Goal: Task Accomplishment & Management: Manage account settings

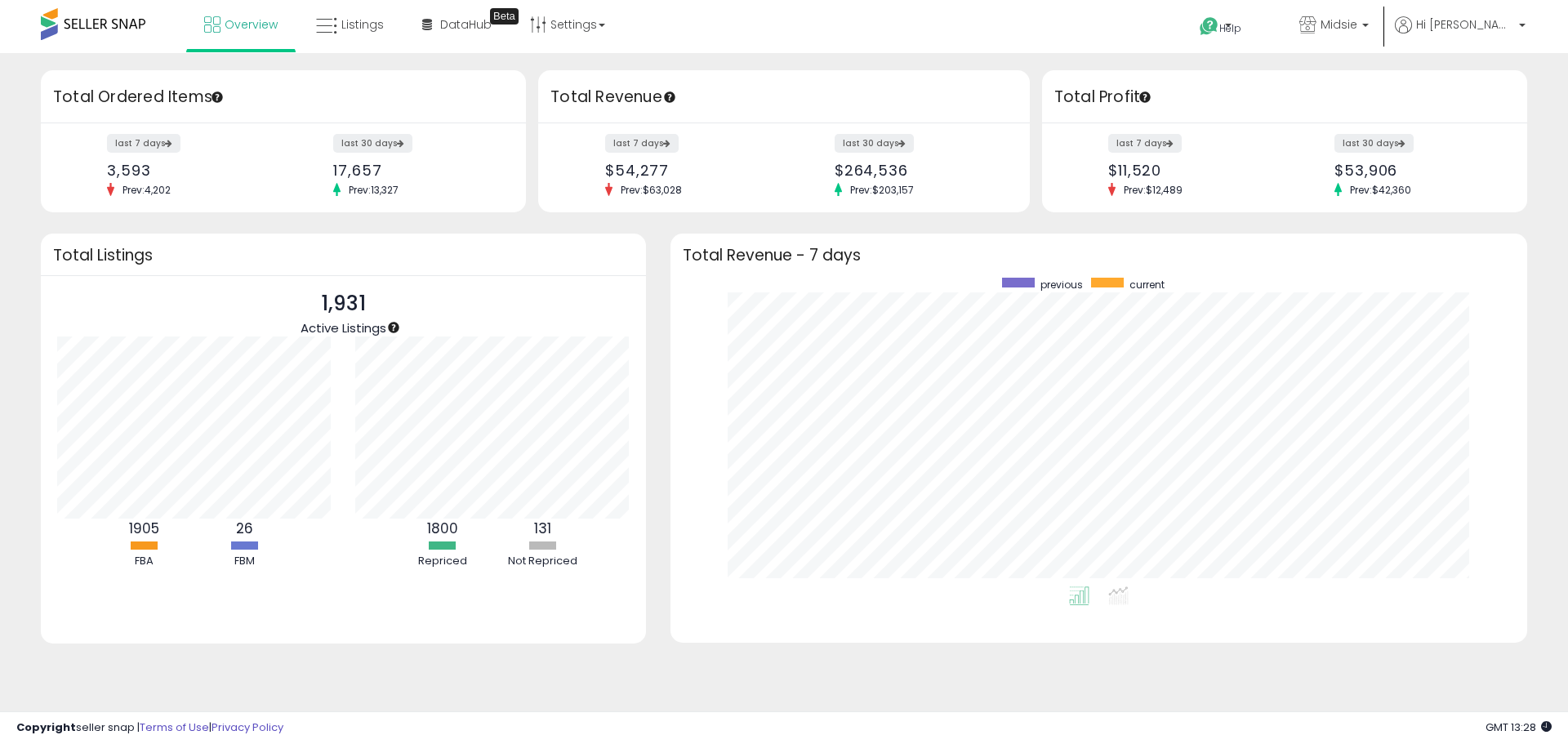
scroll to position [309, 824]
click at [365, 30] on span "Listings" at bounding box center [363, 24] width 42 height 16
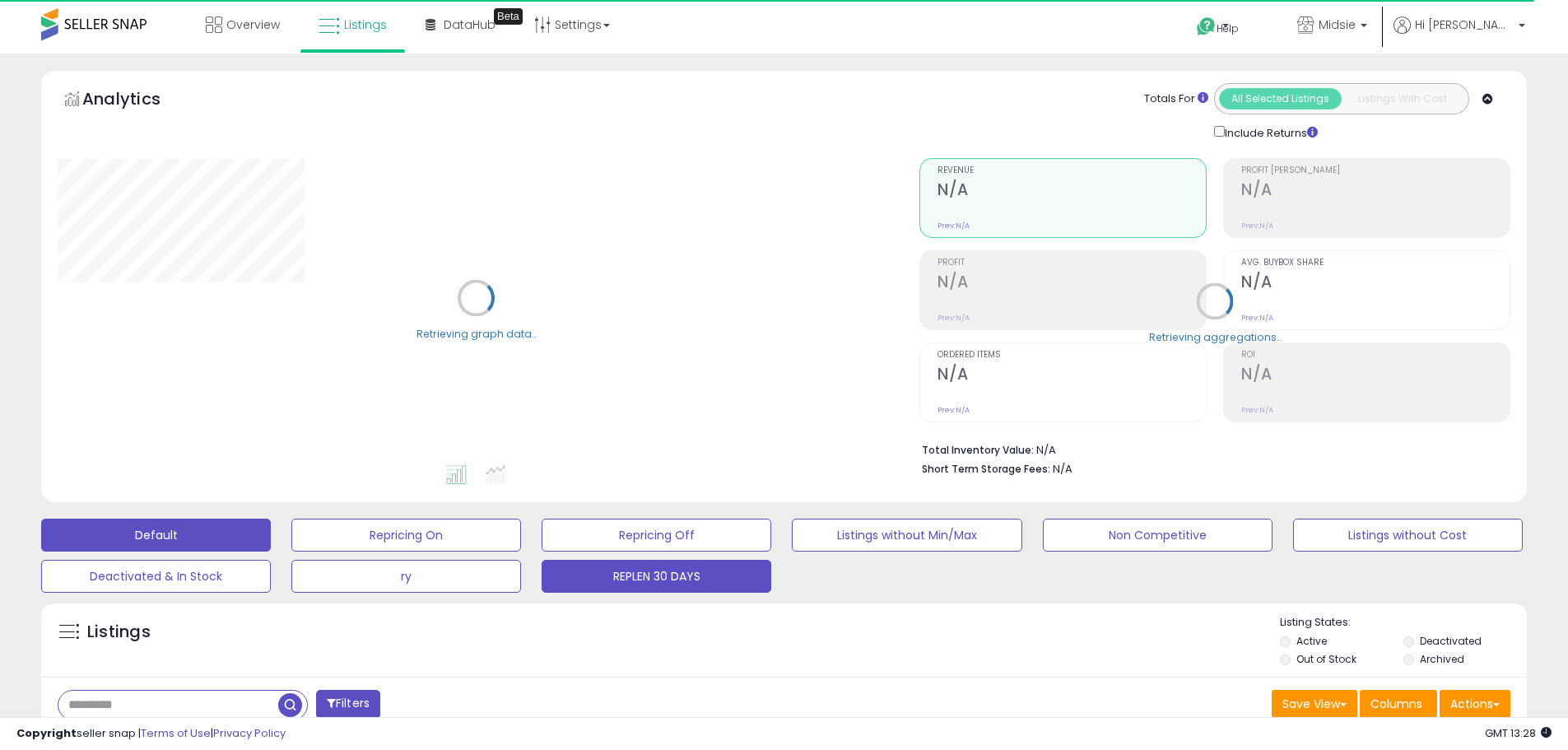
click at [636, 579] on button "REPLEN 30 DAYS" at bounding box center [656, 576] width 230 height 33
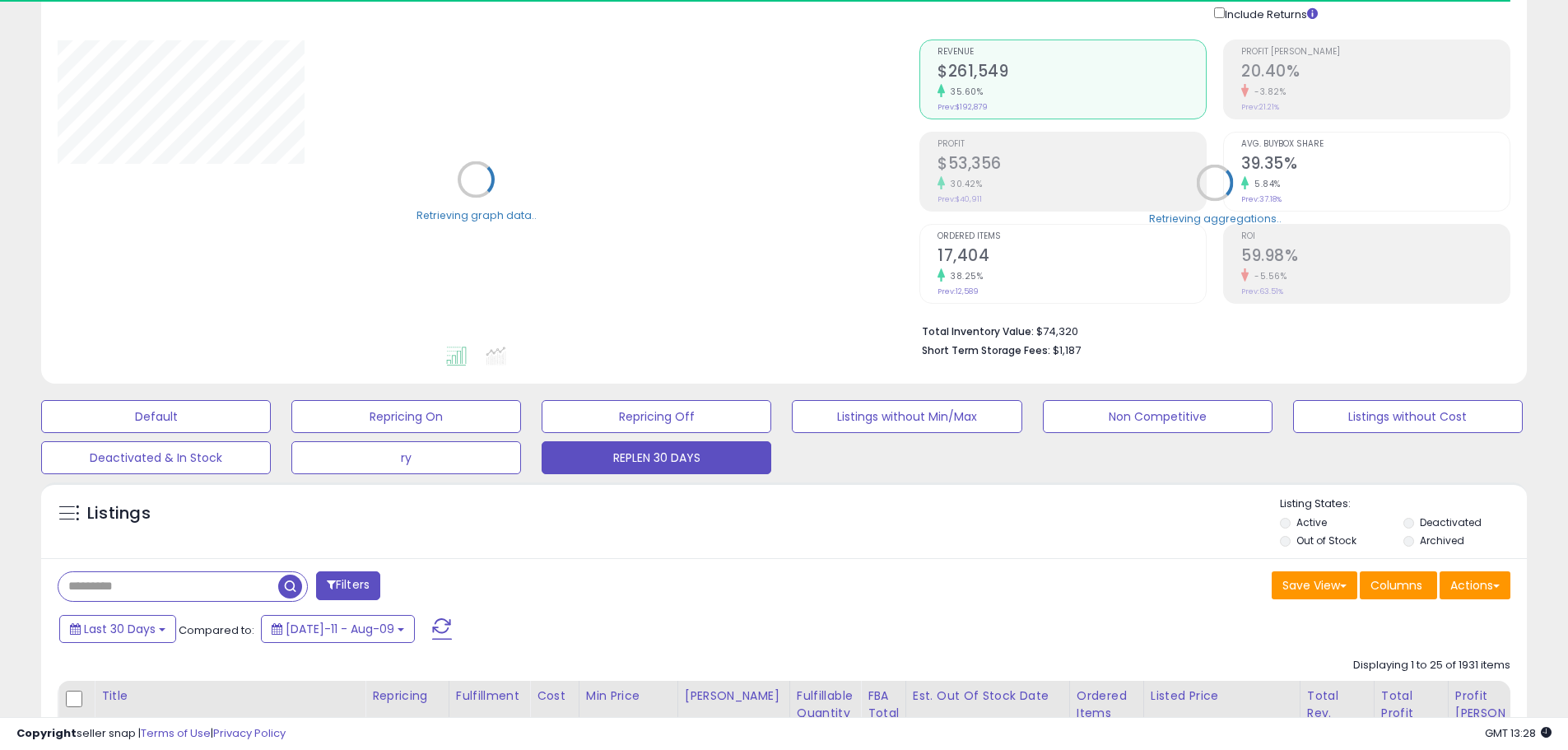
scroll to position [165, 0]
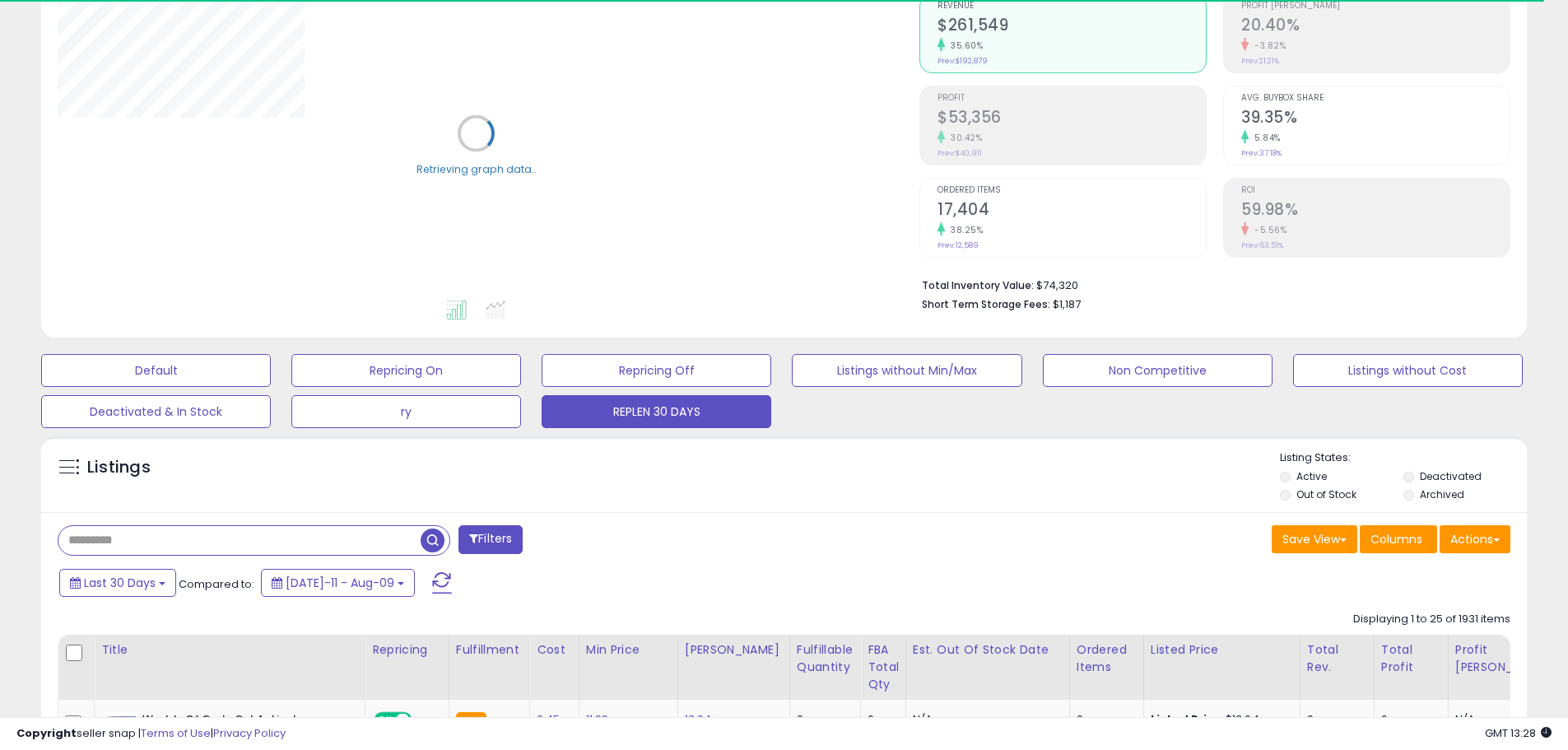
click at [149, 544] on input "text" at bounding box center [239, 540] width 362 height 29
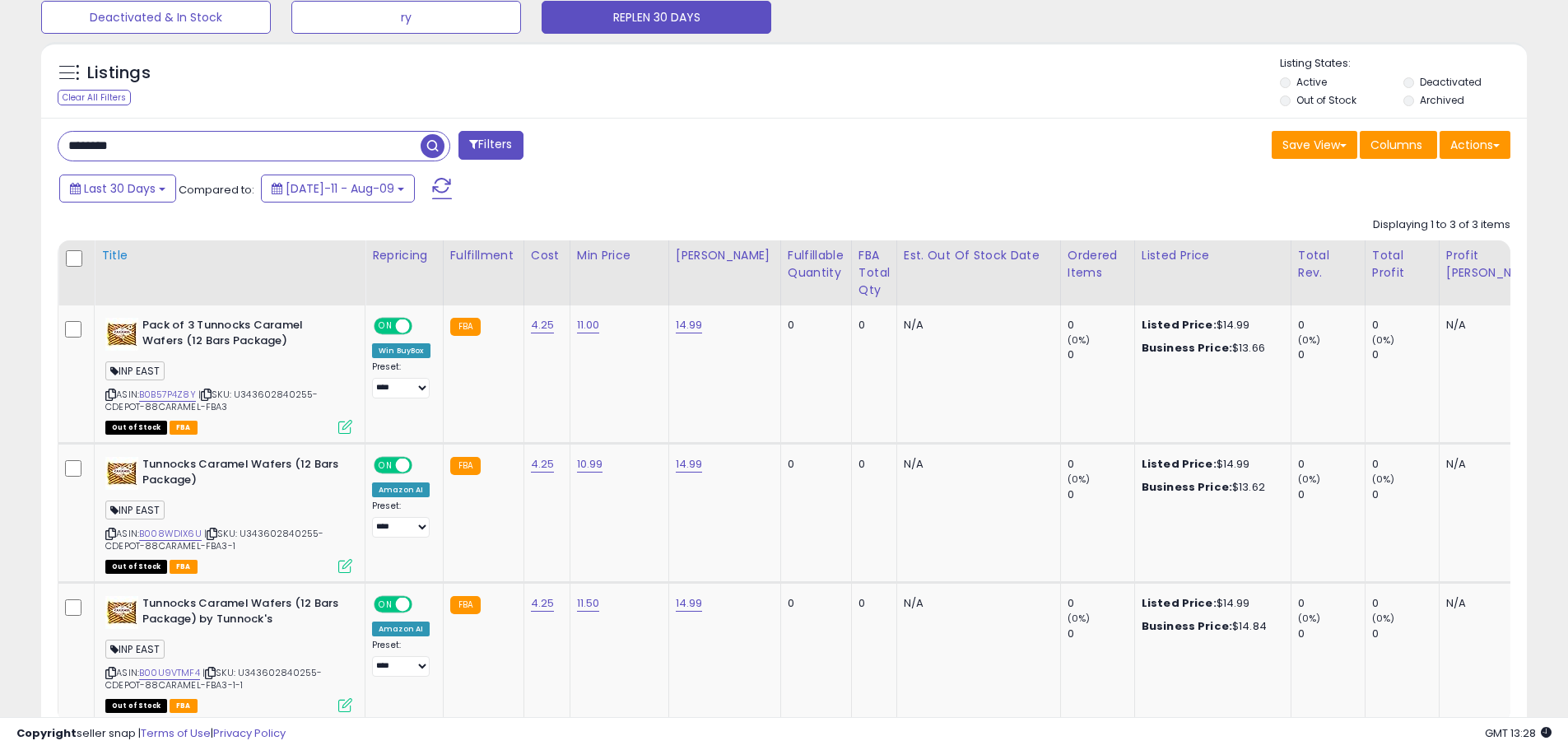
scroll to position [577, 0]
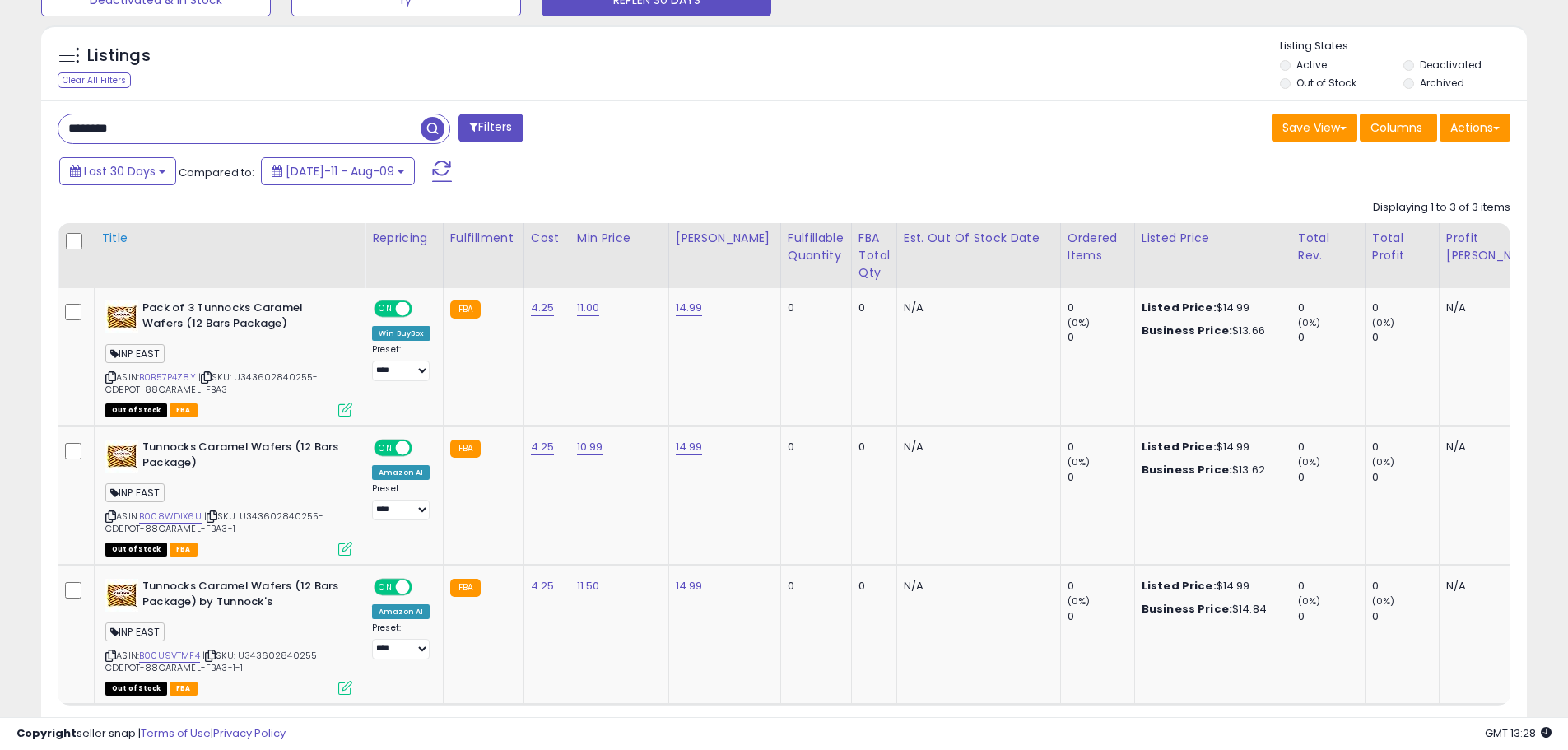
click at [126, 238] on div "Title" at bounding box center [229, 238] width 257 height 17
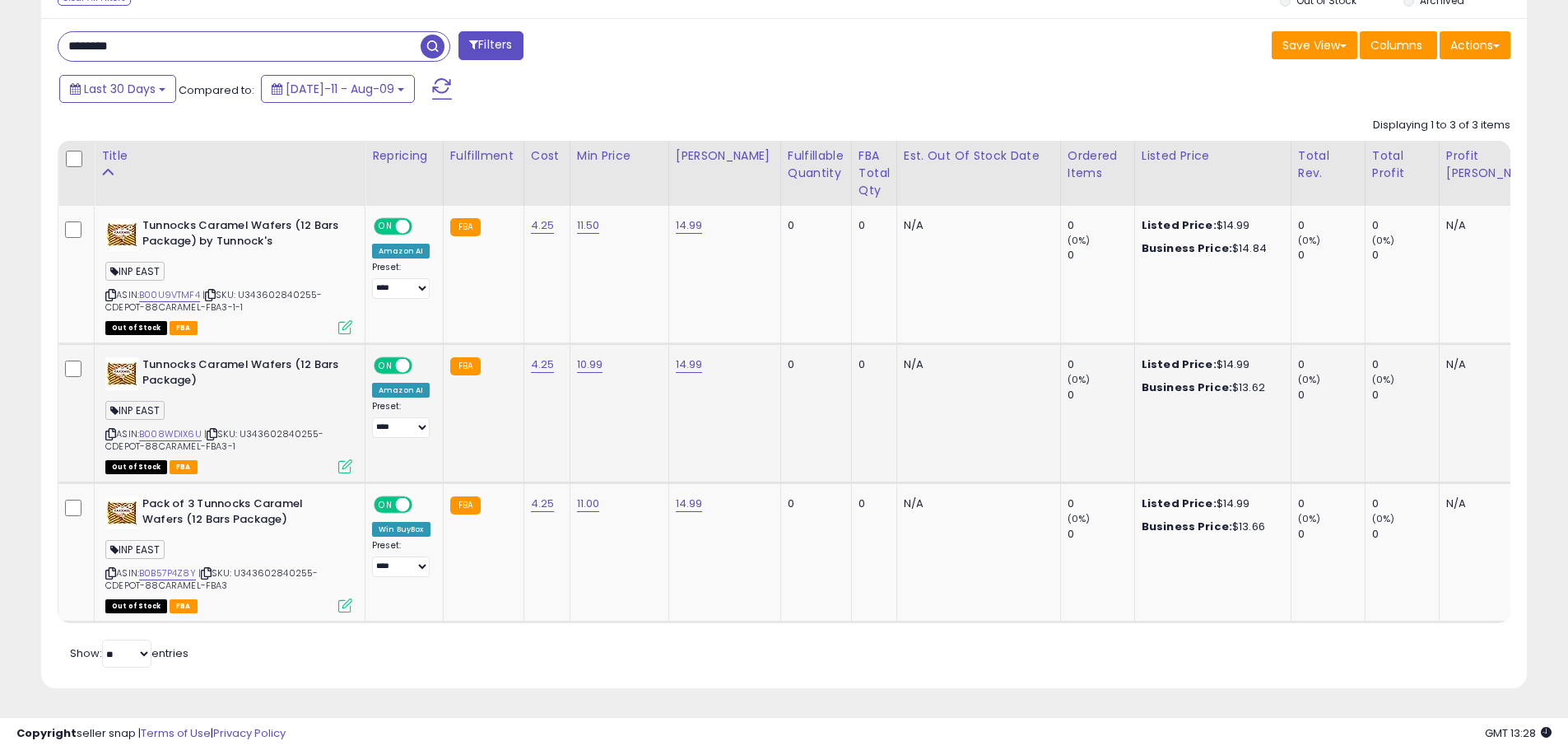
scroll to position [671, 0]
click at [184, 567] on link "B0B57P4Z8Y" at bounding box center [167, 574] width 57 height 14
click at [170, 567] on link "B0B57P4Z8Y" at bounding box center [167, 574] width 57 height 14
click at [183, 428] on link "B008WDIX6U" at bounding box center [170, 434] width 63 height 14
click at [176, 288] on link "B00U9VTMF4" at bounding box center [170, 295] width 61 height 14
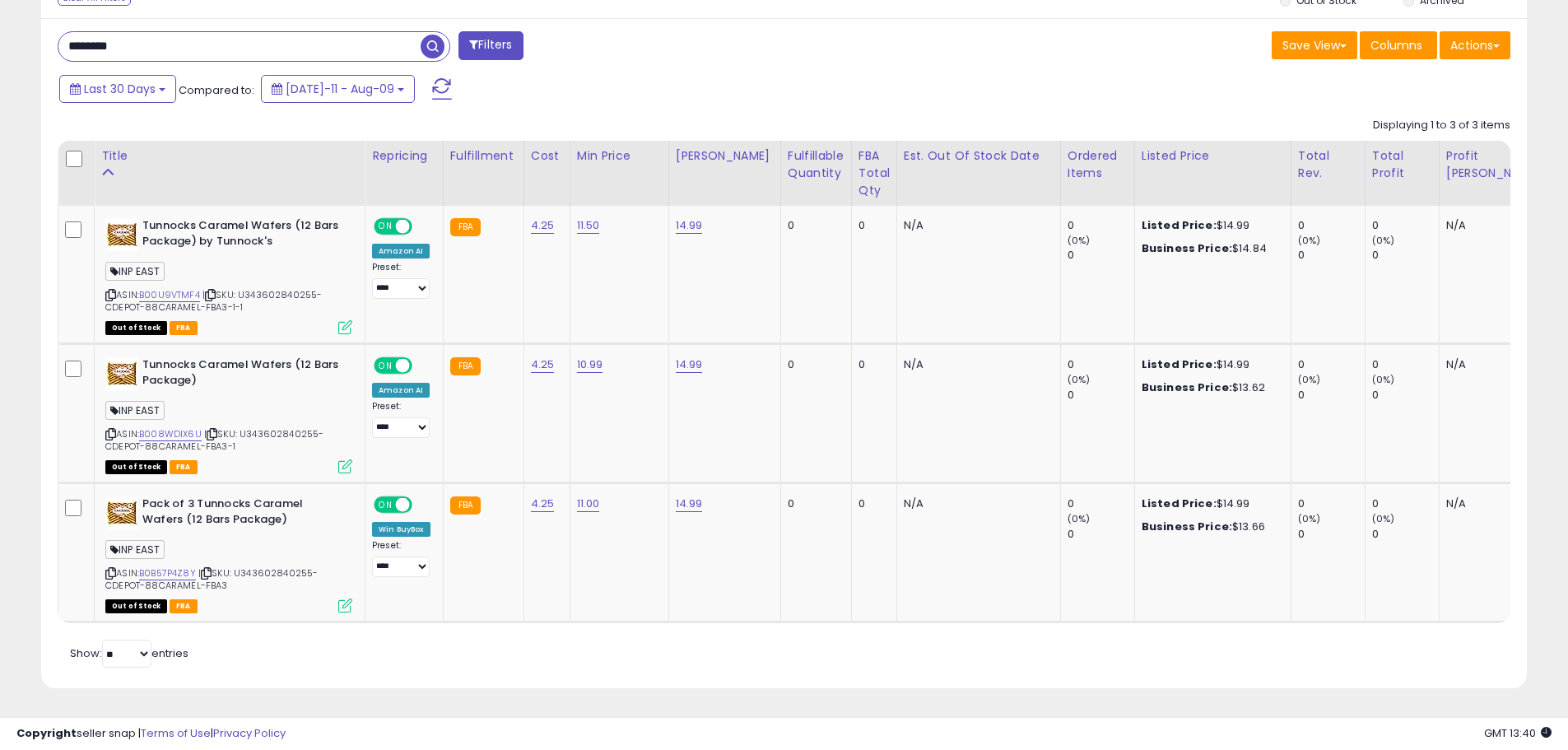
drag, startPoint x: 185, startPoint y: 35, endPoint x: -138, endPoint y: 14, distance: 323.7
type input "*"
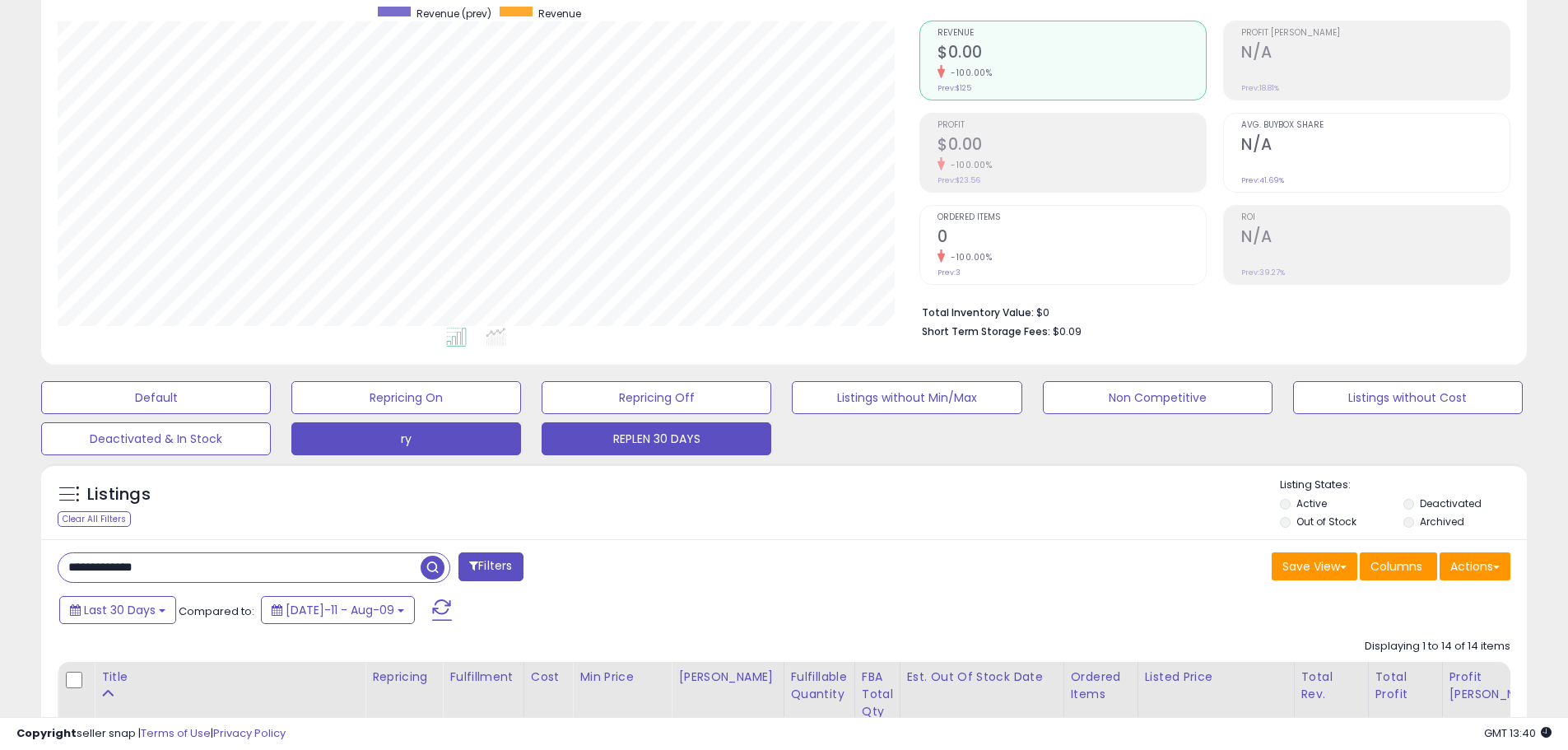
scroll to position [8, 0]
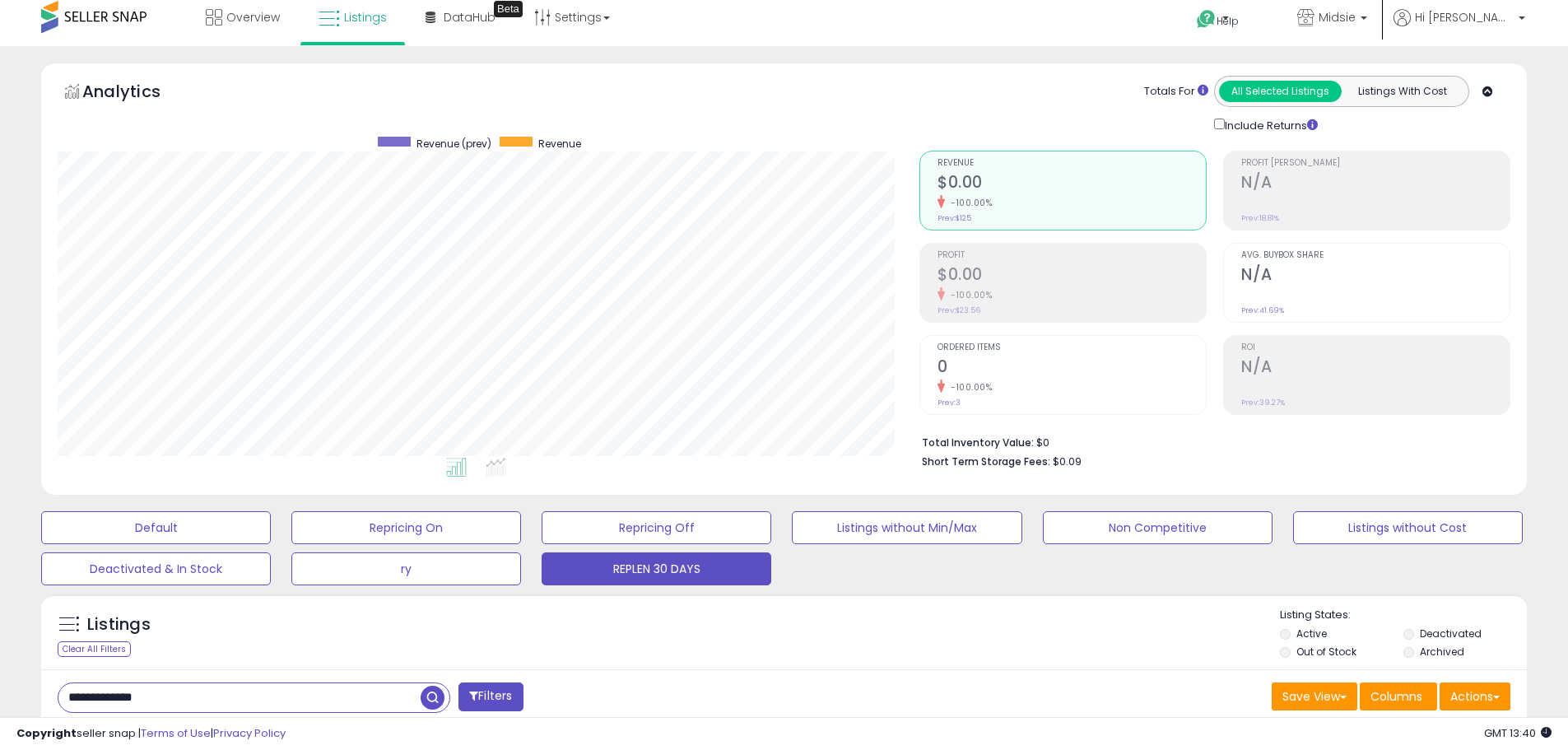
drag, startPoint x: 202, startPoint y: 697, endPoint x: -161, endPoint y: 591, distance: 378.2
click at [0, 591] on html "Unable to login Retrieving listings data.. has not yet accepted the Terms of Us…" at bounding box center [784, 367] width 1568 height 750
type input "**********"
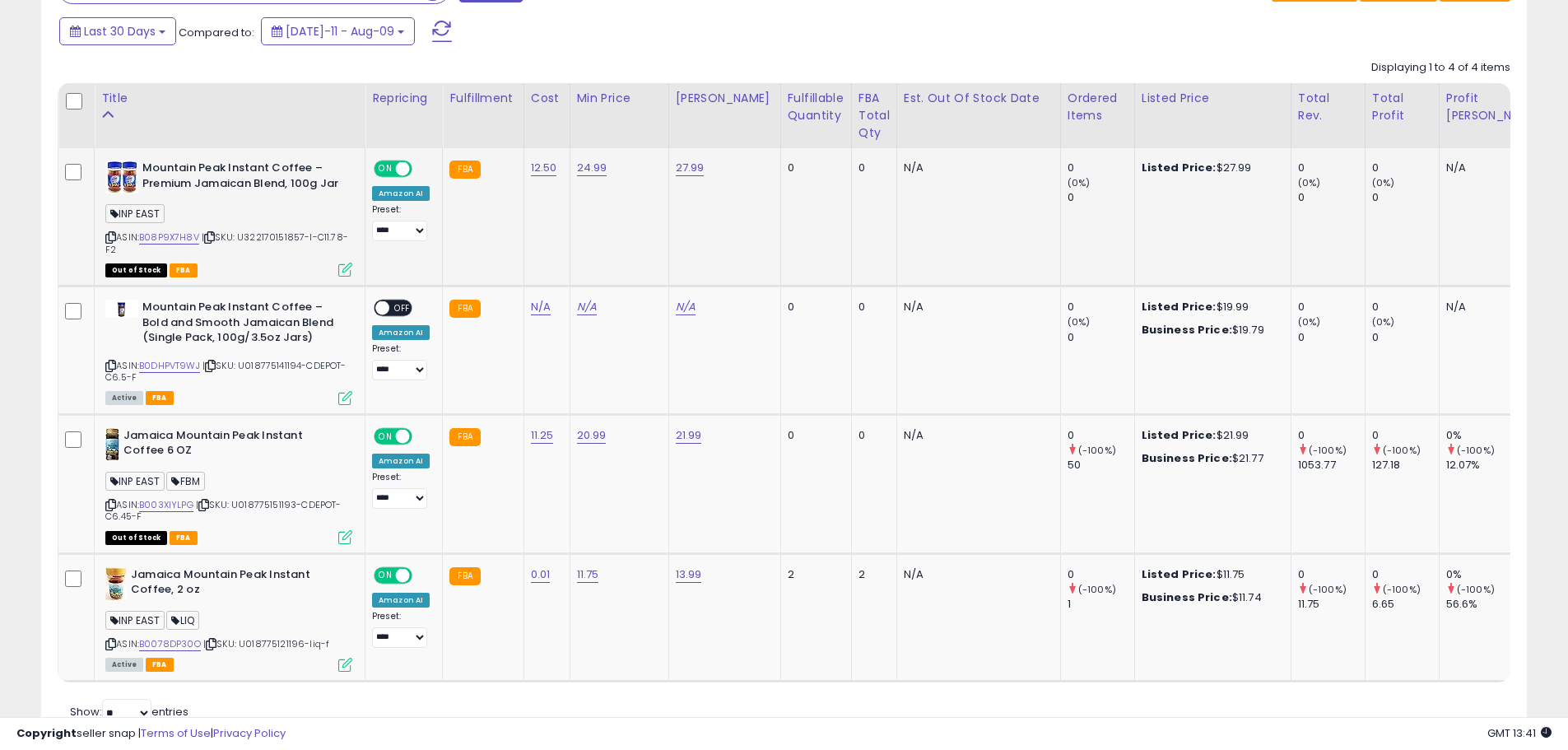
scroll to position [748, 0]
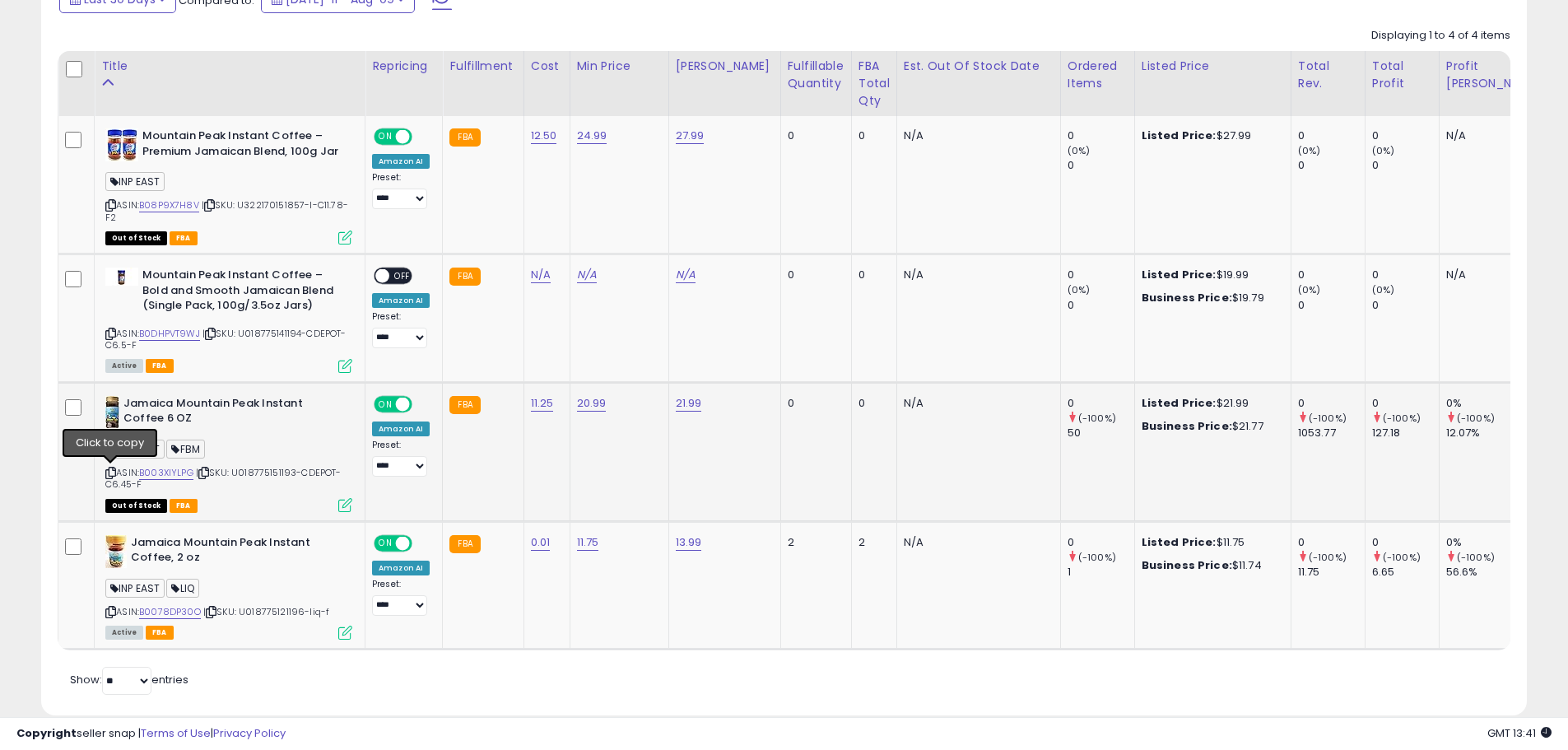
click at [110, 471] on icon at bounding box center [110, 473] width 11 height 9
click at [186, 472] on link "B003XIYLPG" at bounding box center [166, 473] width 54 height 14
click at [156, 208] on link "B08P9X7H8V" at bounding box center [169, 205] width 60 height 14
click at [539, 279] on link "N/A" at bounding box center [540, 275] width 20 height 16
click at [622, 228] on icon "button" at bounding box center [617, 232] width 10 height 10
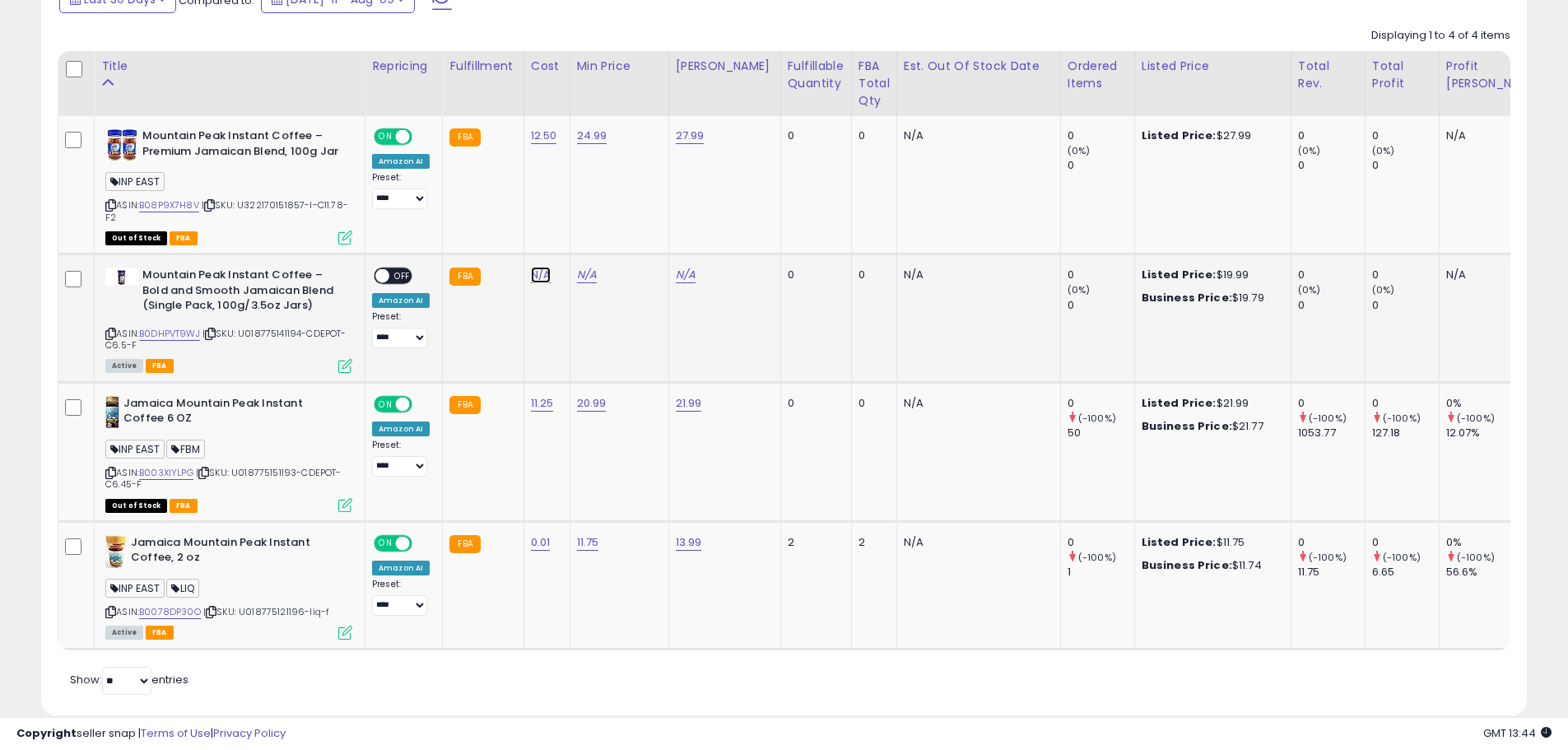
click at [531, 272] on link "N/A" at bounding box center [540, 275] width 20 height 16
type input "***"
click button "submit" at bounding box center [583, 232] width 28 height 25
click at [186, 335] on link "B0DHPVT9WJ" at bounding box center [170, 333] width 61 height 14
click at [593, 276] on div "N/A" at bounding box center [617, 275] width 79 height 14
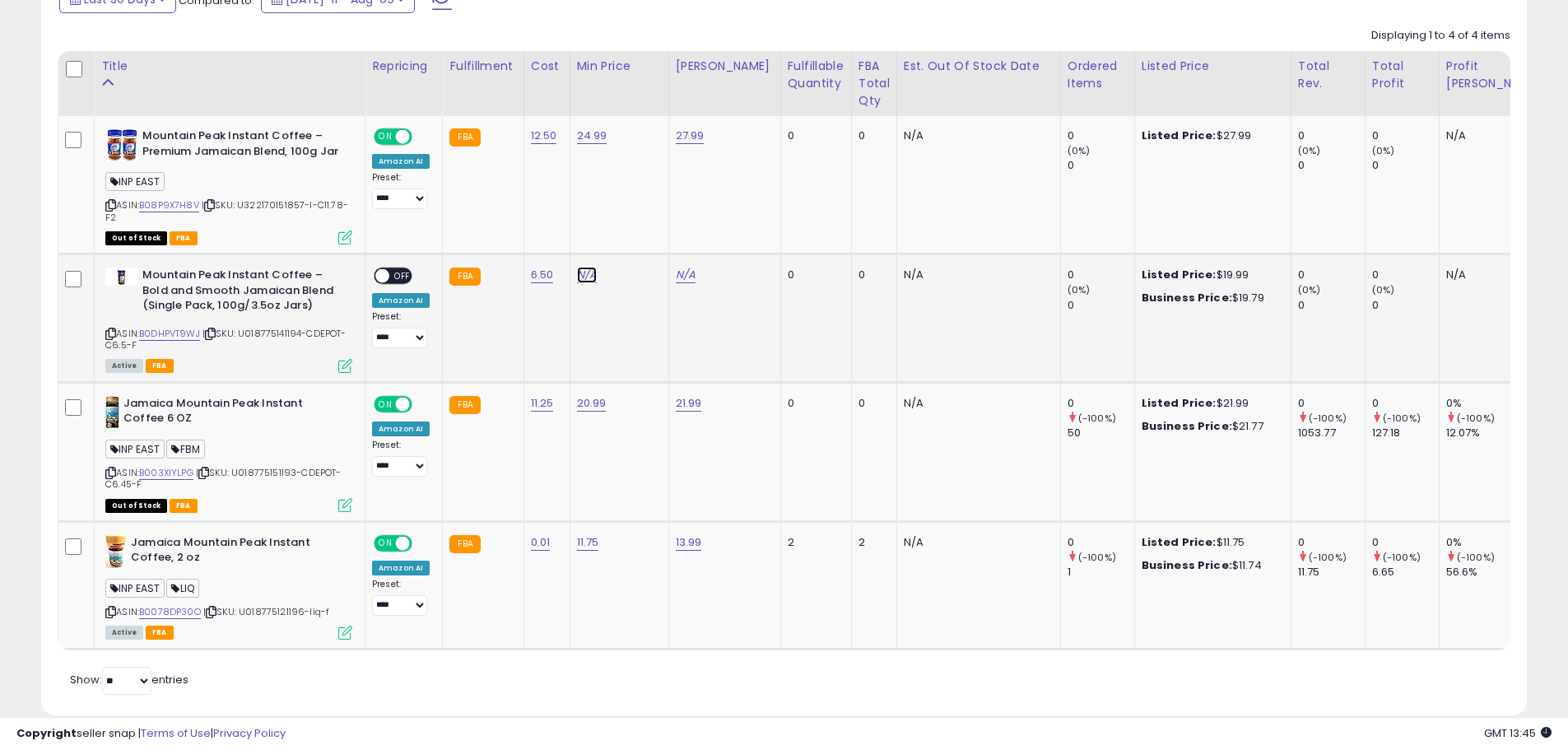
click at [583, 281] on link "N/A" at bounding box center [587, 275] width 20 height 16
type input "*****"
click button "submit" at bounding box center [628, 232] width 28 height 25
click at [691, 271] on link "N/A" at bounding box center [685, 275] width 20 height 16
type input "*****"
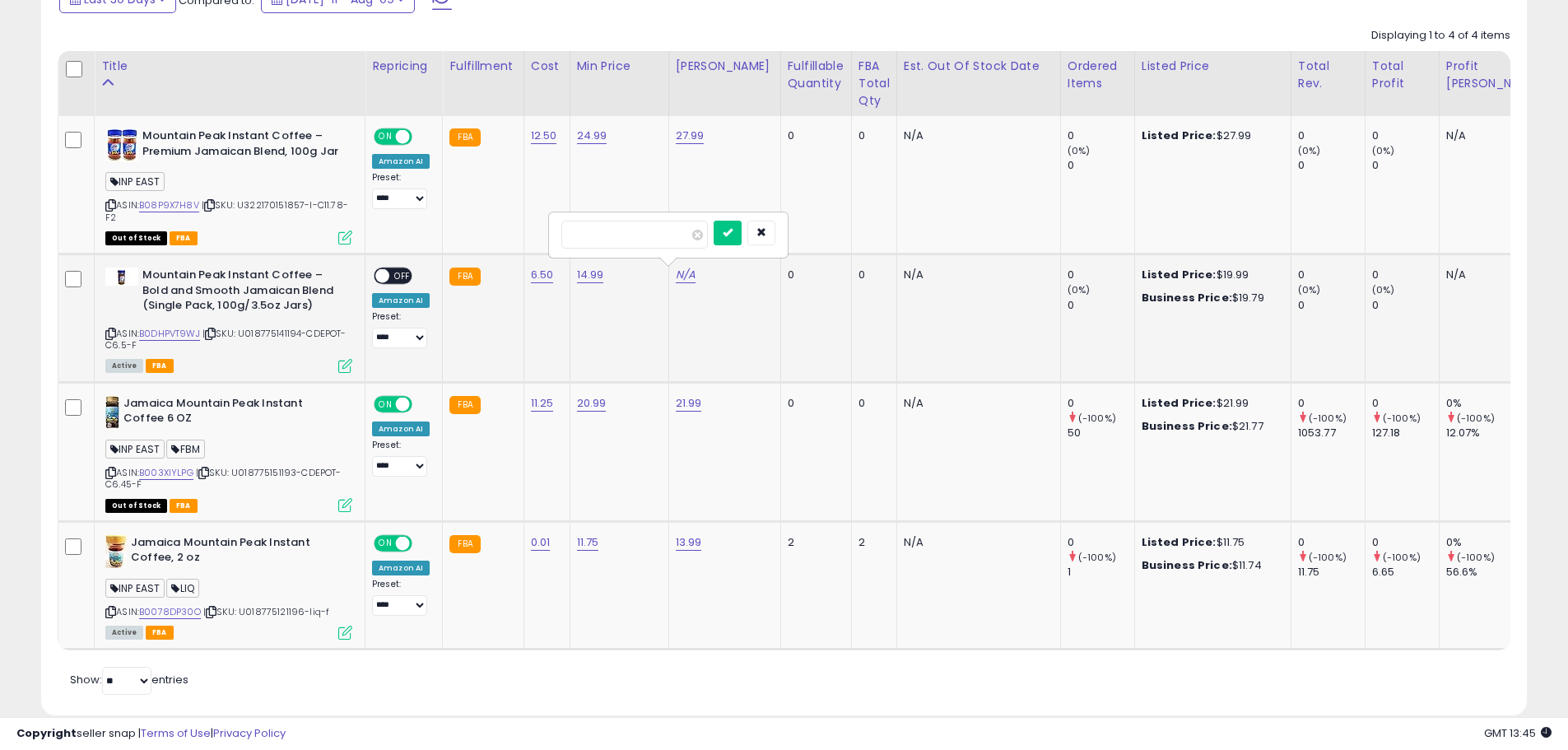
click button "submit" at bounding box center [728, 232] width 28 height 25
click at [399, 268] on div "ON OFF" at bounding box center [393, 277] width 39 height 17
click at [534, 136] on link "12.50" at bounding box center [544, 135] width 26 height 16
drag, startPoint x: 504, startPoint y: 102, endPoint x: 306, endPoint y: 70, distance: 200.6
click at [315, 74] on table "Title Repricing" at bounding box center [1172, 350] width 2229 height 599
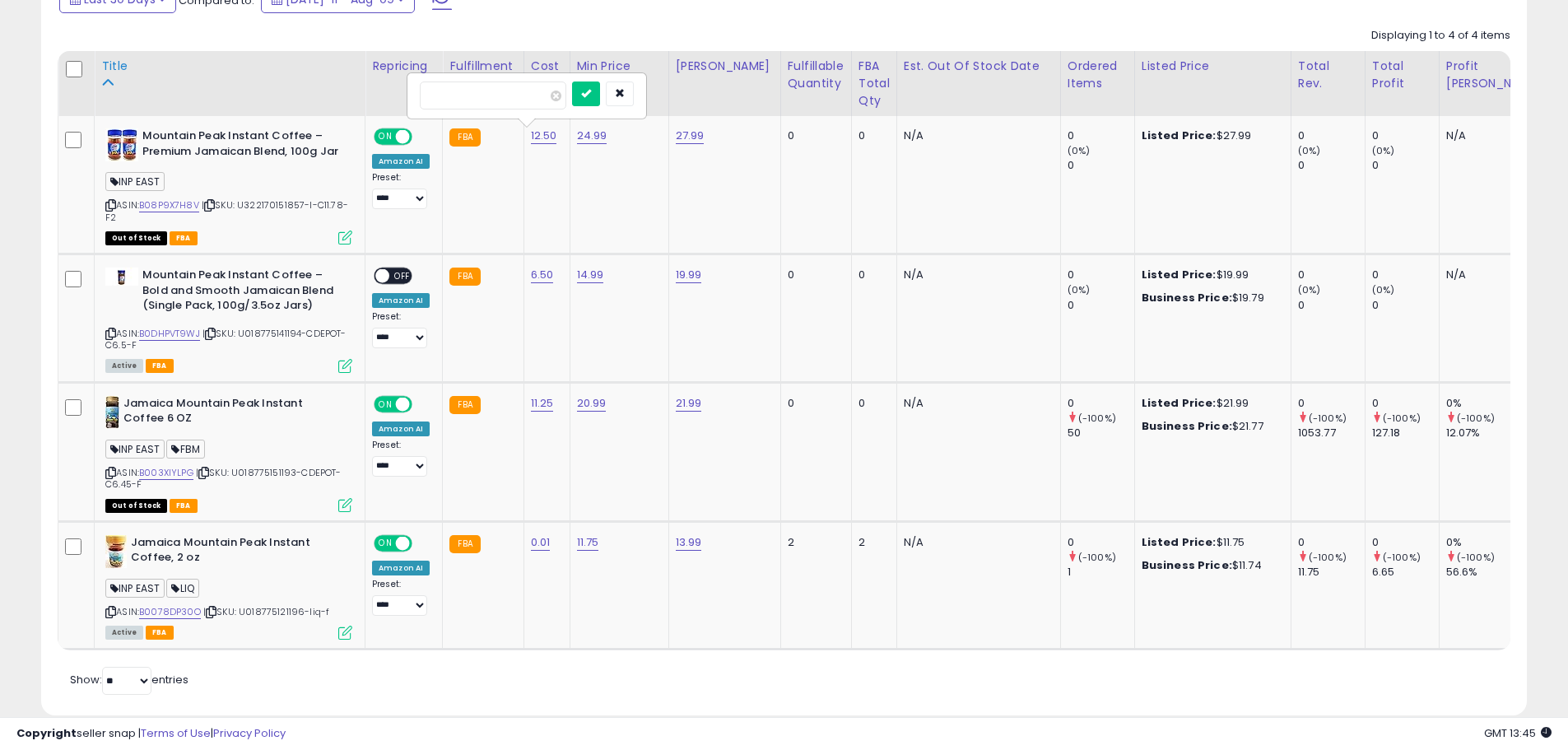
type input "**"
click button "submit" at bounding box center [586, 93] width 28 height 25
click at [189, 200] on link "B08P9X7H8V" at bounding box center [169, 205] width 60 height 14
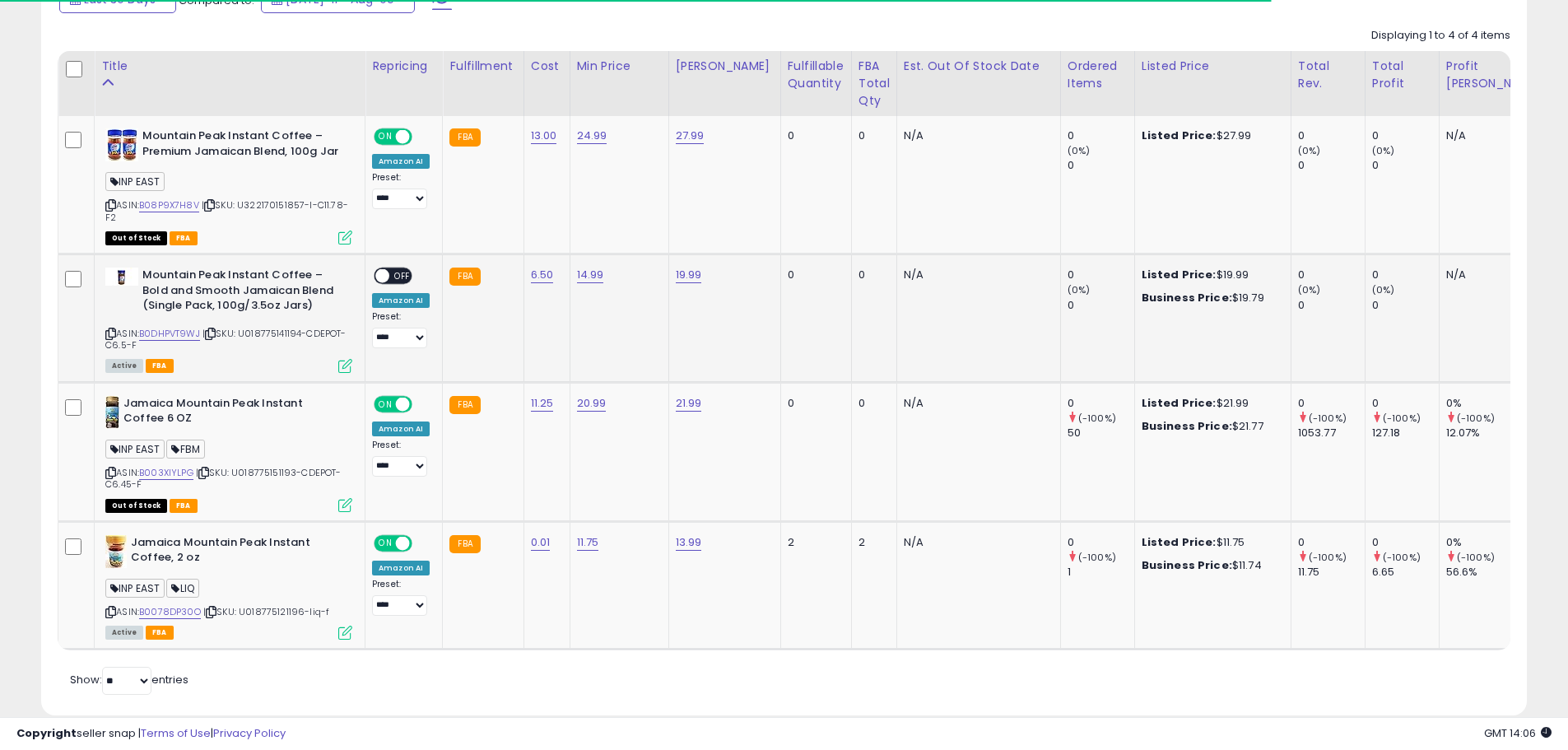
click at [395, 281] on span "OFF" at bounding box center [402, 276] width 26 height 14
click at [112, 330] on icon at bounding box center [110, 333] width 11 height 9
drag, startPoint x: 112, startPoint y: 474, endPoint x: 75, endPoint y: 485, distance: 38.6
click at [112, 474] on icon at bounding box center [110, 473] width 11 height 9
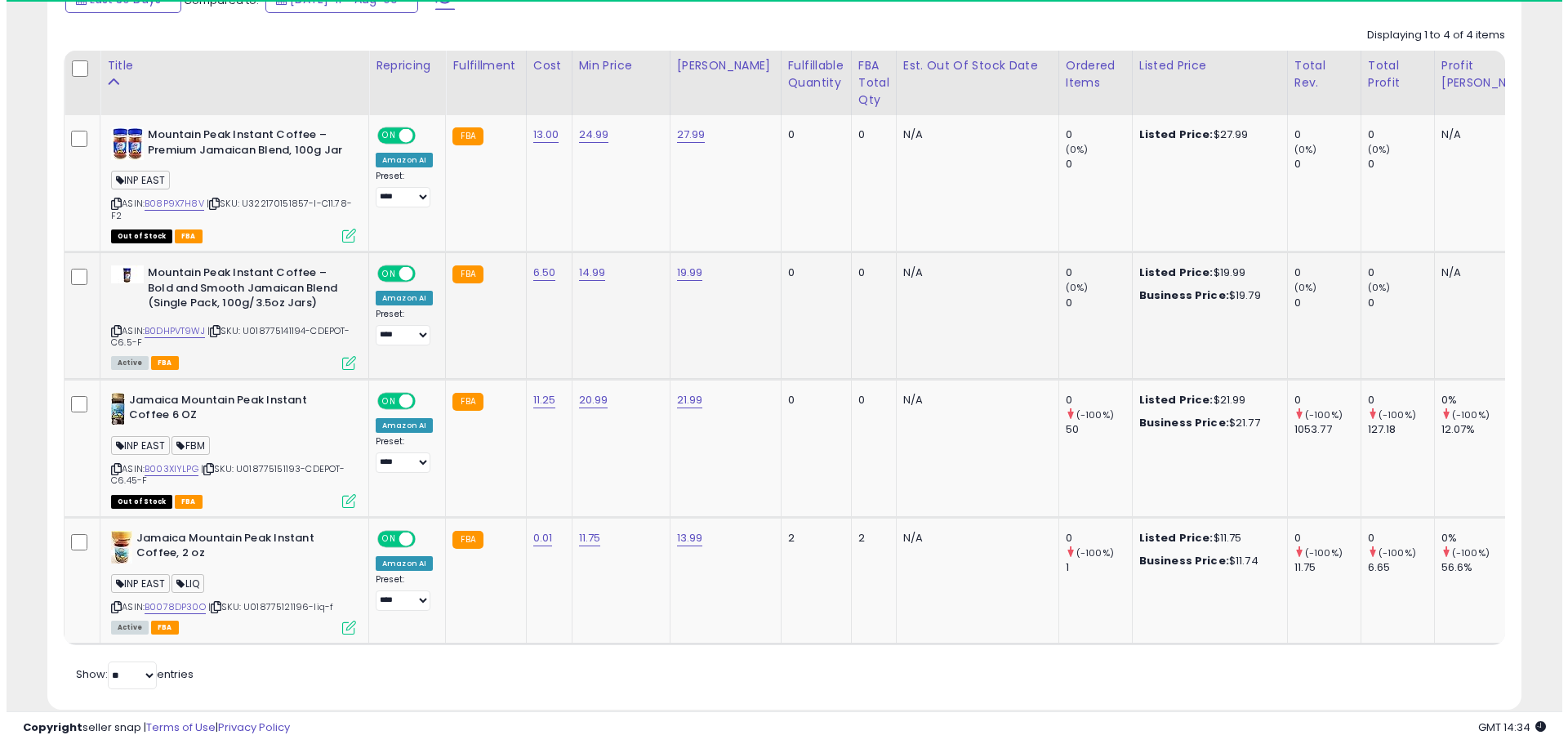
scroll to position [497, 0]
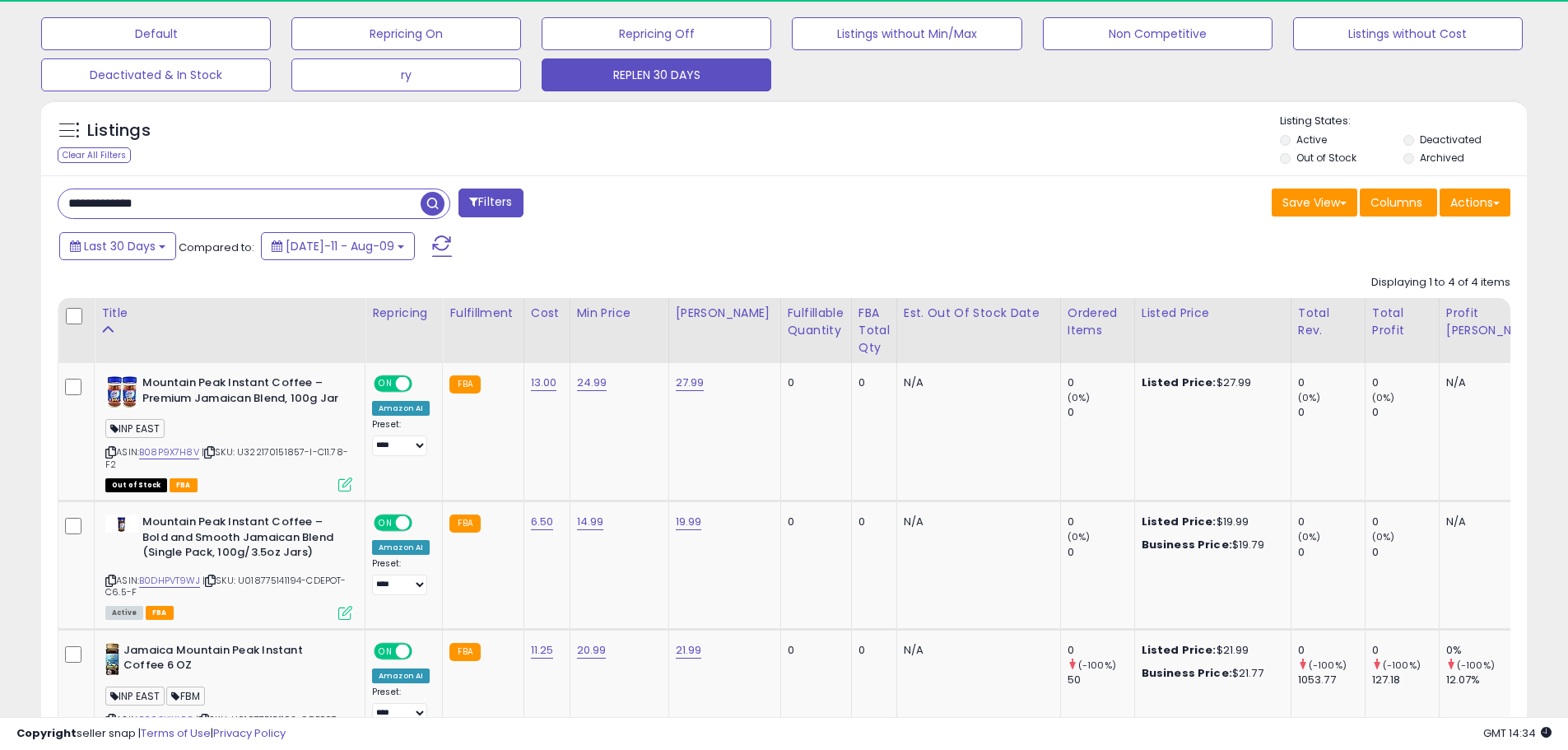
click at [498, 208] on button "Filters" at bounding box center [491, 203] width 64 height 29
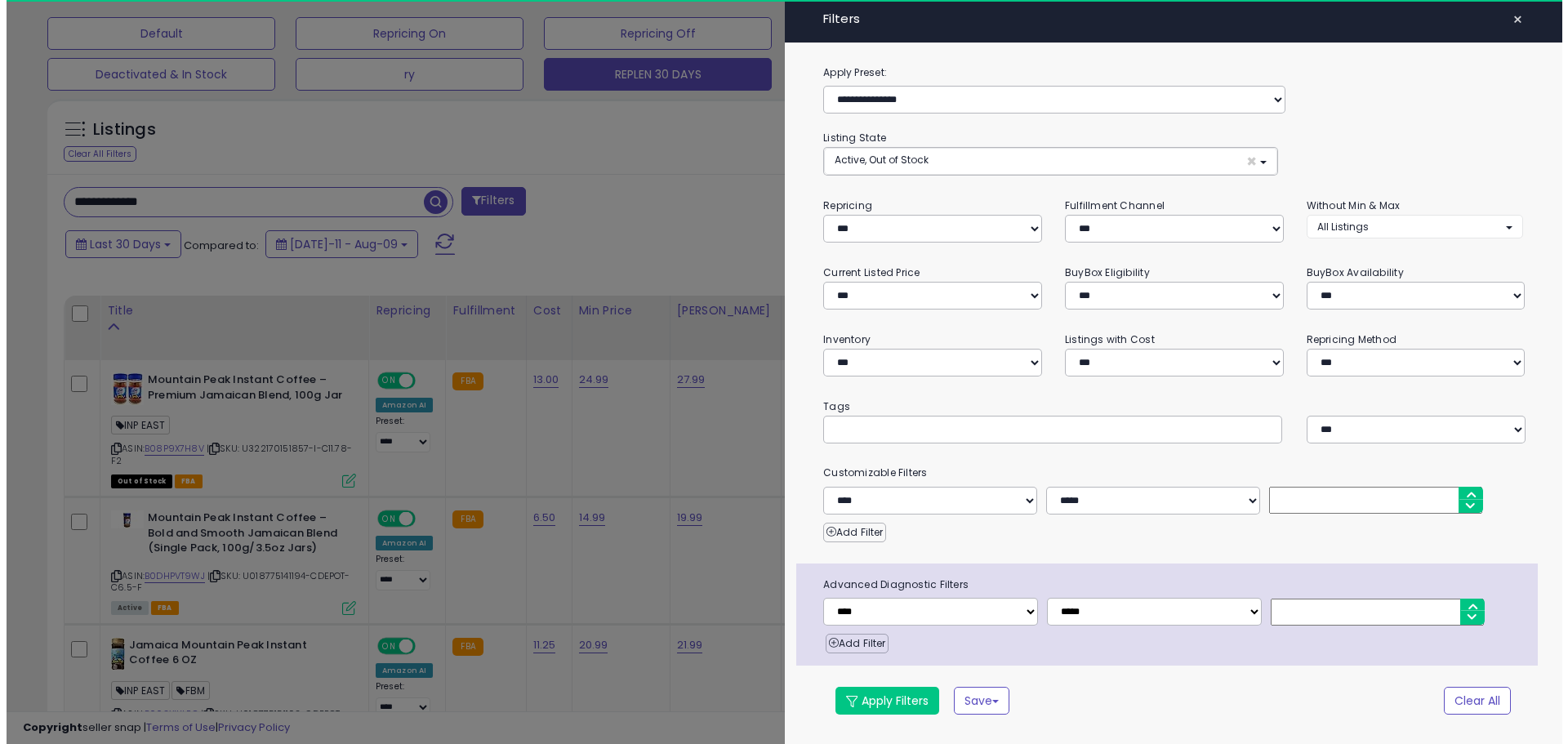
scroll to position [335, 862]
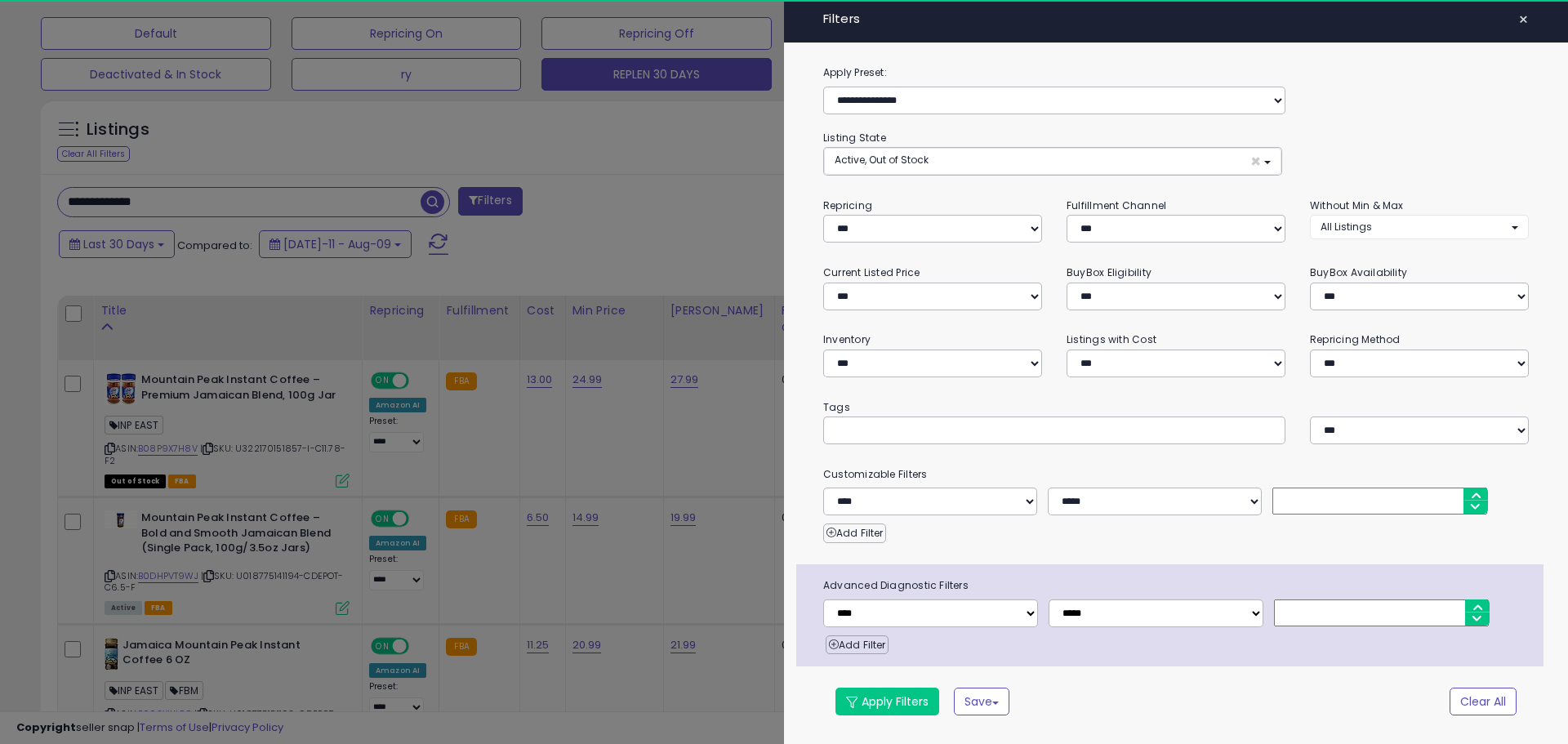
click at [865, 435] on input "text" at bounding box center [956, 429] width 245 height 16
paste input "***"
type input "***"
click at [887, 709] on button "Apply Filters" at bounding box center [887, 701] width 103 height 28
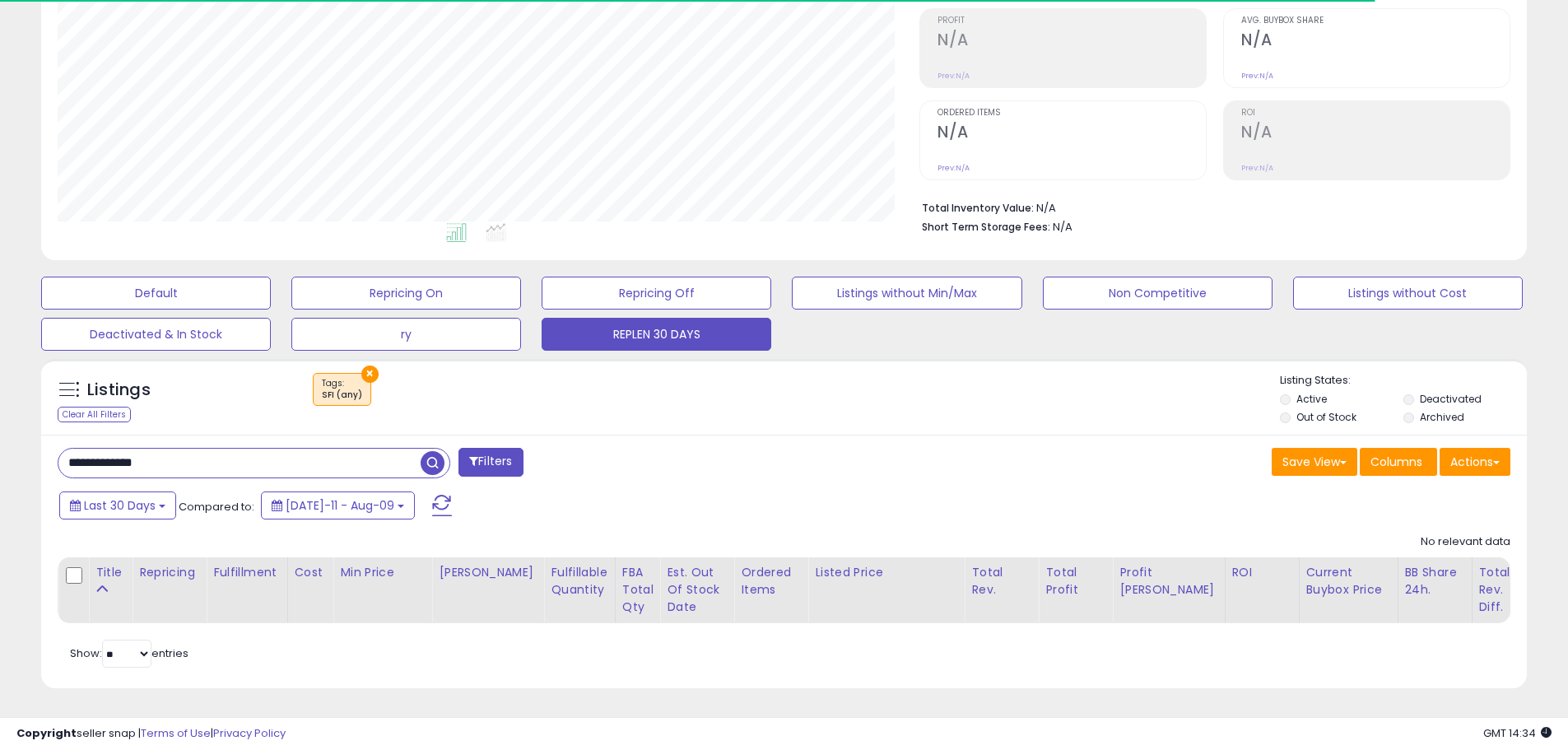
scroll to position [338, 862]
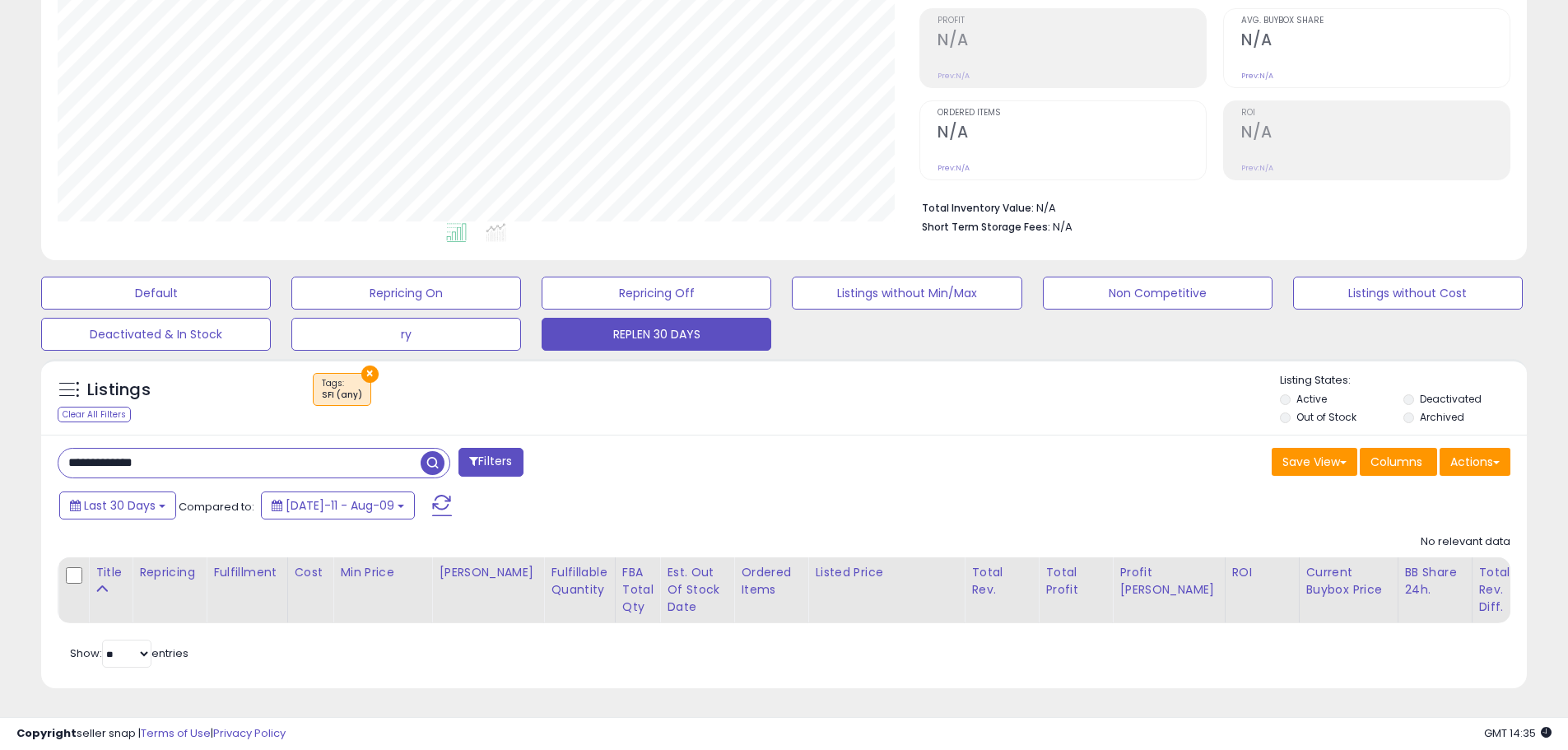
drag, startPoint x: 321, startPoint y: 446, endPoint x: -514, endPoint y: 354, distance: 840.1
click at [0, 354] on html "Unable to login Retrieving listings data.. has not yet accepted the Terms of Us…" at bounding box center [784, 133] width 1568 height 750
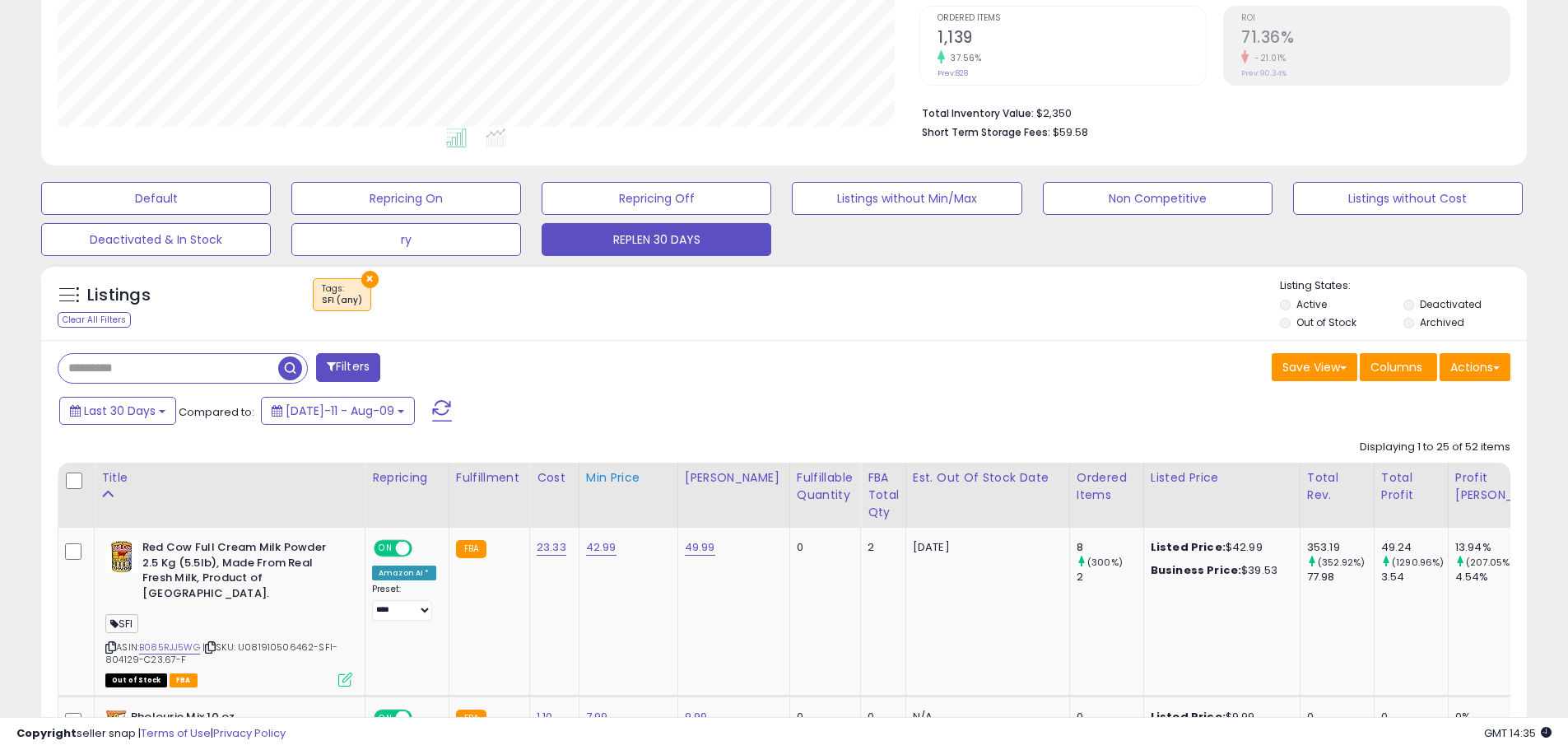
scroll to position [419, 0]
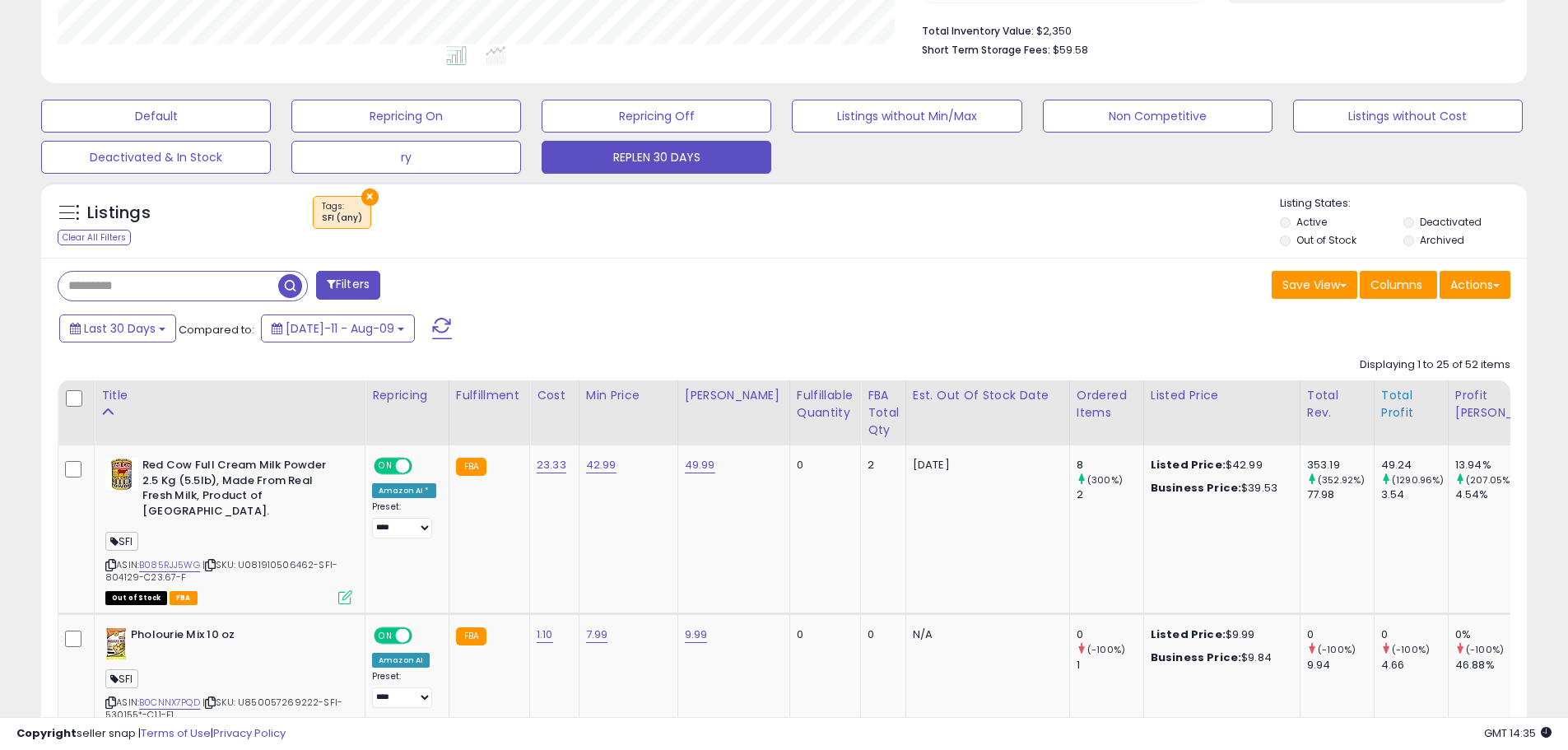
click at [1381, 407] on div "Total Profit" at bounding box center [1411, 404] width 60 height 35
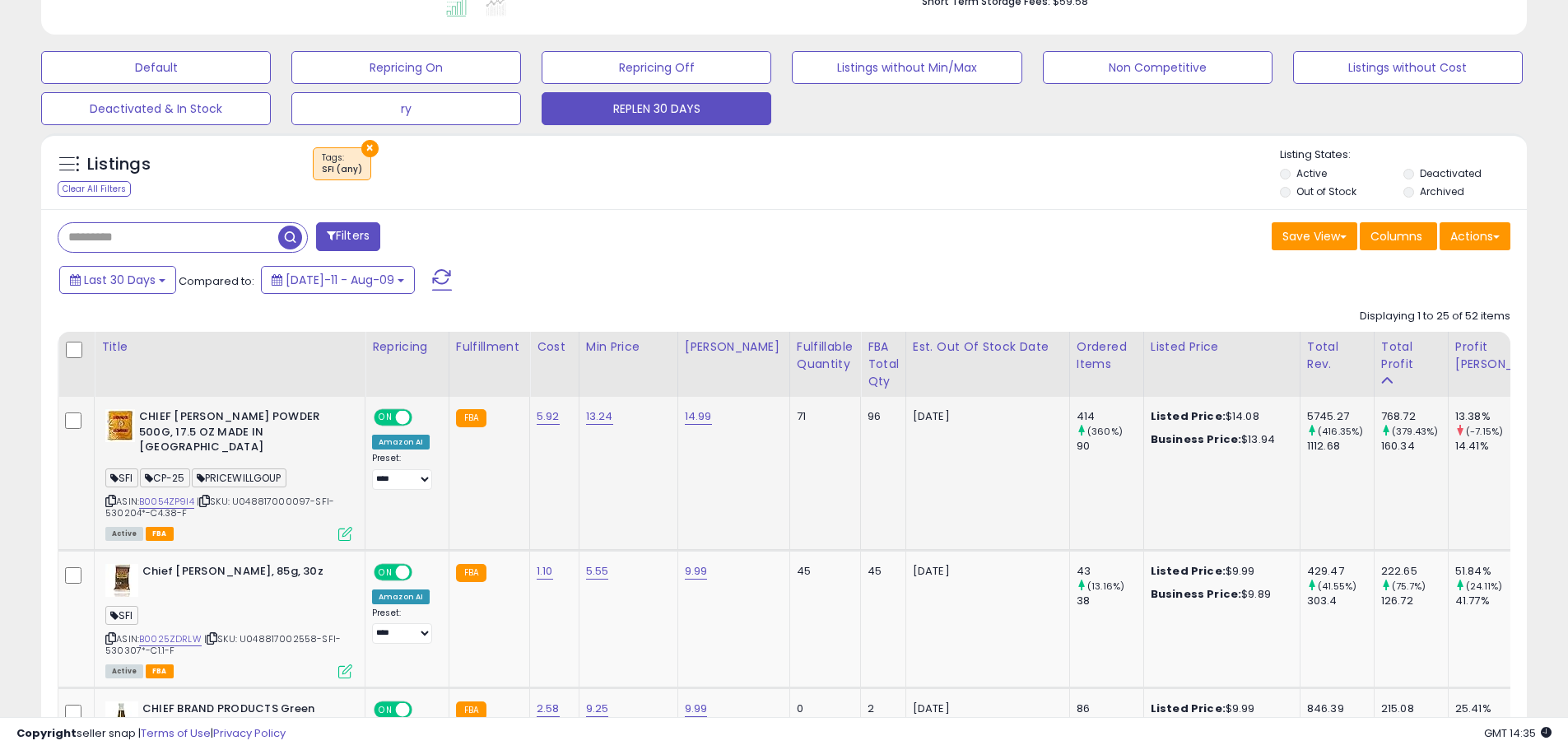
scroll to position [501, 0]
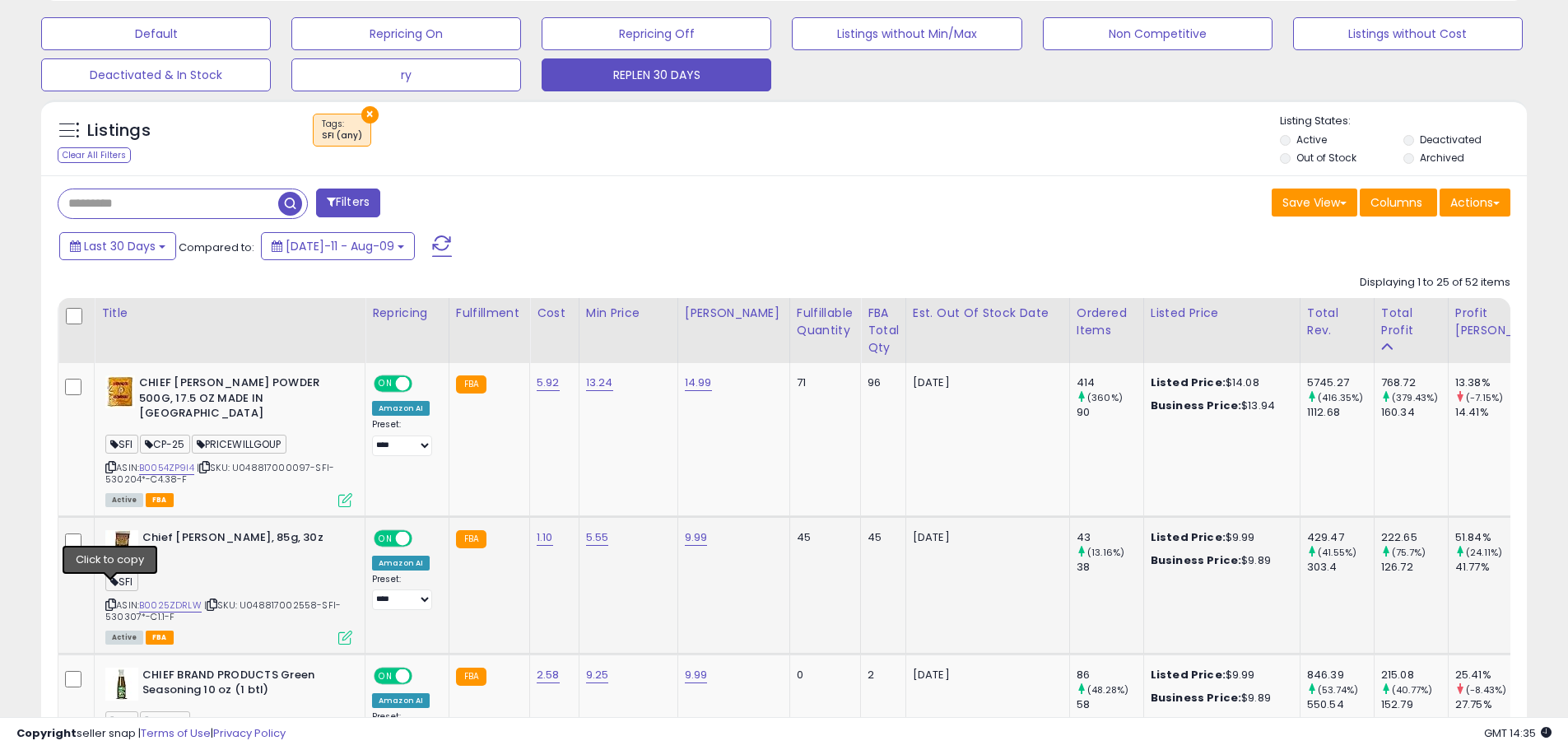
click at [112, 601] on icon at bounding box center [110, 605] width 11 height 9
click at [113, 601] on icon at bounding box center [110, 605] width 11 height 9
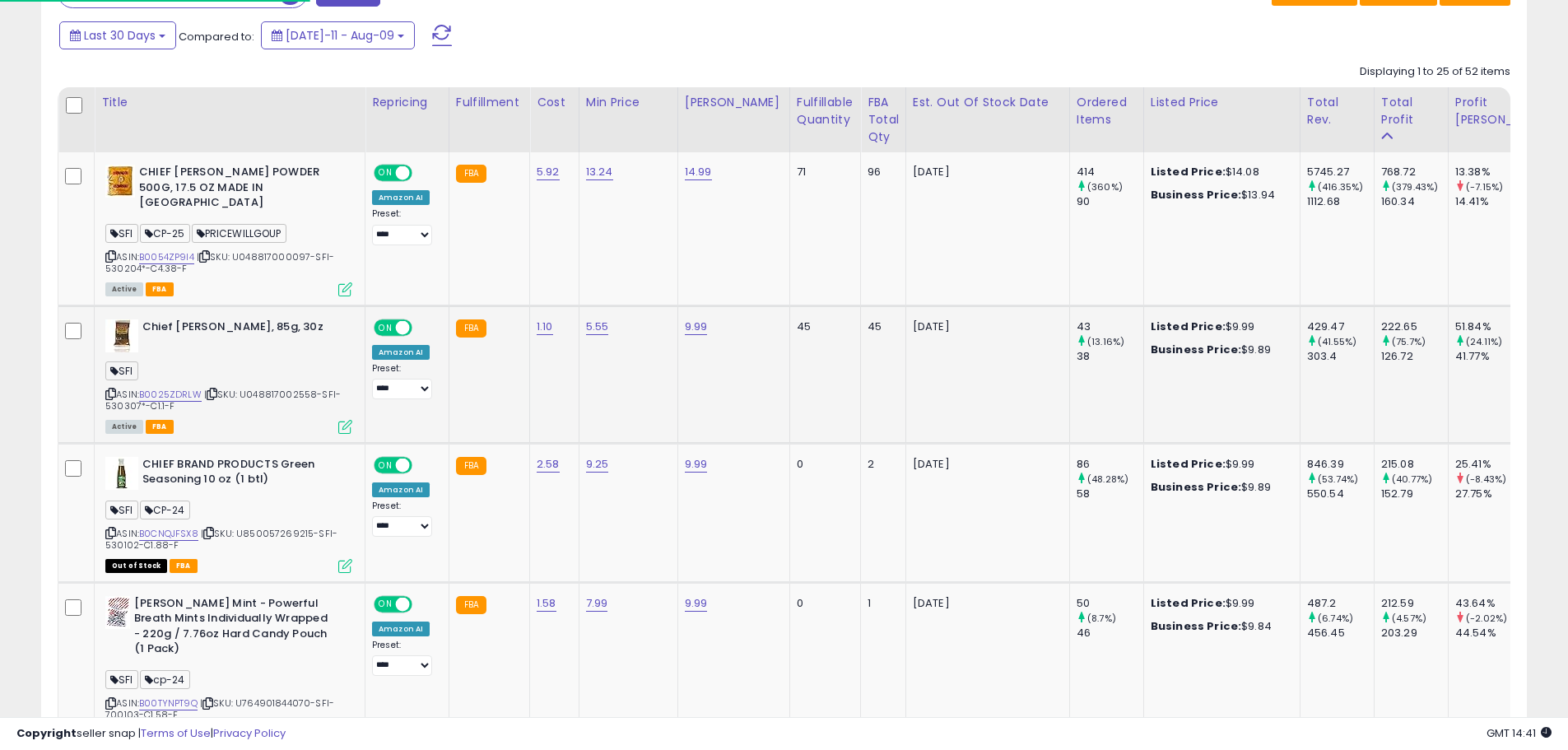
scroll to position [748, 0]
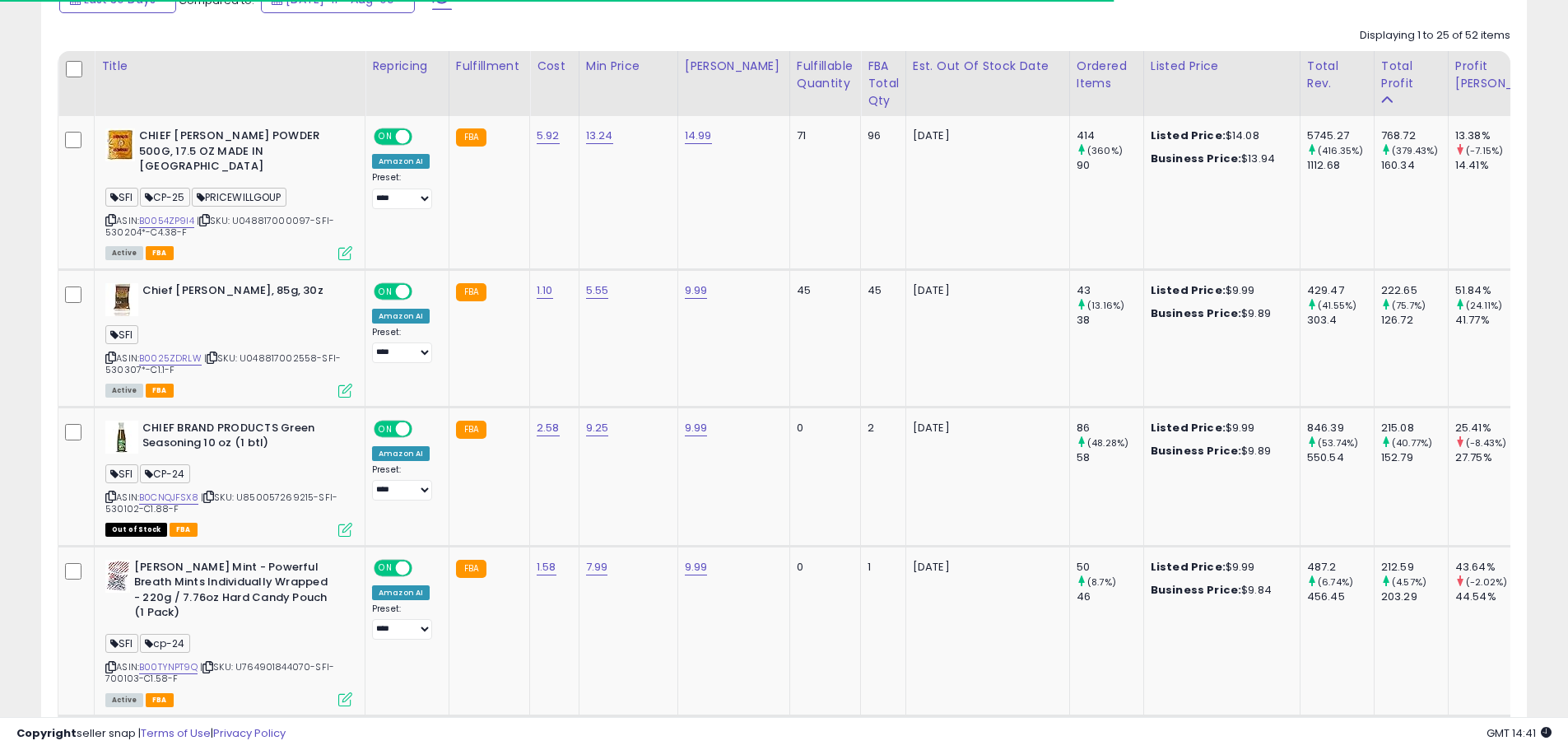
drag, startPoint x: 111, startPoint y: 479, endPoint x: 4, endPoint y: 485, distance: 107.2
click at [111, 493] on icon at bounding box center [110, 497] width 11 height 9
click at [112, 663] on icon at bounding box center [110, 668] width 11 height 9
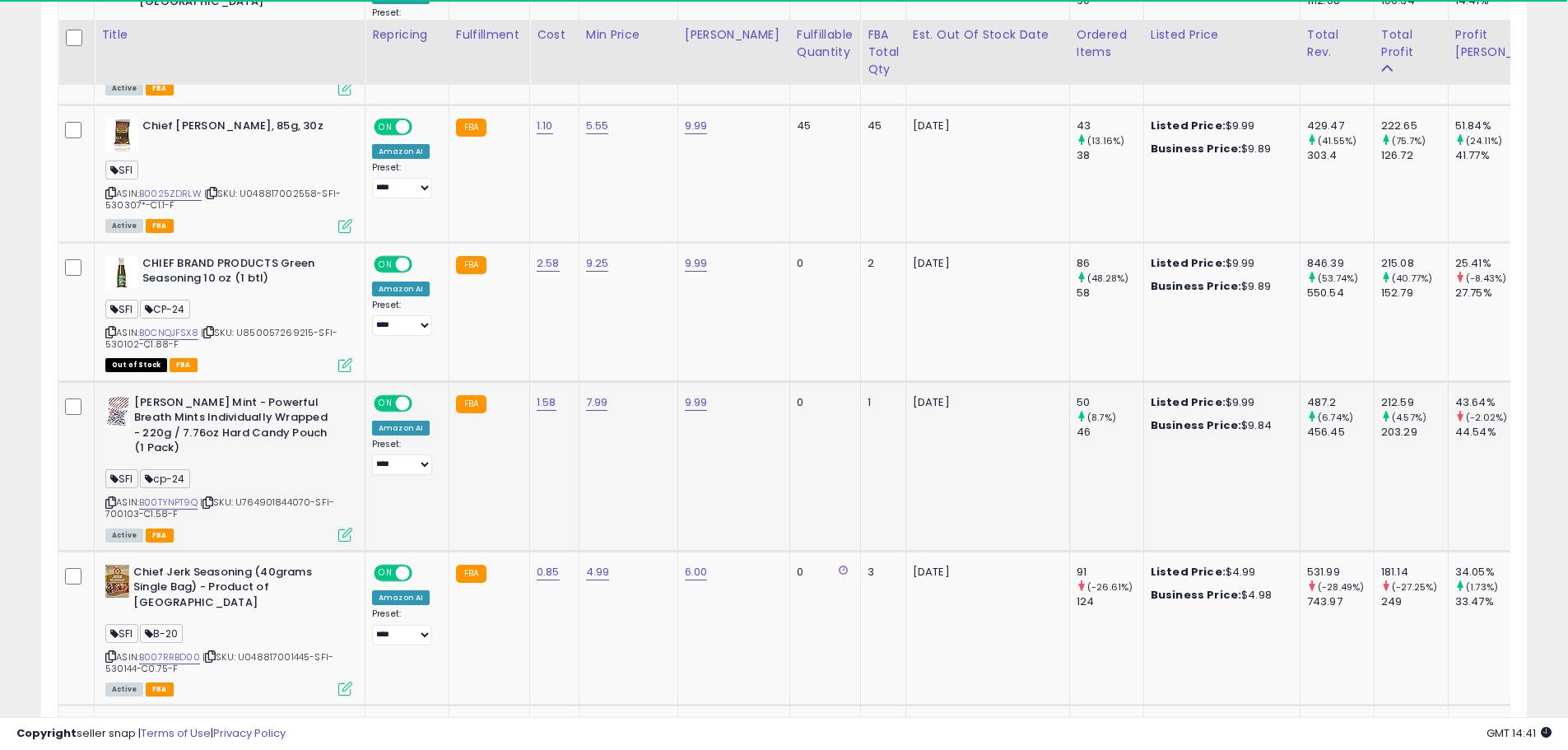
scroll to position [996, 0]
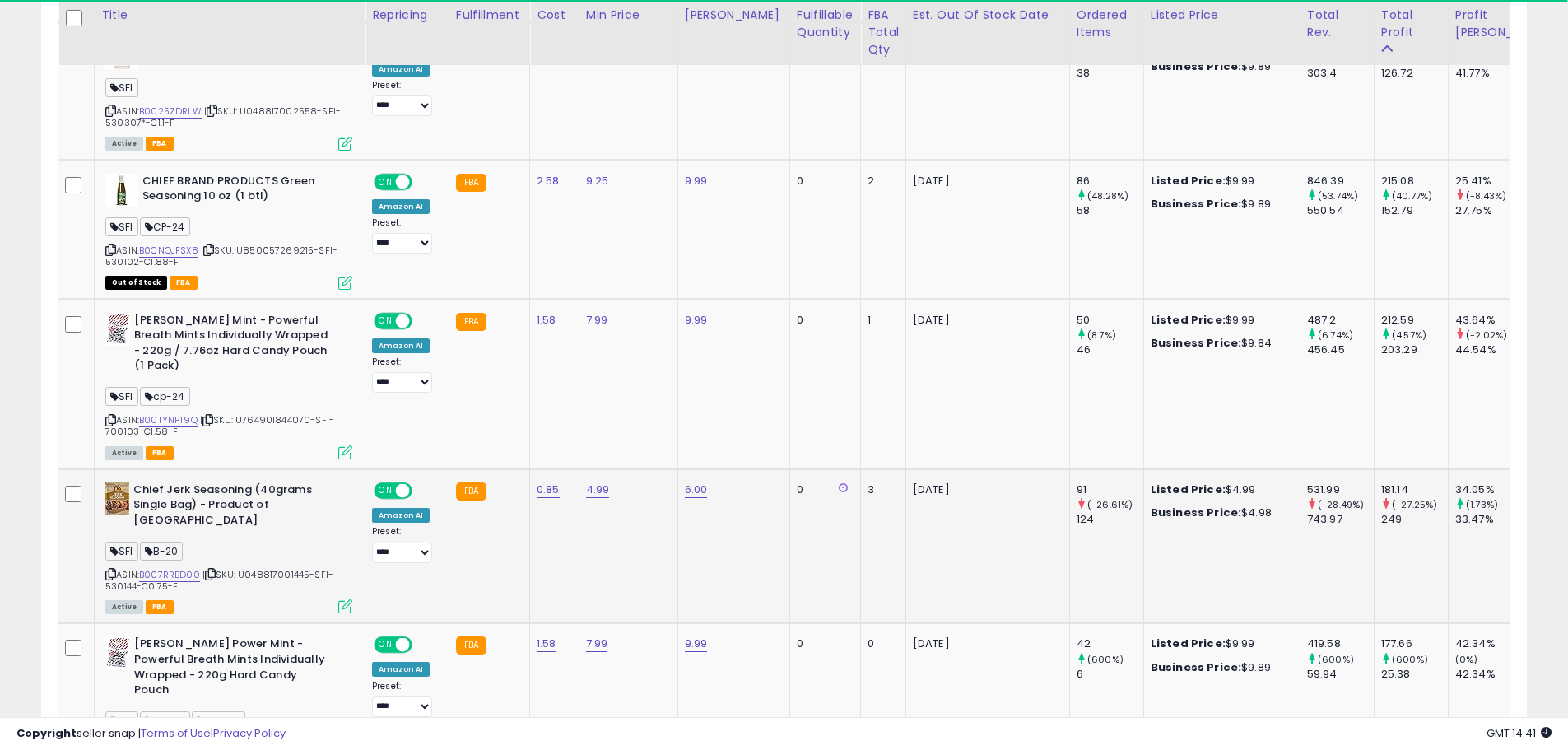
click at [111, 570] on icon at bounding box center [110, 574] width 11 height 9
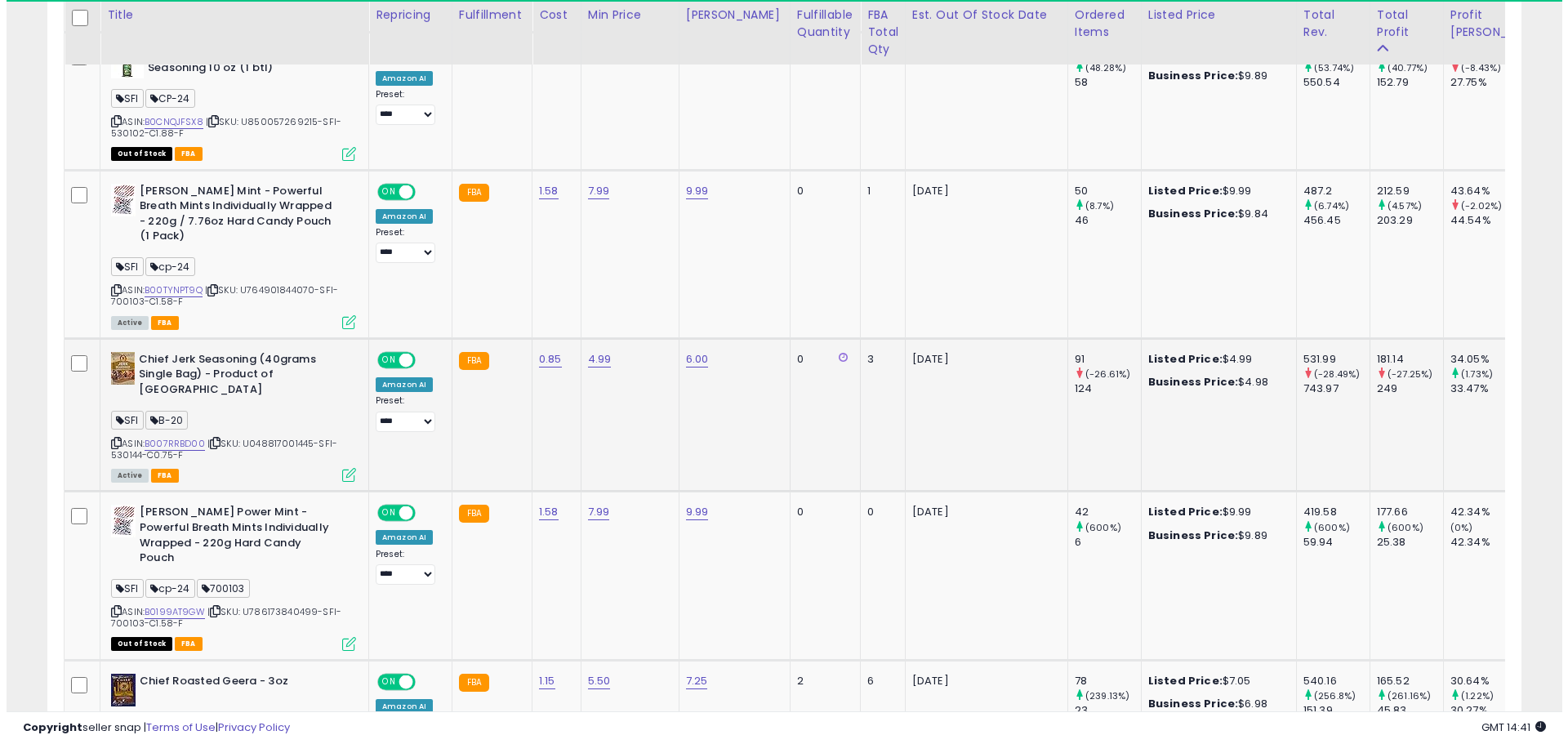
scroll to position [1151, 0]
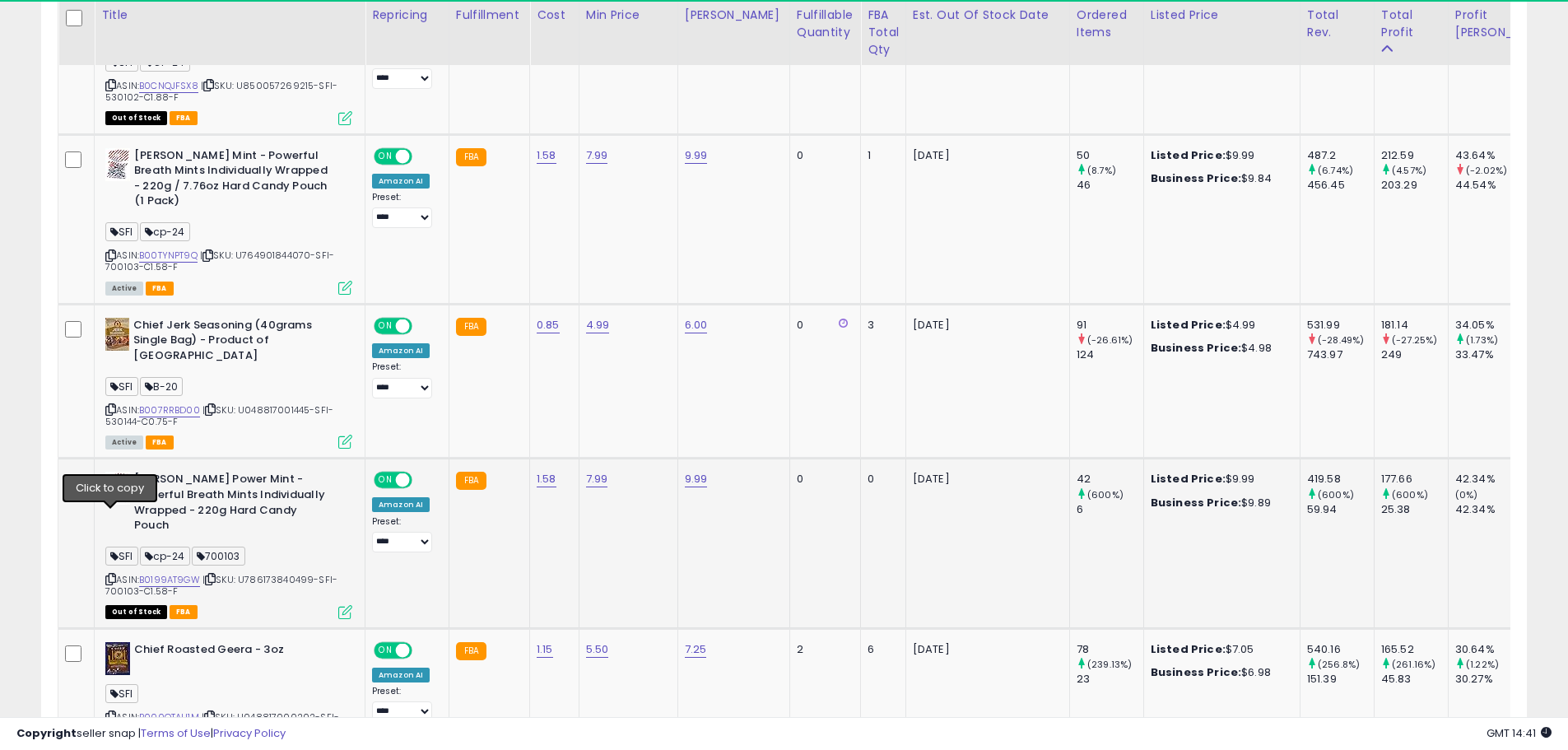
drag, startPoint x: 111, startPoint y: 514, endPoint x: 85, endPoint y: 517, distance: 26.2
click at [111, 575] on icon at bounding box center [110, 579] width 11 height 9
click at [343, 606] on icon at bounding box center [345, 613] width 14 height 14
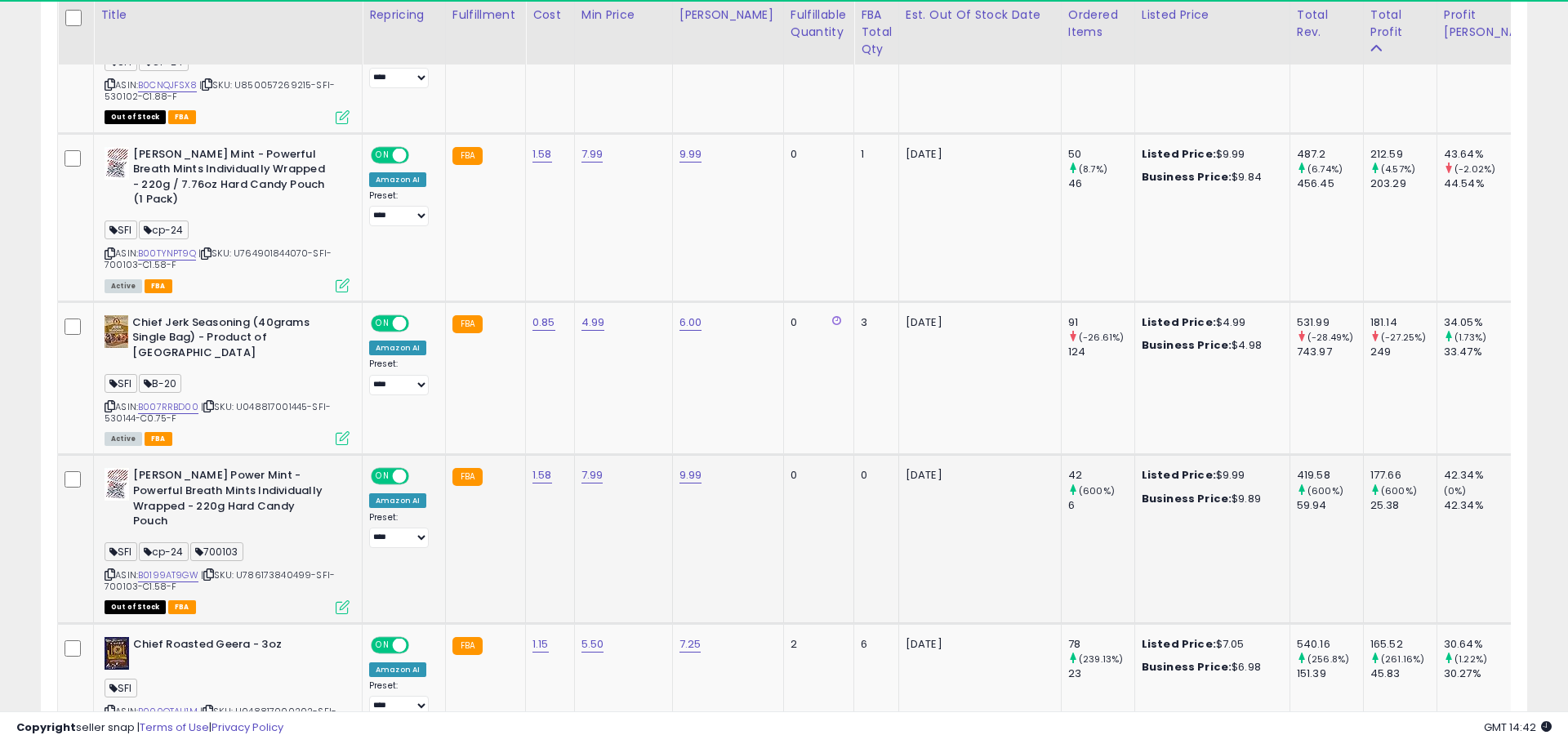
scroll to position [335, 862]
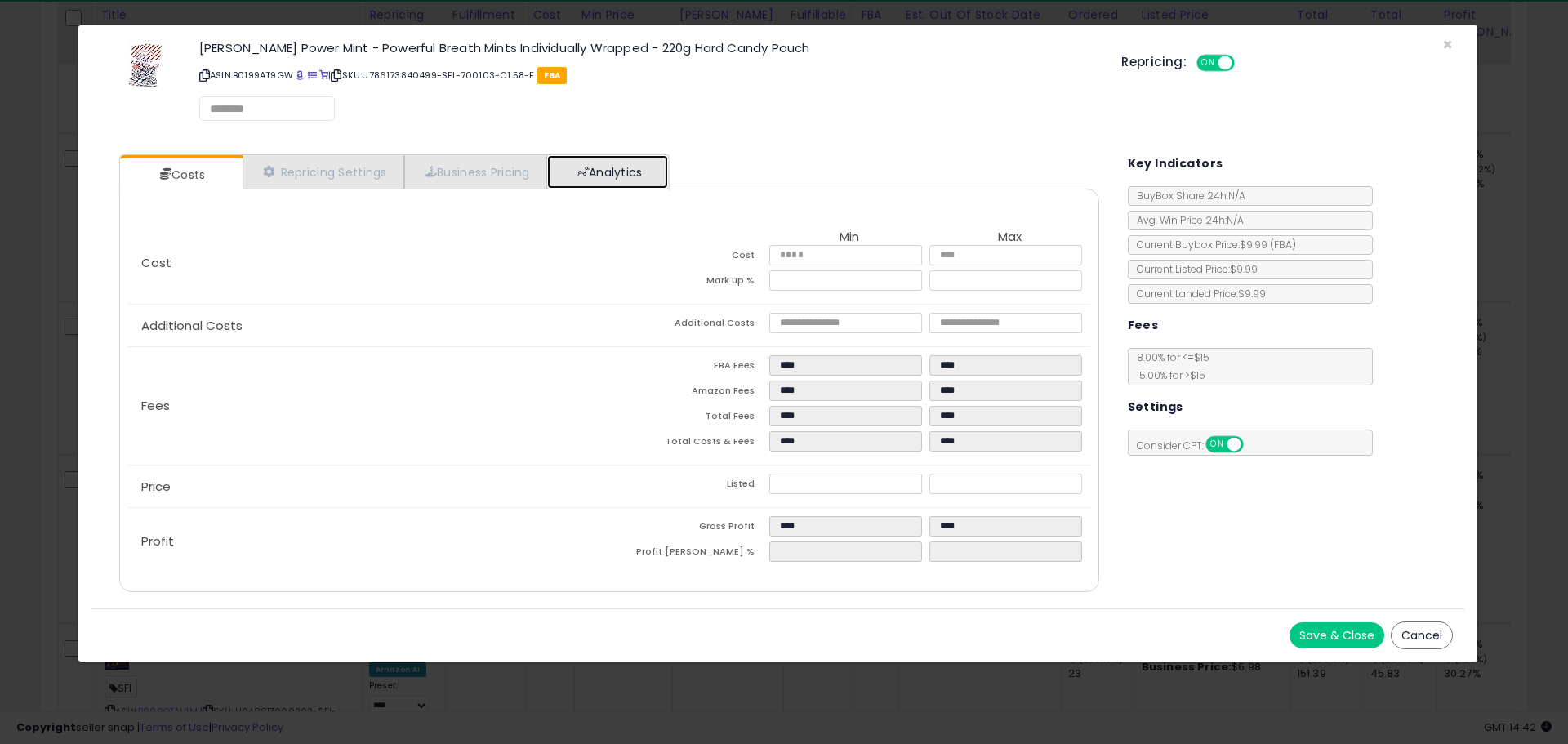
click at [625, 167] on link "Analytics" at bounding box center [607, 172] width 121 height 34
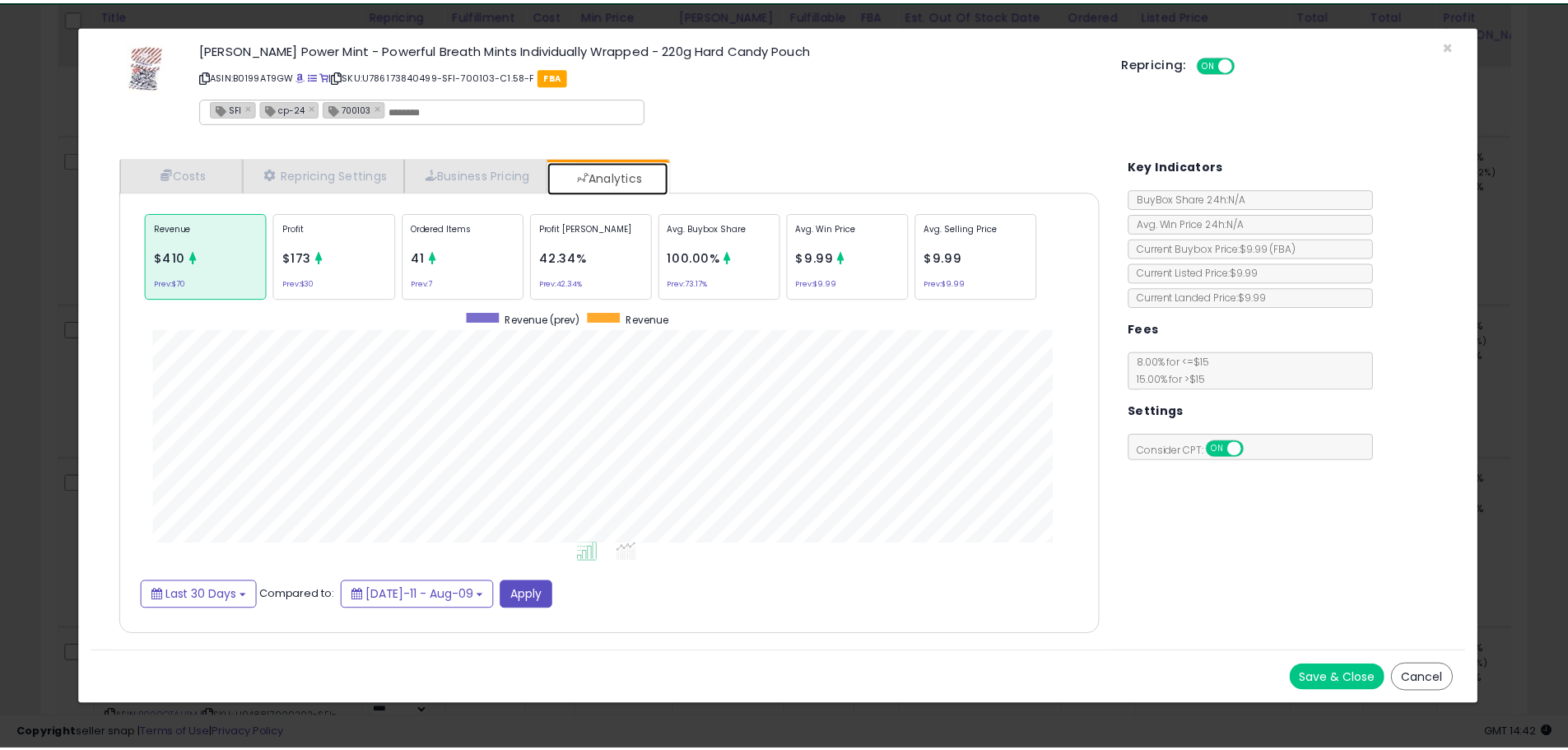
scroll to position [507, 1021]
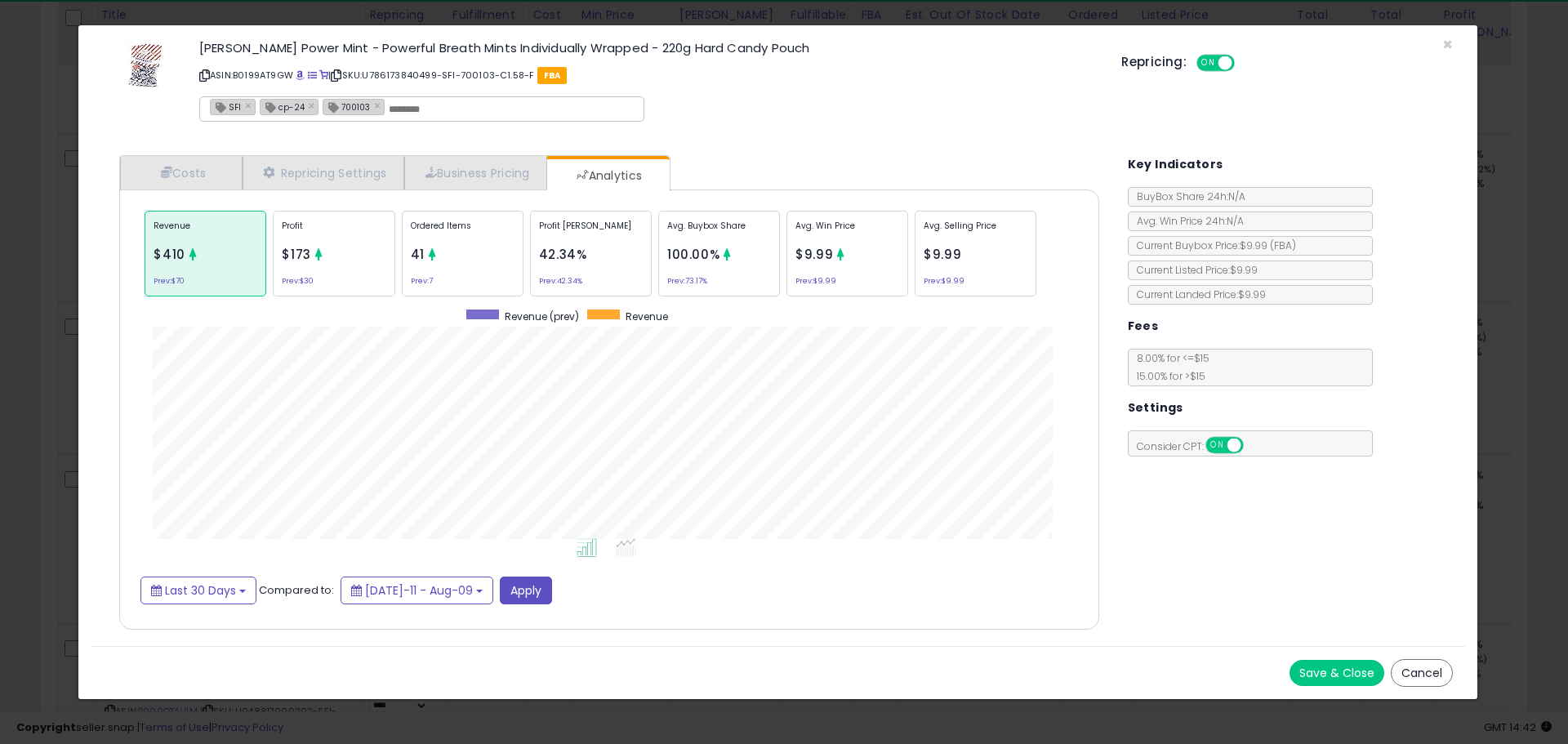
click at [1420, 670] on button "Cancel" at bounding box center [1422, 672] width 62 height 28
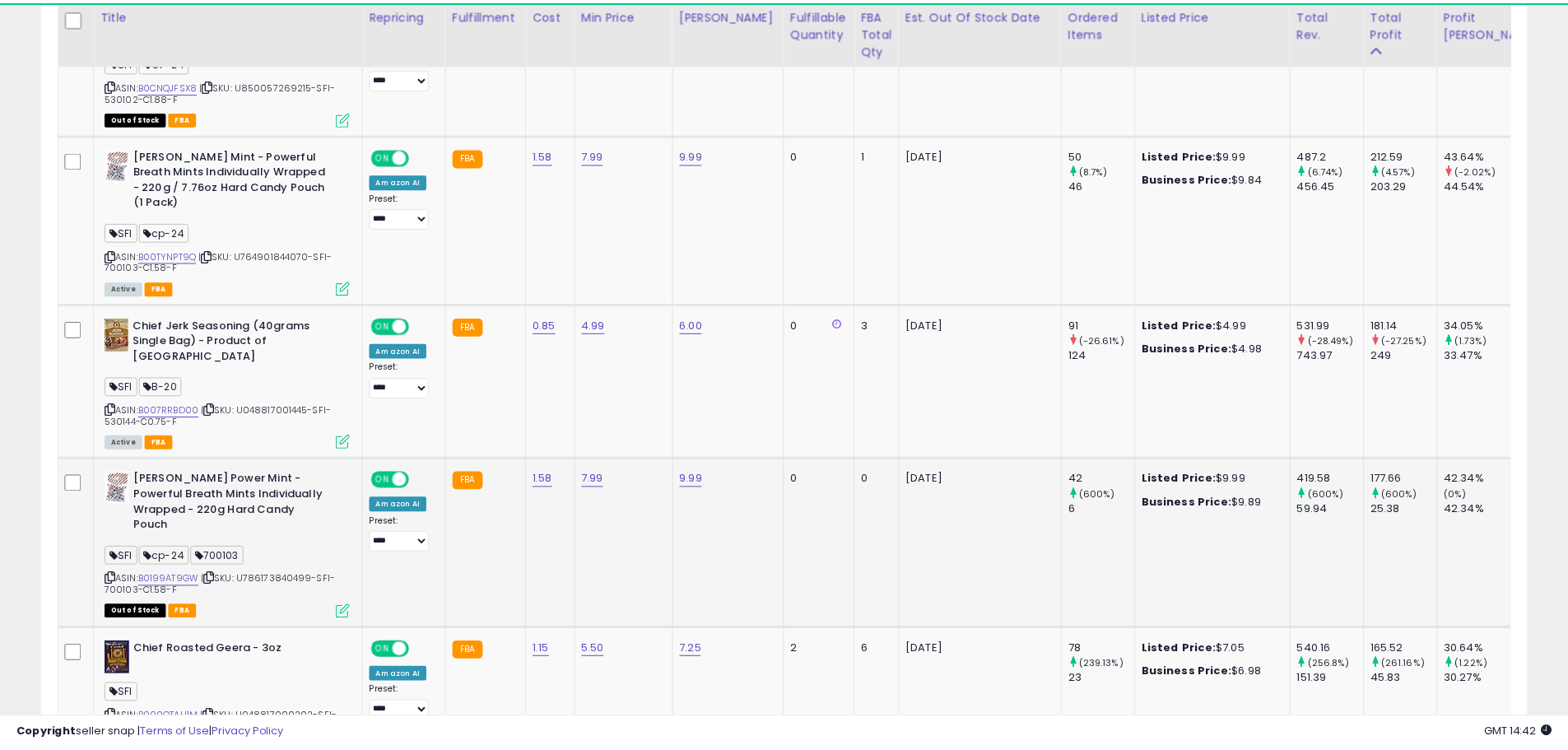
scroll to position [823332, 822428]
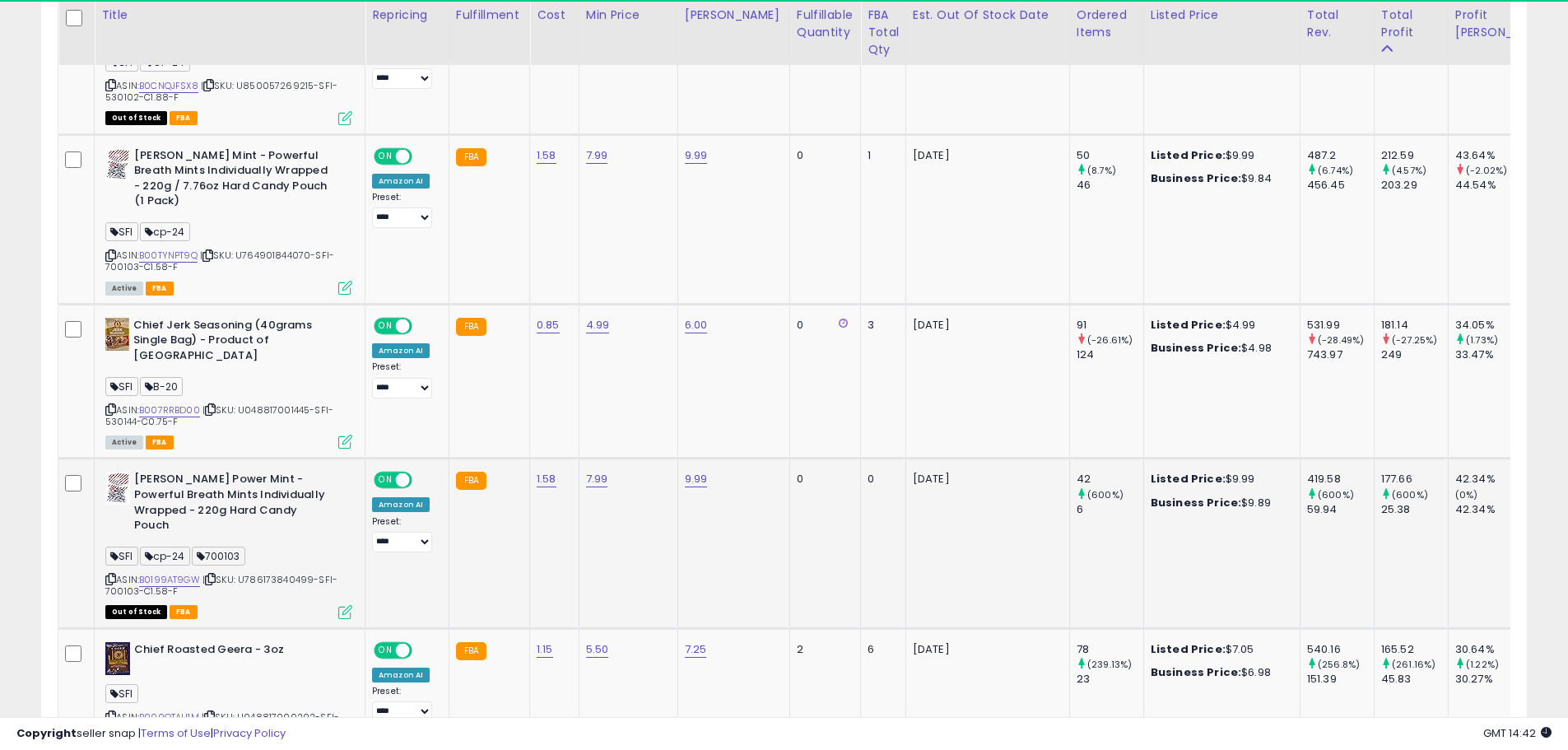
click at [108, 575] on icon at bounding box center [110, 579] width 11 height 9
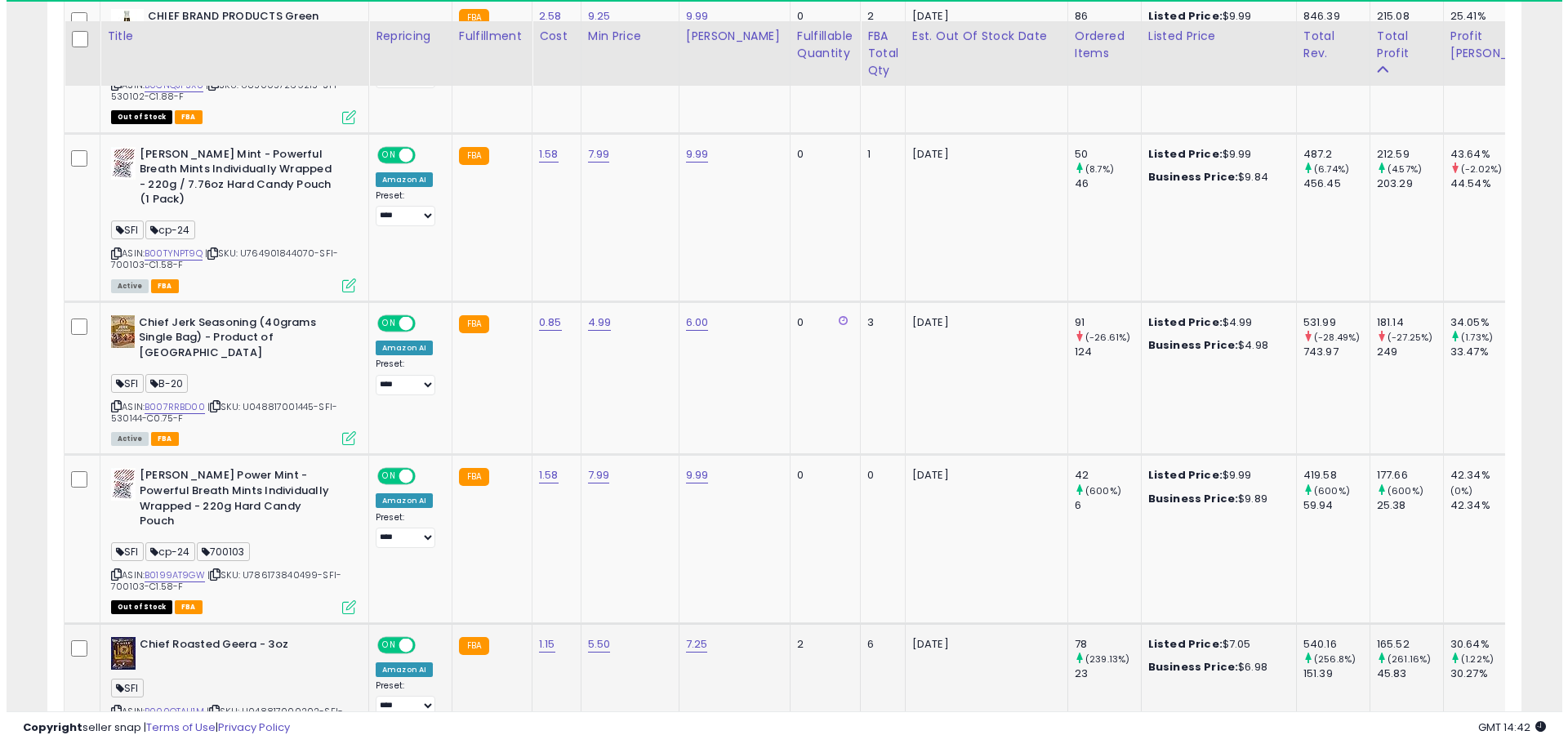
scroll to position [1233, 0]
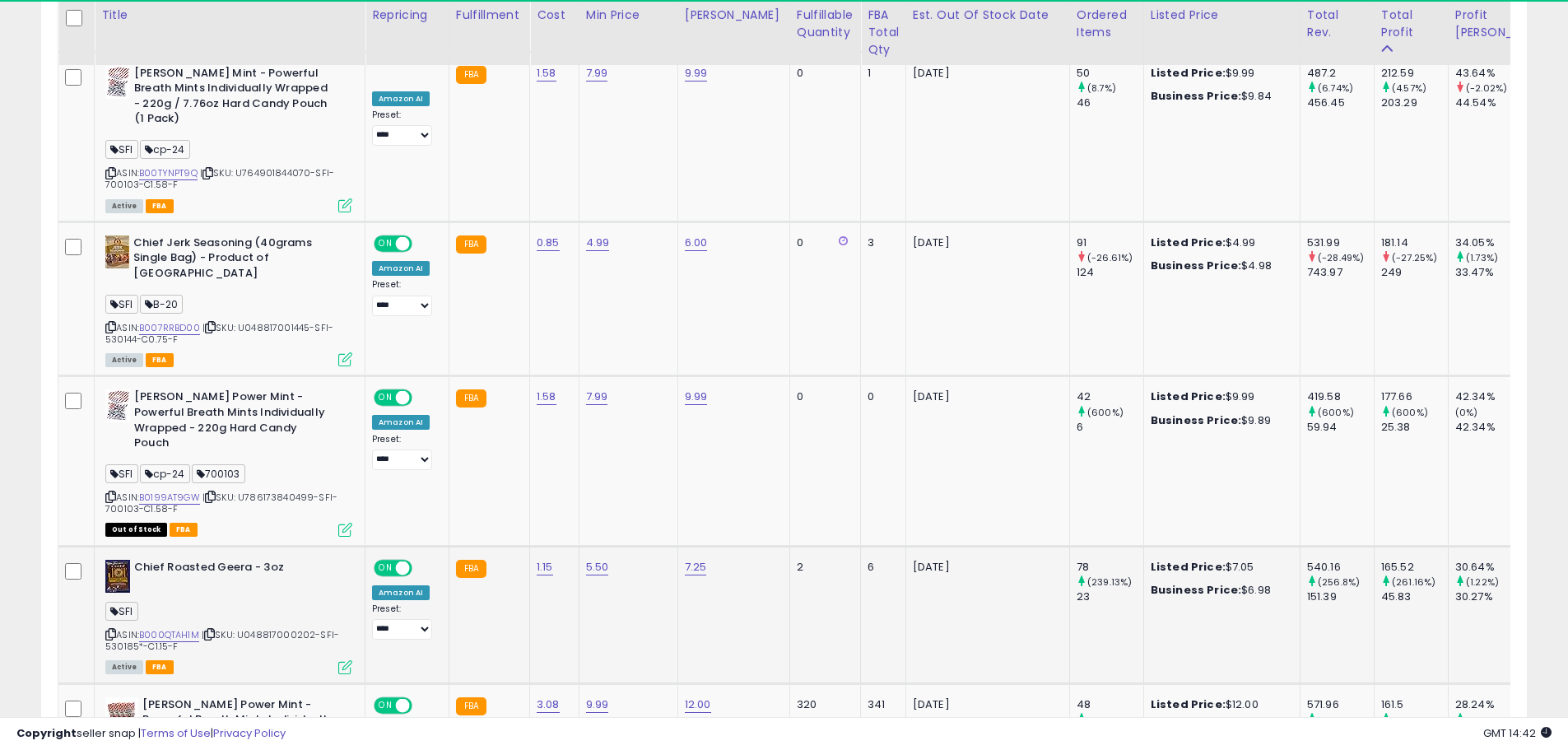
drag, startPoint x: 109, startPoint y: 571, endPoint x: 69, endPoint y: 569, distance: 40.0
click at [109, 630] on icon at bounding box center [110, 635] width 11 height 9
click at [350, 661] on icon at bounding box center [345, 668] width 14 height 14
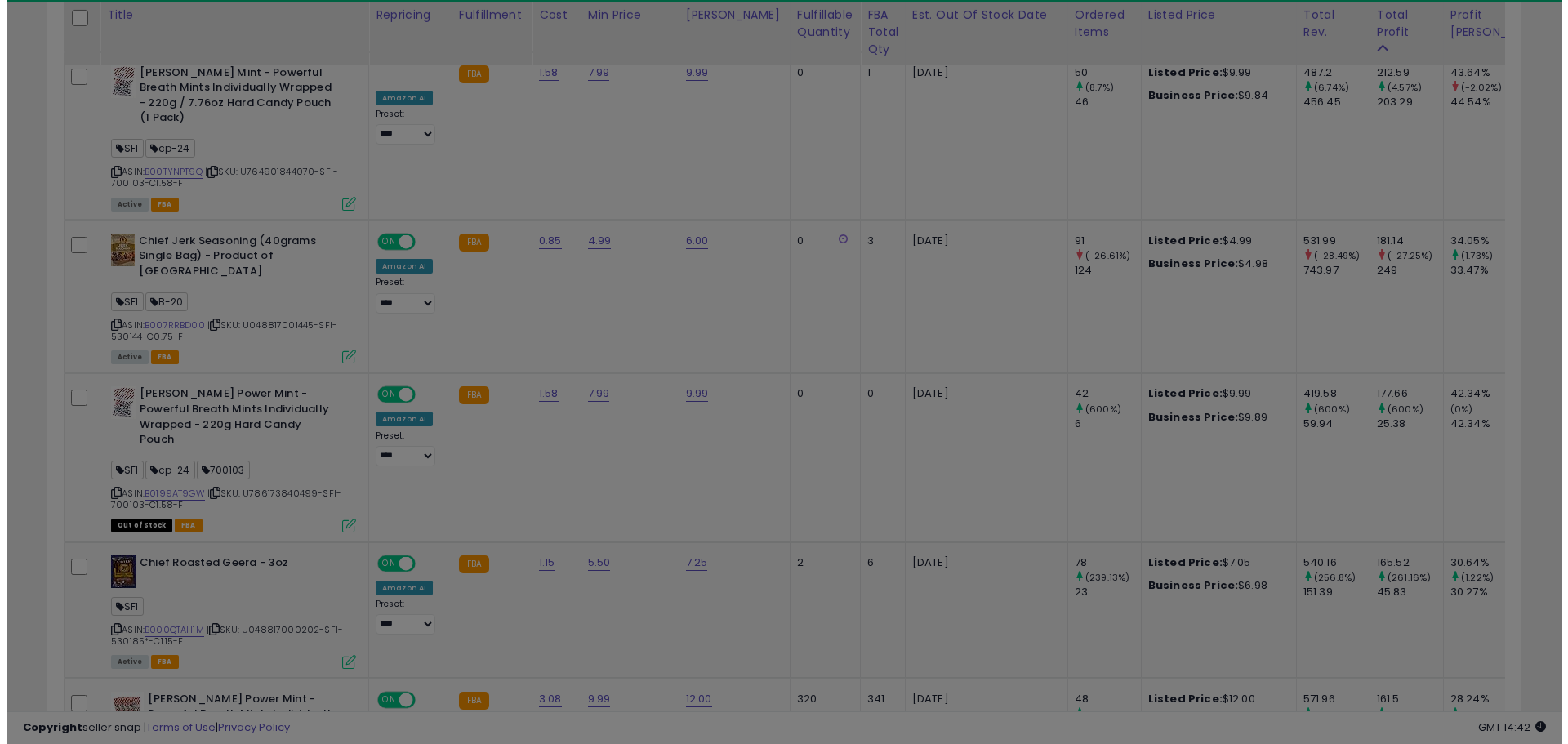
scroll to position [335, 862]
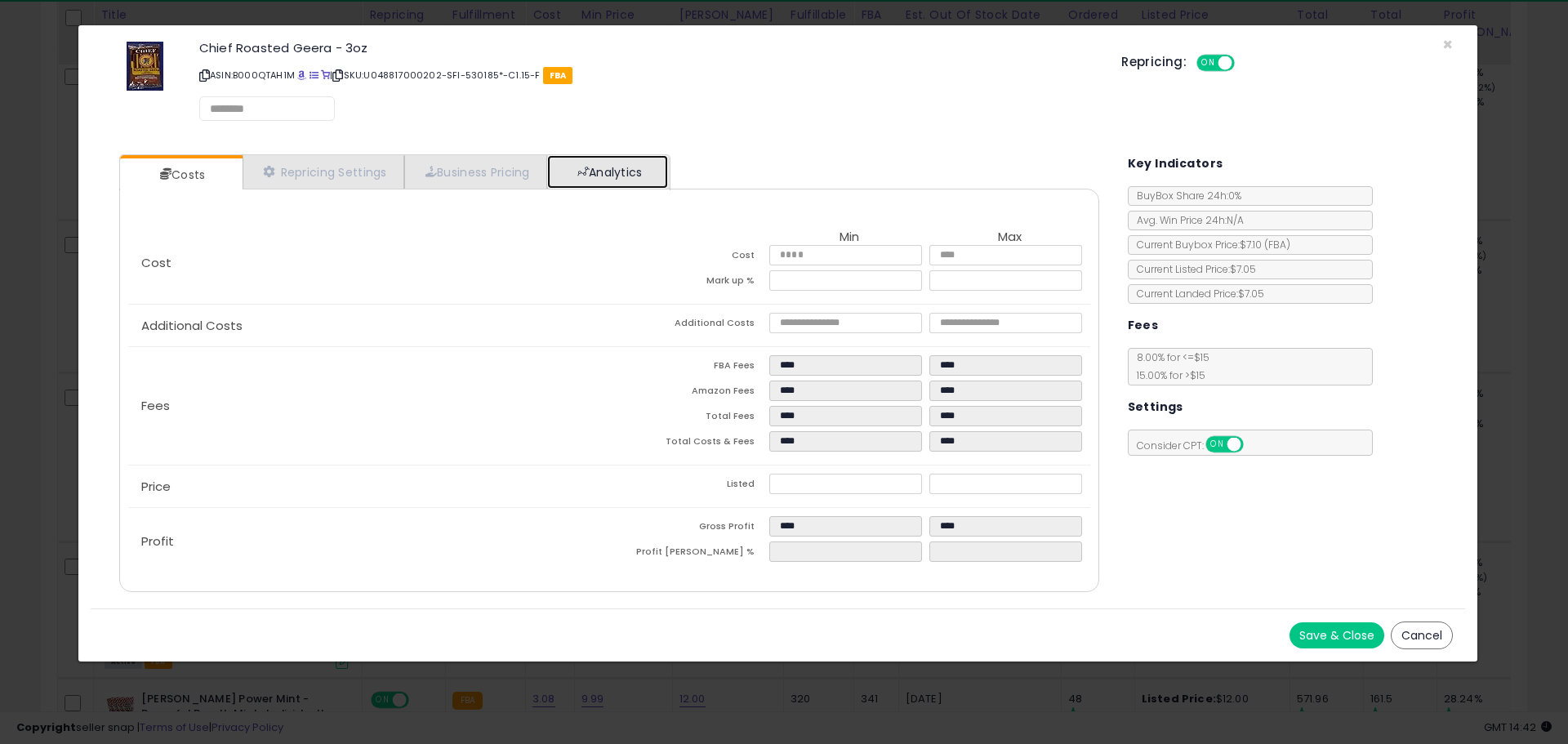
click at [618, 165] on link "Analytics" at bounding box center [607, 172] width 121 height 34
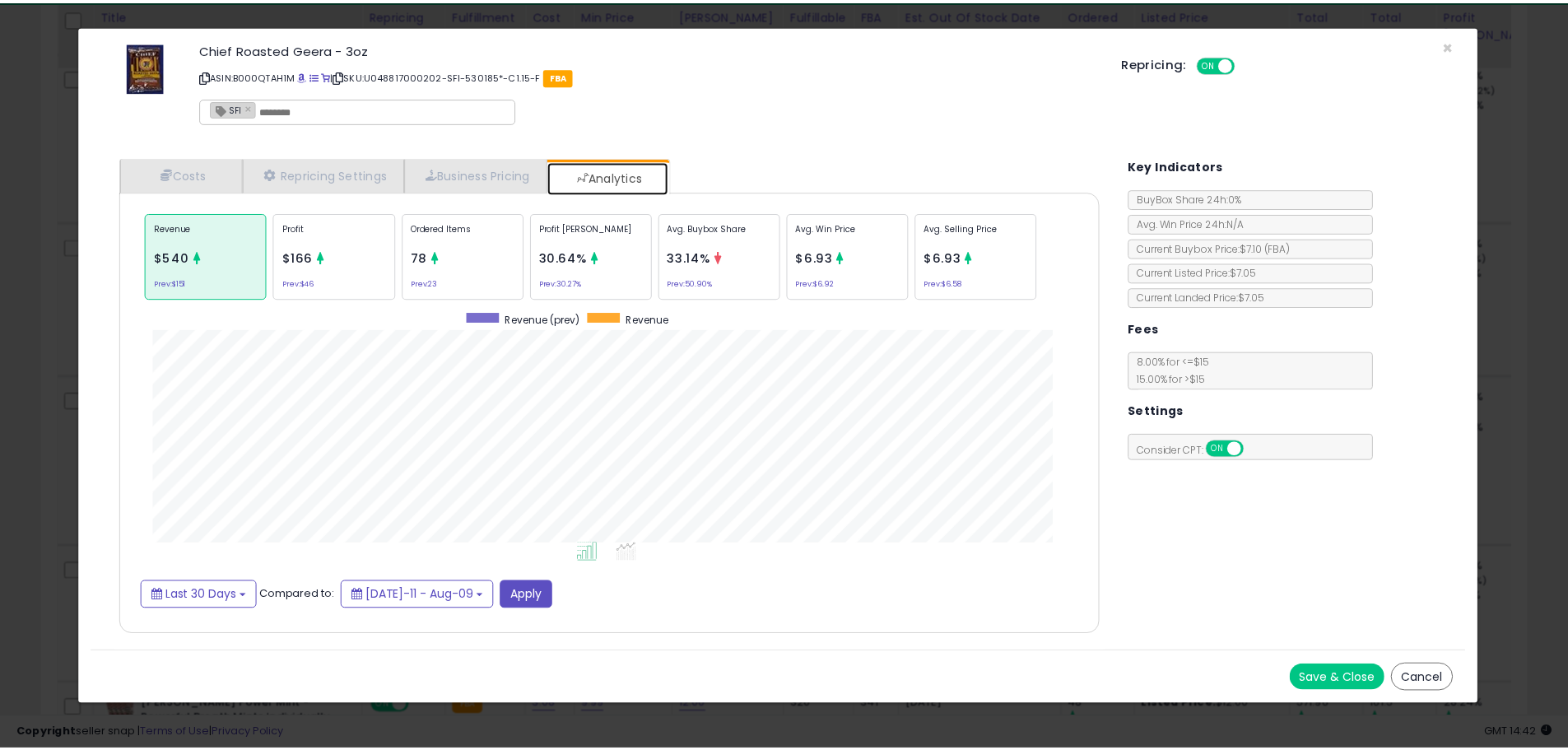
scroll to position [507, 1021]
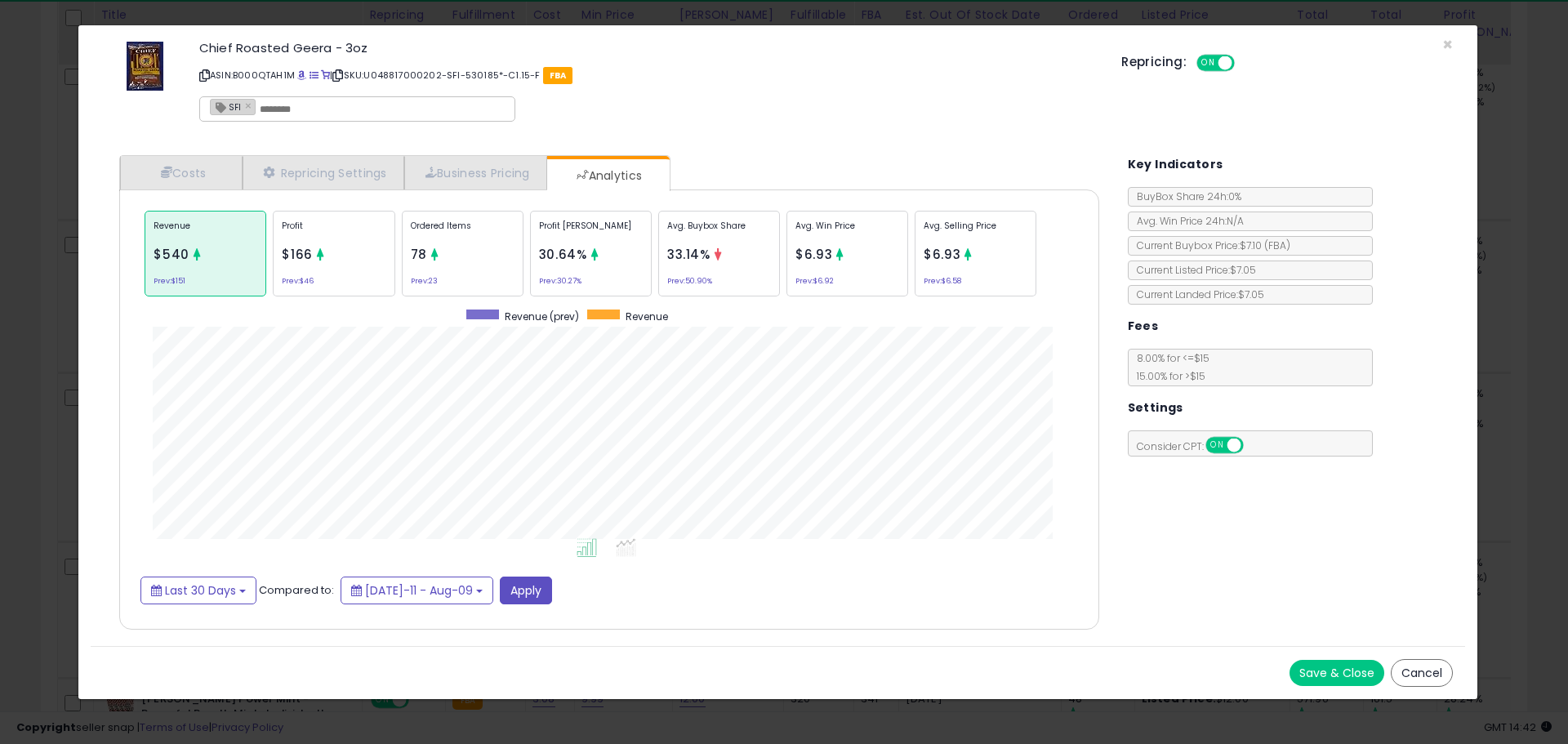
click at [1422, 671] on button "Cancel" at bounding box center [1422, 672] width 62 height 28
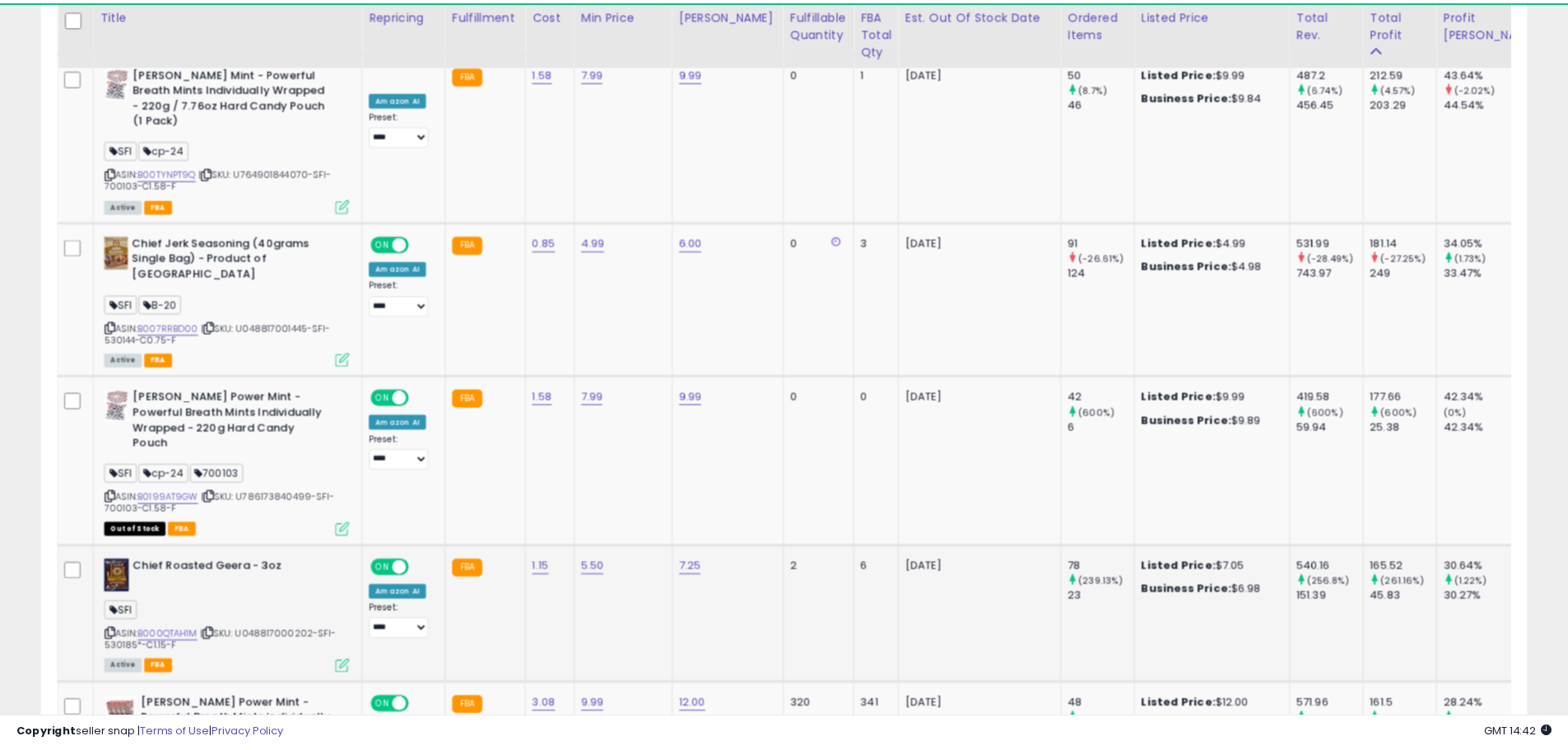
scroll to position [823332, 822428]
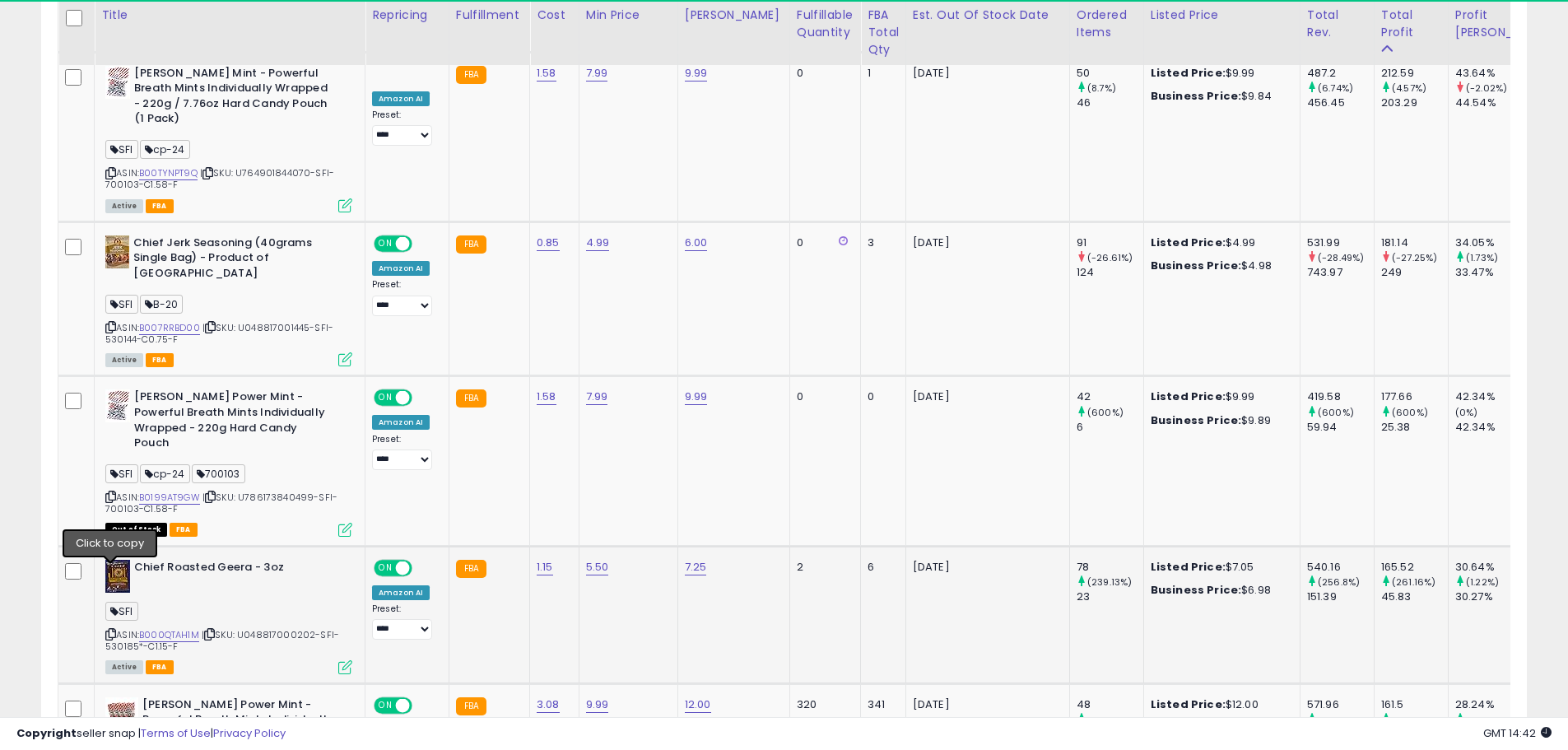
click at [110, 630] on icon at bounding box center [110, 635] width 11 height 9
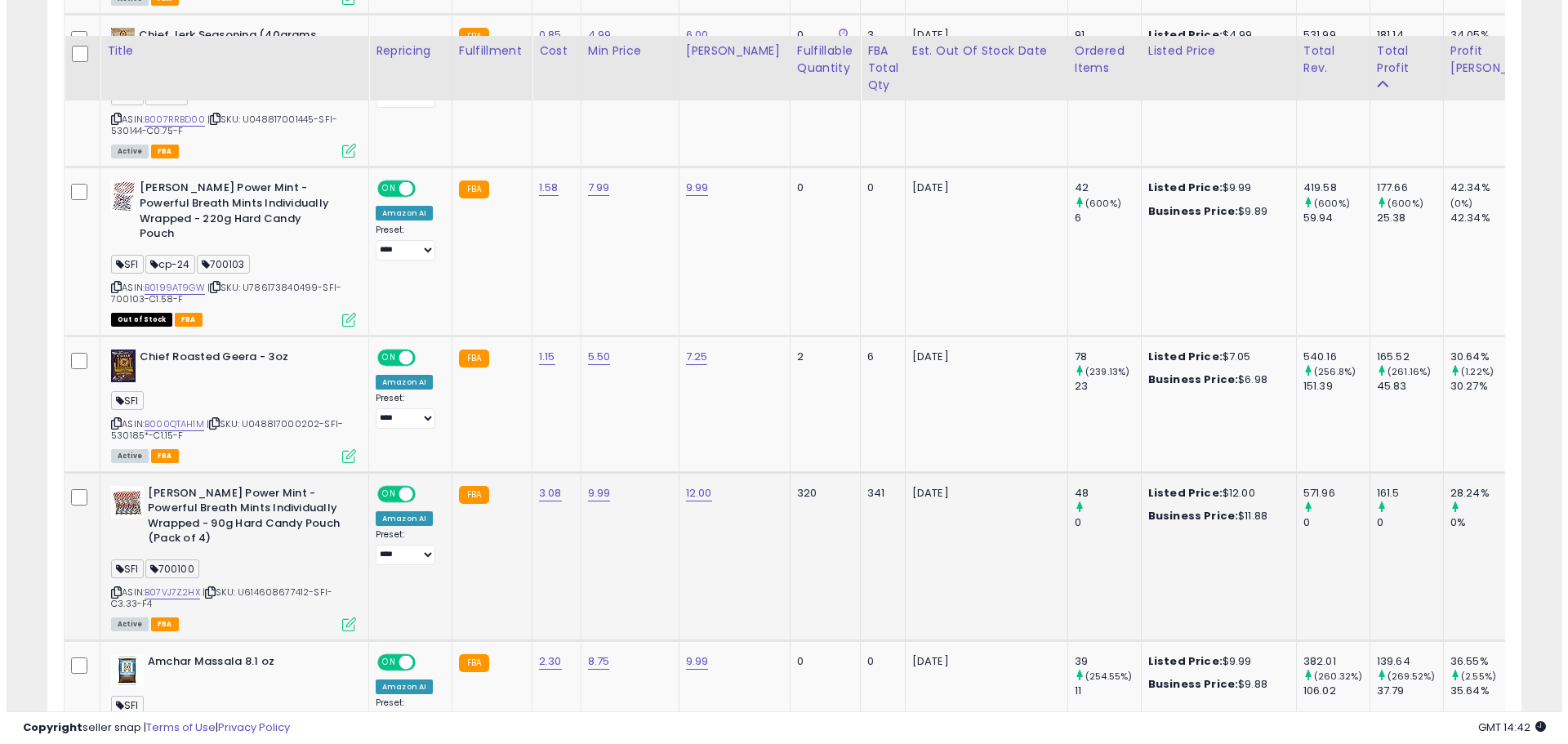
scroll to position [1478, 0]
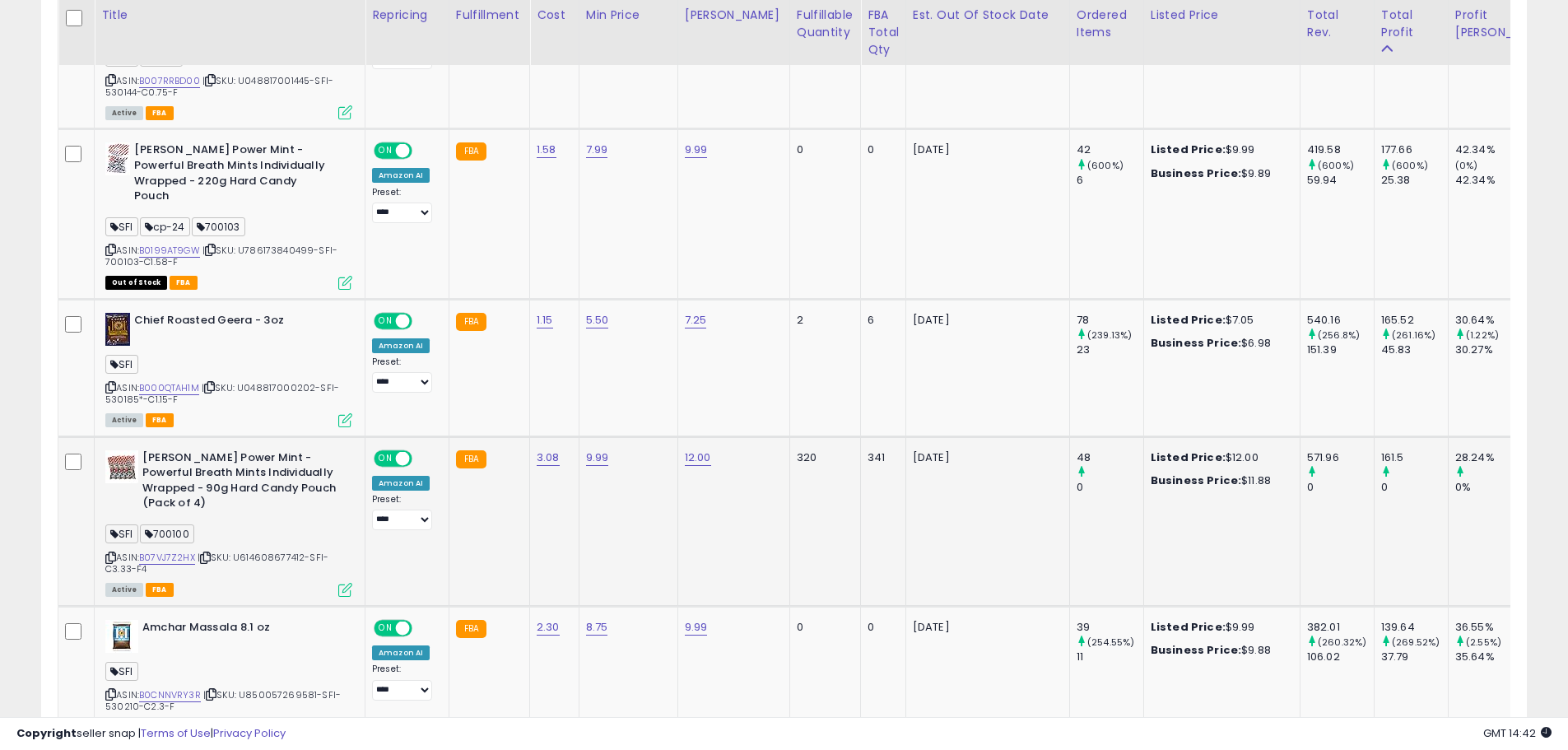
click at [345, 583] on icon at bounding box center [345, 590] width 14 height 14
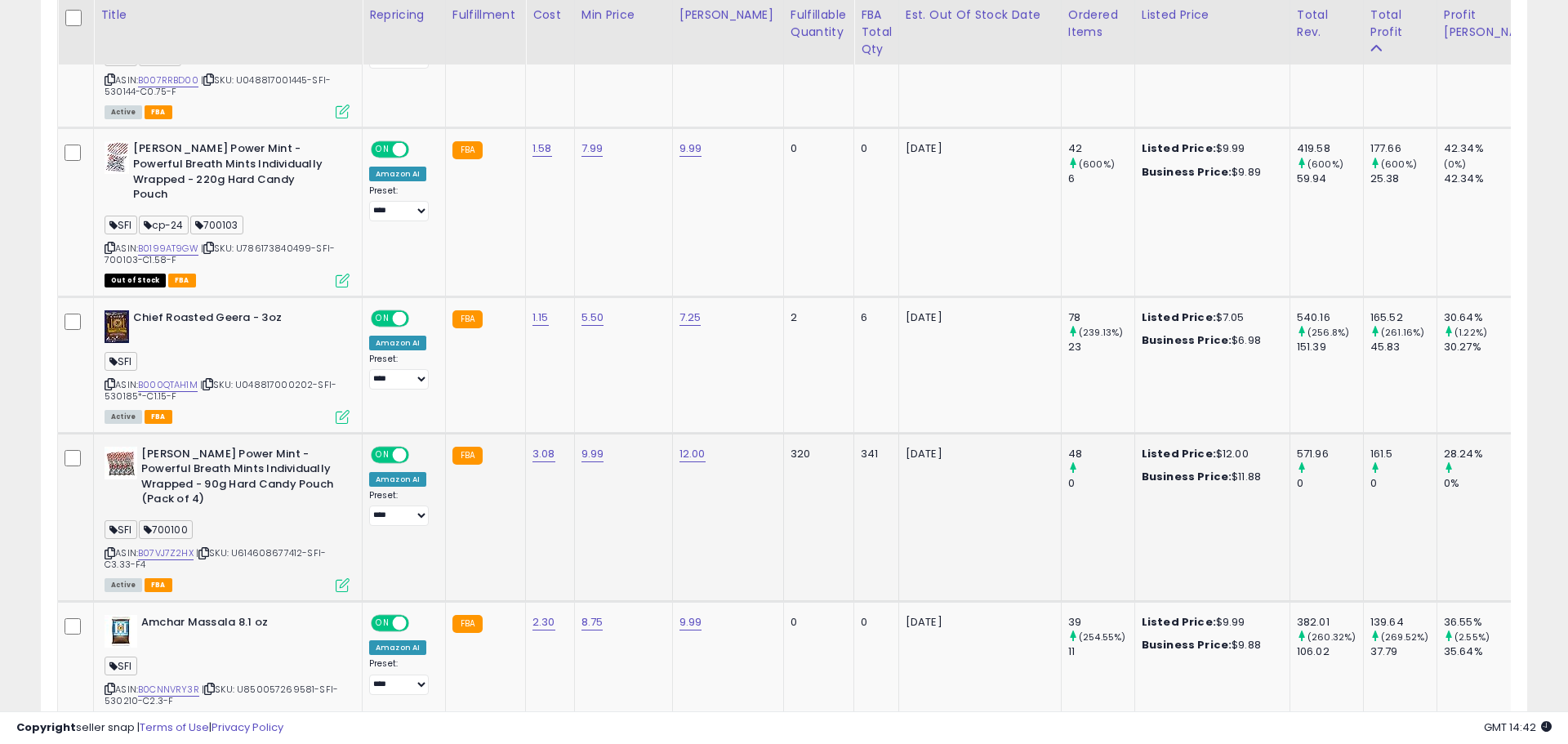
scroll to position [335, 862]
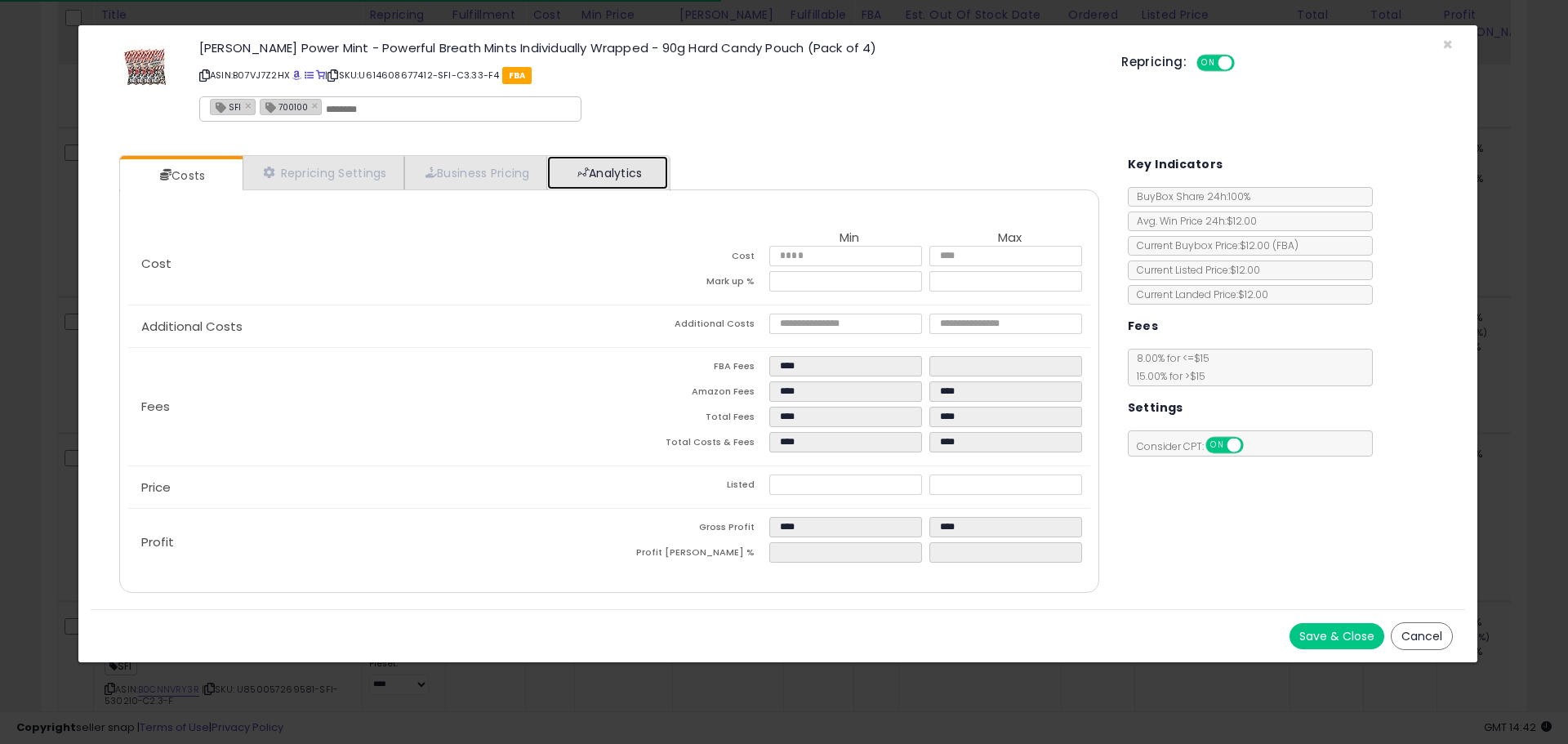
click at [638, 175] on link "Analytics" at bounding box center [607, 173] width 121 height 34
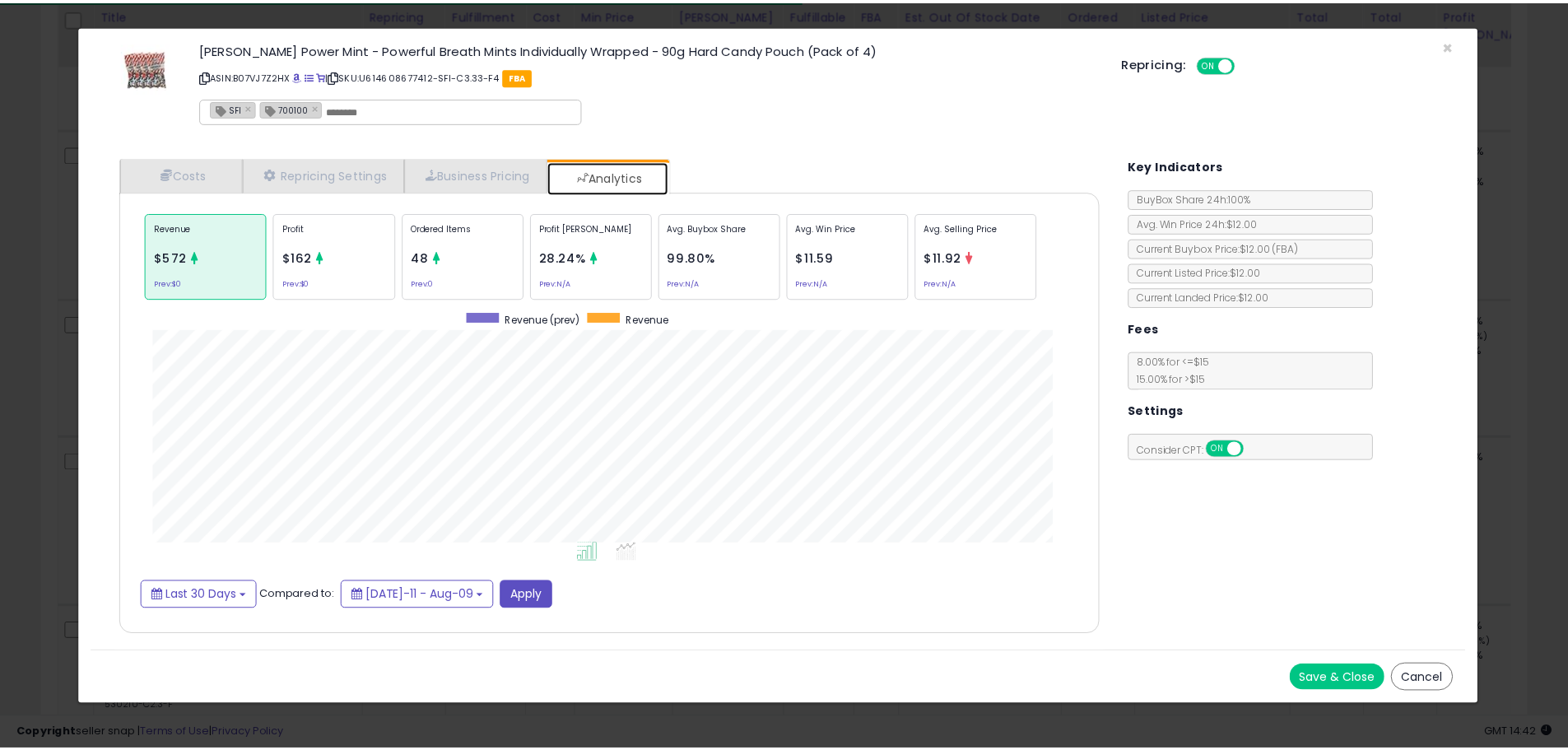
scroll to position [507, 1021]
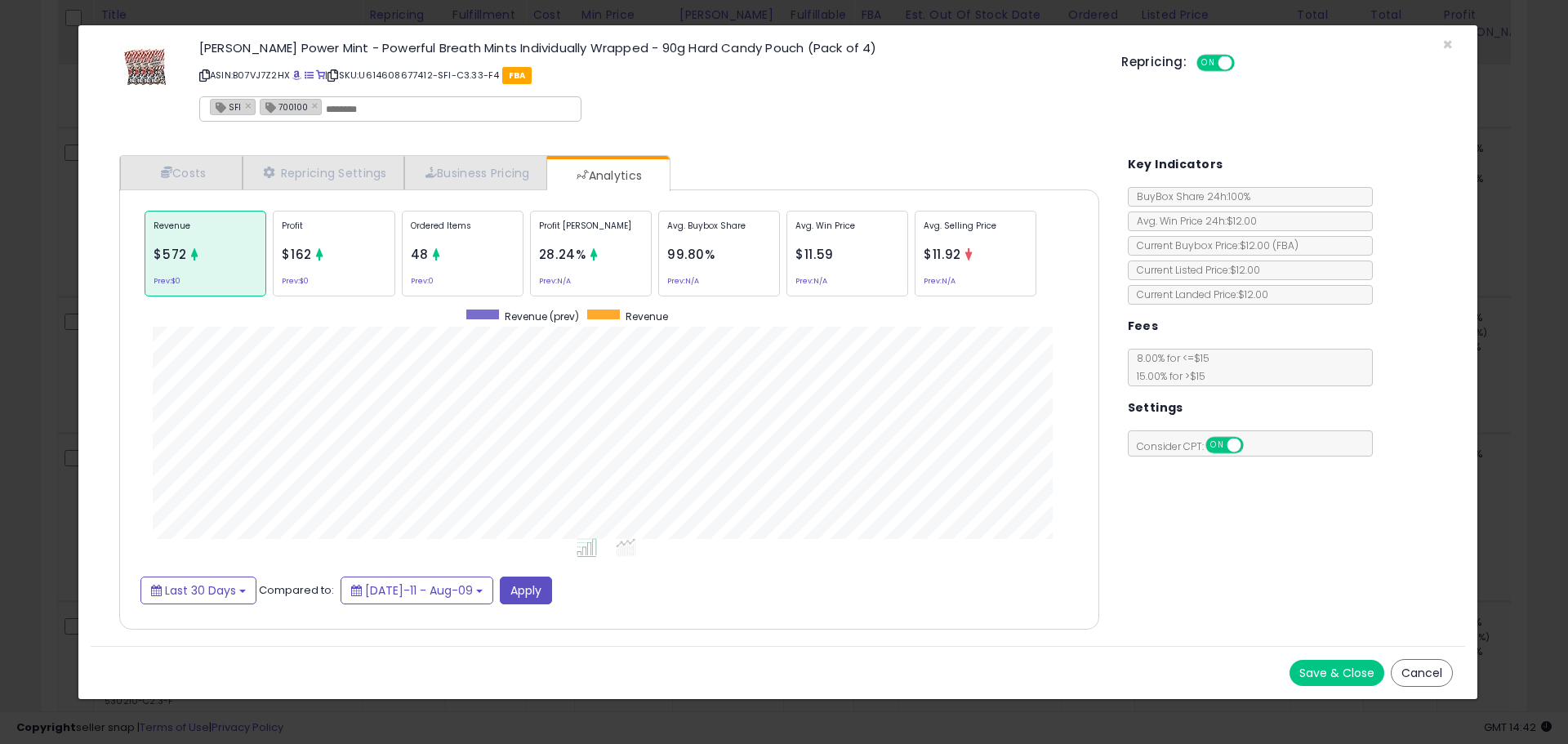
click at [1411, 684] on button "Cancel" at bounding box center [1422, 672] width 62 height 28
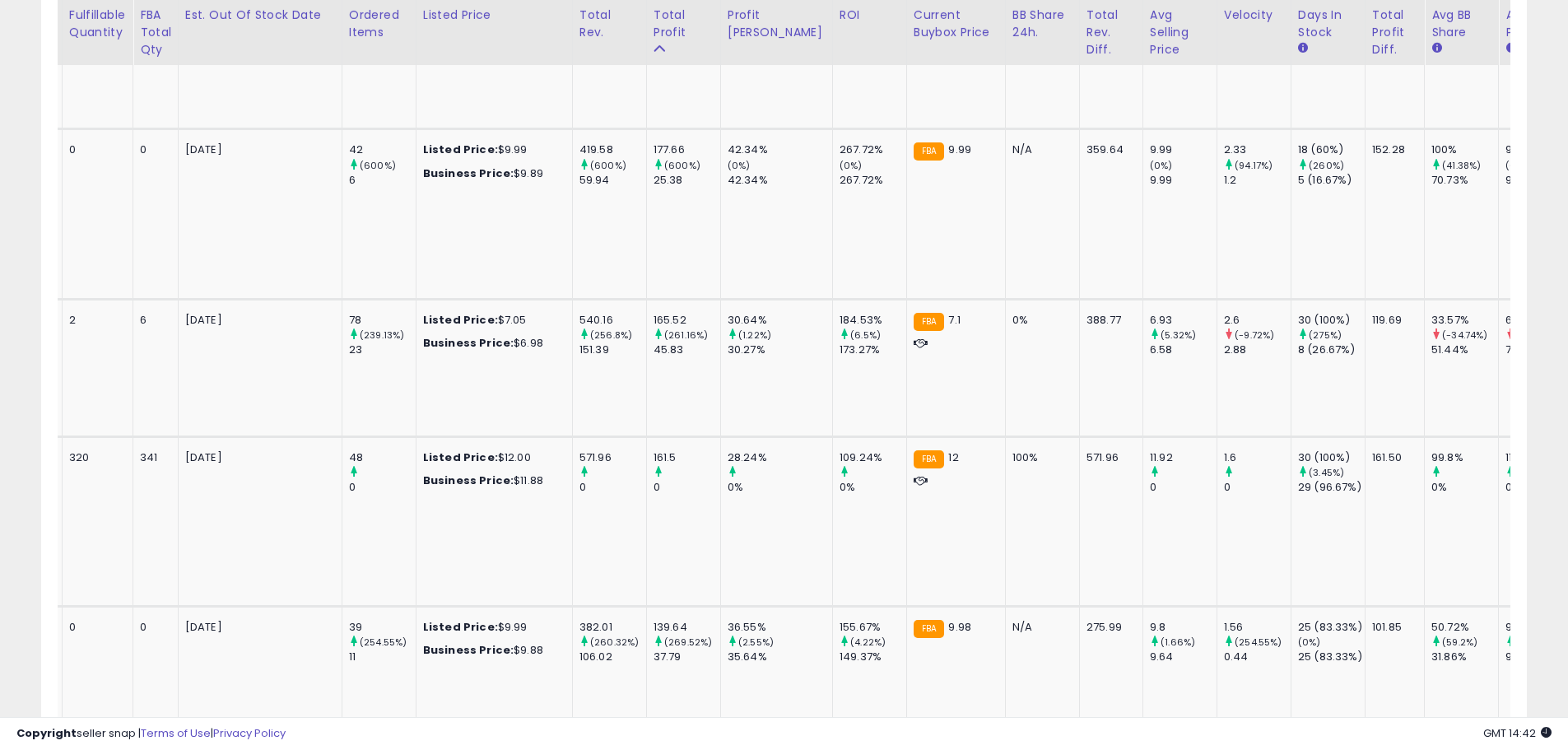
scroll to position [0, 0]
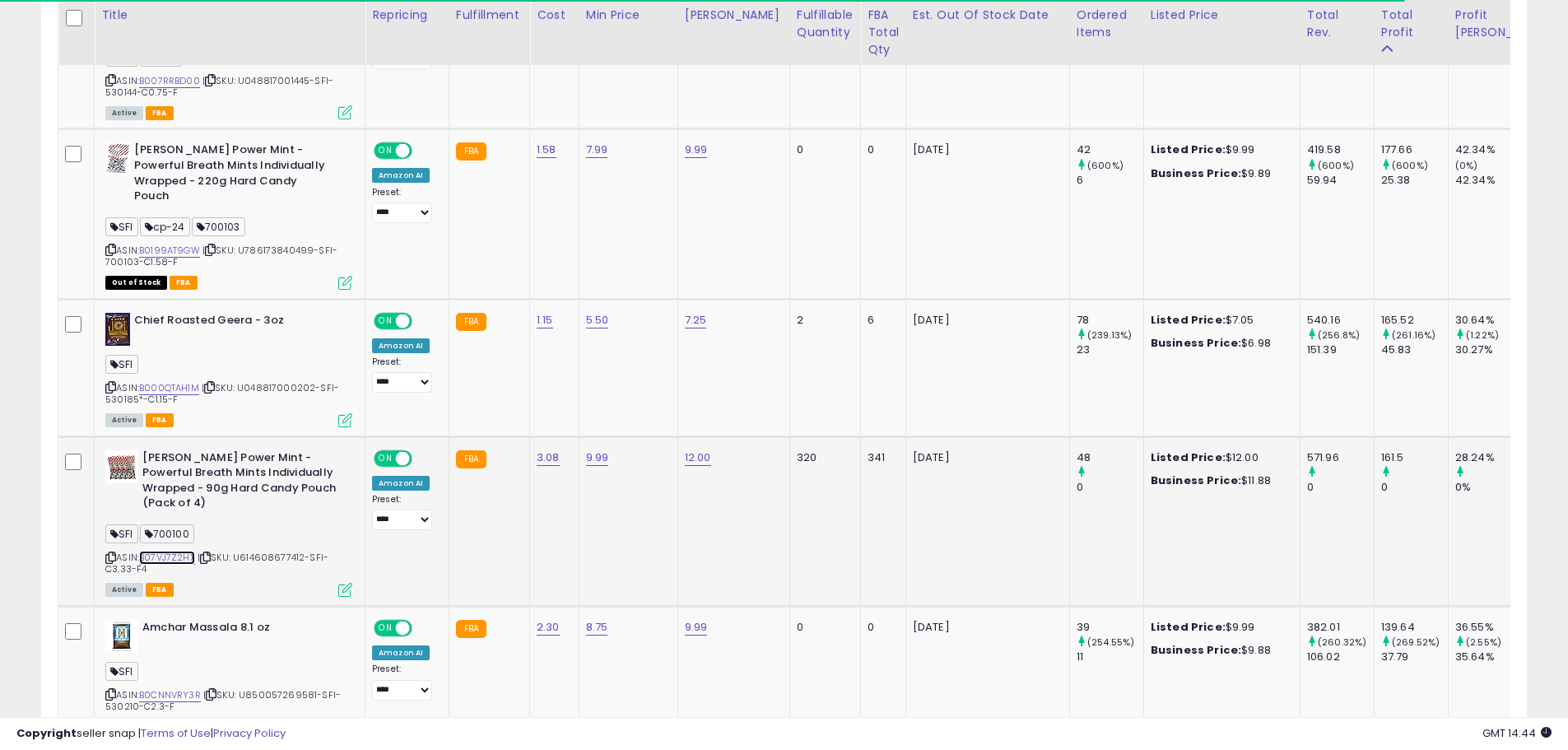
click at [189, 551] on link "B07VJ7Z2HX" at bounding box center [167, 557] width 56 height 14
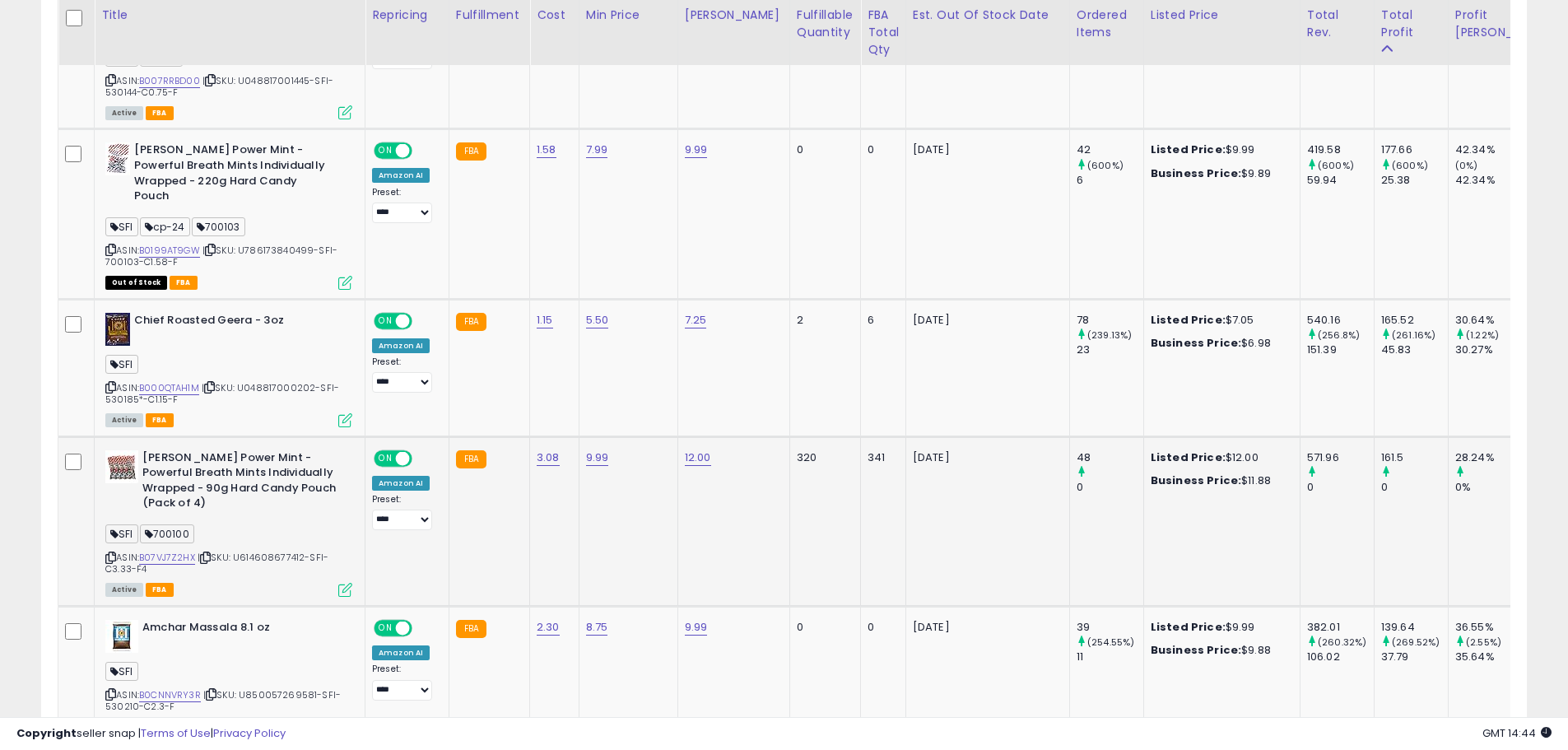
click at [344, 583] on icon at bounding box center [345, 590] width 14 height 14
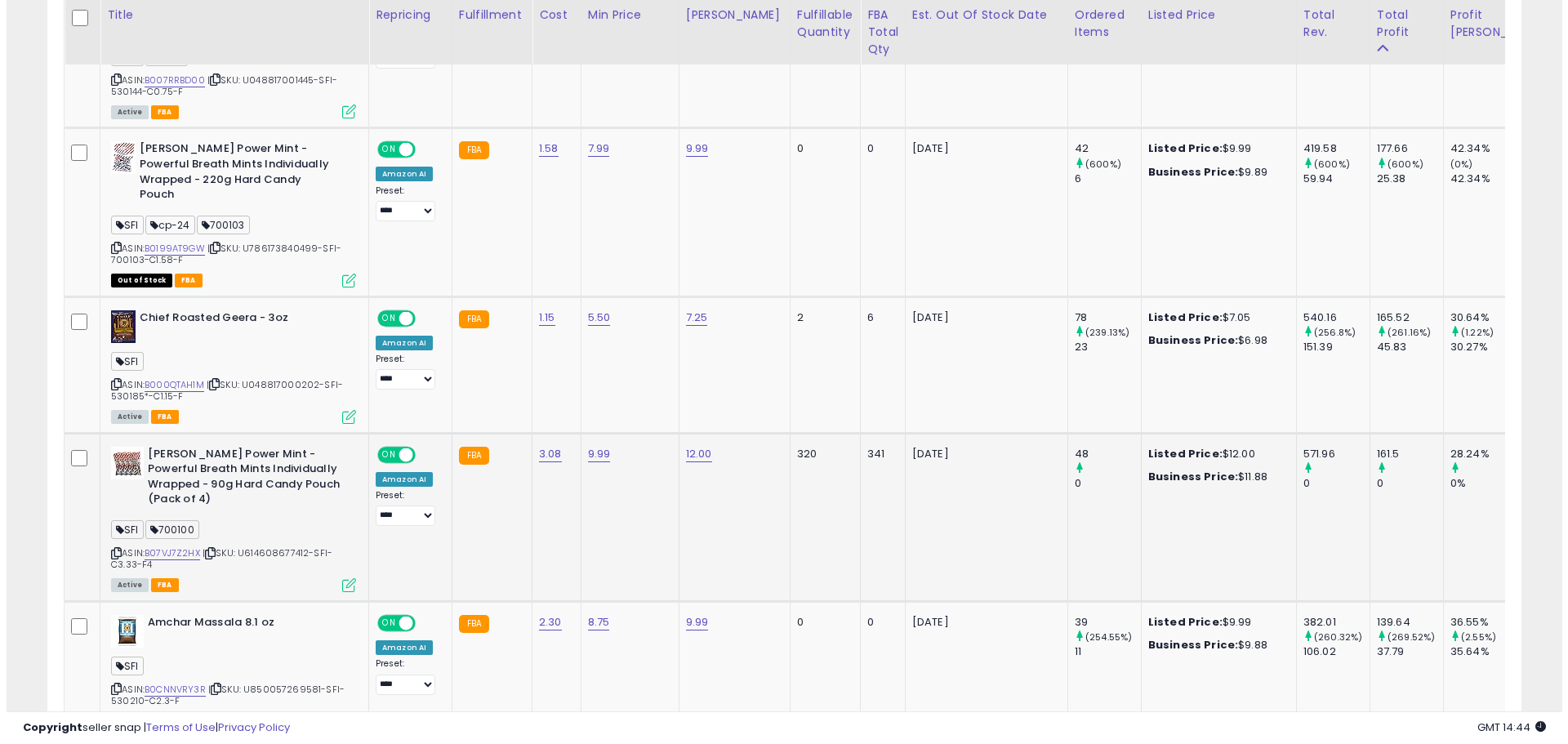
scroll to position [335, 862]
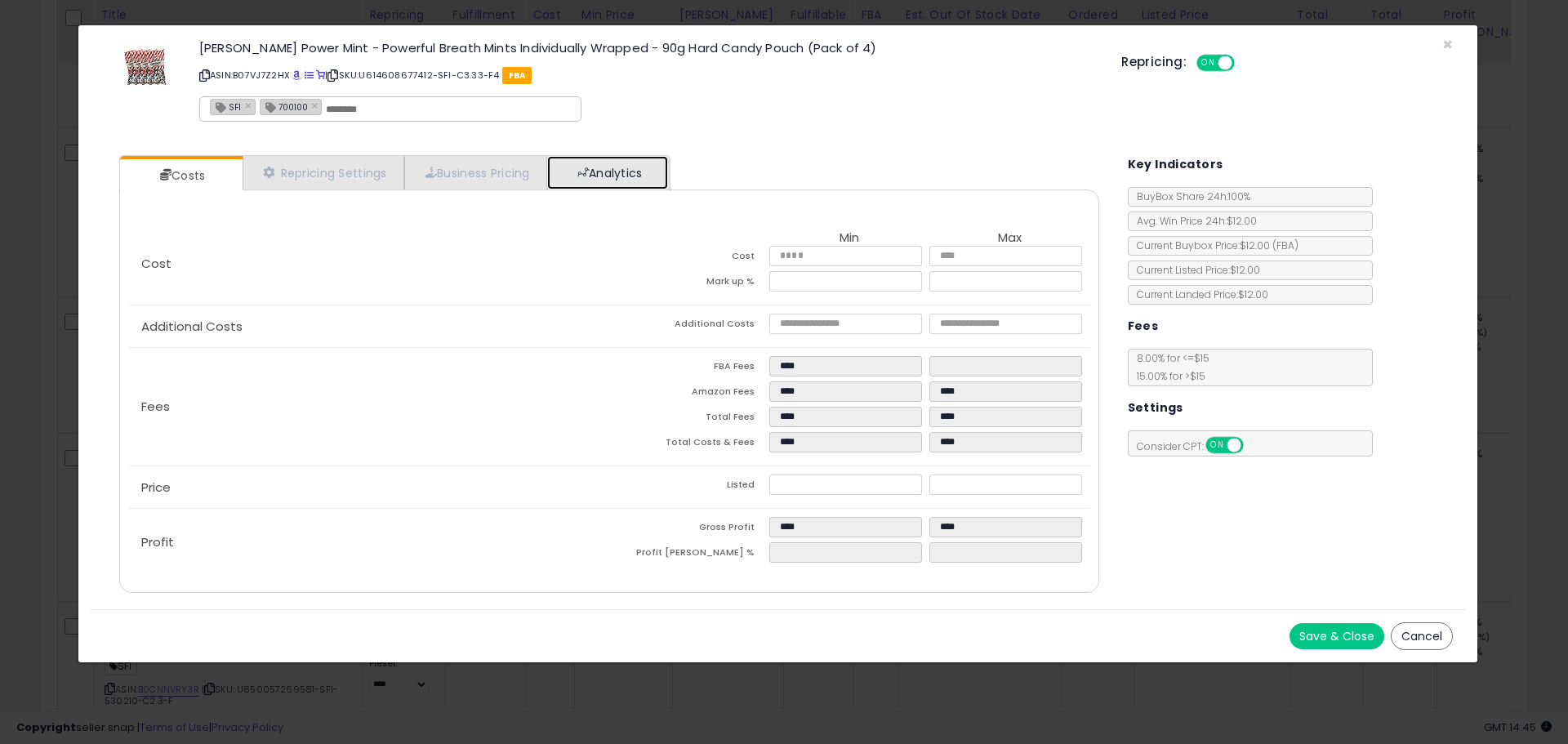
click at [626, 171] on link "Analytics" at bounding box center [607, 173] width 121 height 34
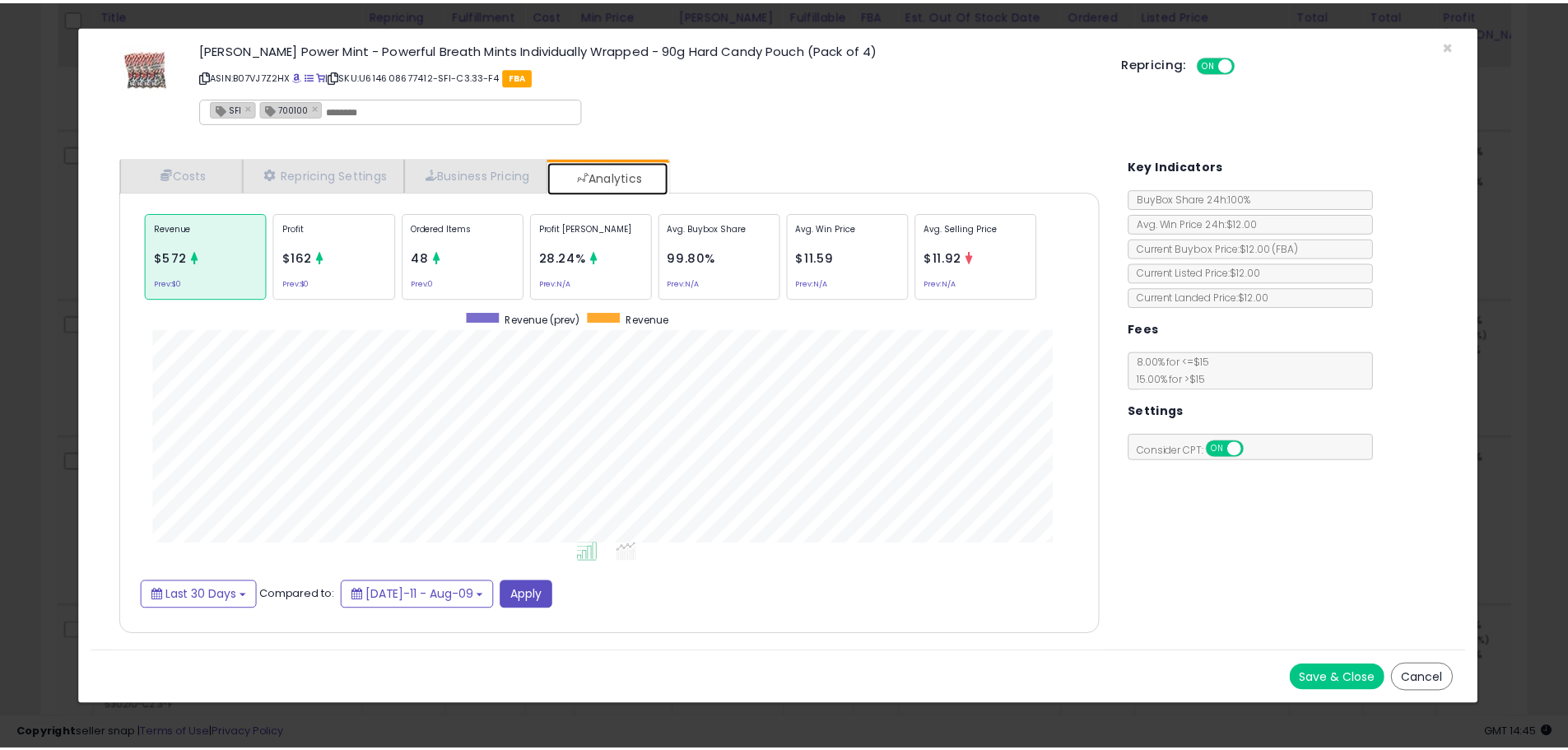
scroll to position [507, 1021]
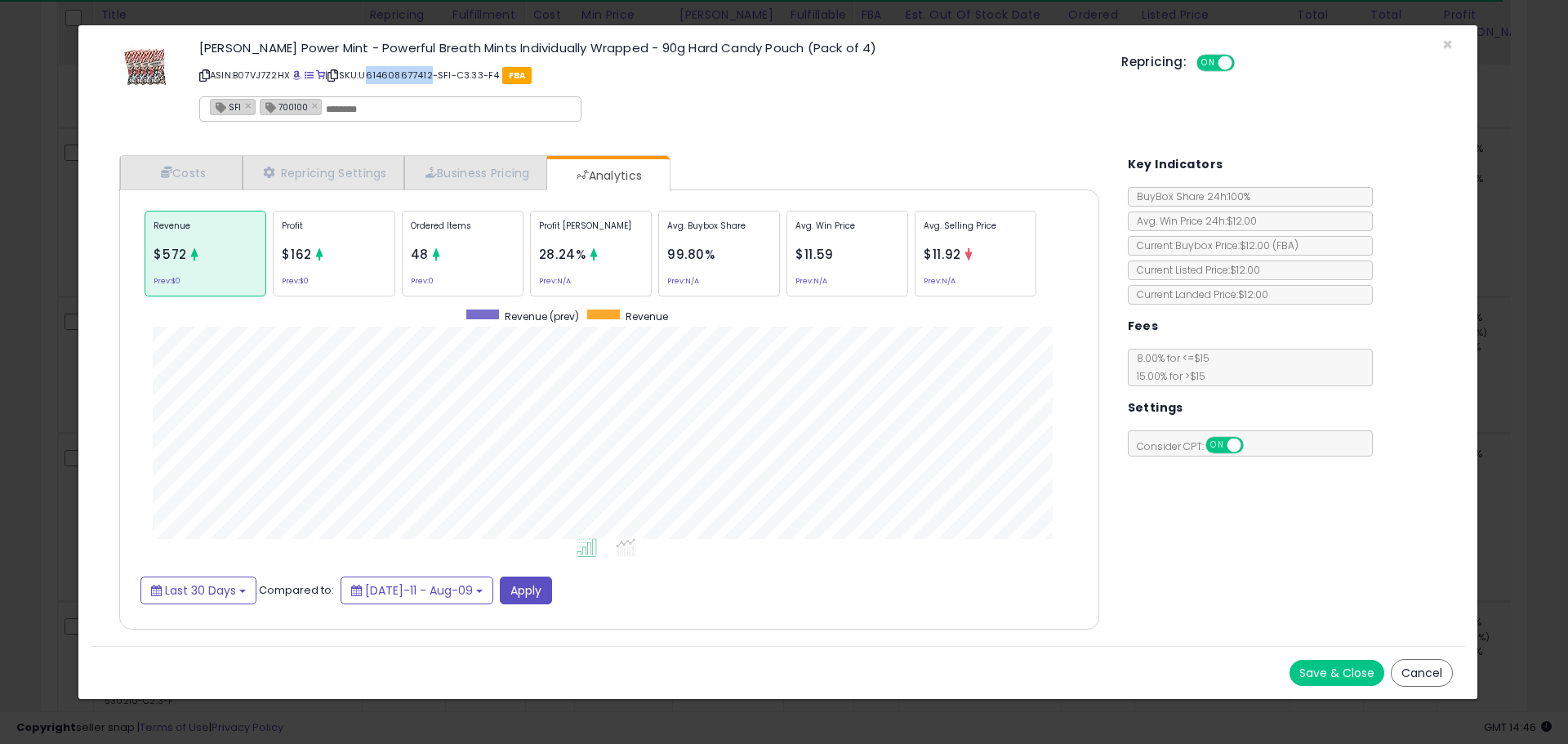
drag, startPoint x: 378, startPoint y: 77, endPoint x: 437, endPoint y: 79, distance: 59.0
click at [437, 79] on p "ASIN: B07VJ7Z2HX | SKU: U614608677412-SFI-C3.33-F4 FBA" at bounding box center [648, 75] width 898 height 26
copy p "614608677412"
click at [278, 107] on span "700100" at bounding box center [284, 106] width 47 height 14
type input "******"
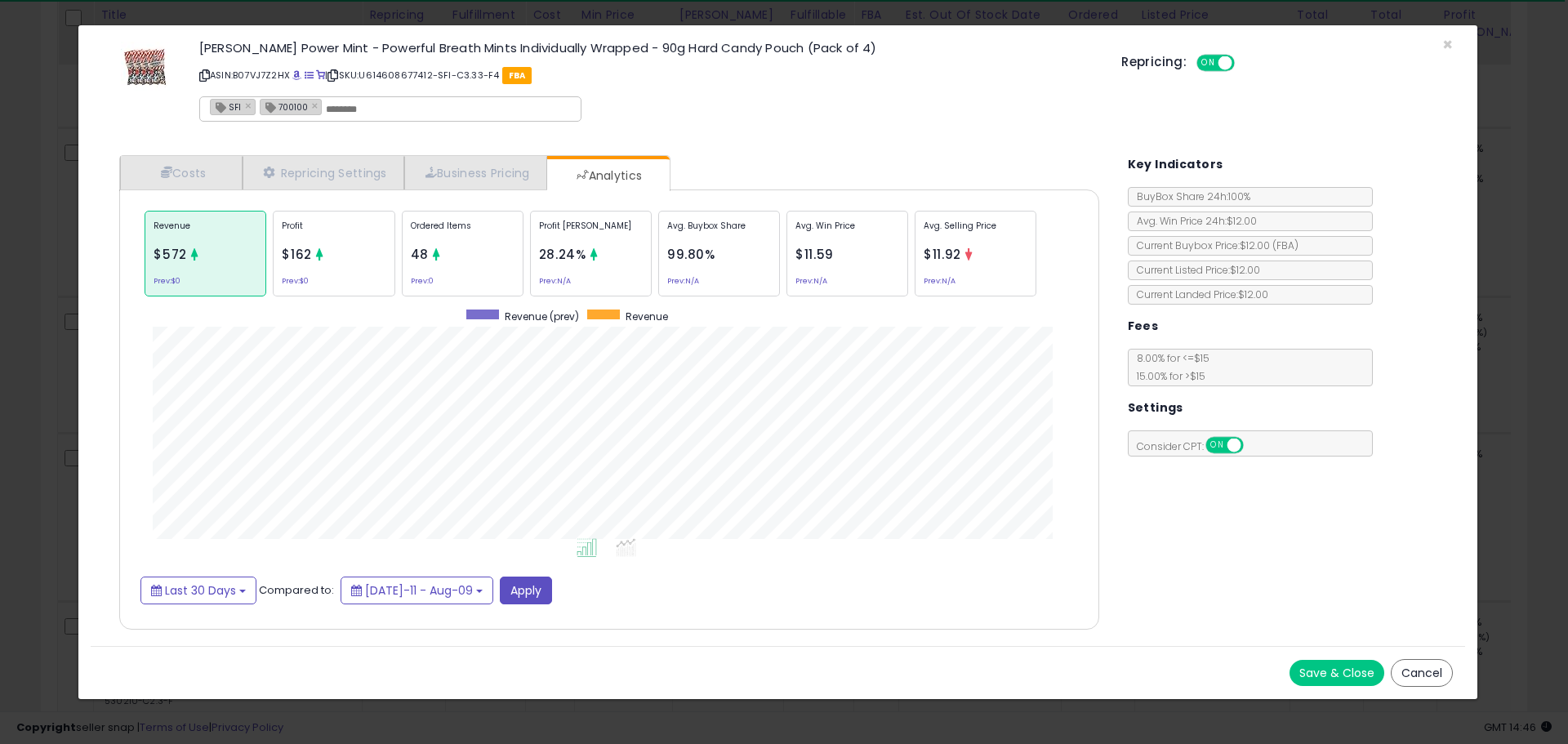
click at [278, 107] on span "700100" at bounding box center [284, 106] width 47 height 14
type input "******"
click at [342, 113] on input "******" at bounding box center [382, 109] width 245 height 14
type input "**********"
click at [1447, 49] on div "Repricing: ON OFF" at bounding box center [1287, 61] width 331 height 24
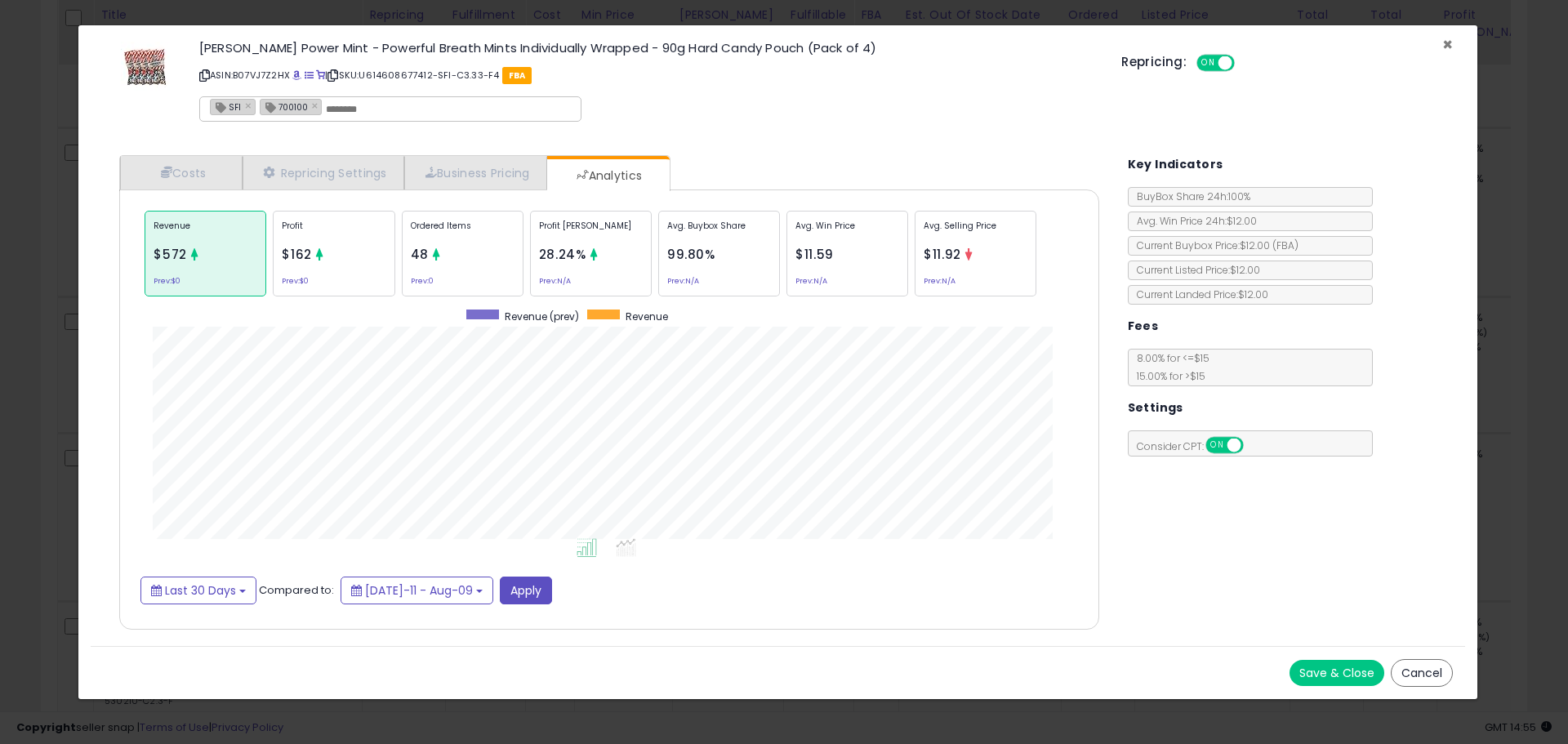
click at [1449, 47] on span "×" at bounding box center [1447, 45] width 11 height 24
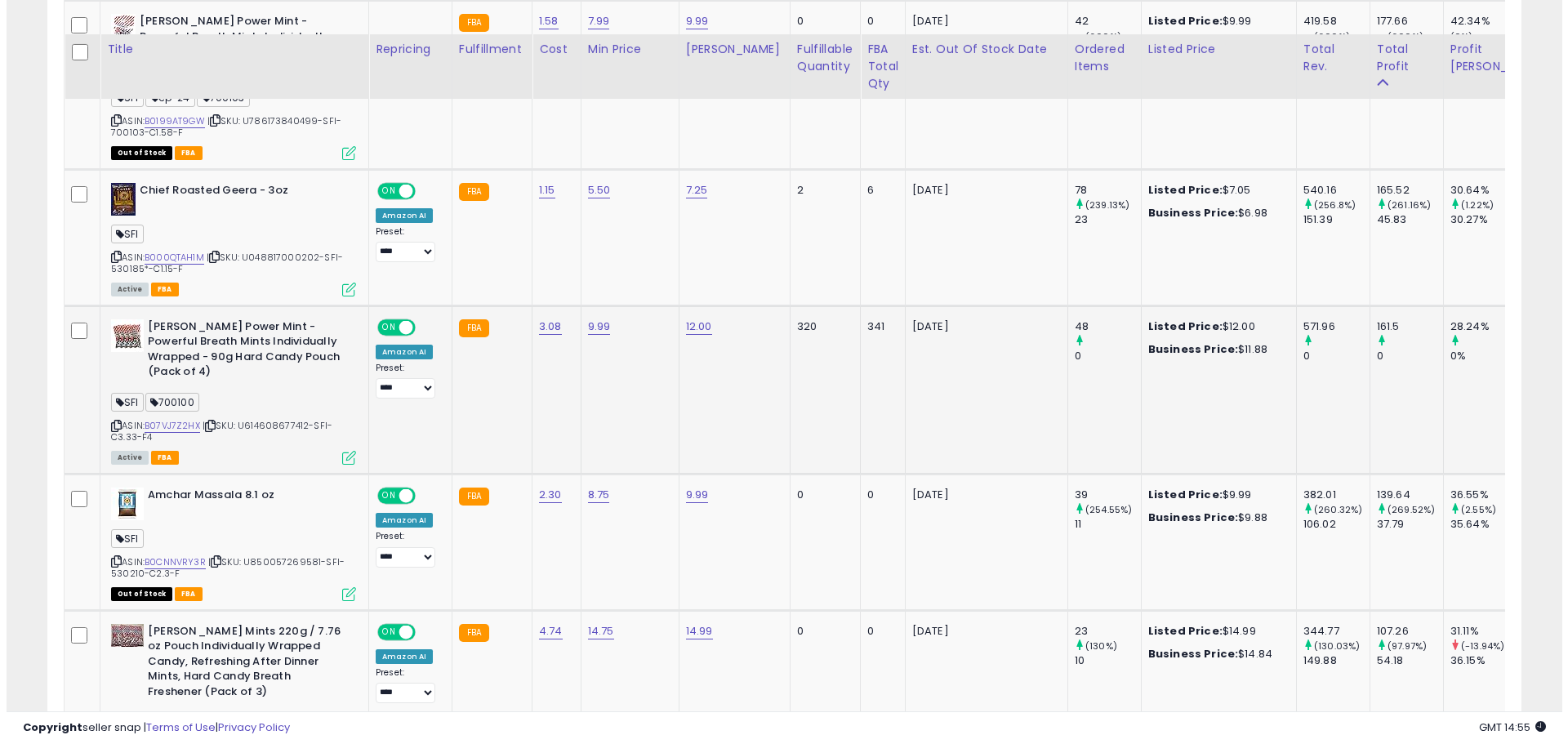
scroll to position [1641, 0]
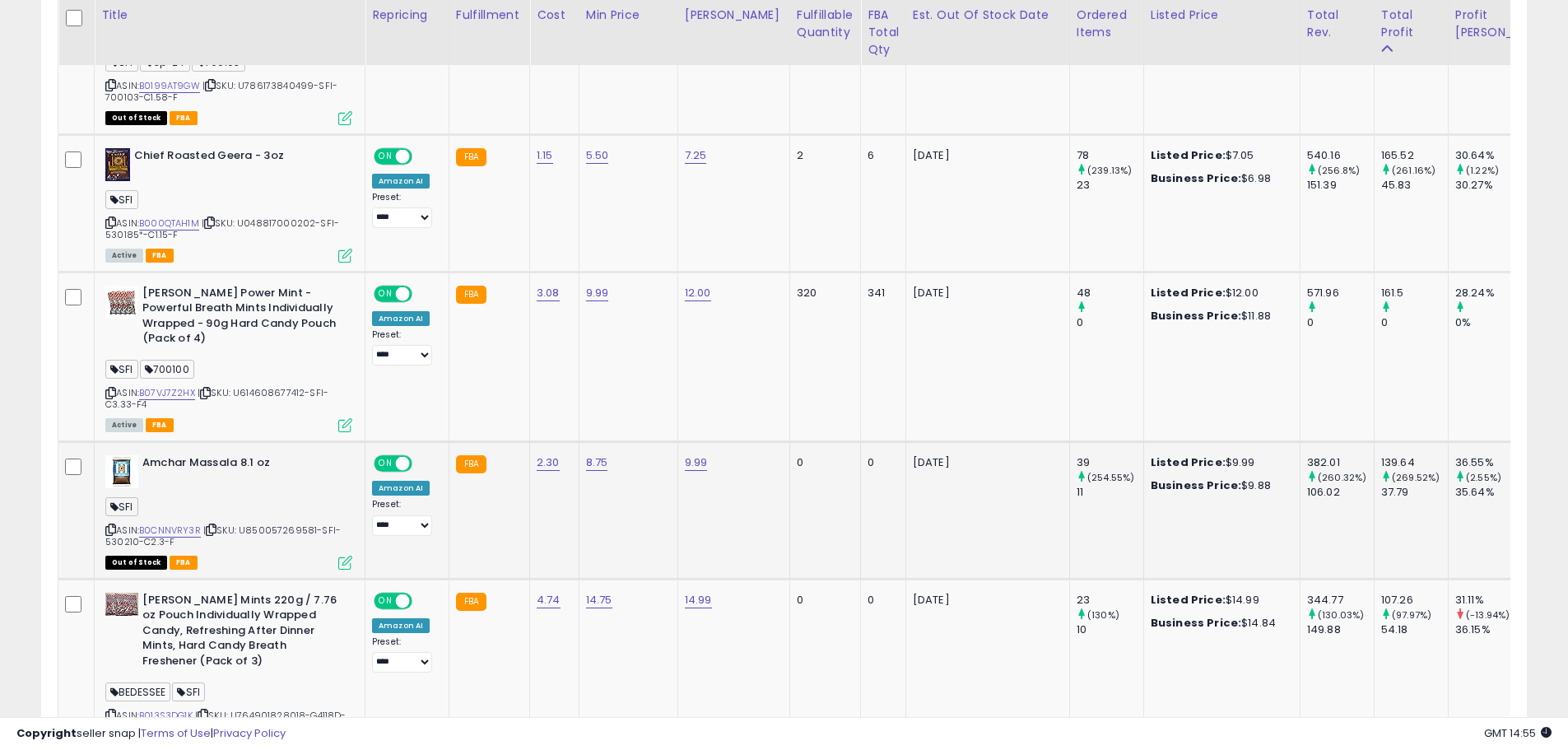
click at [109, 525] on icon at bounding box center [110, 529] width 11 height 9
click at [338, 556] on icon at bounding box center [345, 562] width 14 height 14
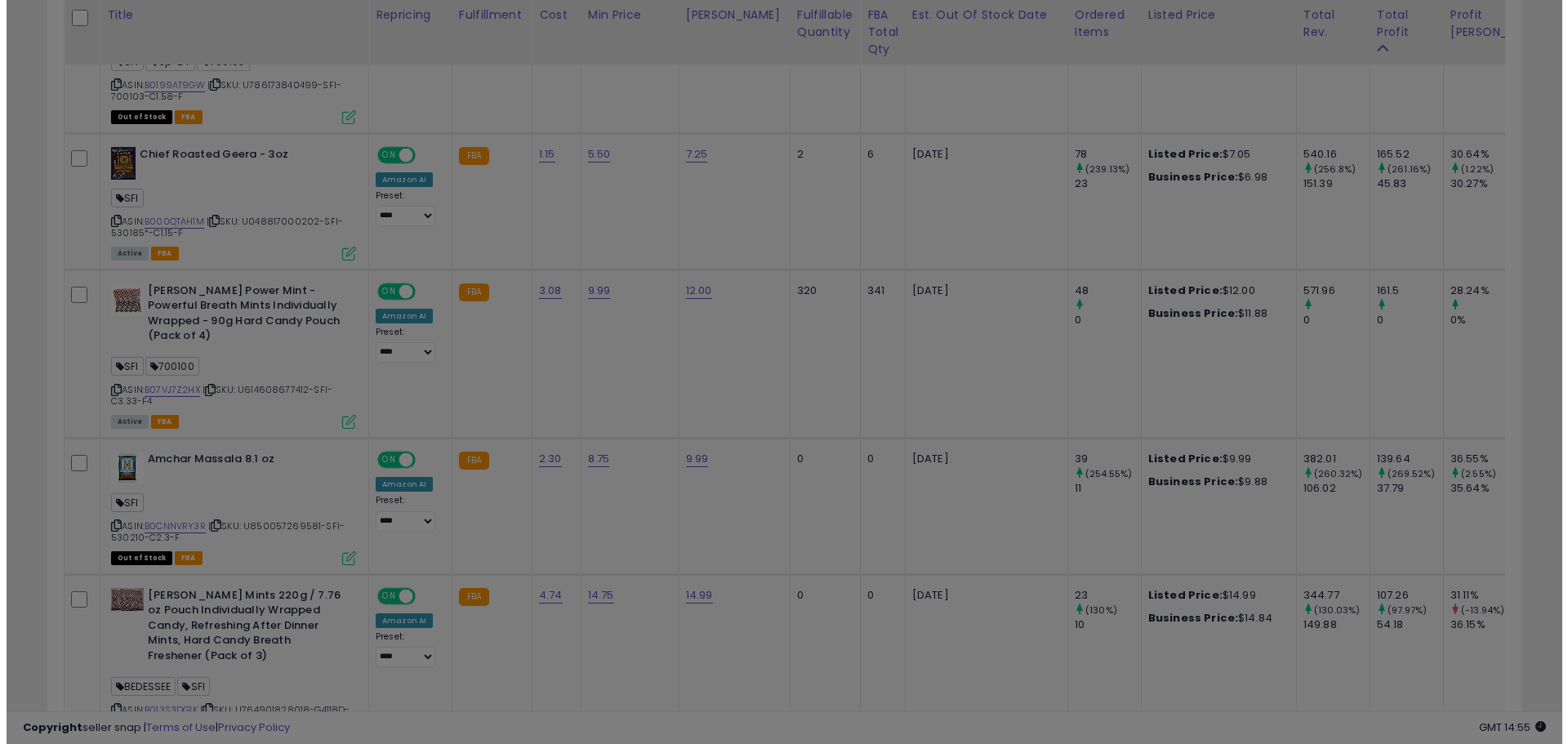
scroll to position [335, 862]
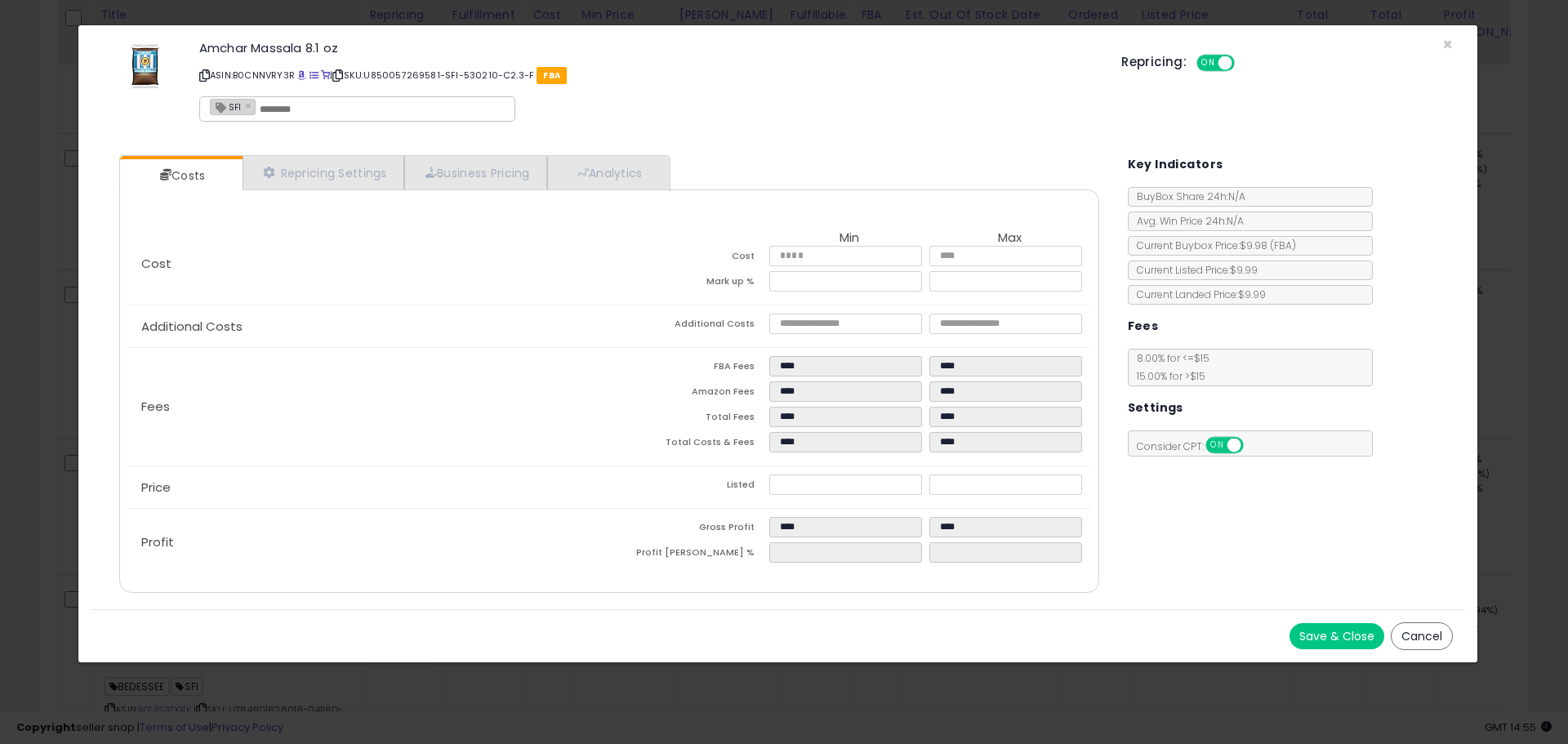
click at [644, 153] on div "Costs Repricing Settings Business Pricing Analytics Cost" at bounding box center [608, 376] width 1012 height 466
click at [639, 164] on link "Analytics" at bounding box center [607, 173] width 121 height 34
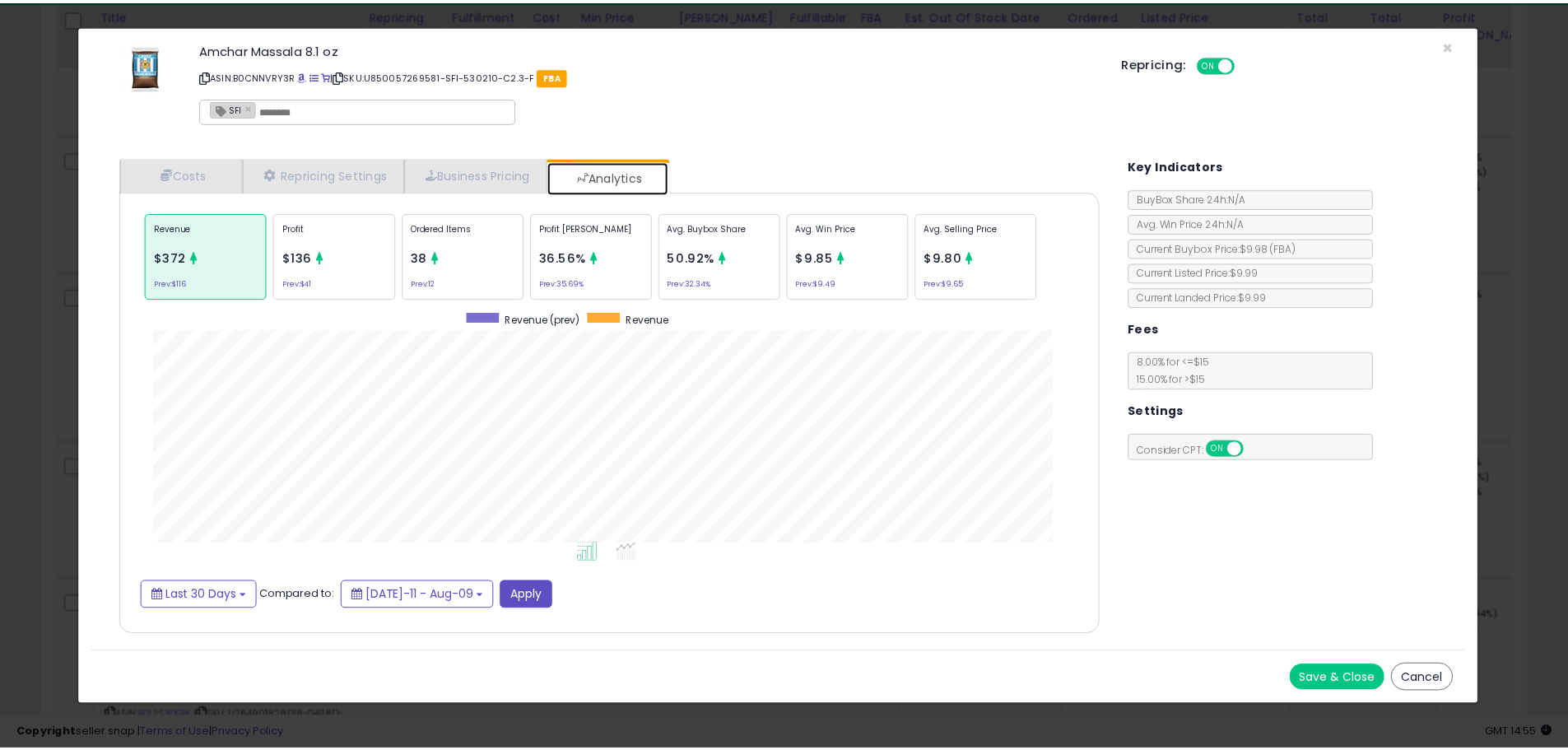
scroll to position [507, 1021]
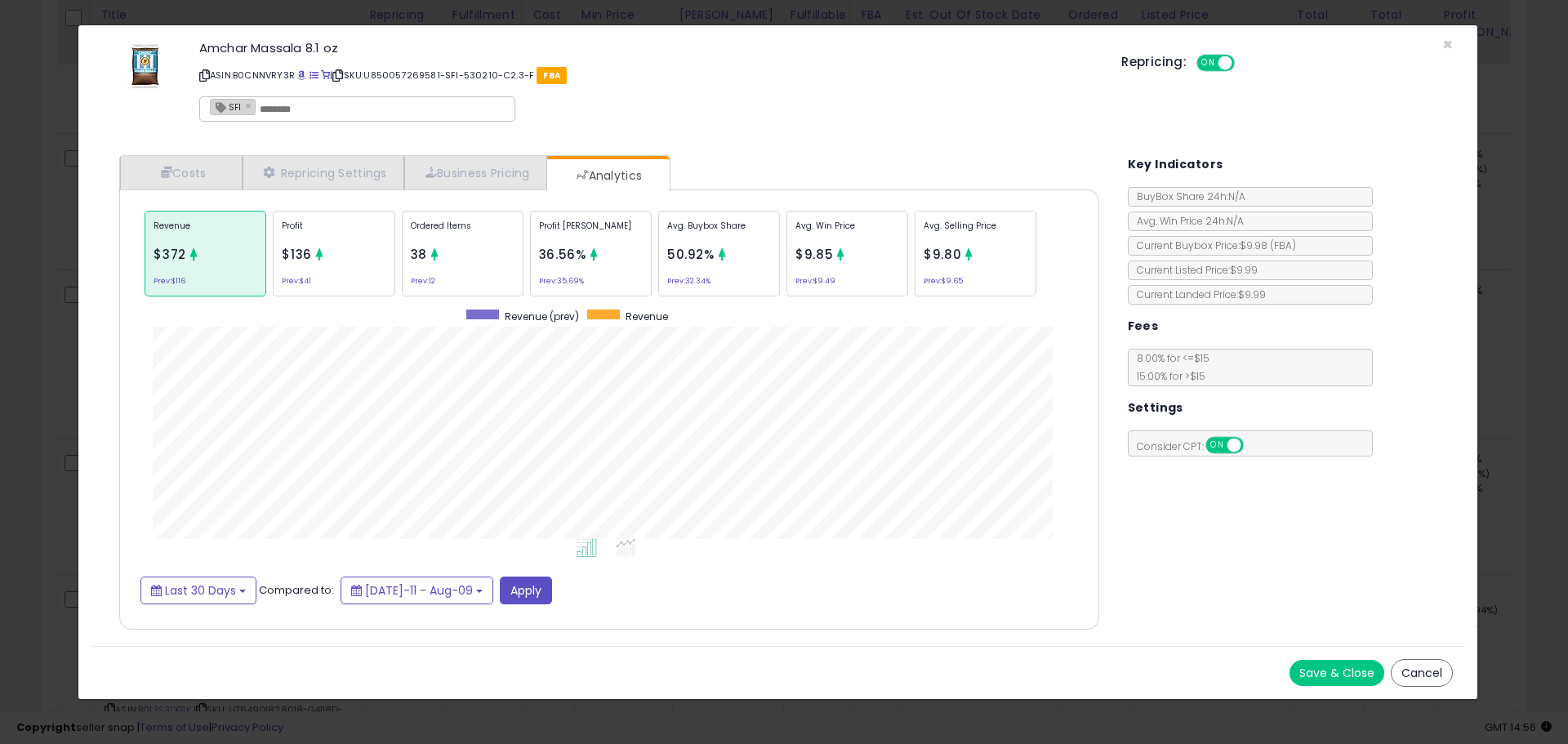
click at [1423, 671] on button "Cancel" at bounding box center [1422, 672] width 62 height 28
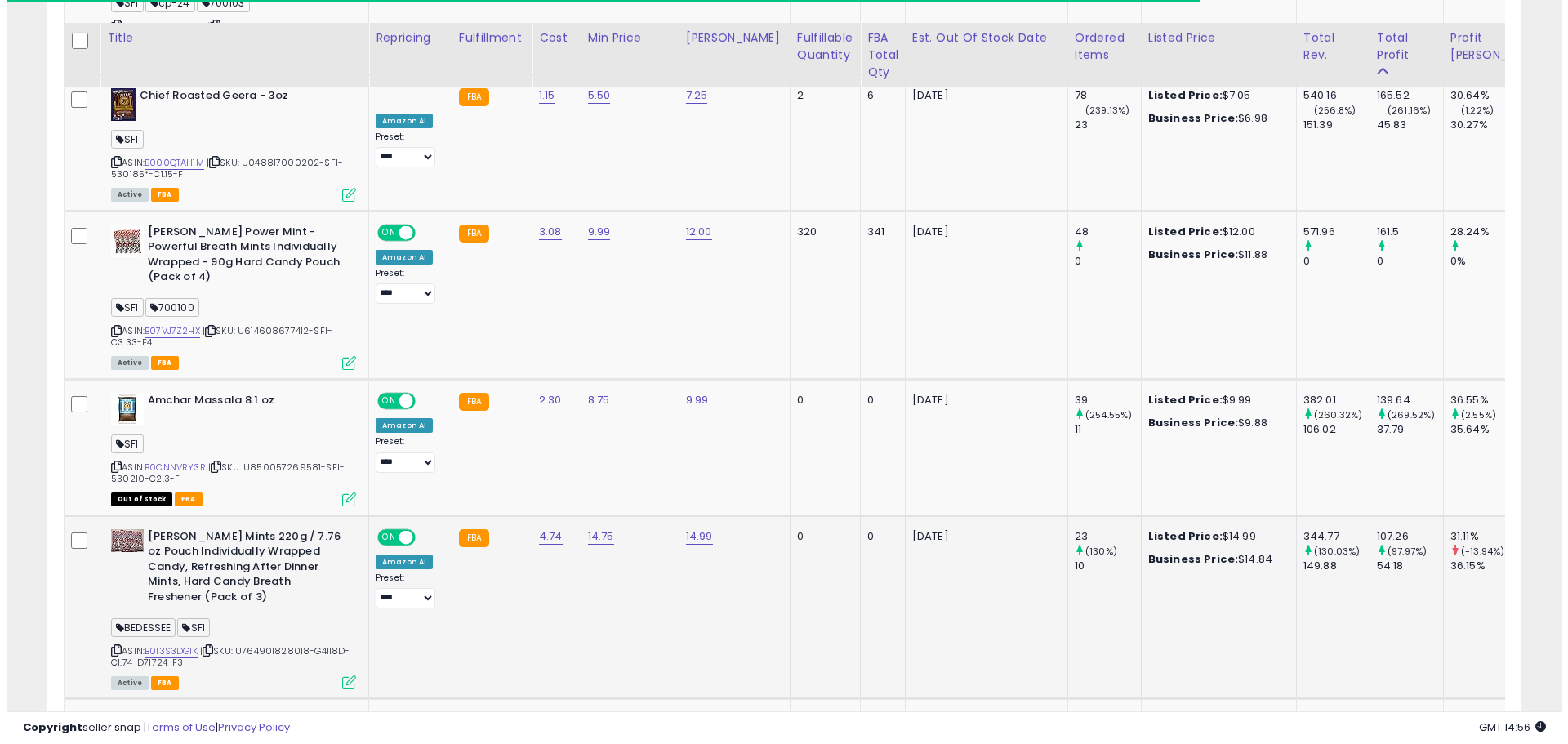
scroll to position [1723, 0]
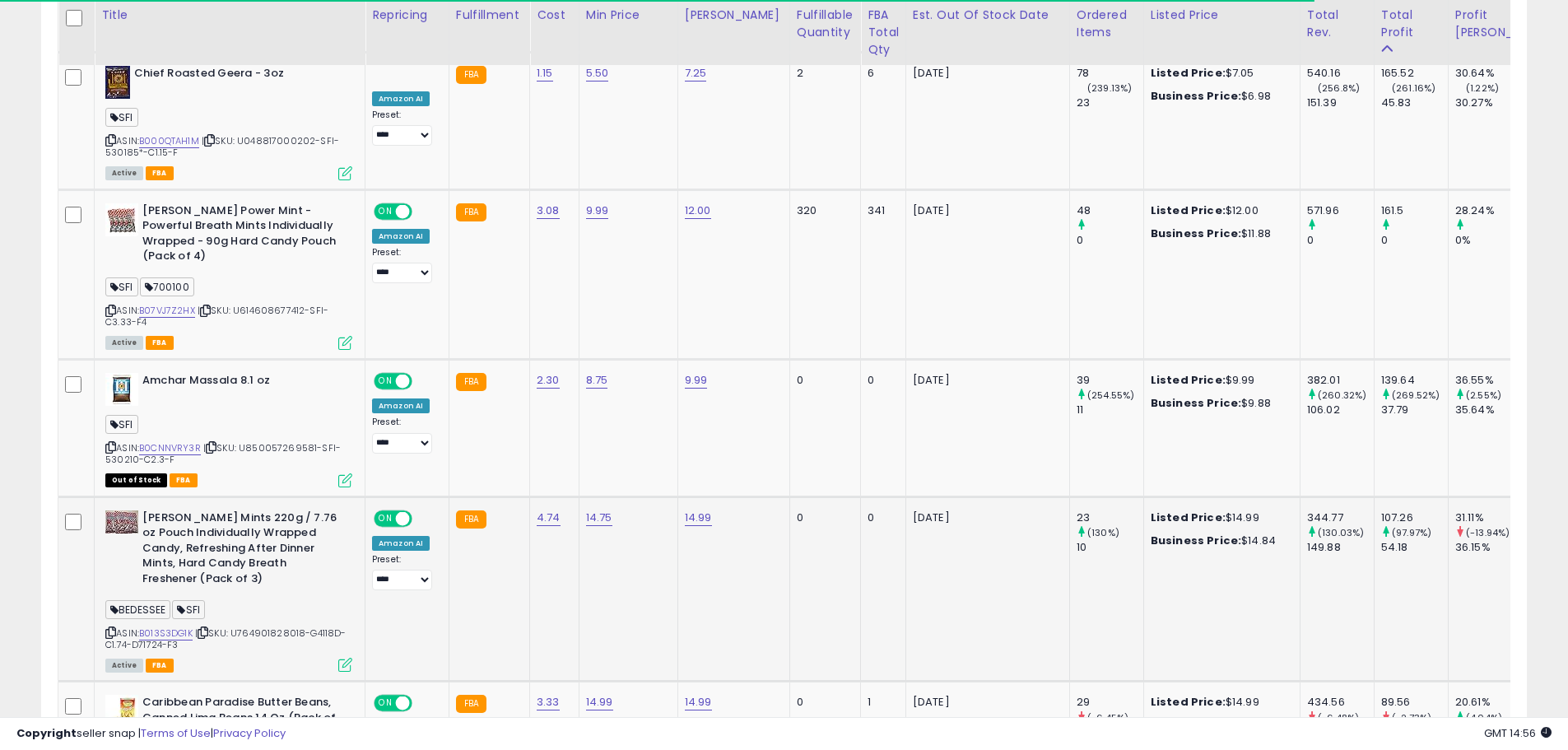
click at [113, 629] on icon at bounding box center [110, 633] width 11 height 9
click at [183, 627] on link "B013S3DG1K" at bounding box center [165, 634] width 53 height 14
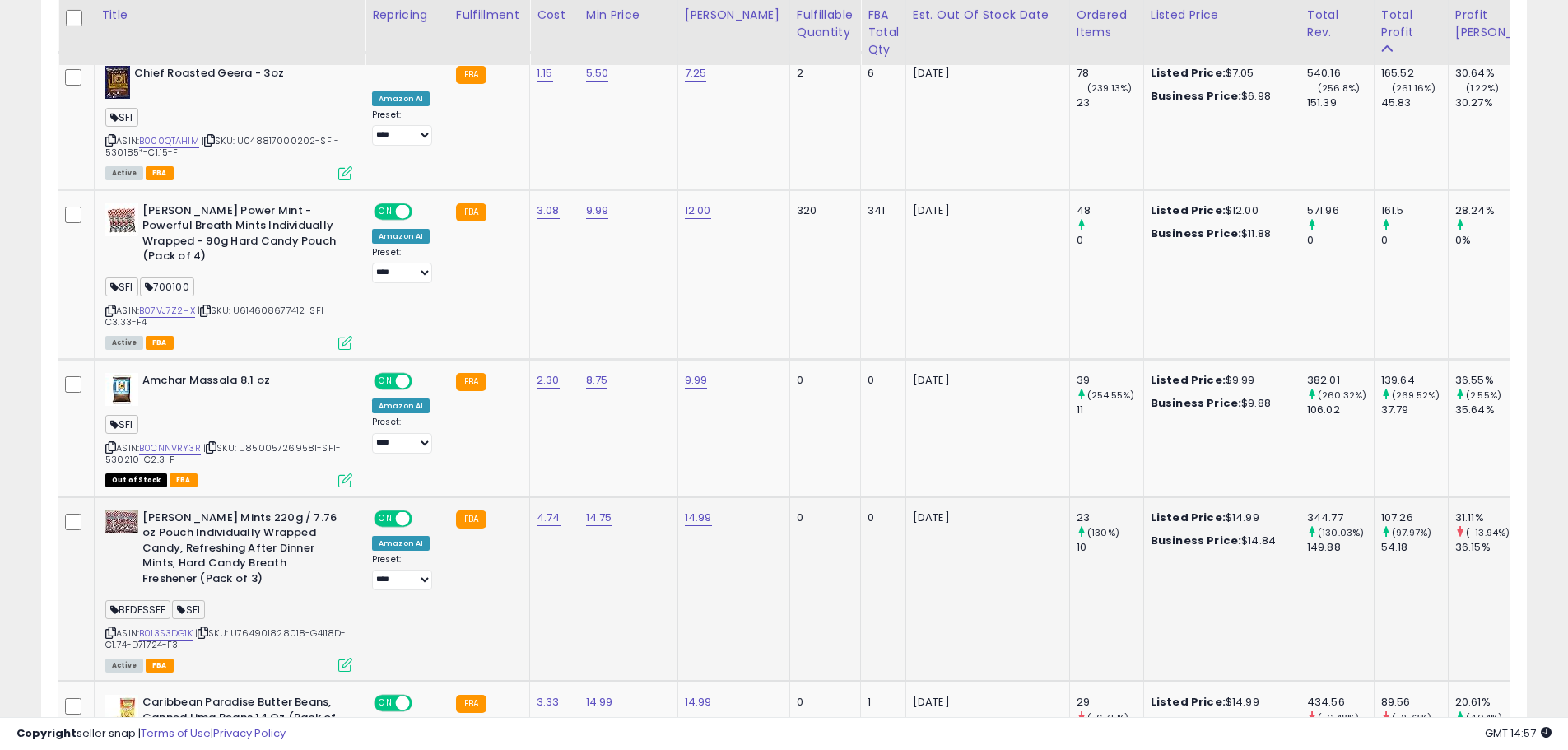
click at [339, 658] on icon at bounding box center [345, 665] width 14 height 14
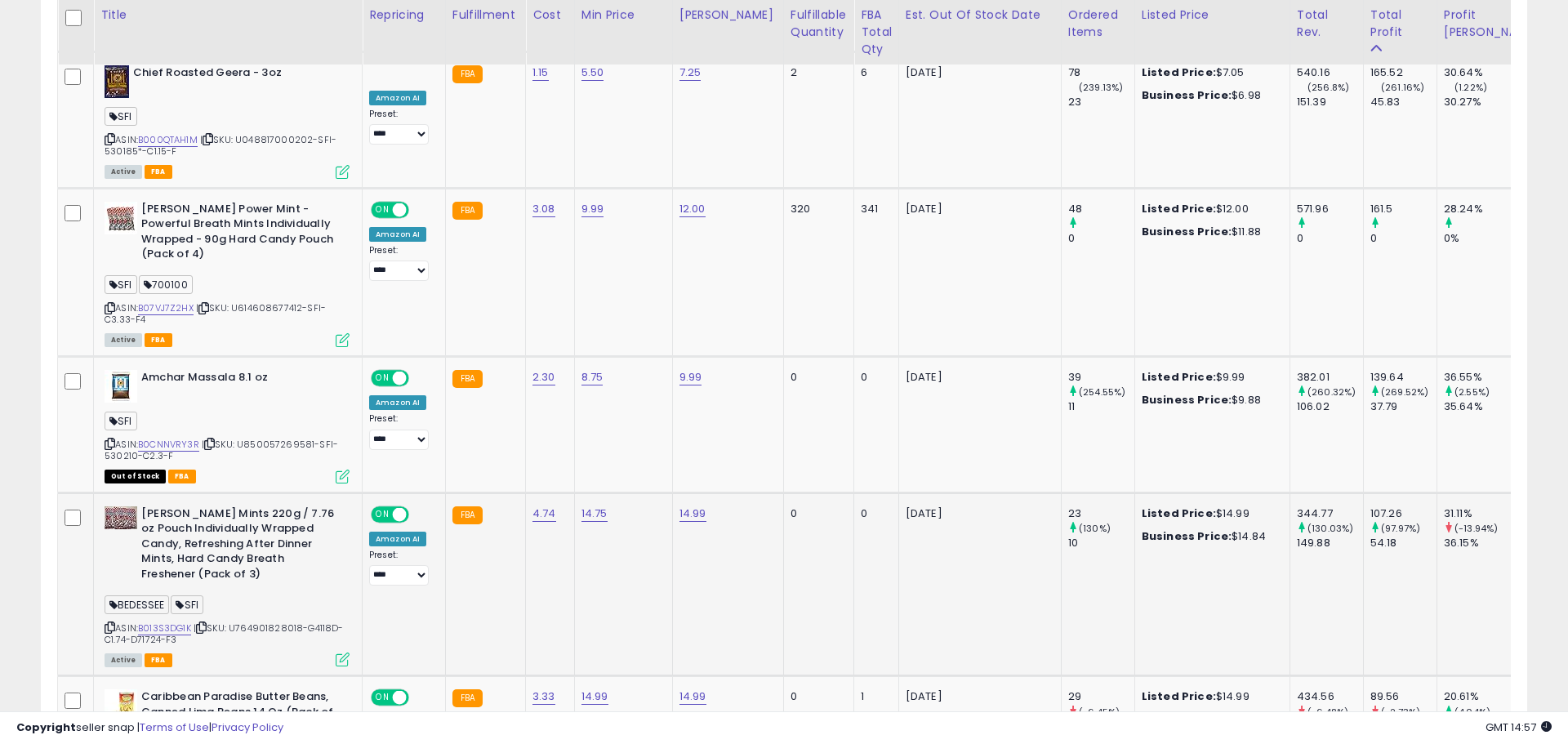
scroll to position [335, 862]
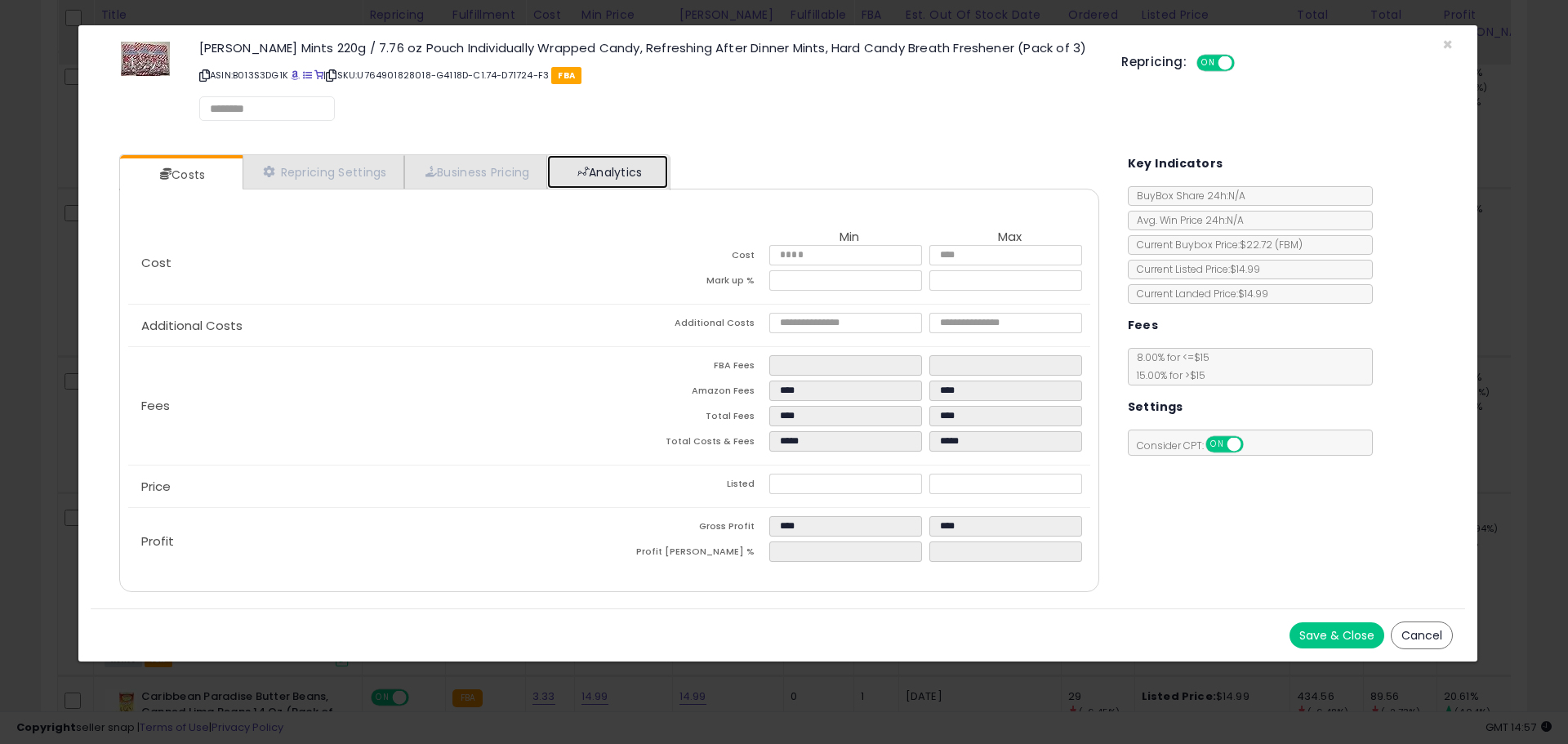
click at [589, 175] on span at bounding box center [583, 172] width 12 height 12
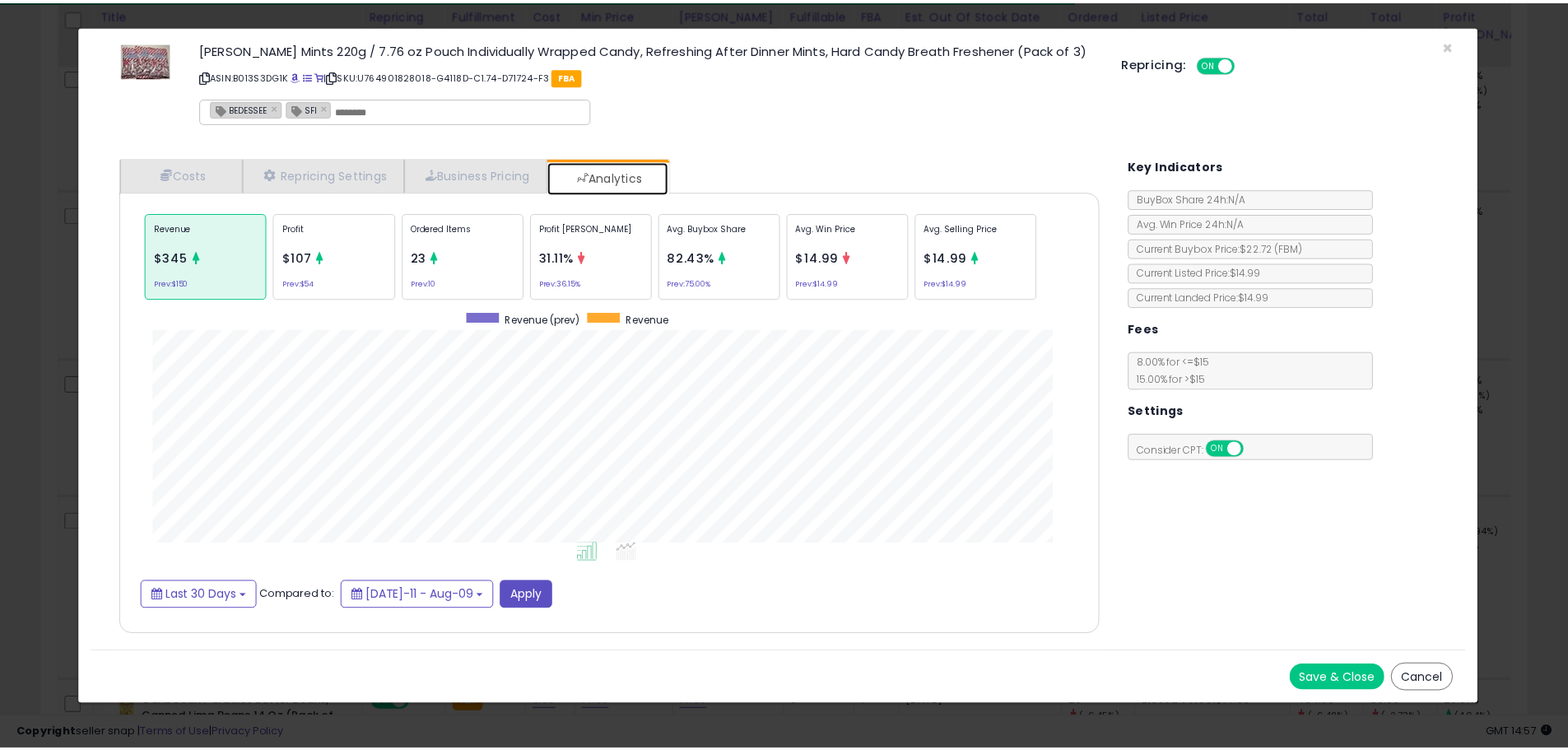
scroll to position [507, 1021]
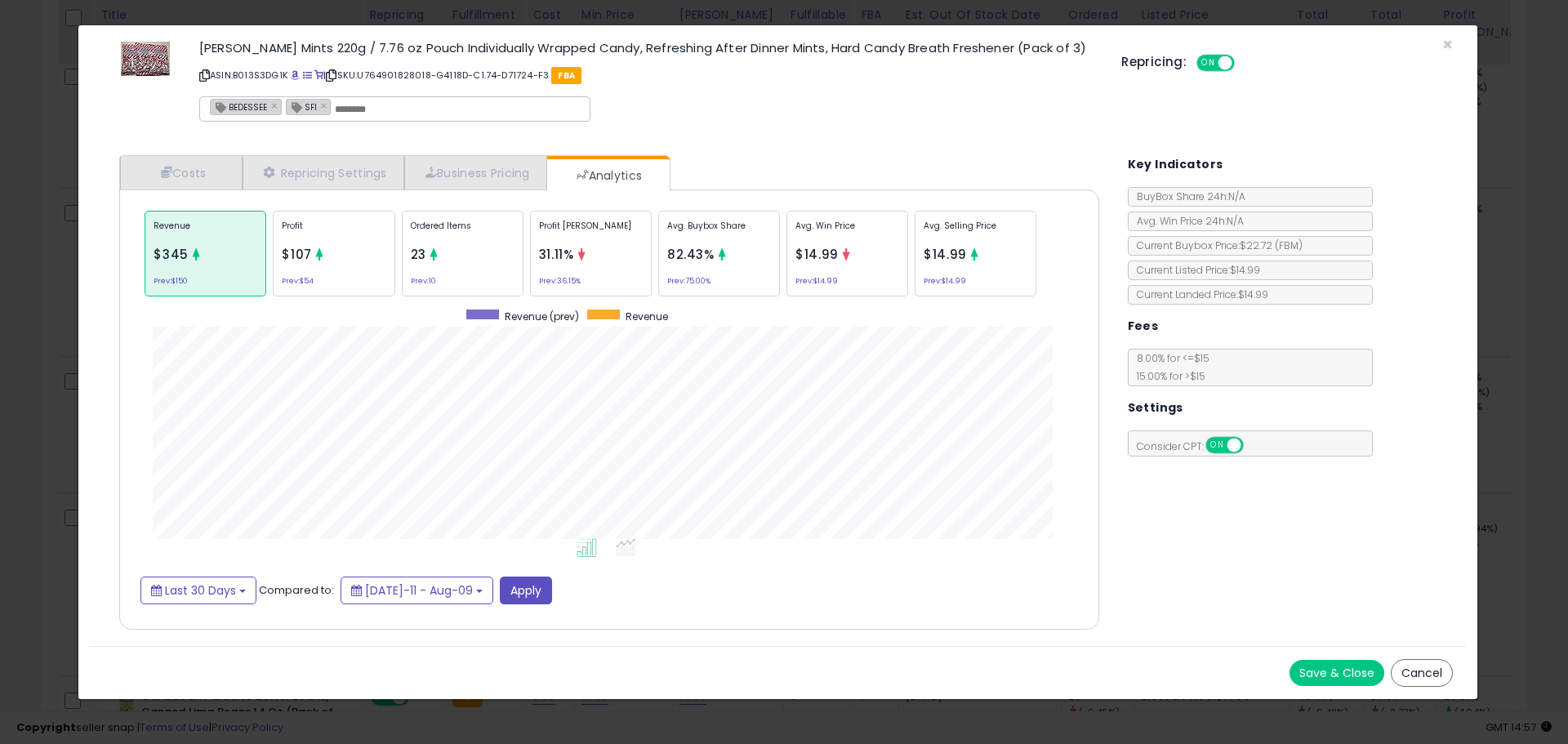
click at [1431, 667] on button "Cancel" at bounding box center [1422, 672] width 62 height 28
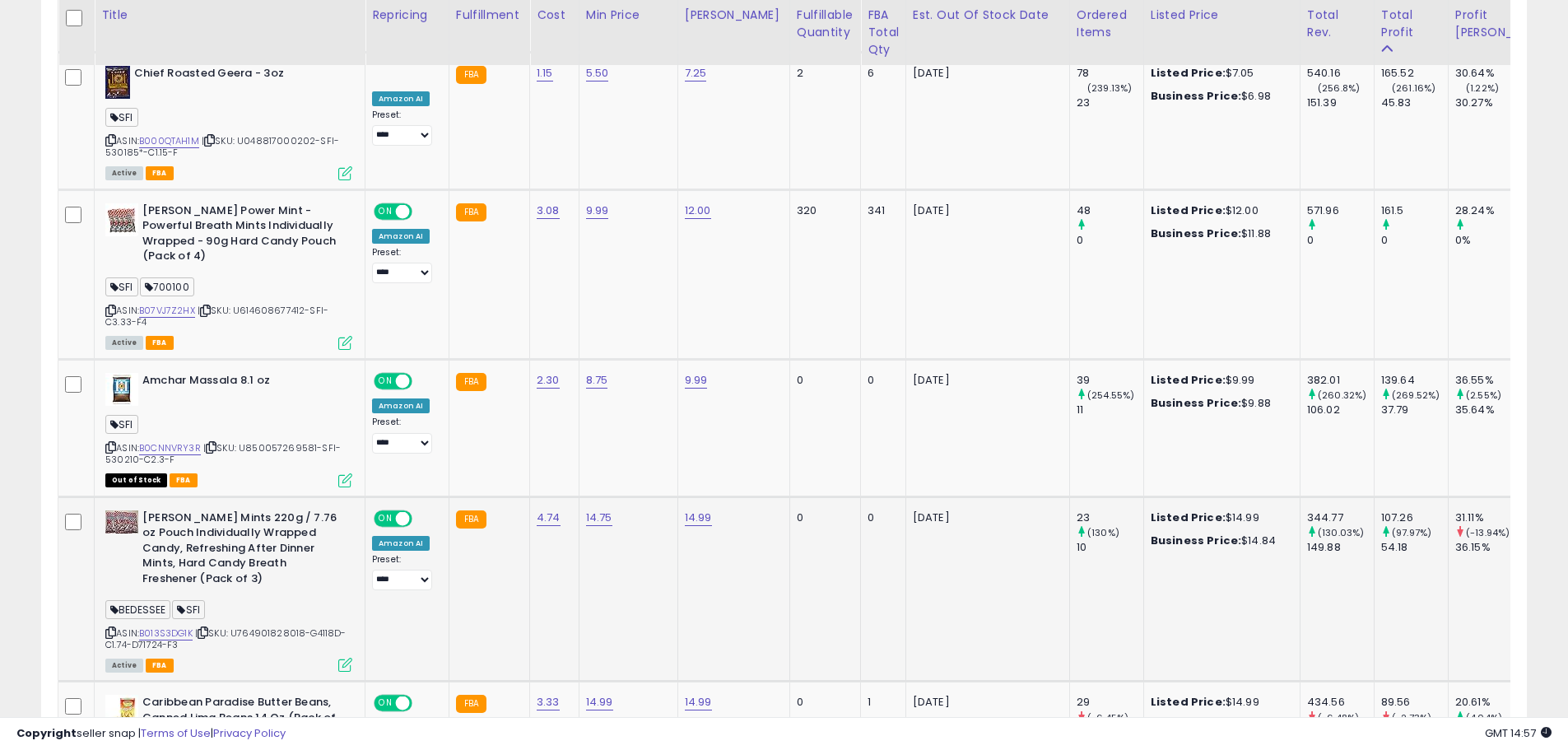
scroll to position [823332, 822428]
click at [113, 629] on icon at bounding box center [110, 633] width 11 height 9
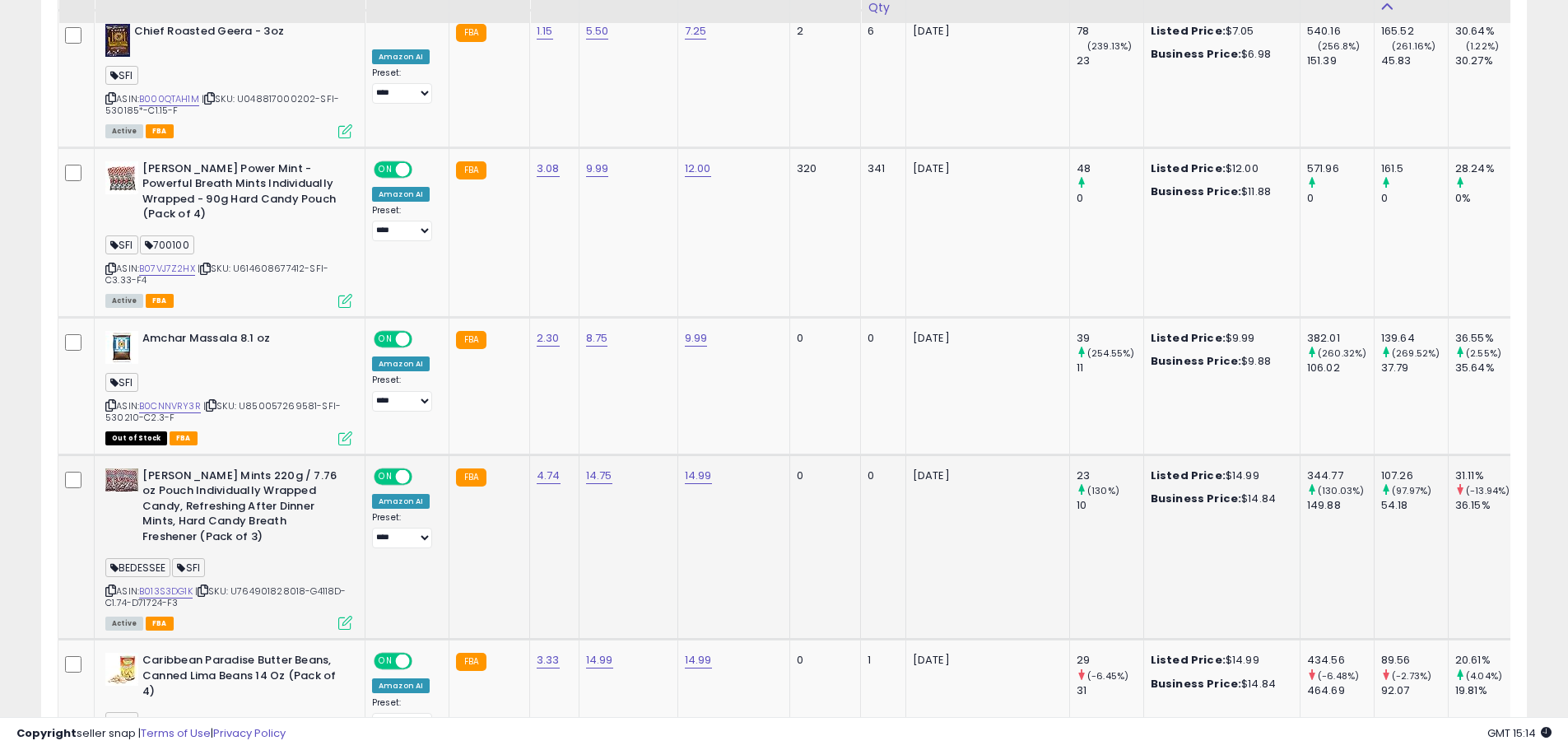
scroll to position [1820, 0]
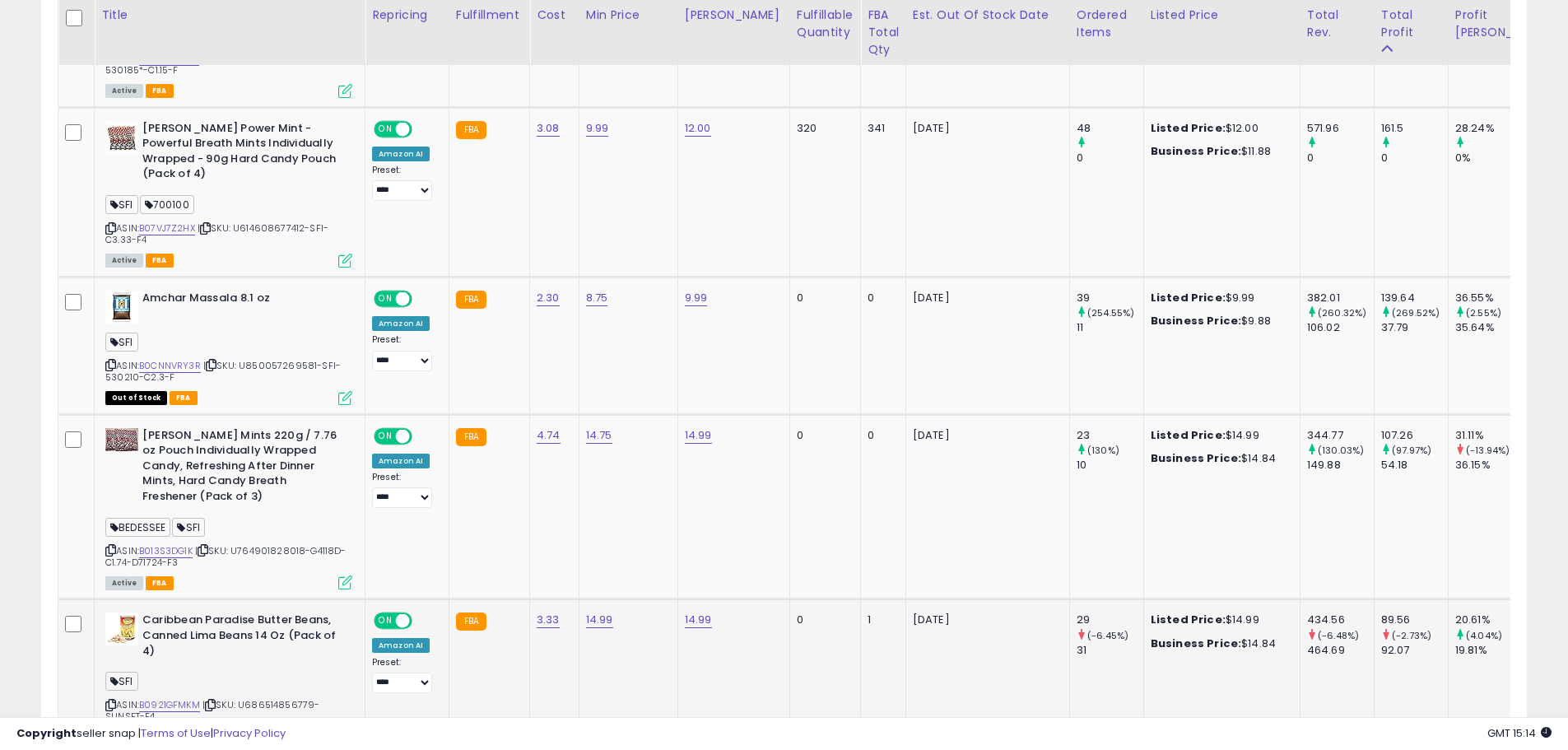
click at [110, 701] on icon at bounding box center [110, 705] width 11 height 9
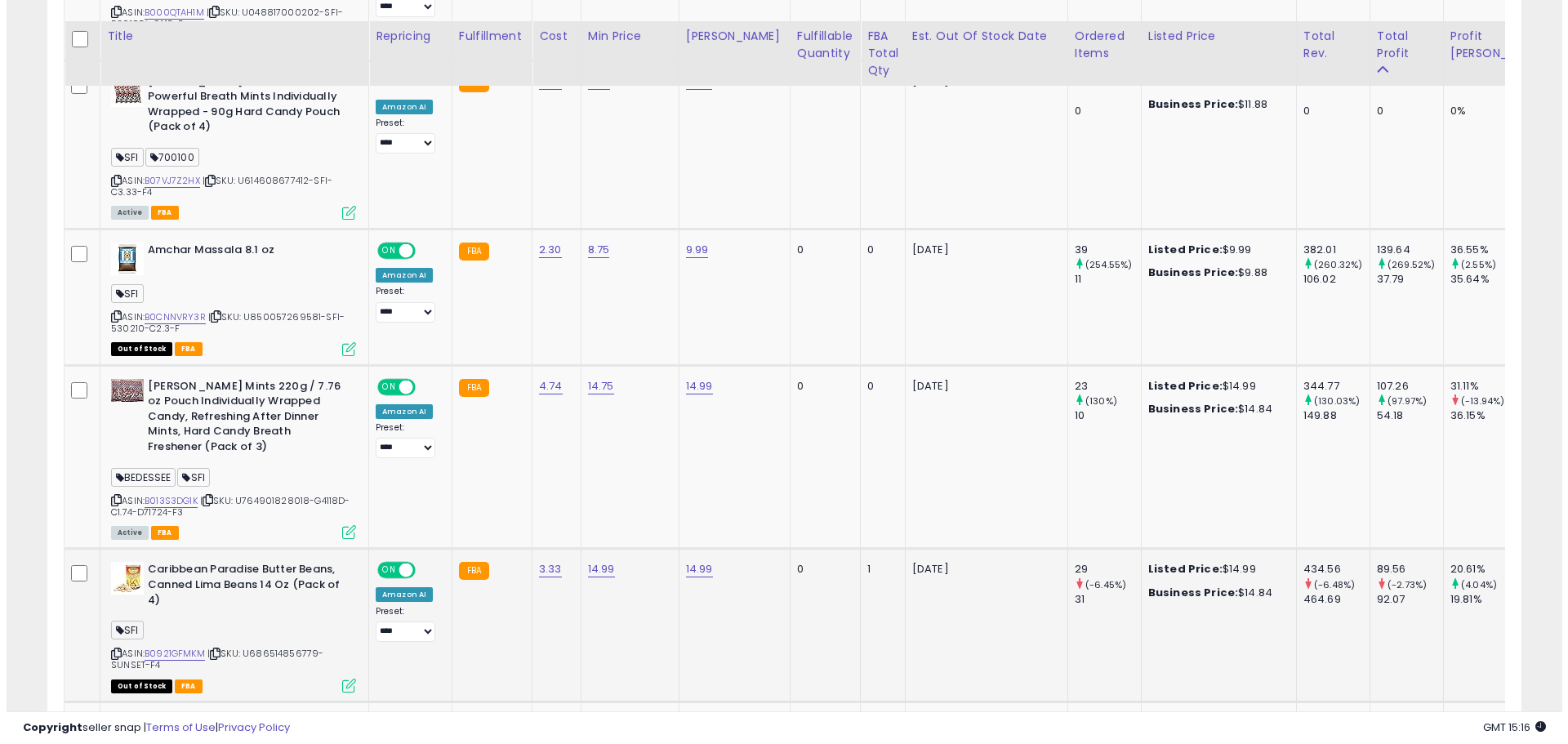
scroll to position [1887, 0]
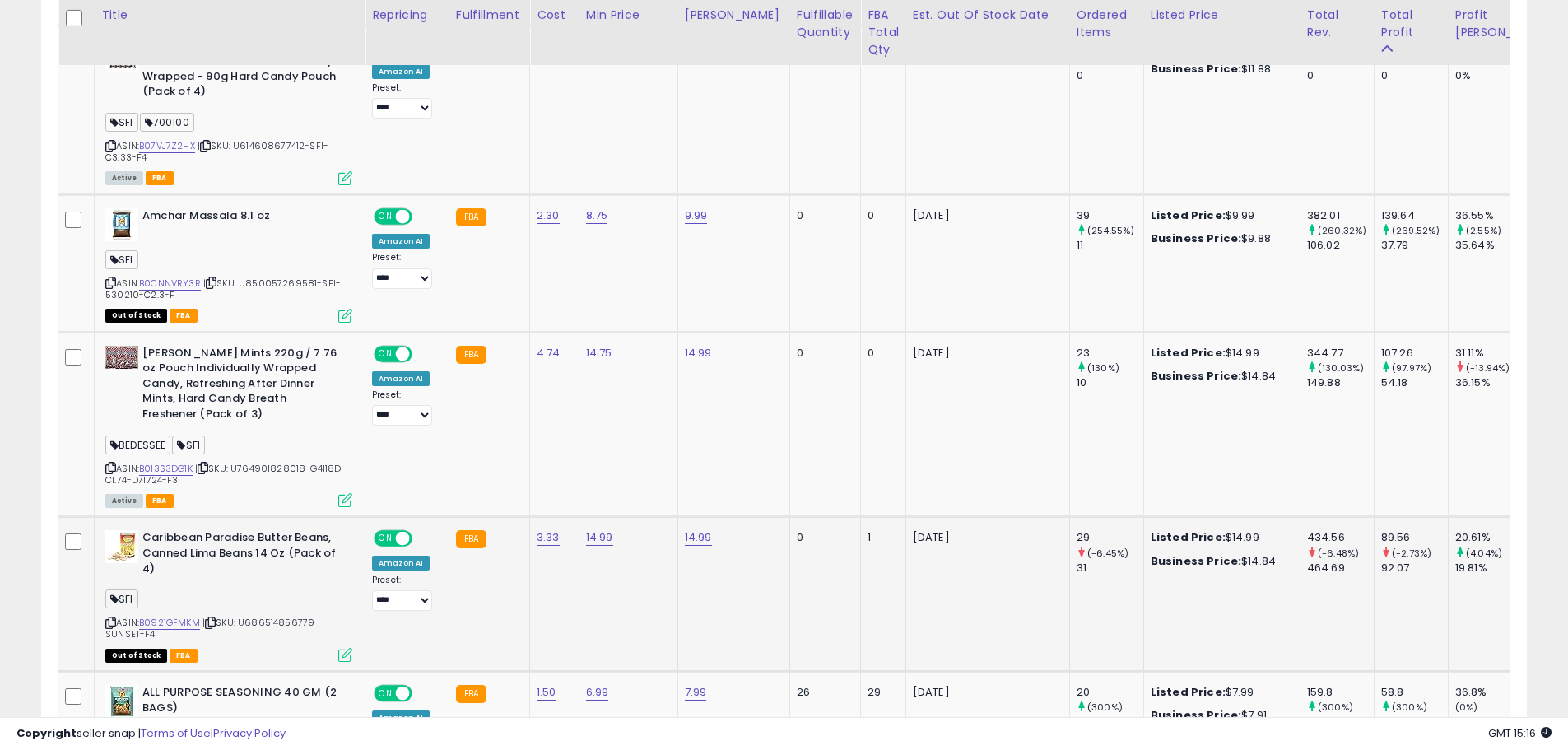
click at [348, 648] on icon at bounding box center [345, 655] width 14 height 14
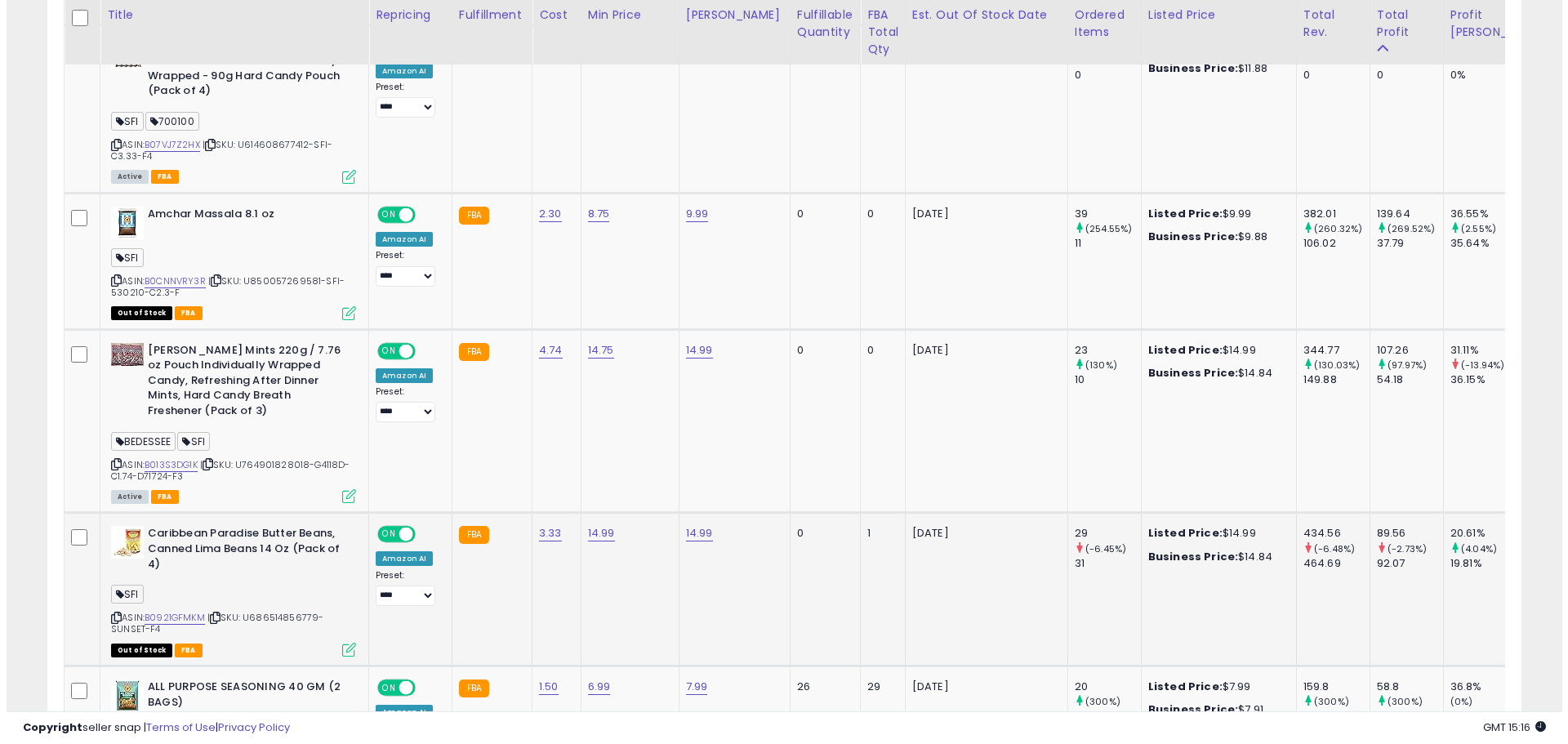
scroll to position [335, 862]
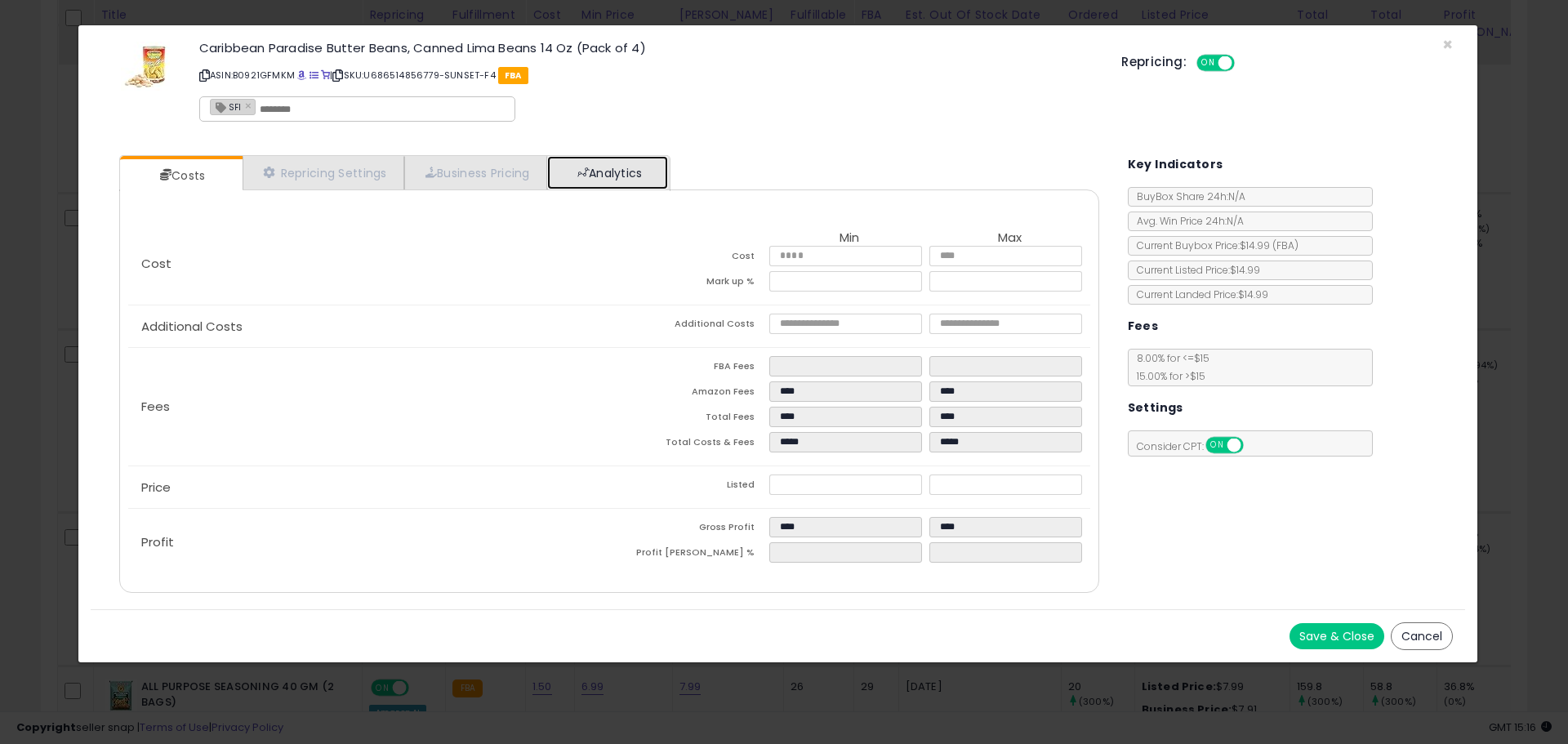
click at [605, 159] on link "Analytics" at bounding box center [607, 173] width 121 height 34
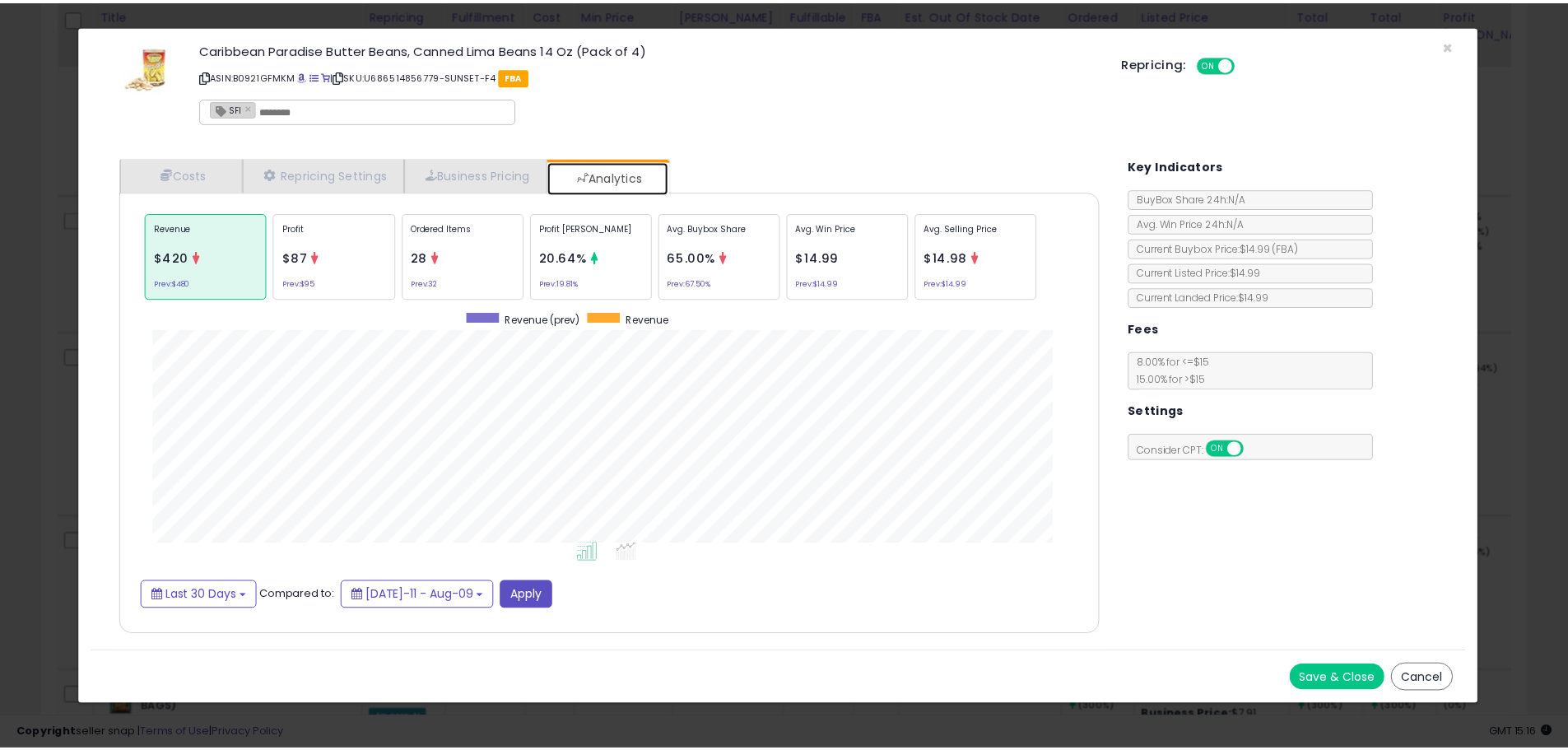
scroll to position [507, 1021]
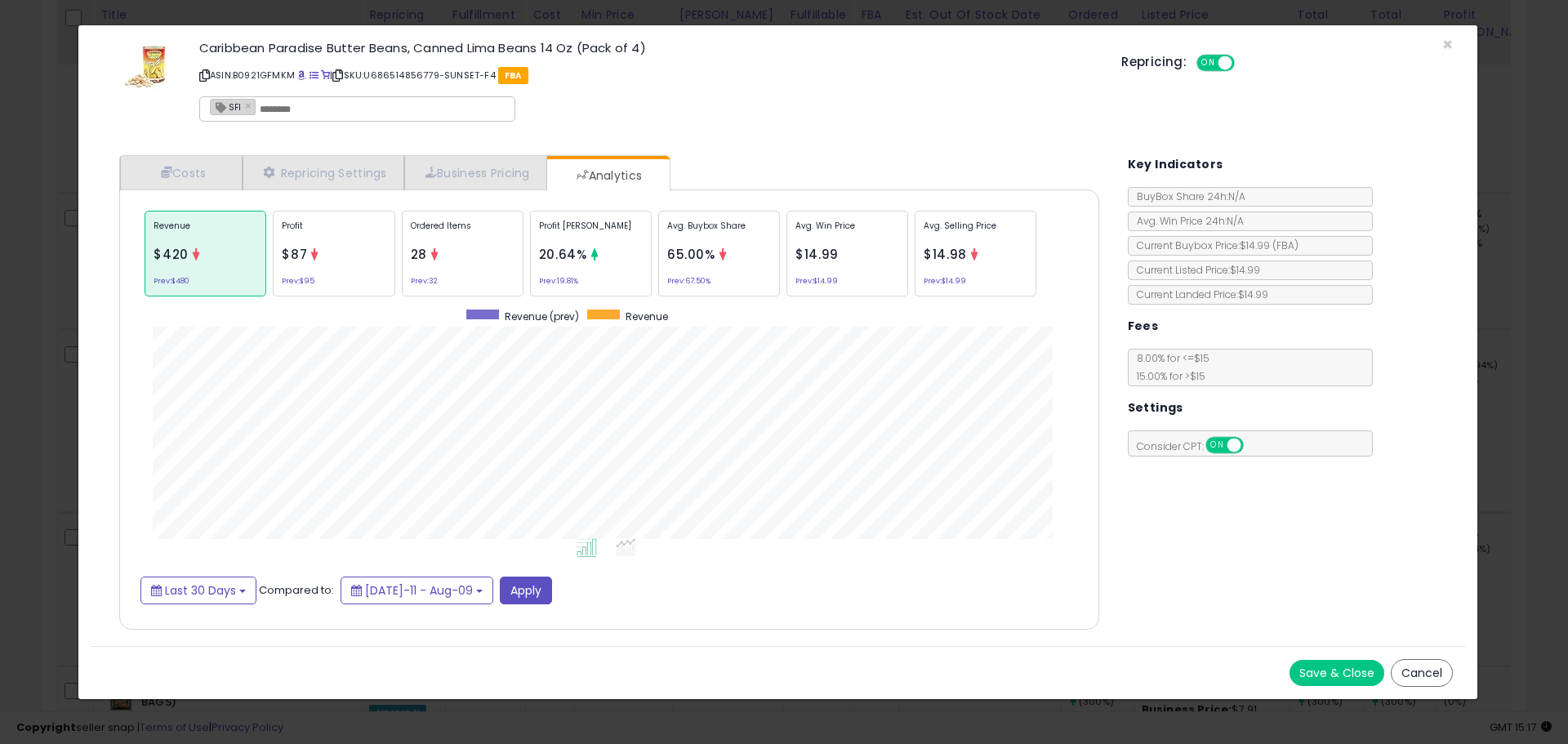
click at [1413, 660] on button "Cancel" at bounding box center [1422, 672] width 62 height 28
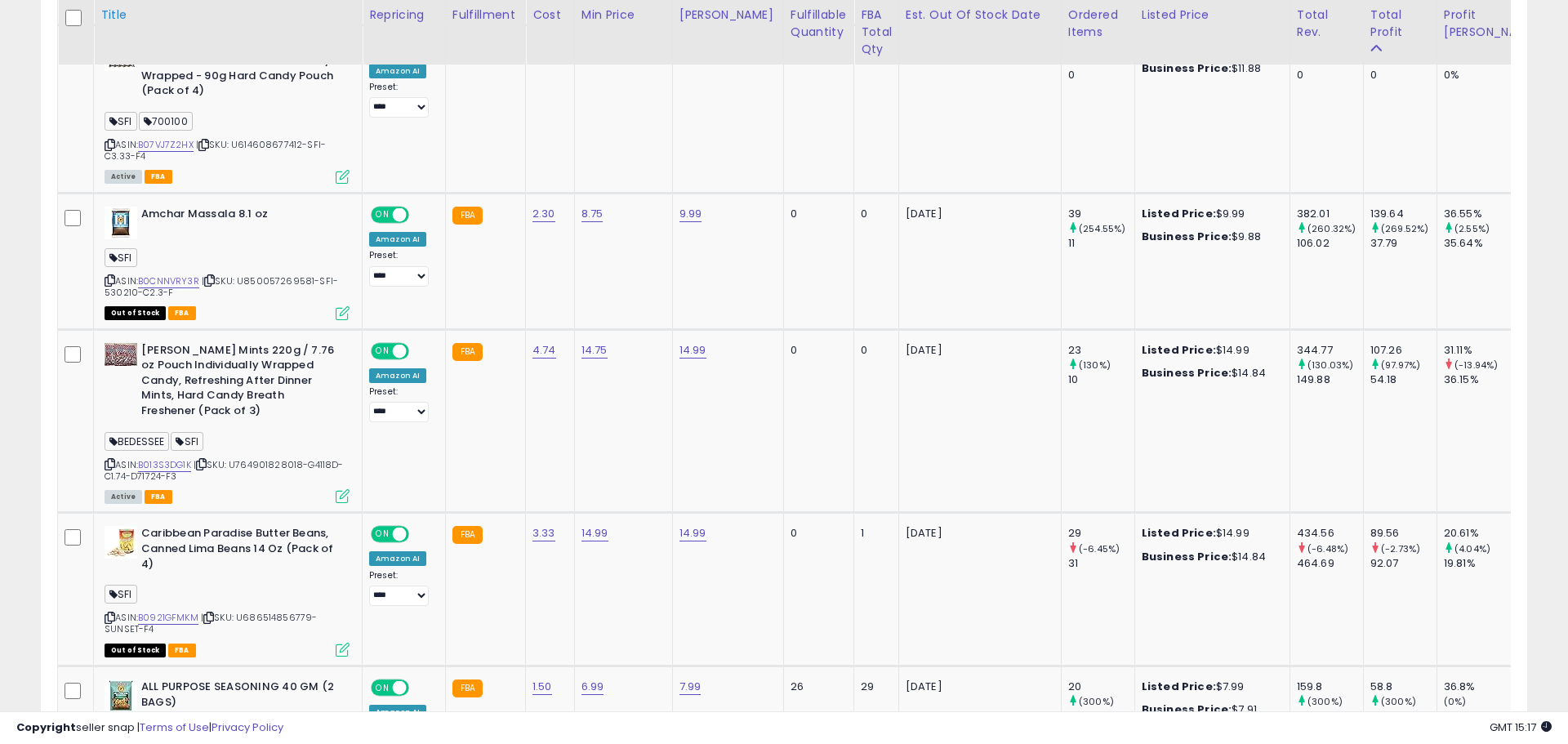
scroll to position [816745, 815810]
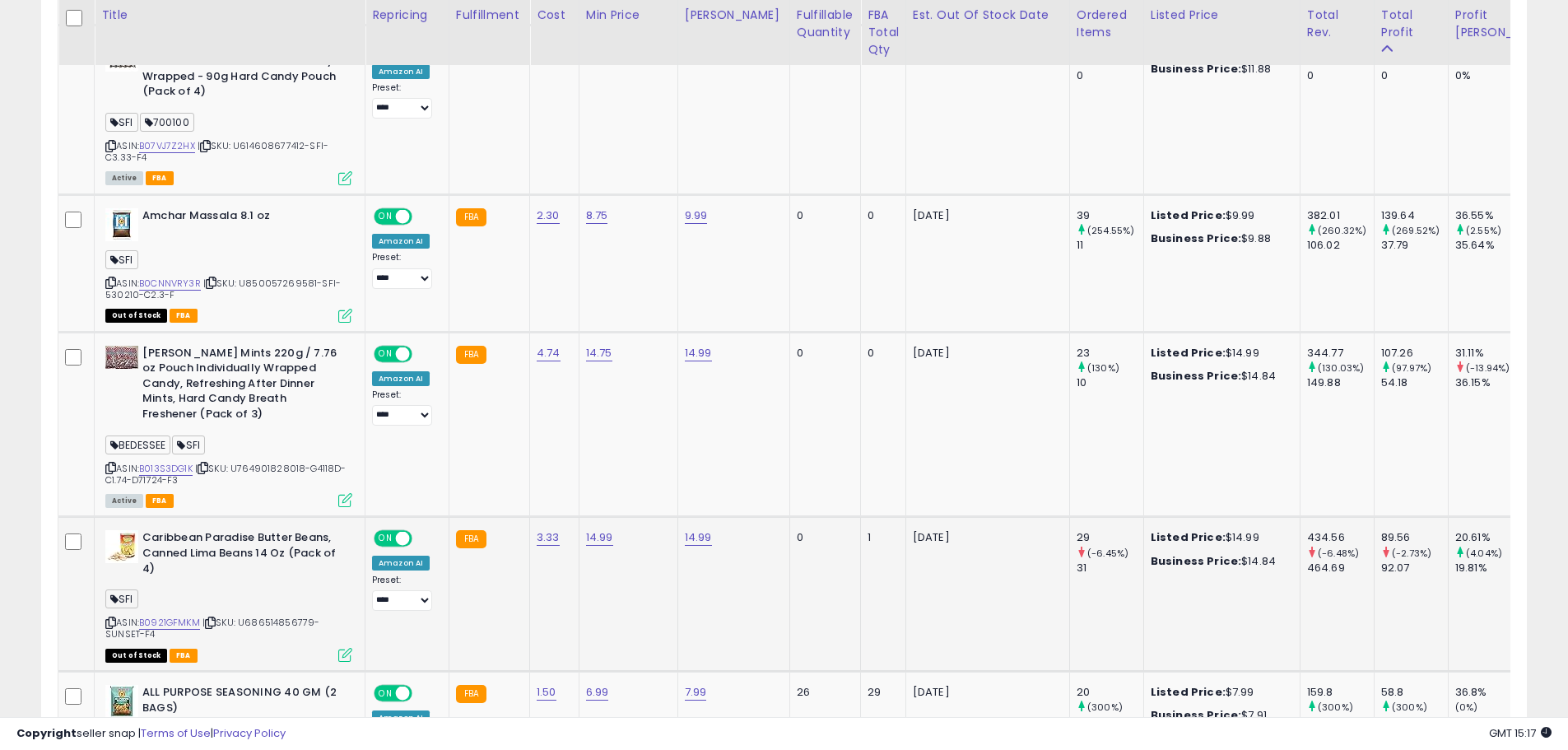
click at [346, 648] on icon at bounding box center [345, 655] width 14 height 14
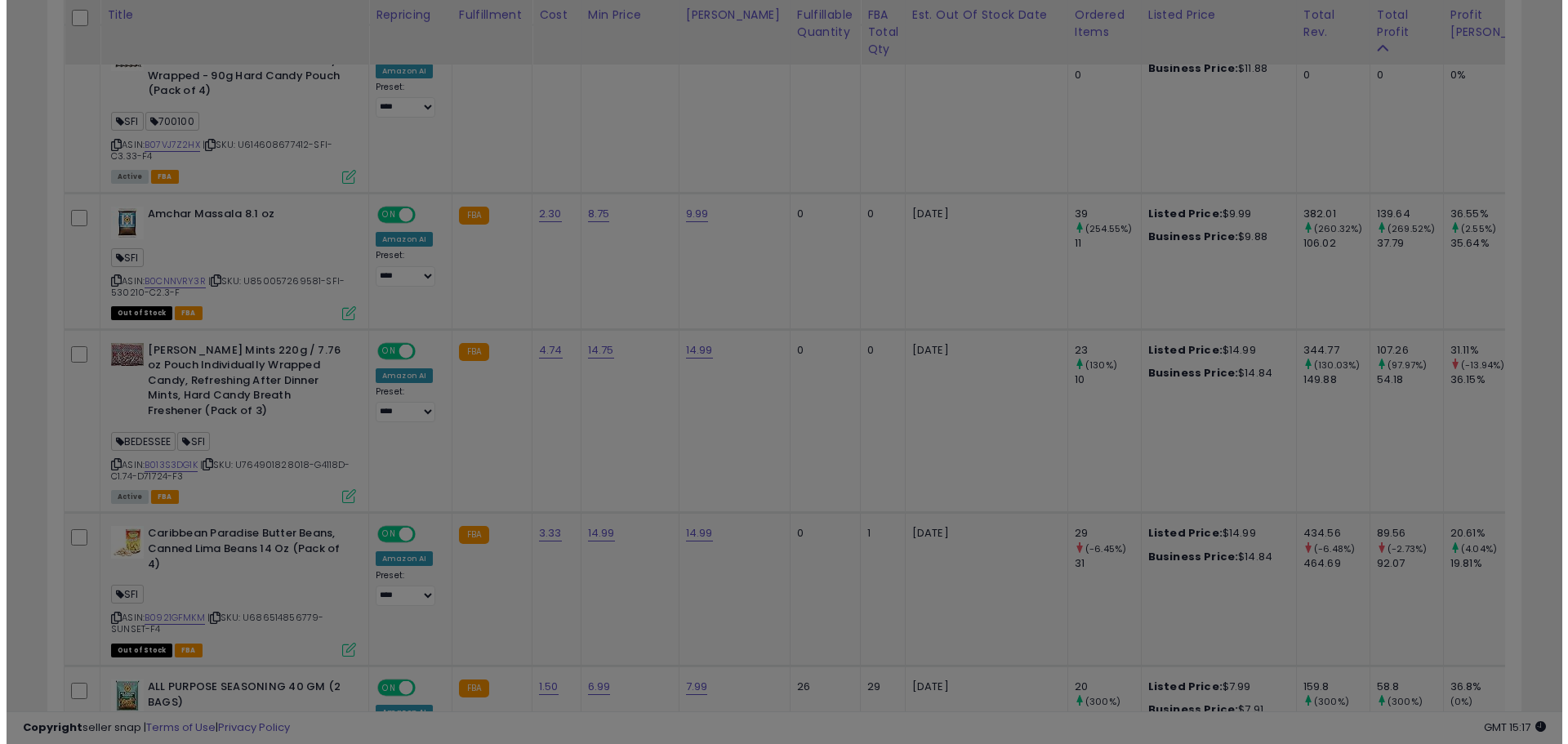
scroll to position [335, 862]
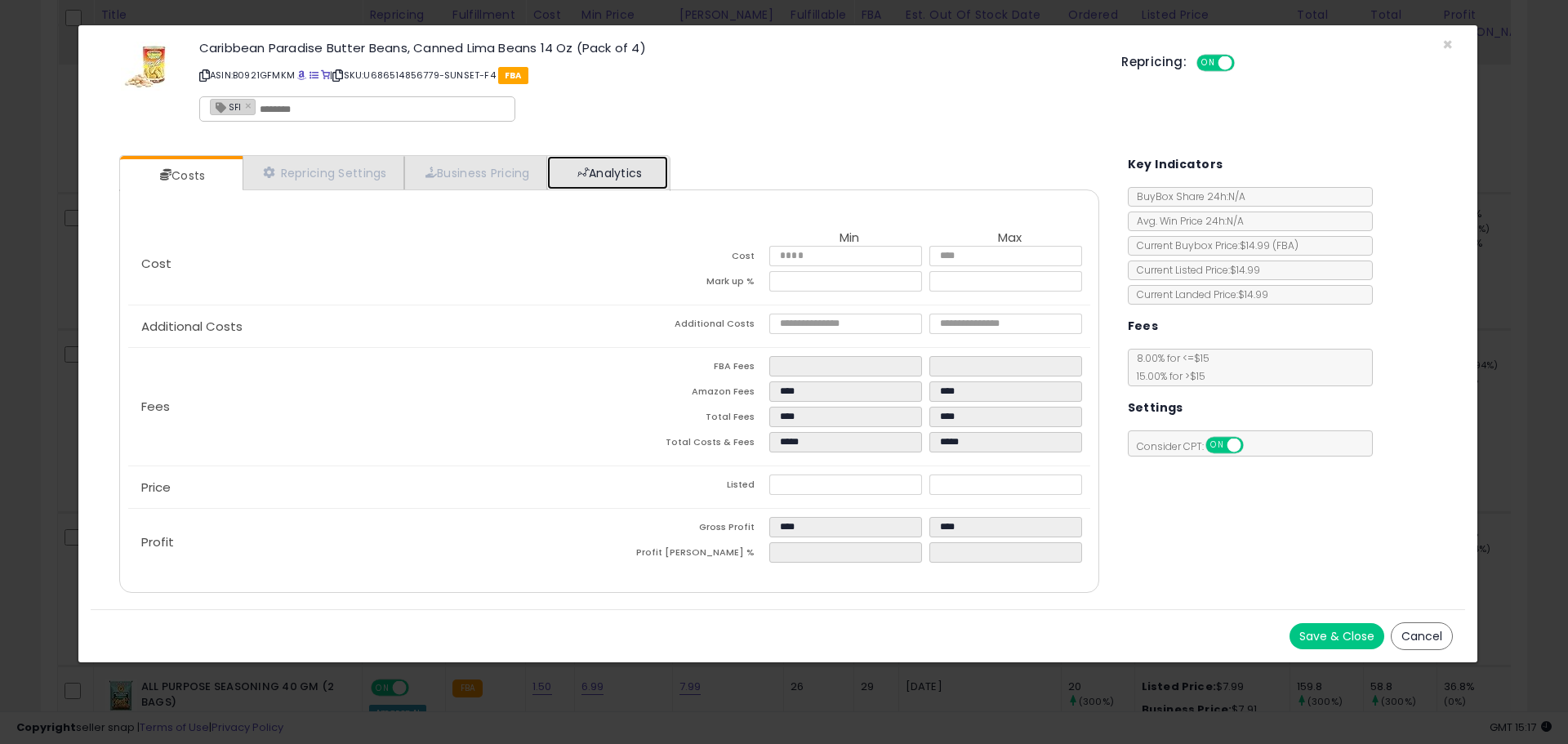
click at [635, 156] on link "Analytics" at bounding box center [607, 173] width 121 height 34
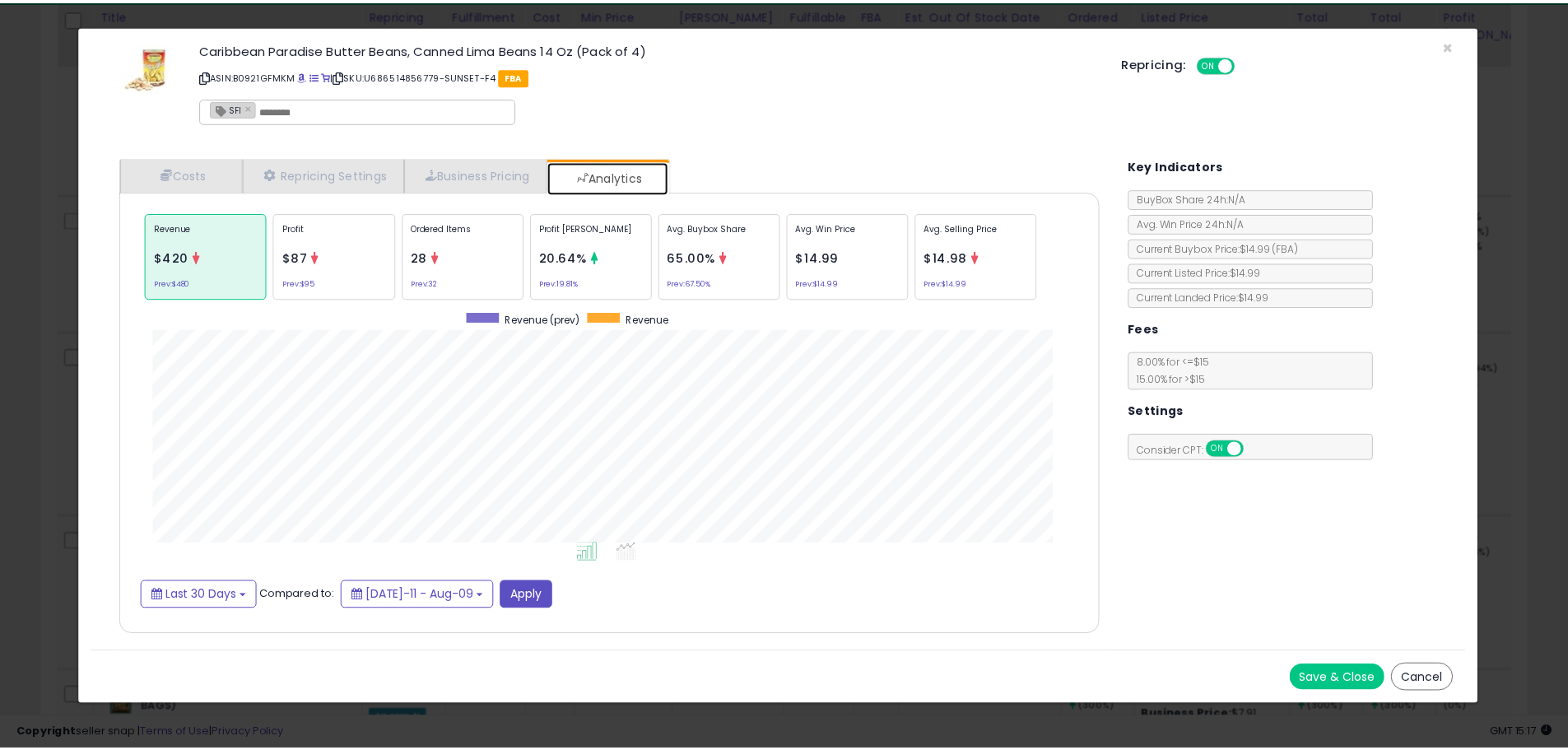
scroll to position [507, 1021]
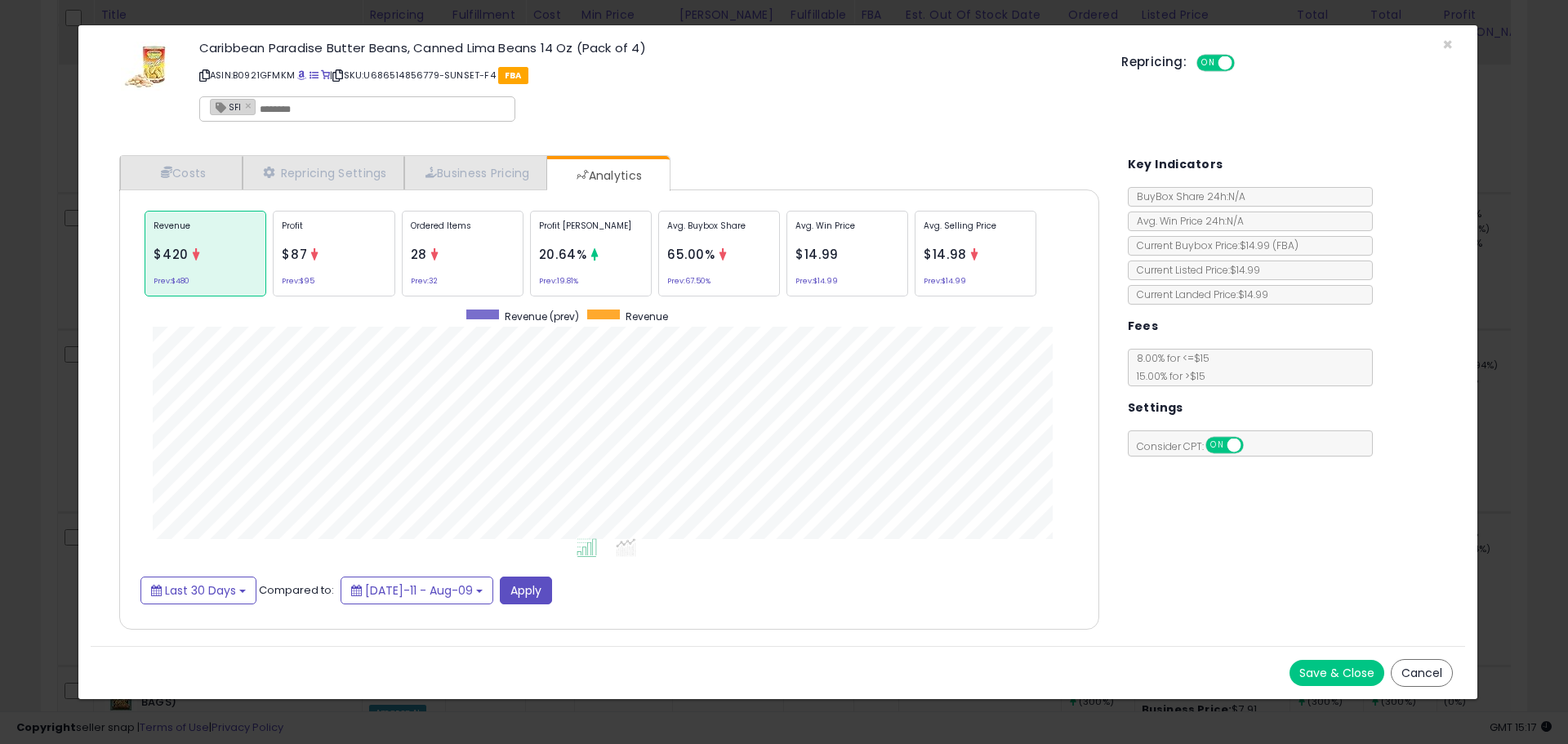
click at [1421, 672] on button "Cancel" at bounding box center [1422, 672] width 62 height 28
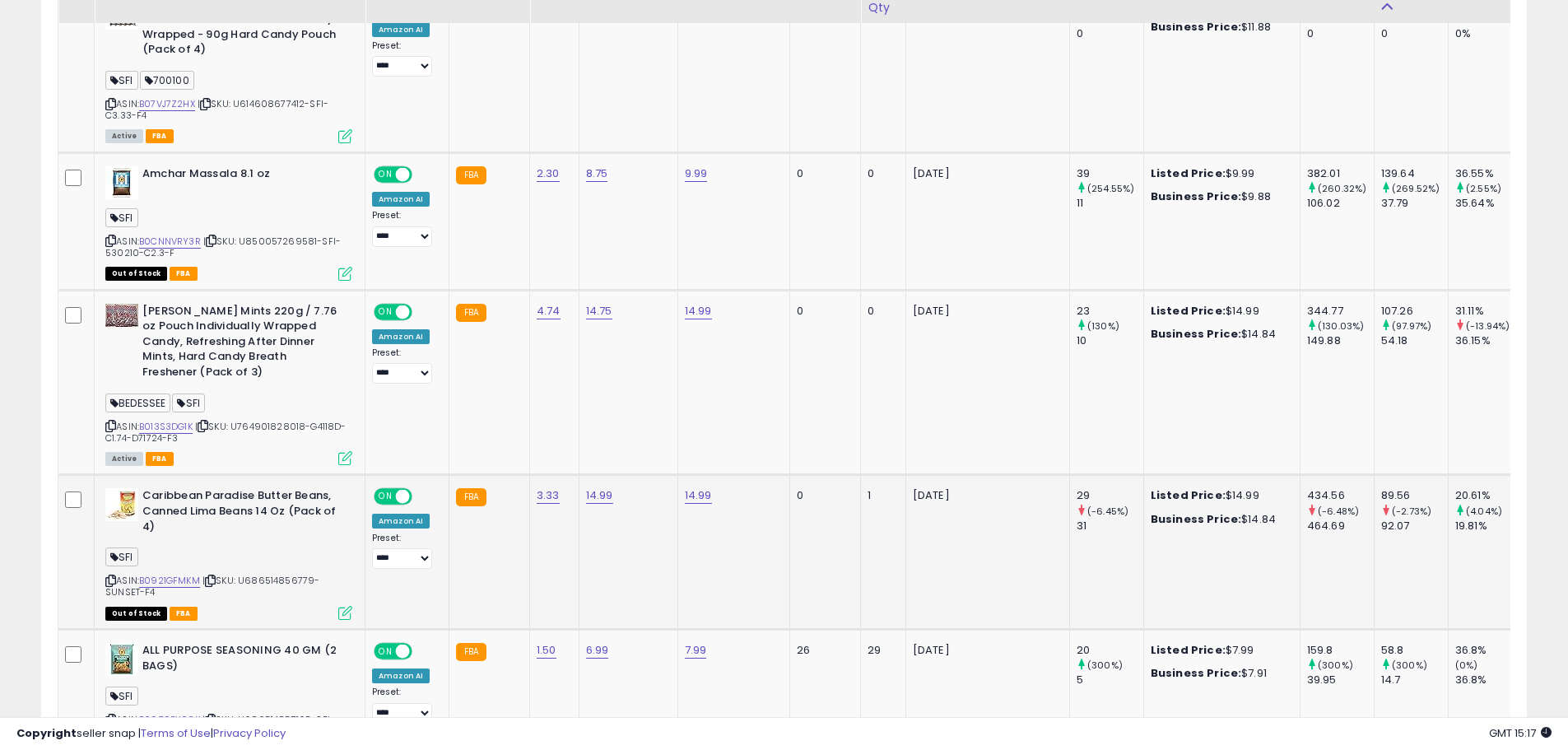
scroll to position [1984, 0]
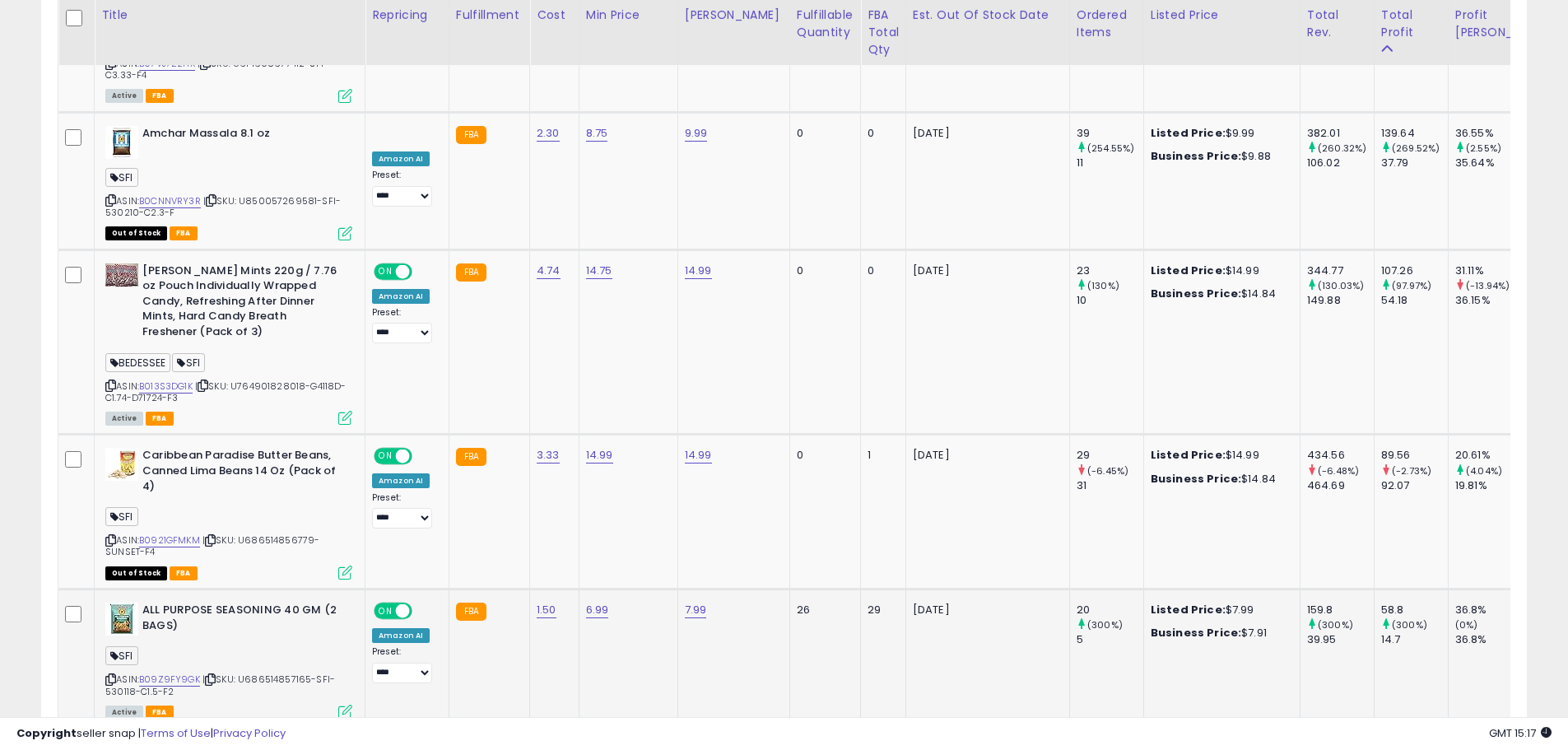
click at [112, 675] on icon at bounding box center [110, 680] width 11 height 9
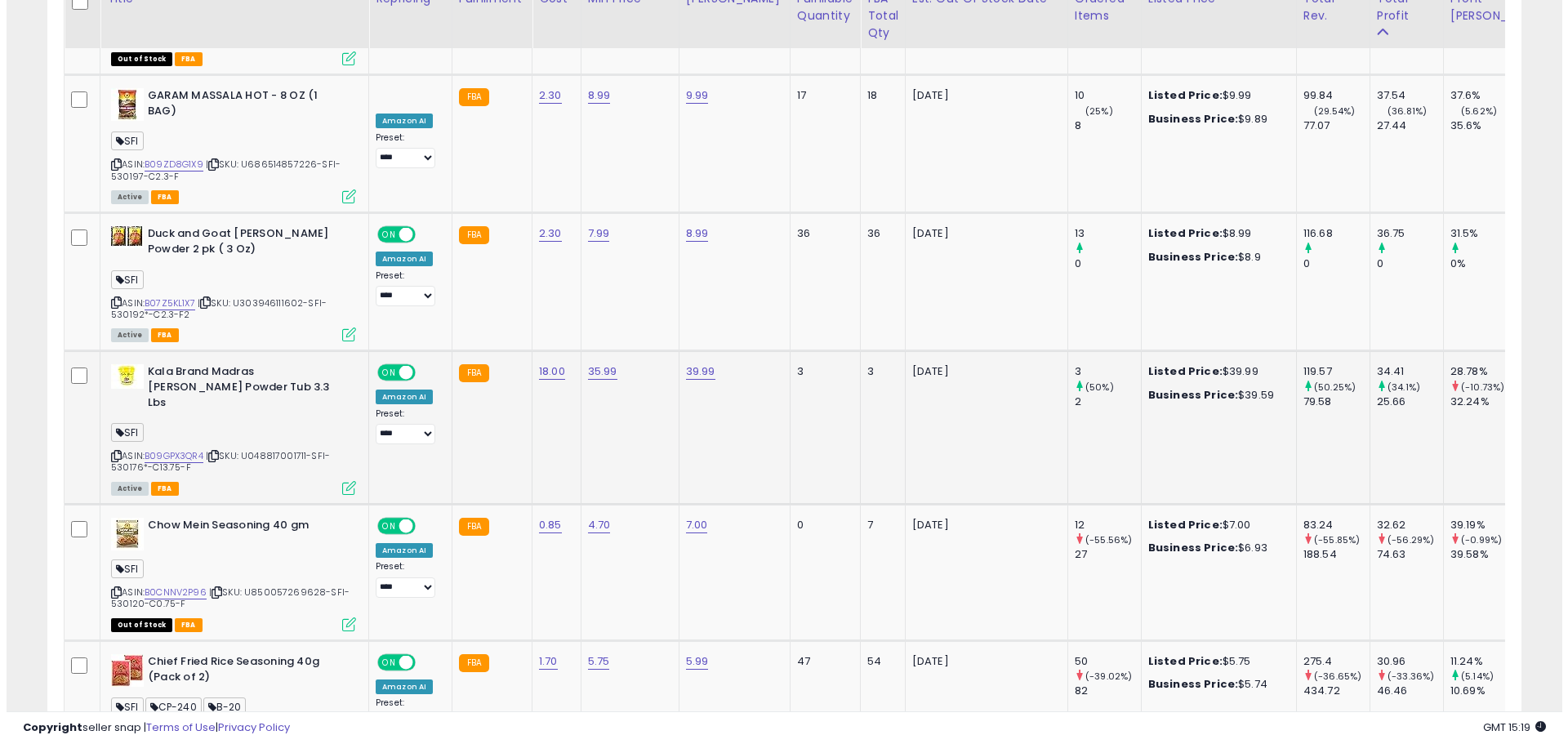
scroll to position [2786, 0]
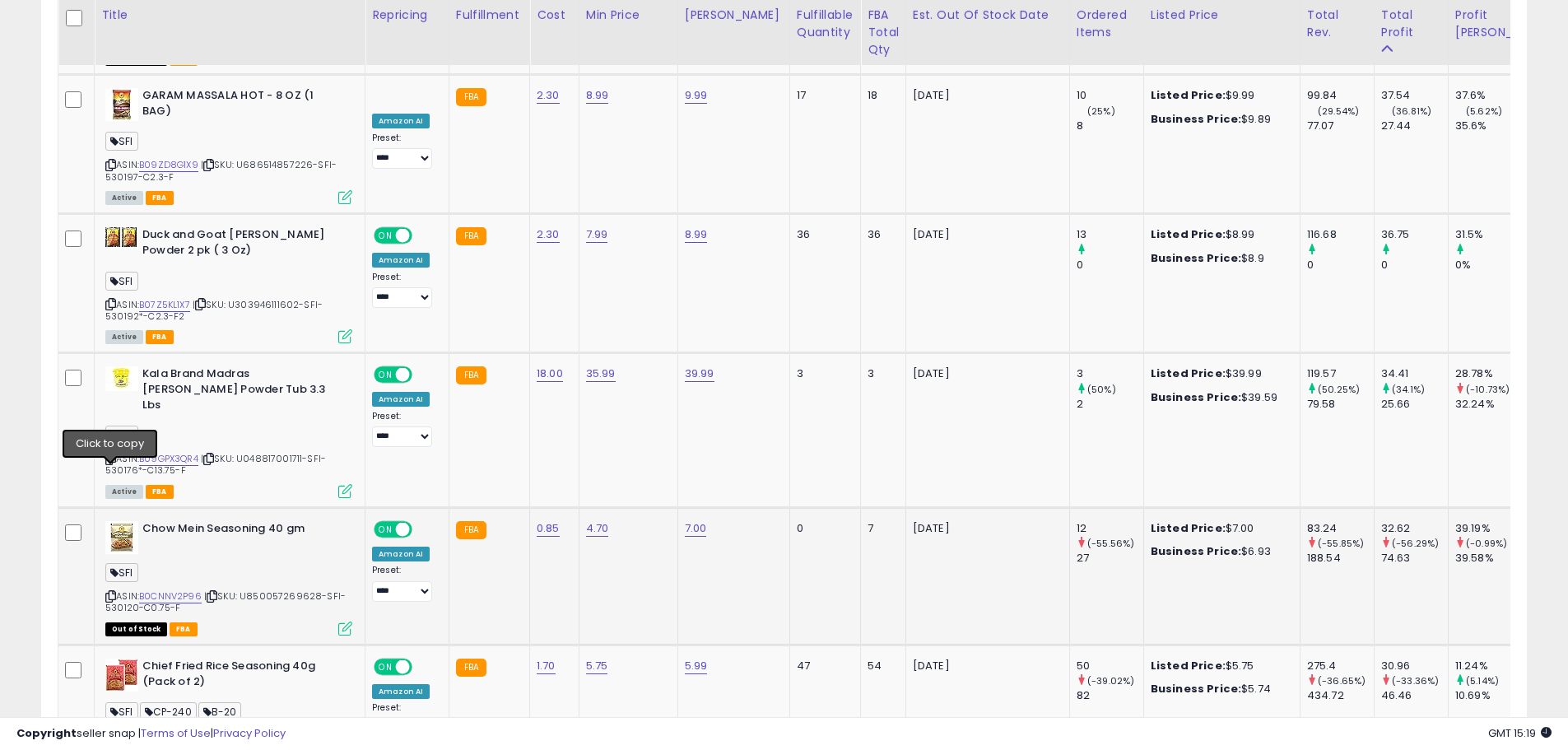
click at [105, 592] on icon at bounding box center [110, 596] width 11 height 9
click at [343, 622] on icon at bounding box center [345, 629] width 14 height 14
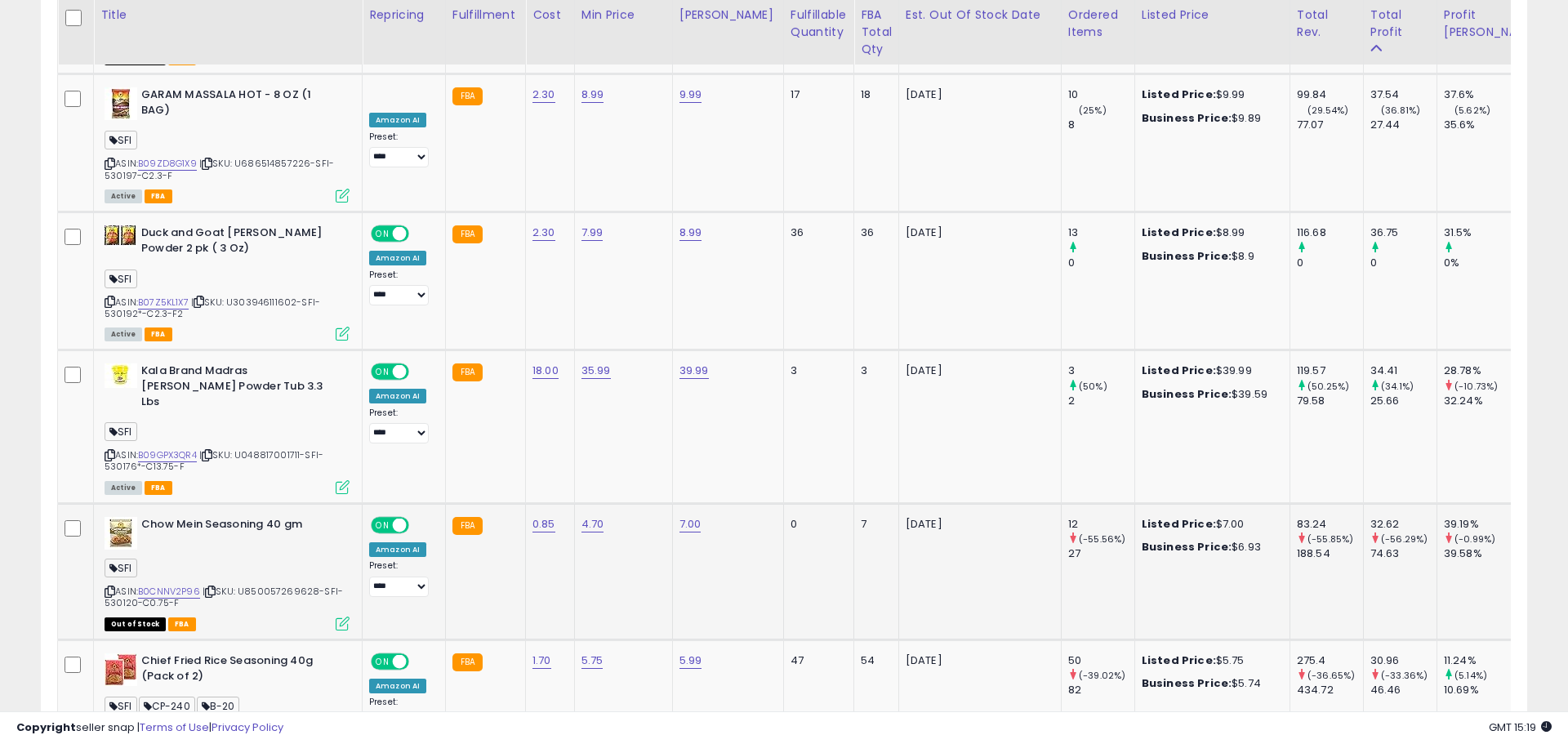
scroll to position [335, 862]
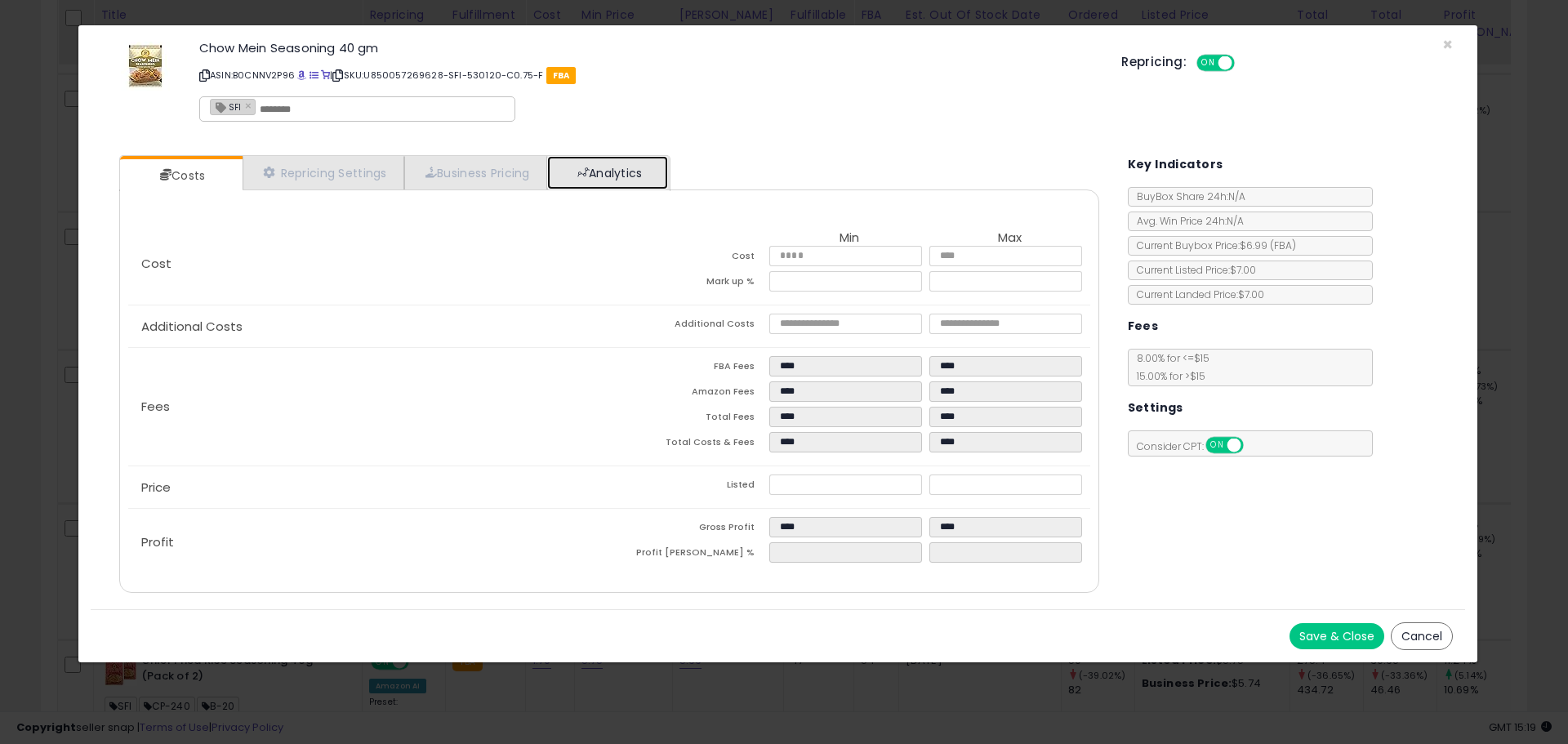
click at [616, 183] on link "Analytics" at bounding box center [607, 173] width 121 height 34
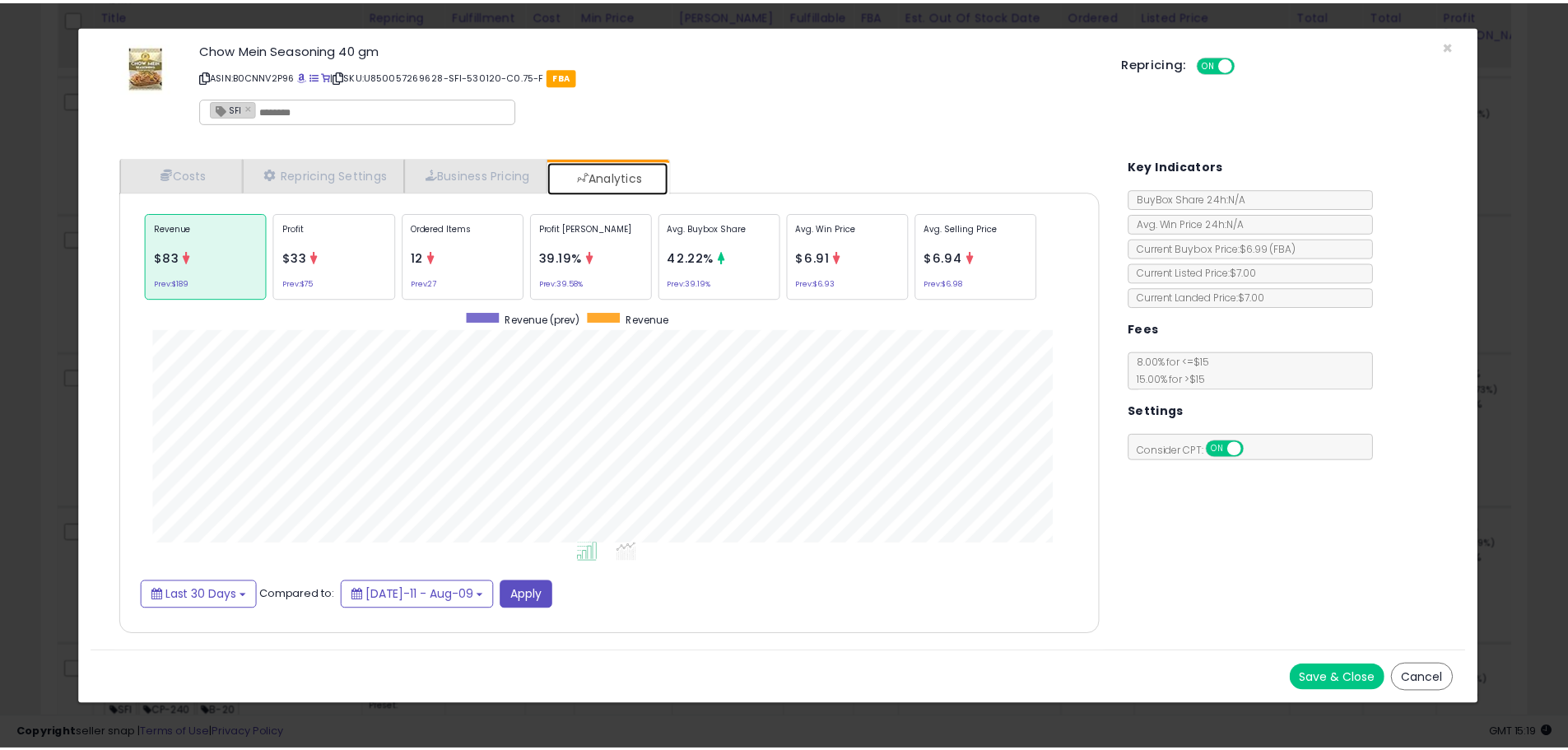
scroll to position [507, 1021]
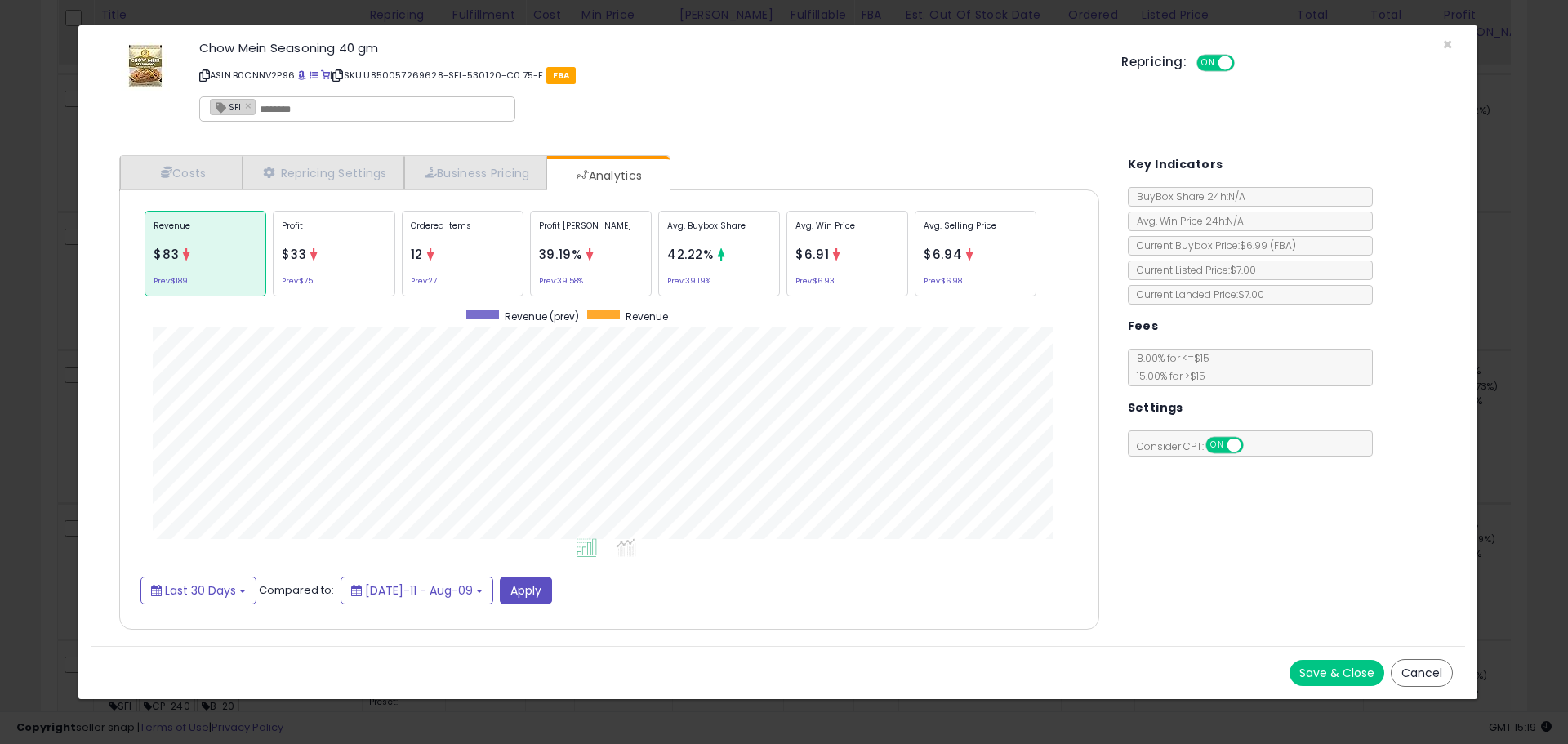
click at [1428, 676] on button "Cancel" at bounding box center [1422, 672] width 62 height 28
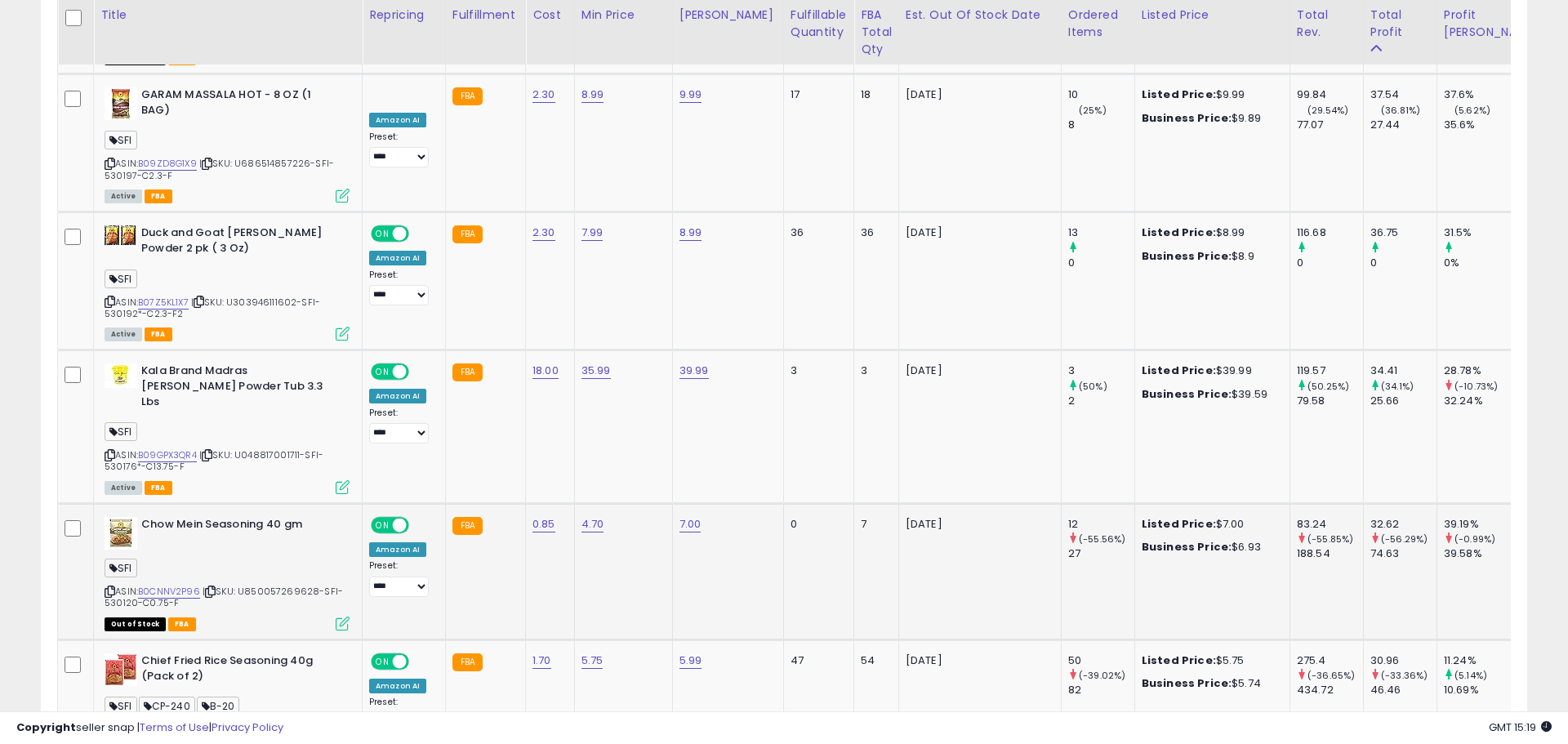
scroll to position [816745, 815810]
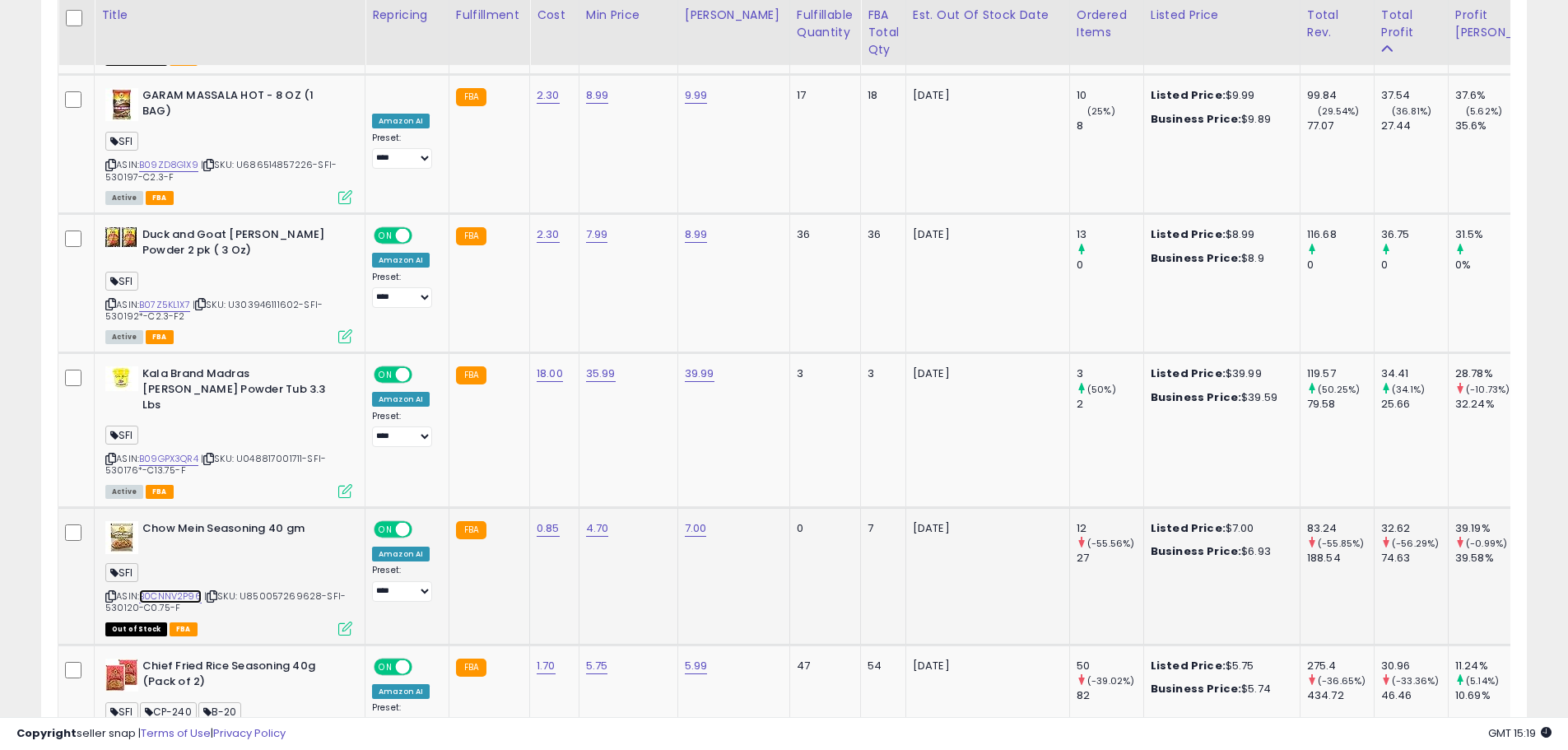
click at [176, 590] on link "B0CNNV2P96" at bounding box center [170, 596] width 63 height 14
click at [344, 622] on icon at bounding box center [345, 629] width 14 height 14
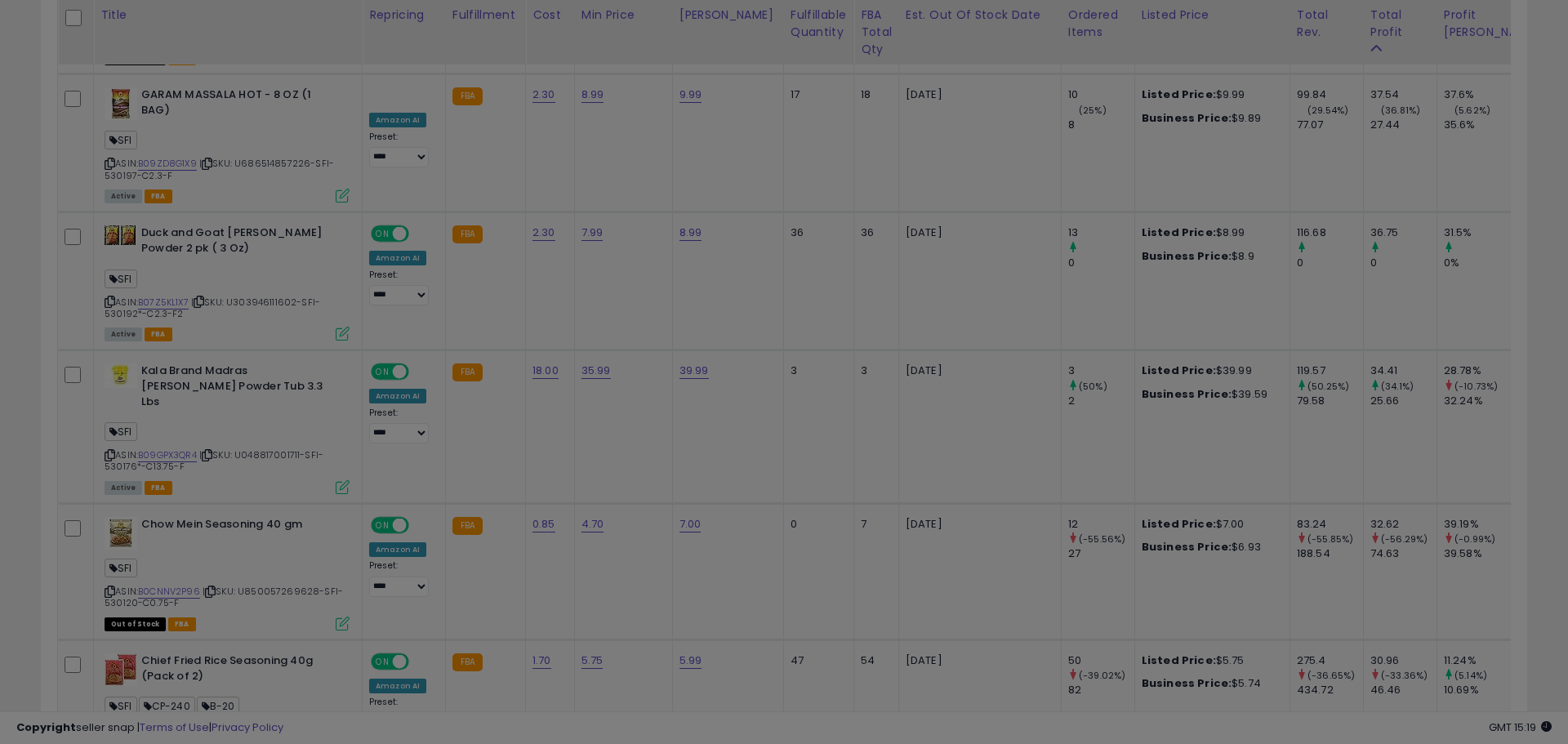
scroll to position [335, 862]
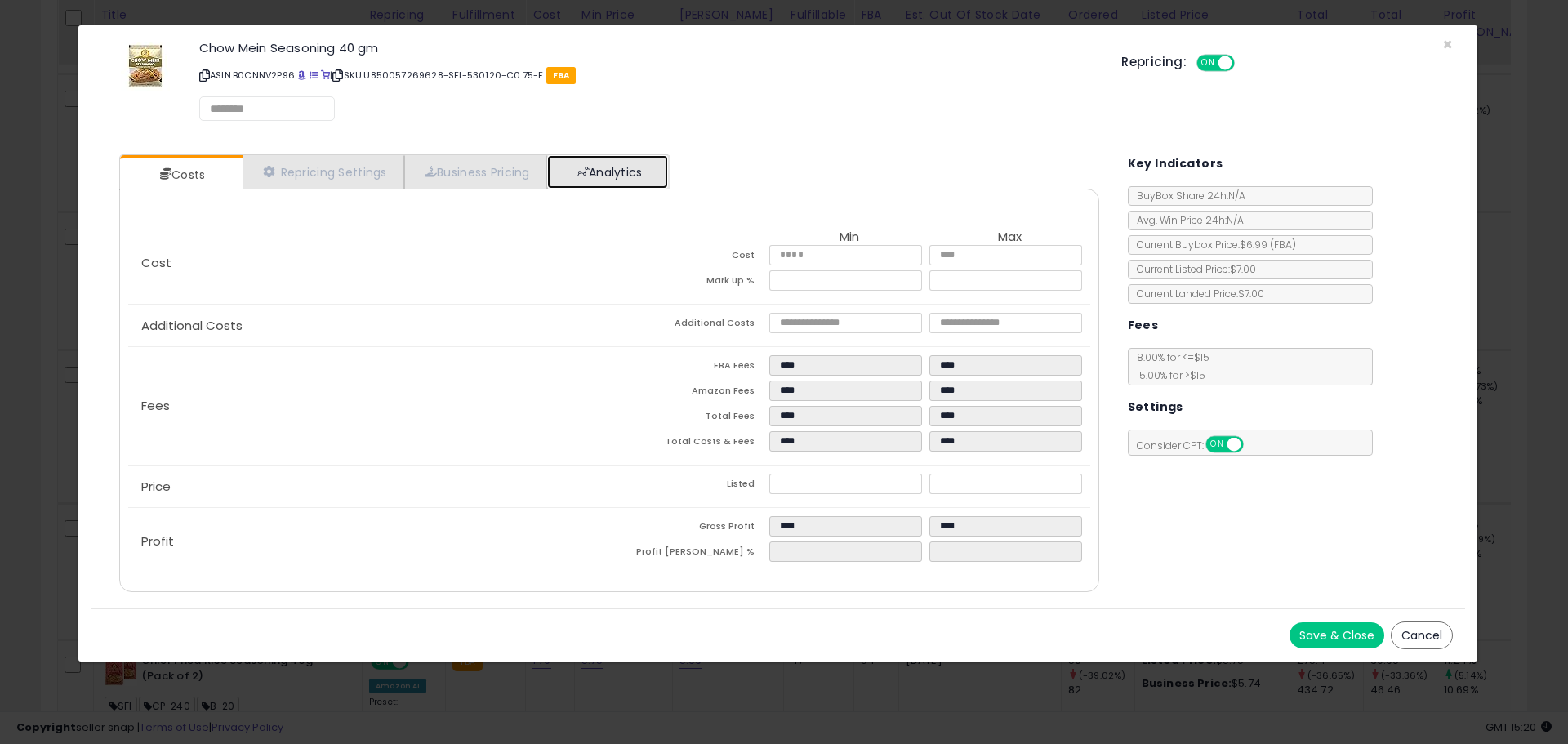
click at [654, 181] on link "Analytics" at bounding box center [607, 172] width 121 height 34
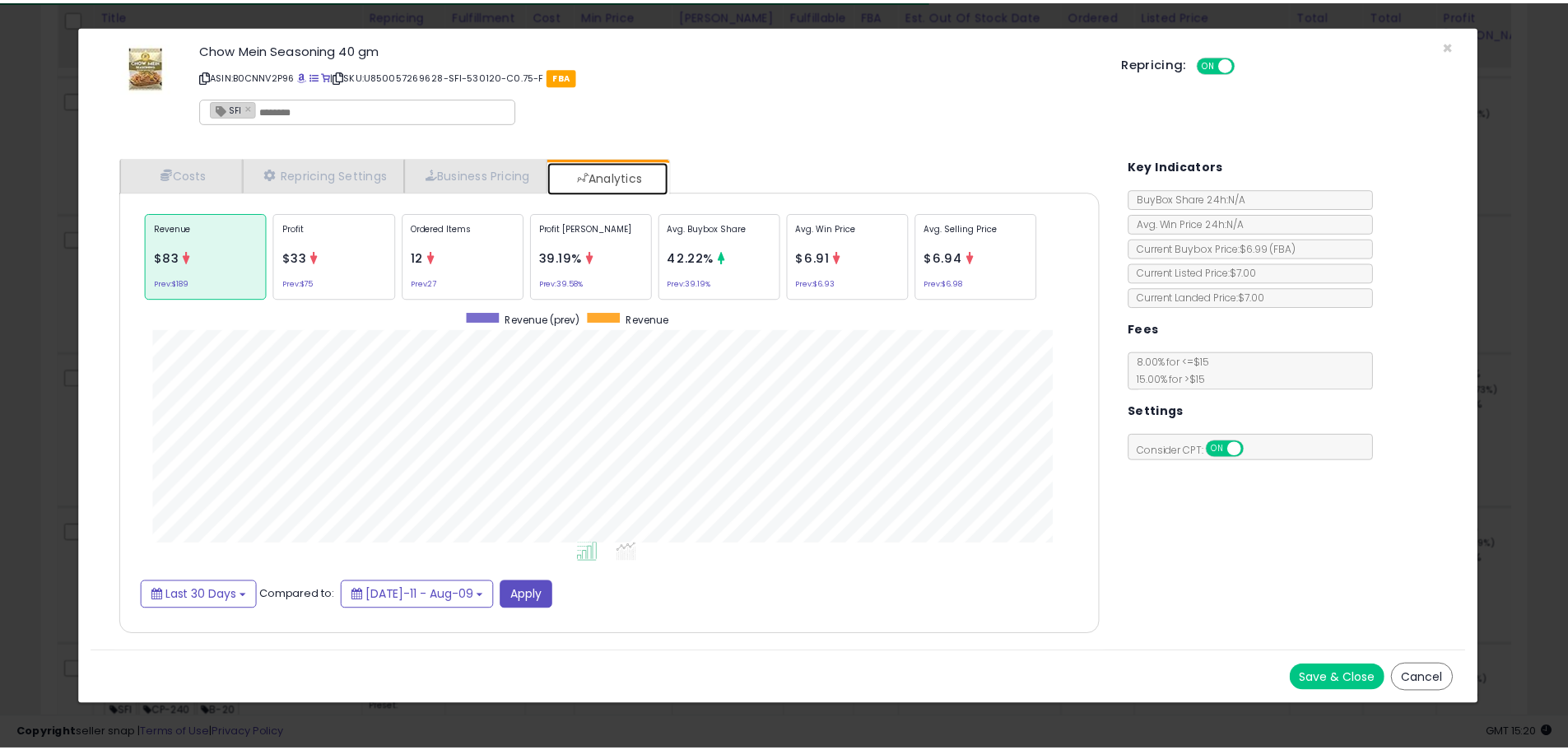
scroll to position [507, 1021]
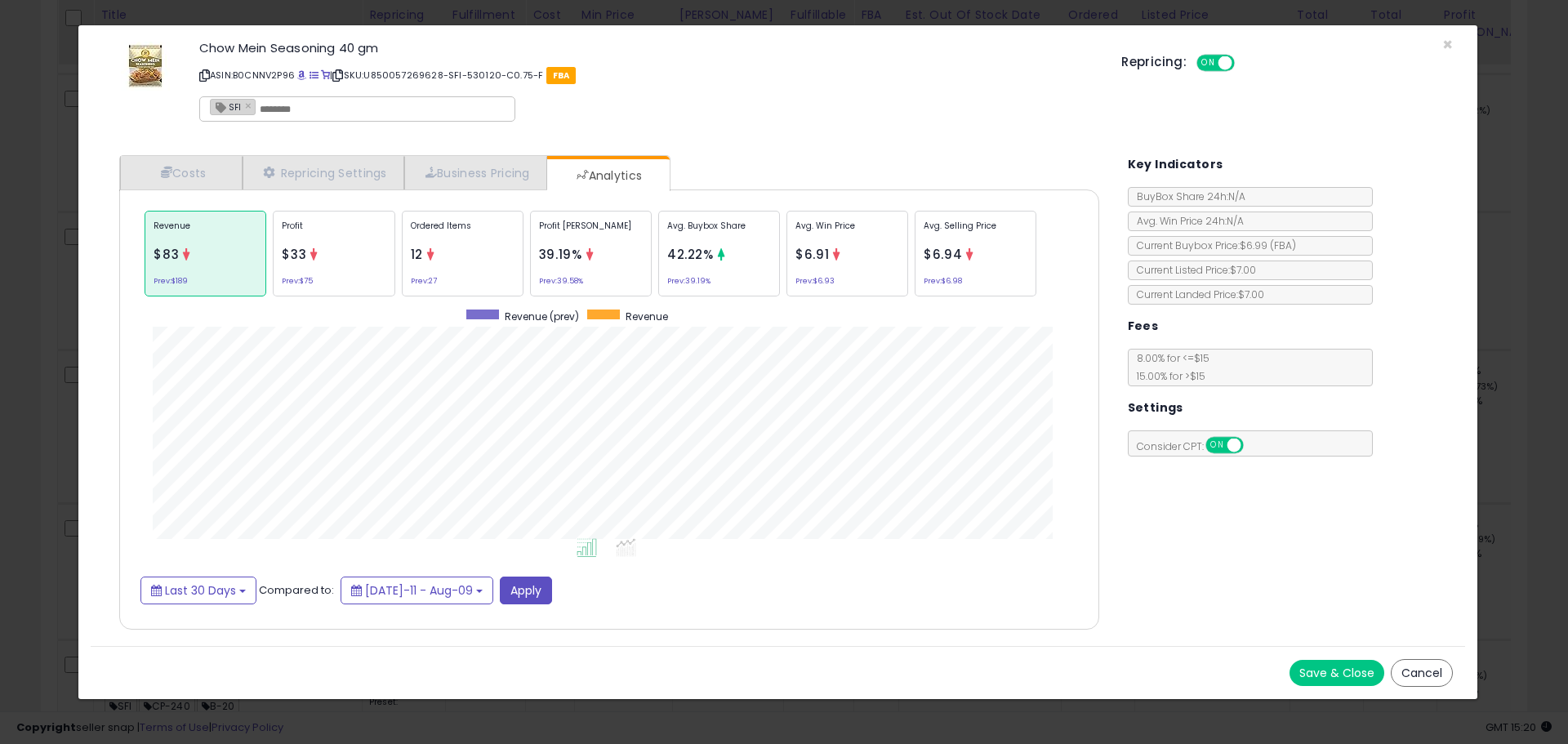
click at [1402, 668] on button "Cancel" at bounding box center [1422, 672] width 62 height 28
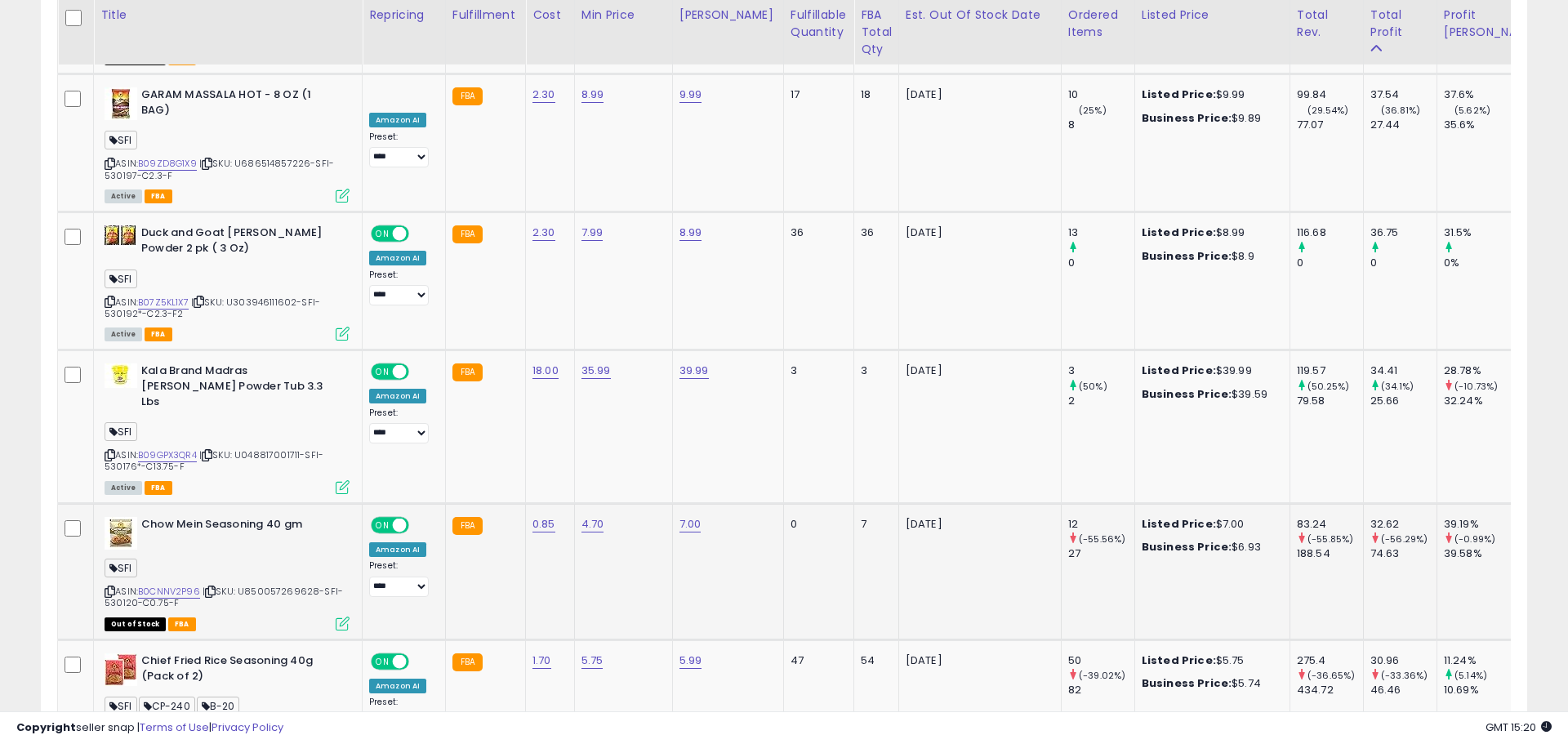
scroll to position [816745, 815810]
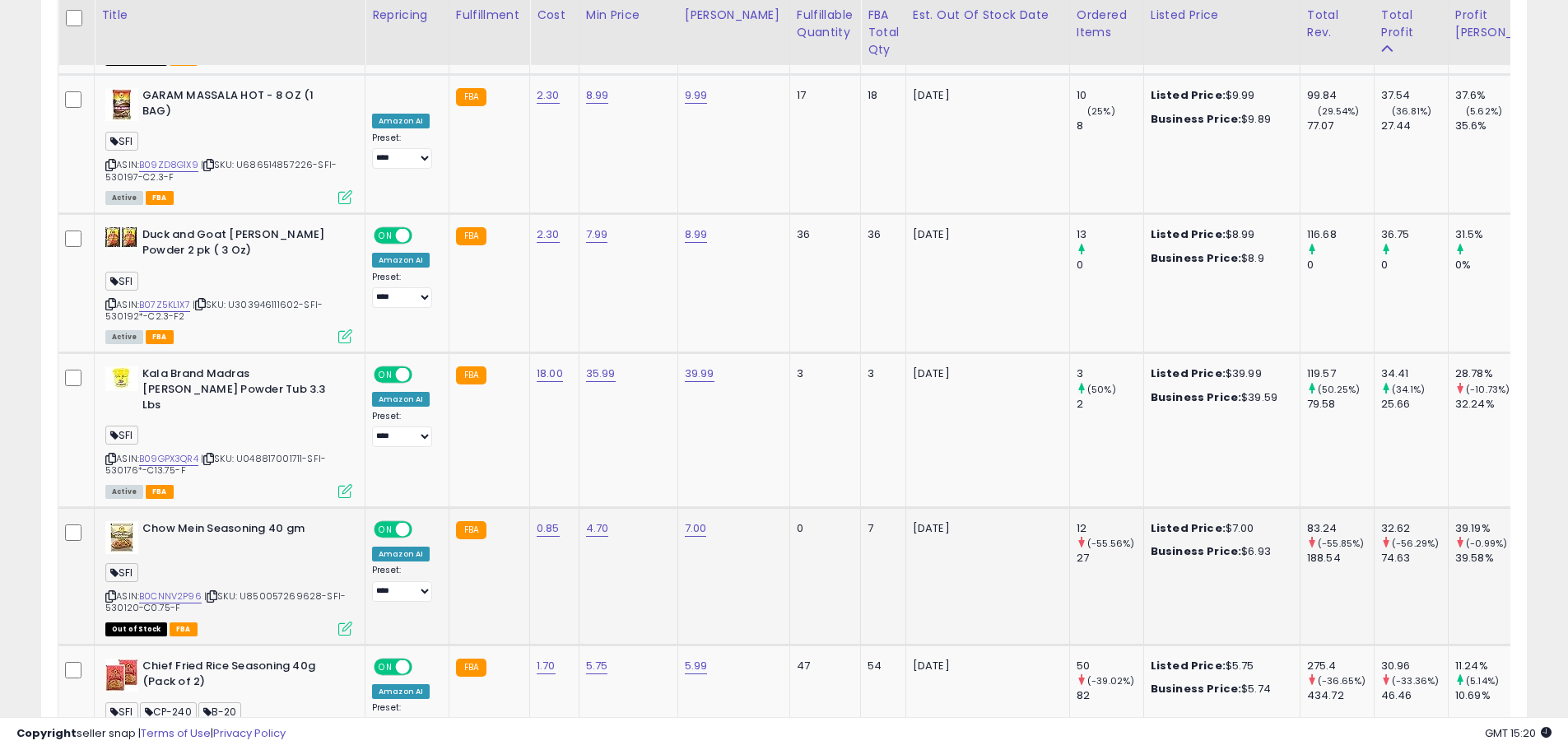
click at [111, 592] on icon at bounding box center [110, 596] width 11 height 9
click at [114, 731] on icon at bounding box center [110, 736] width 11 height 9
click at [109, 731] on icon at bounding box center [110, 736] width 11 height 9
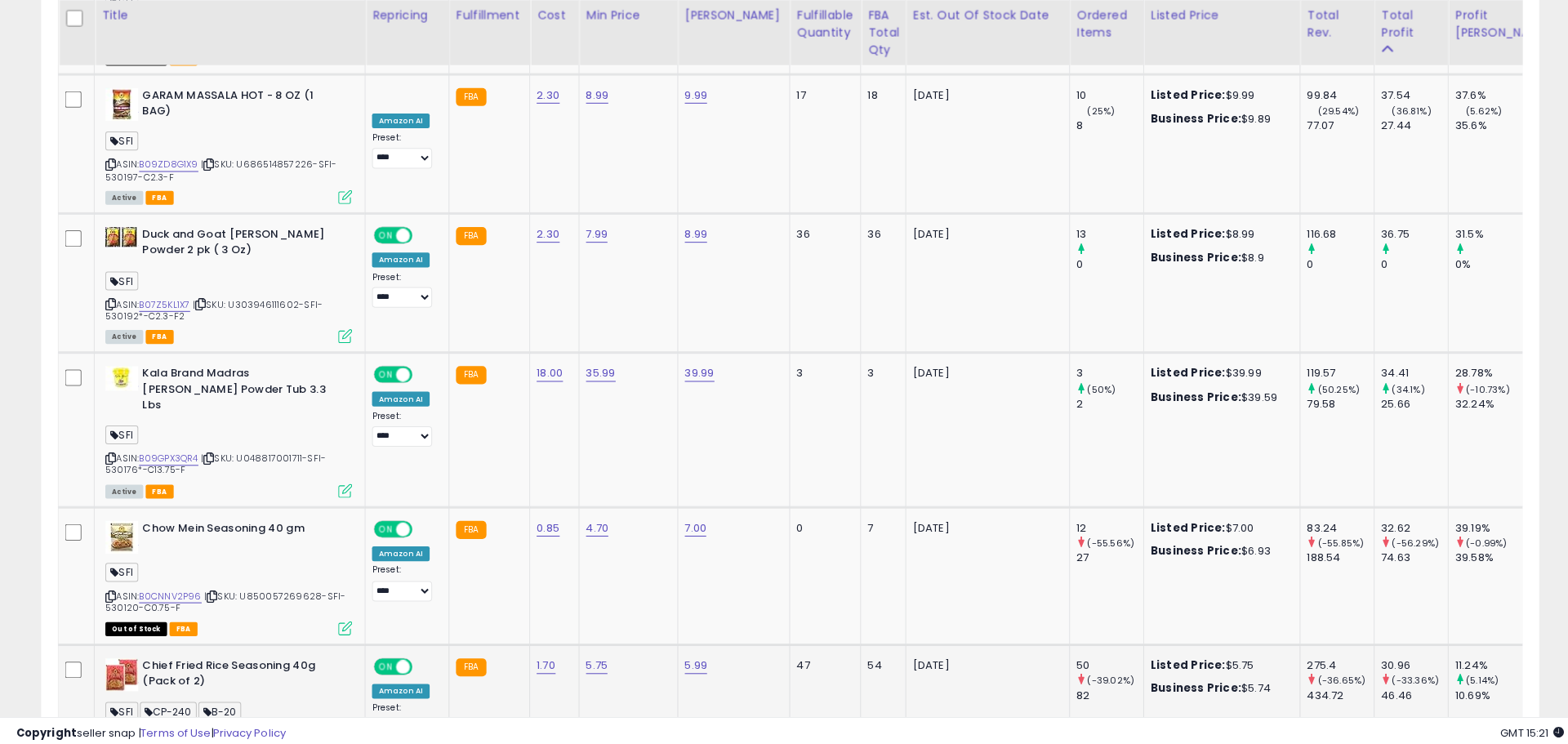
scroll to position [335, 862]
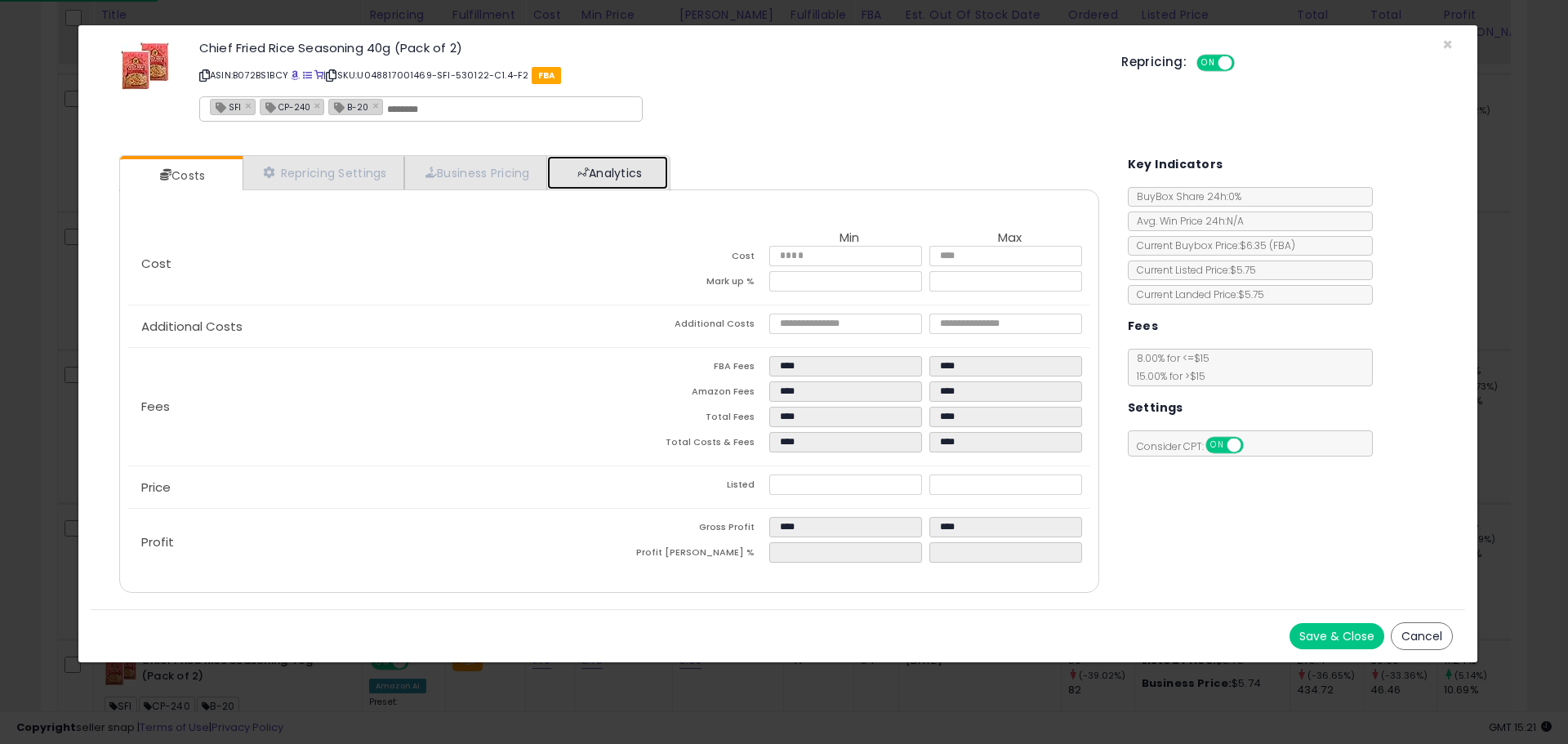
click at [621, 156] on link "Analytics" at bounding box center [607, 173] width 121 height 34
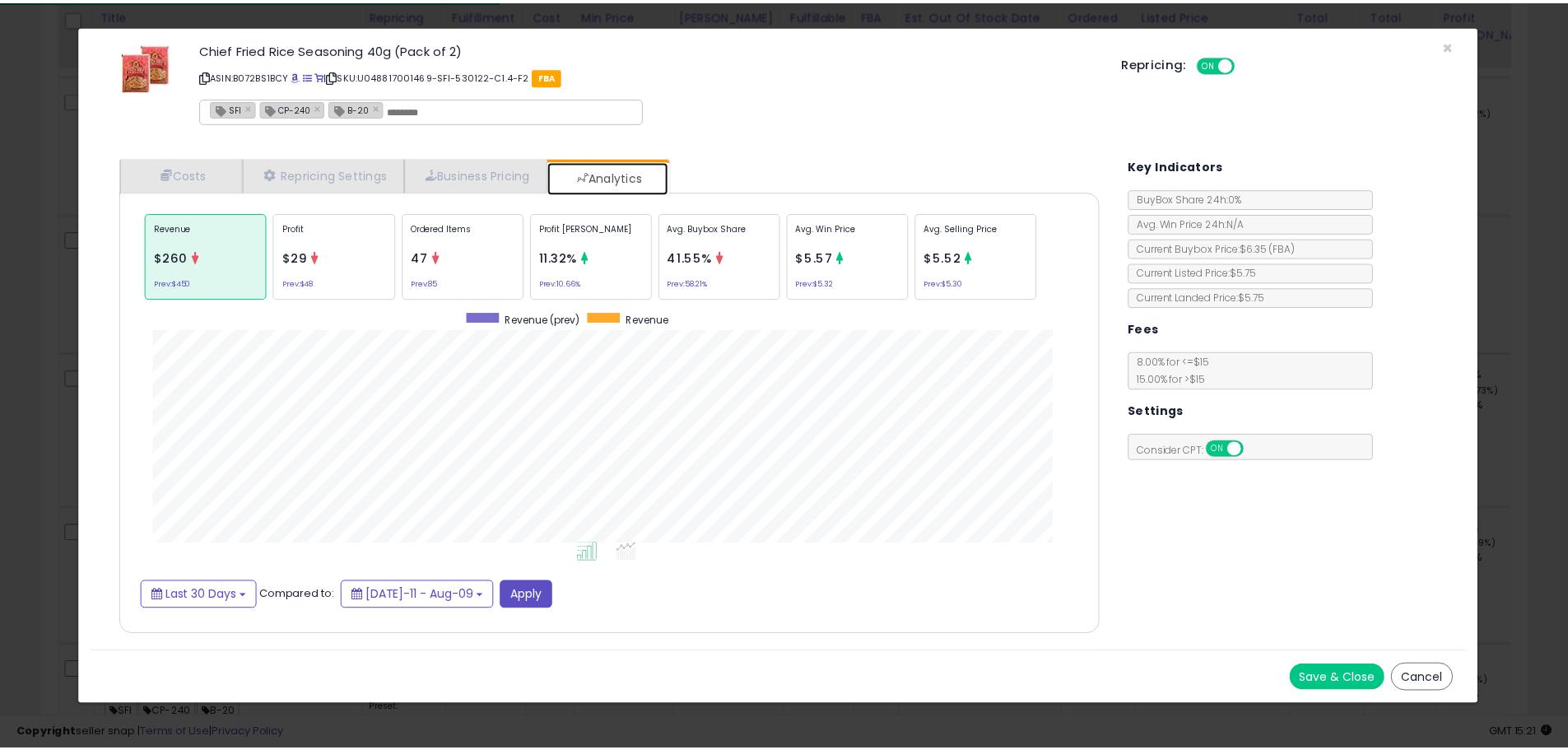
scroll to position [507, 1021]
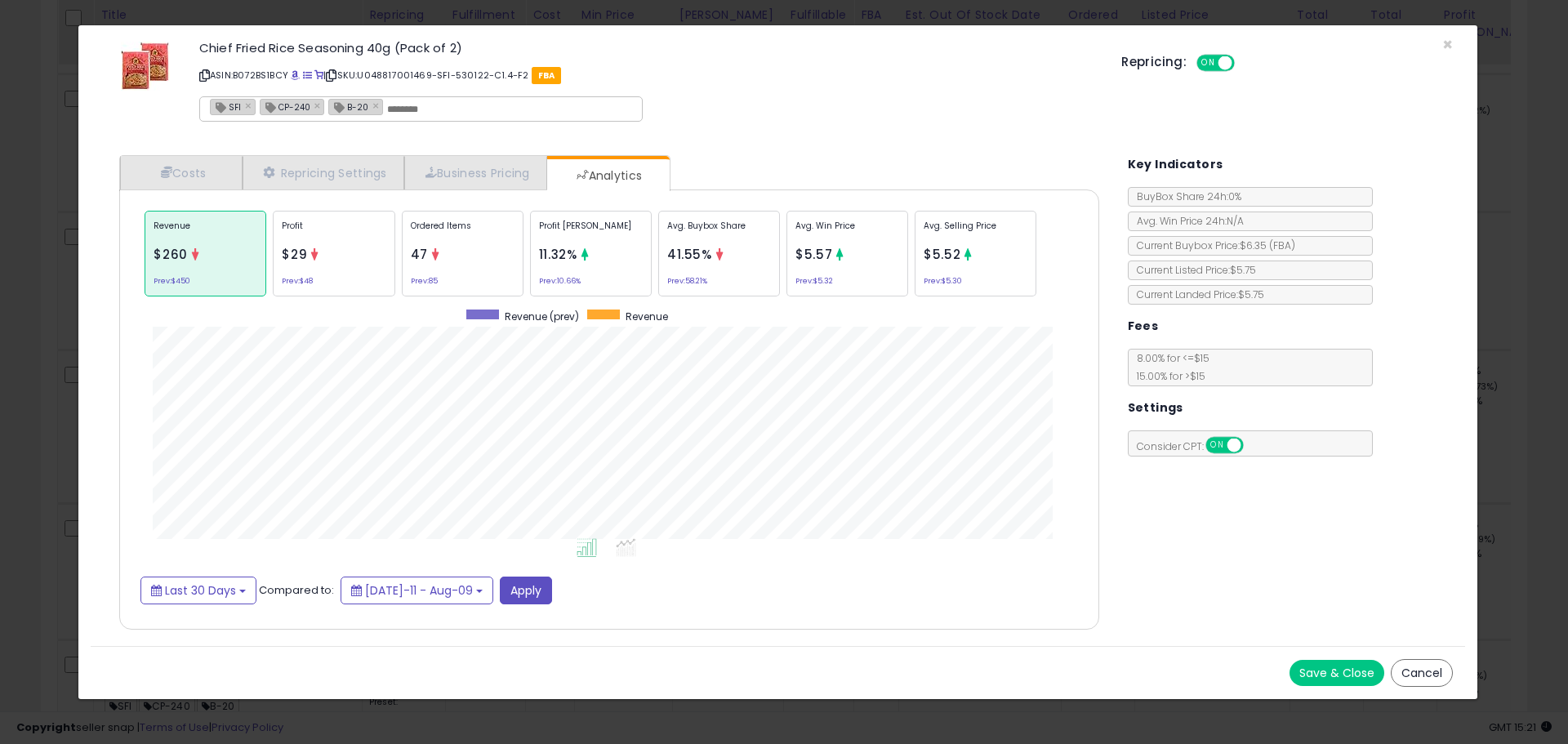
click at [1427, 667] on button "Cancel" at bounding box center [1422, 672] width 62 height 28
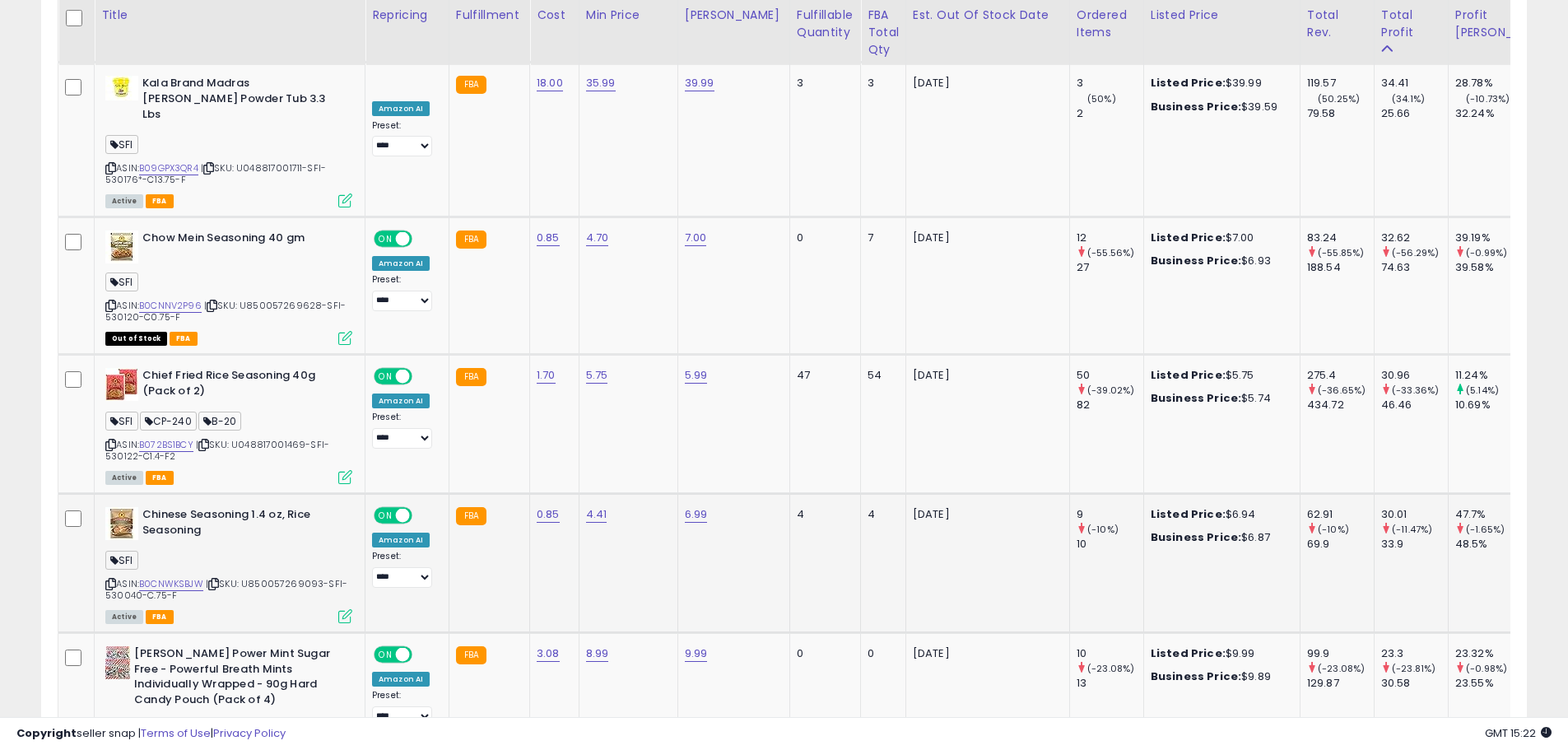
scroll to position [3137, 0]
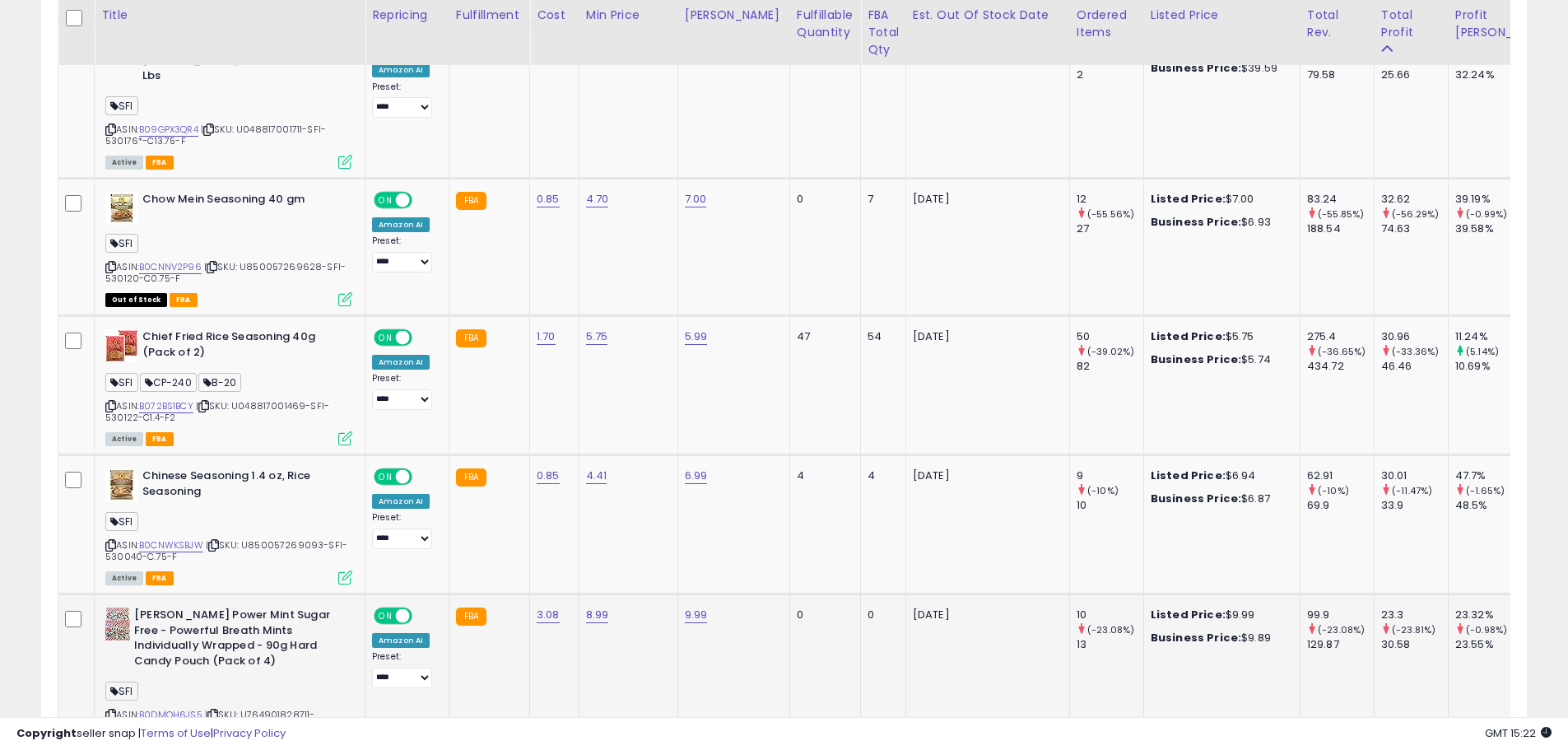
click at [353, 630] on td "[PERSON_NAME] Power Mint Sugar Free - Powerful Breath Mints Individually Wrappe…" at bounding box center [230, 680] width 271 height 170
click at [167, 708] on link "B0DMQH6JS5" at bounding box center [170, 715] width 64 height 14
click at [106, 711] on icon at bounding box center [110, 715] width 11 height 9
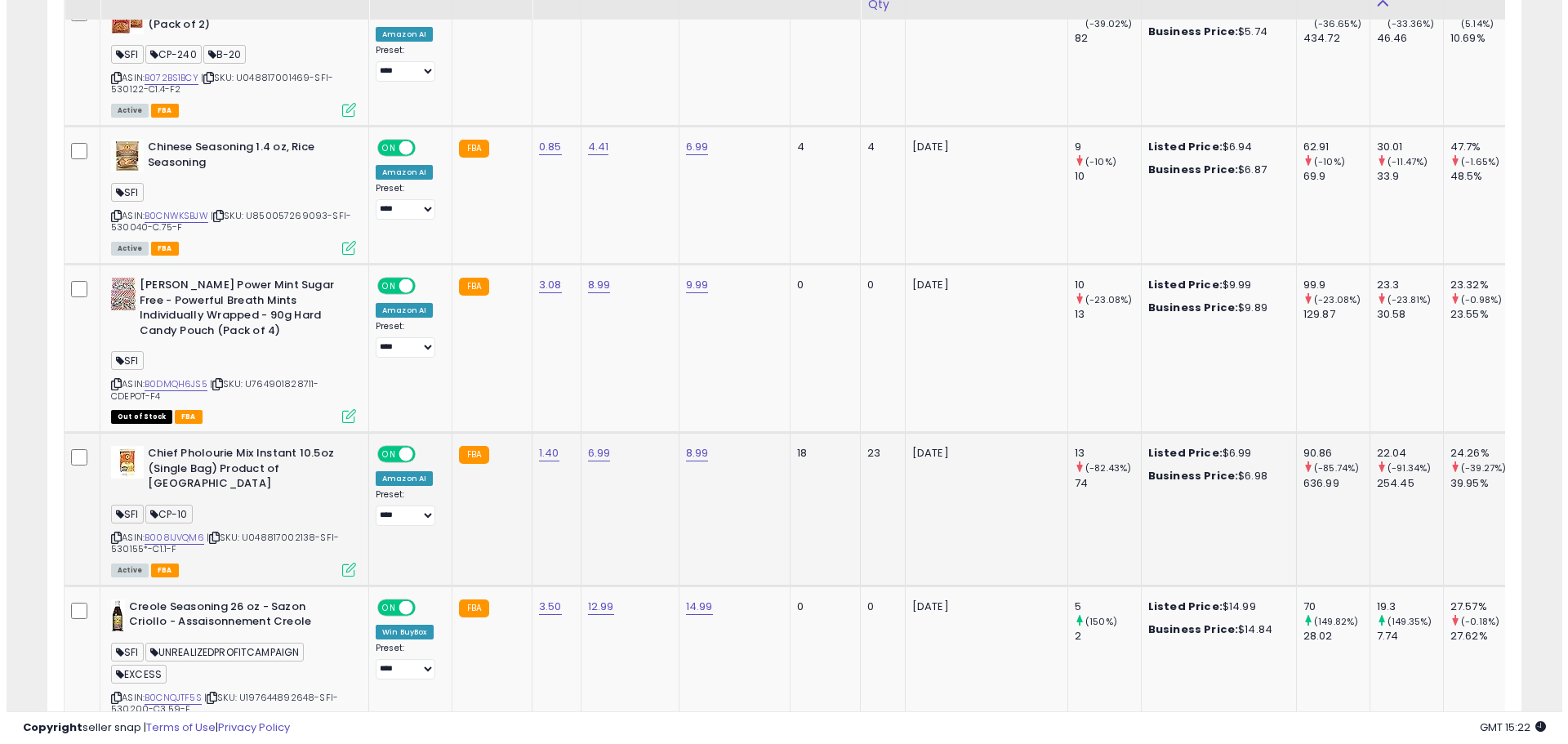
scroll to position [3439, 0]
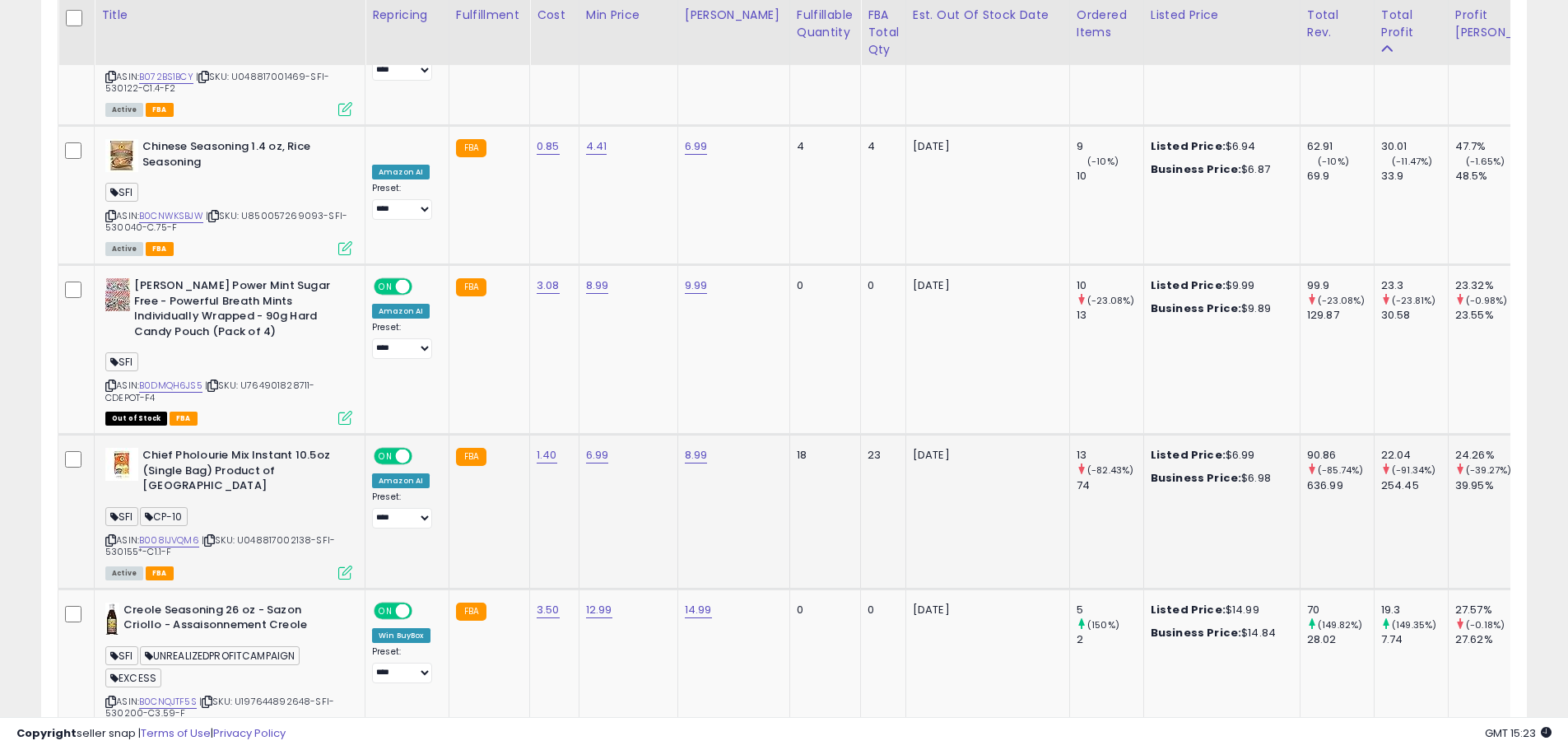
click at [349, 566] on icon at bounding box center [345, 573] width 14 height 14
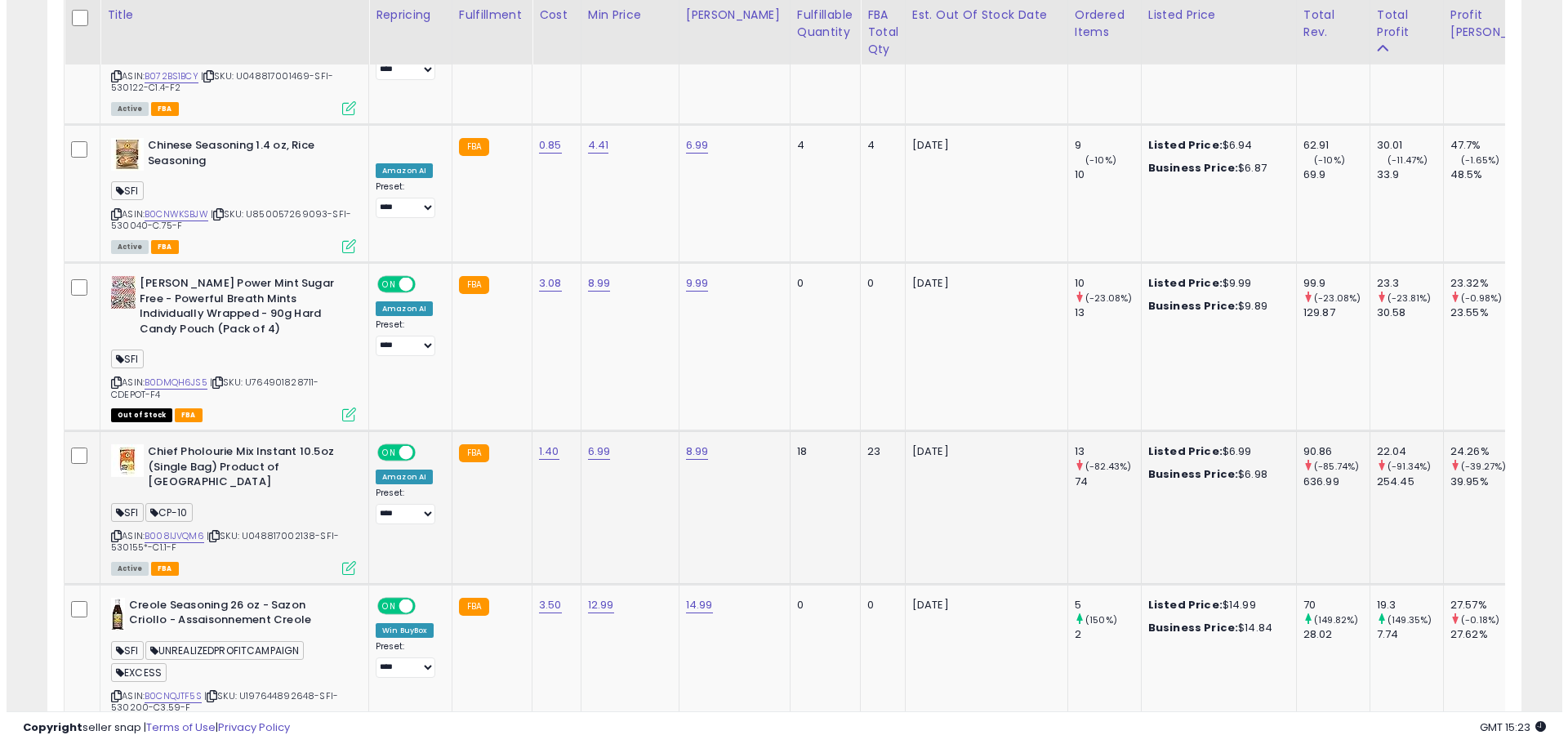
scroll to position [335, 862]
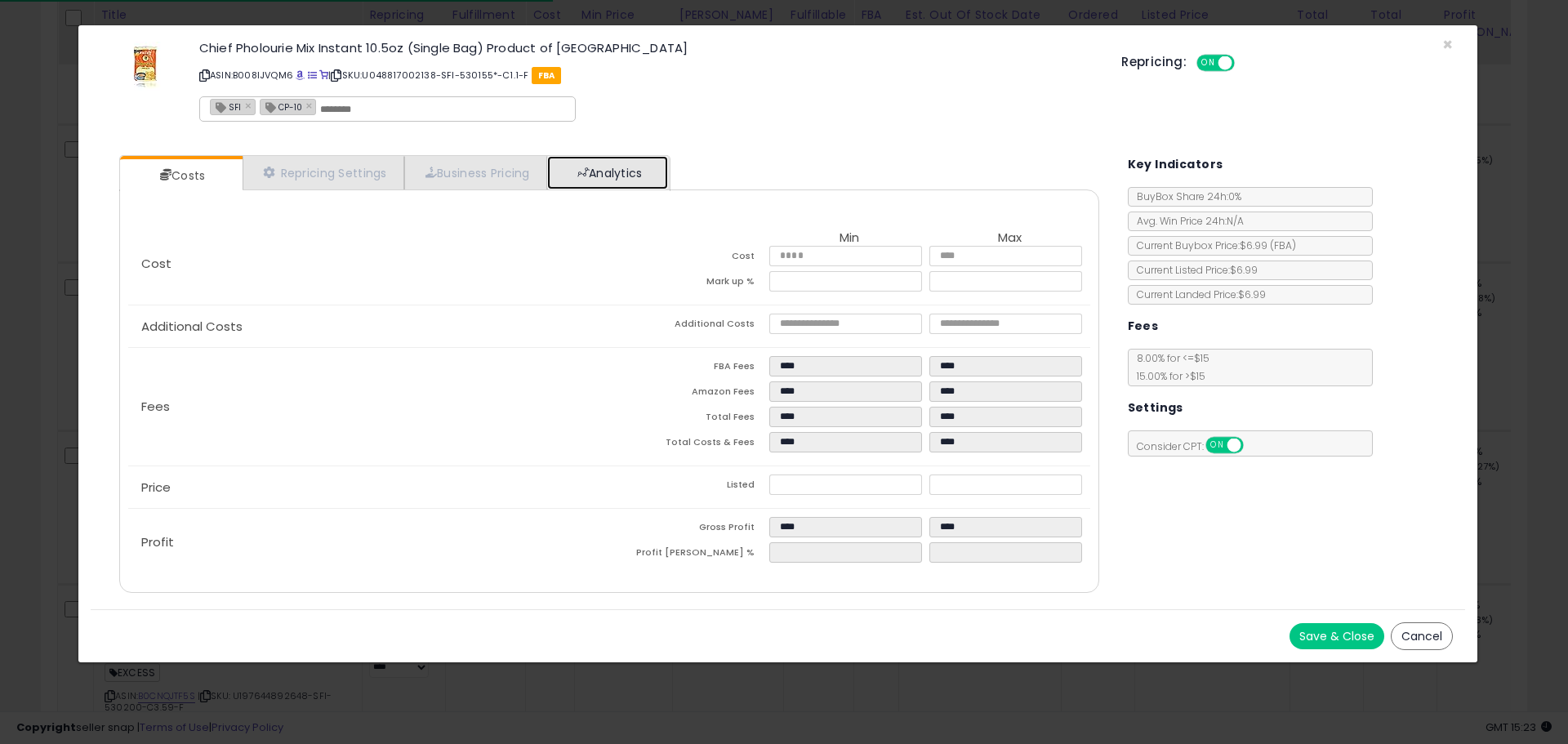
click at [615, 157] on link "Analytics" at bounding box center [607, 173] width 121 height 34
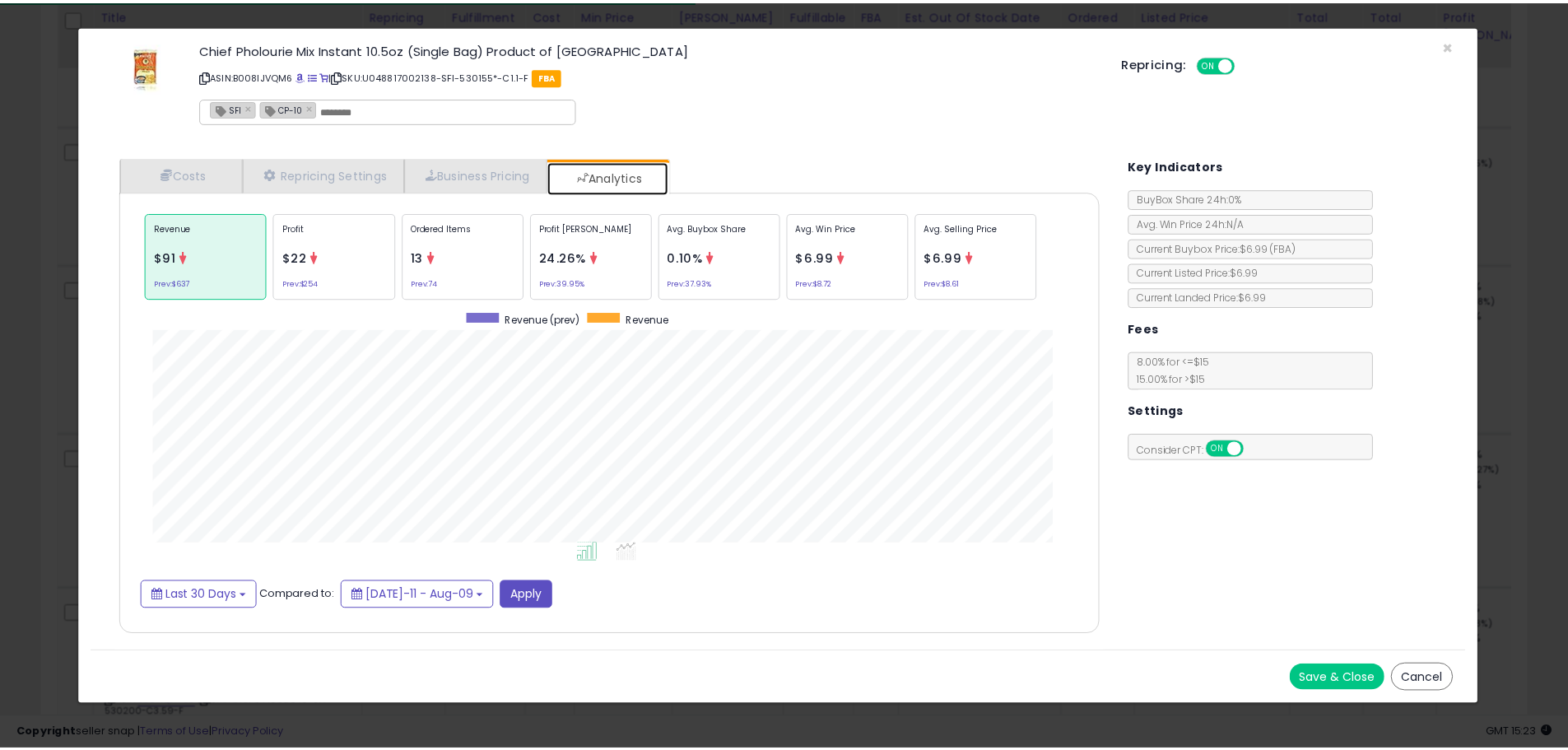
scroll to position [507, 1021]
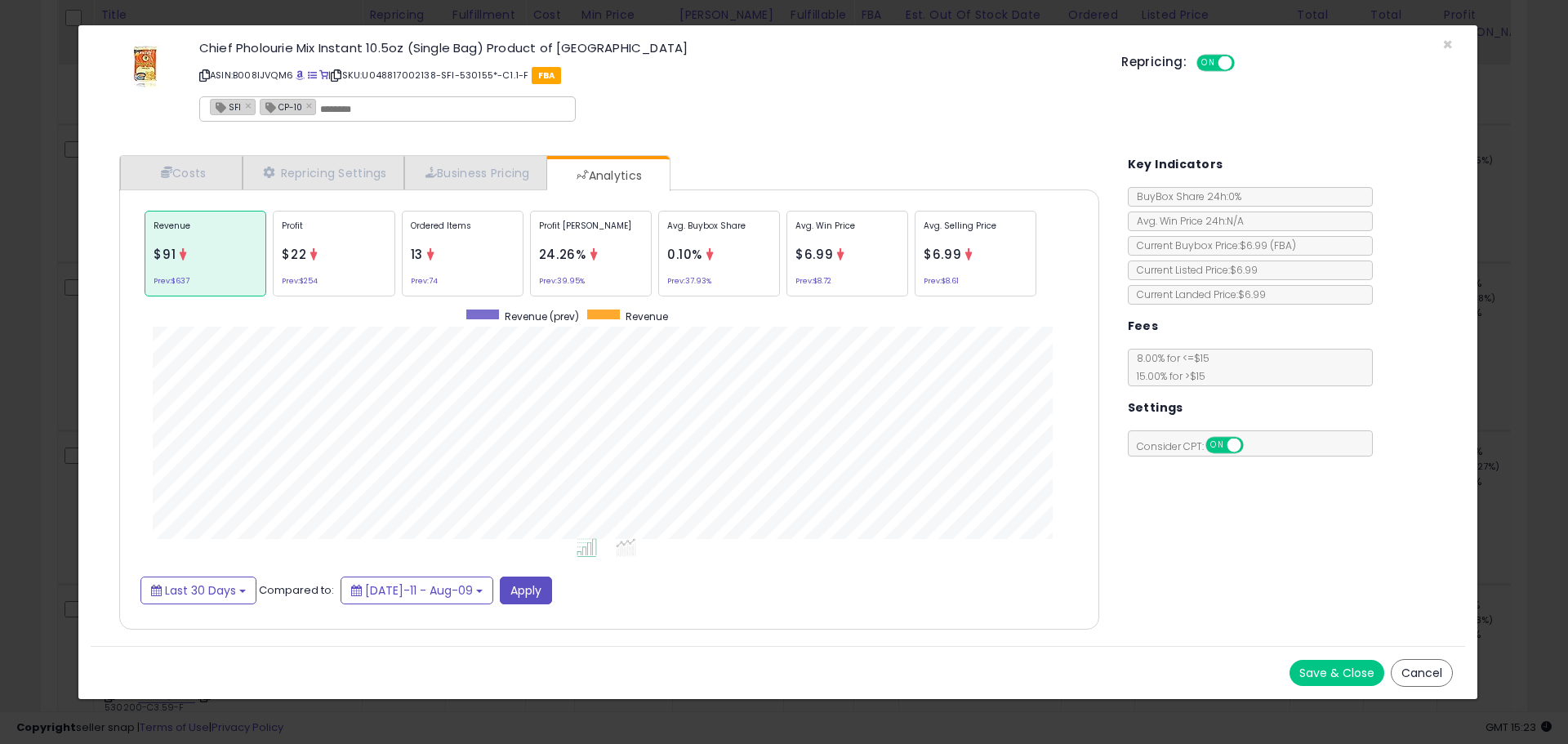
click at [1418, 673] on button "Cancel" at bounding box center [1422, 672] width 62 height 28
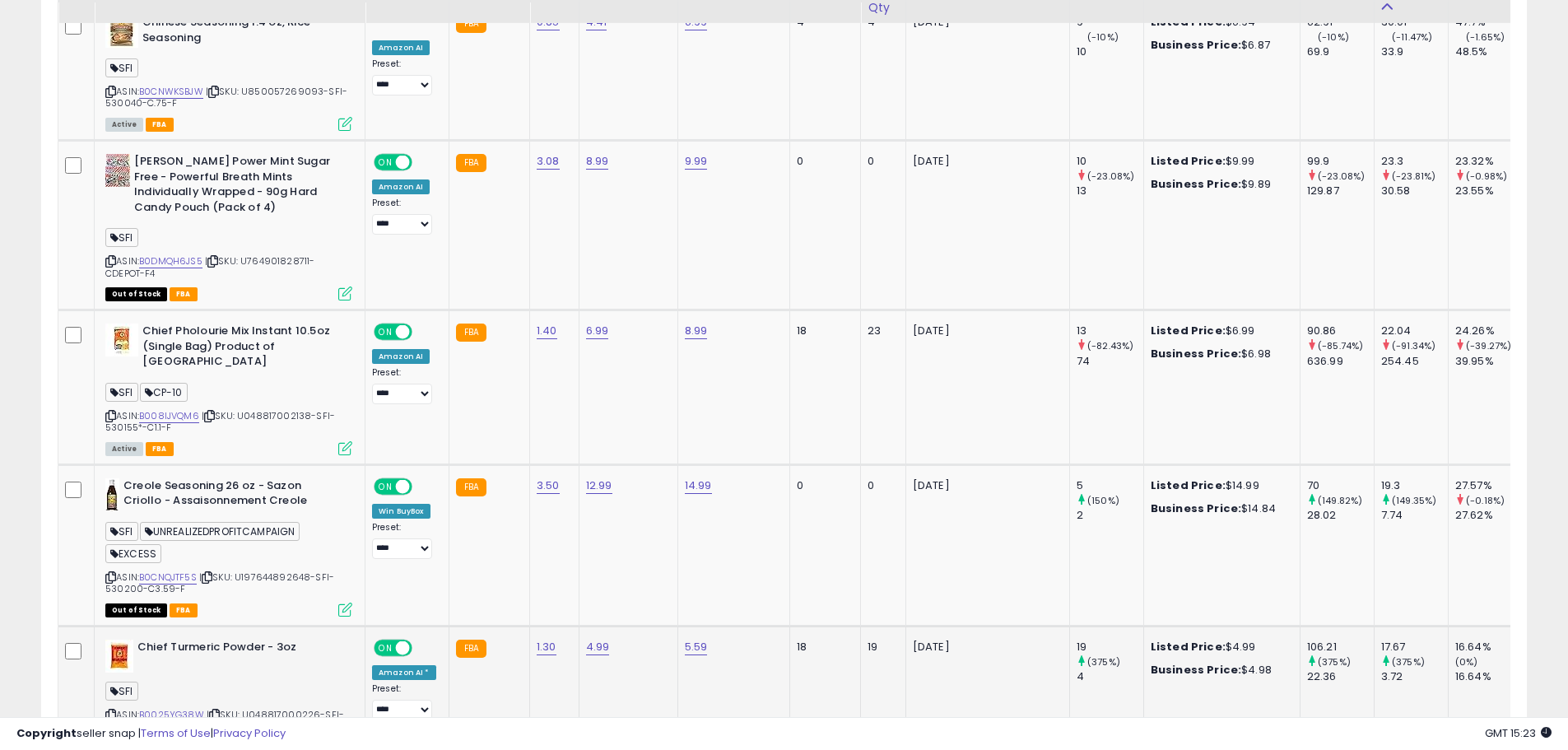
scroll to position [3631, 0]
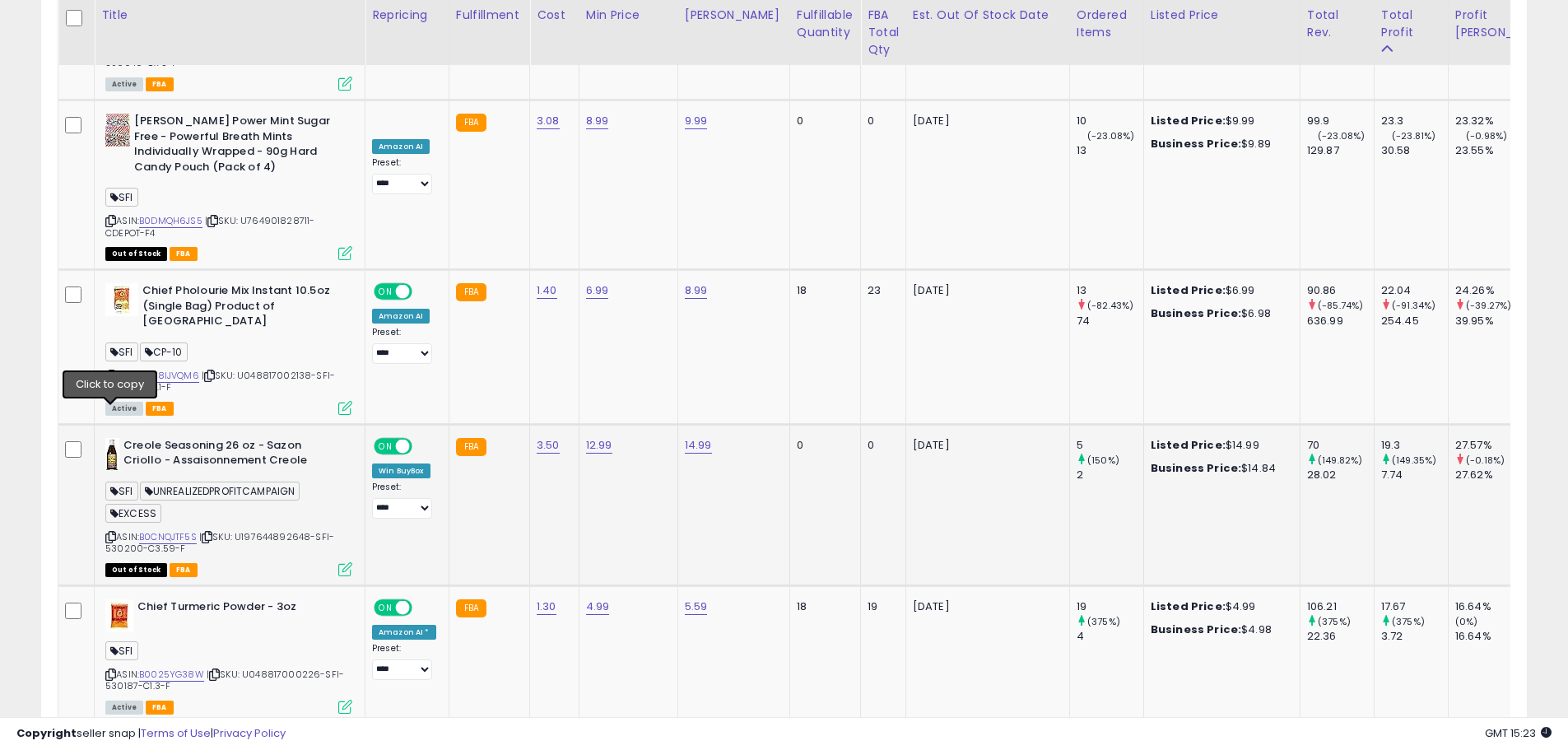
click at [109, 533] on icon at bounding box center [110, 537] width 11 height 9
click at [109, 670] on icon at bounding box center [110, 674] width 11 height 9
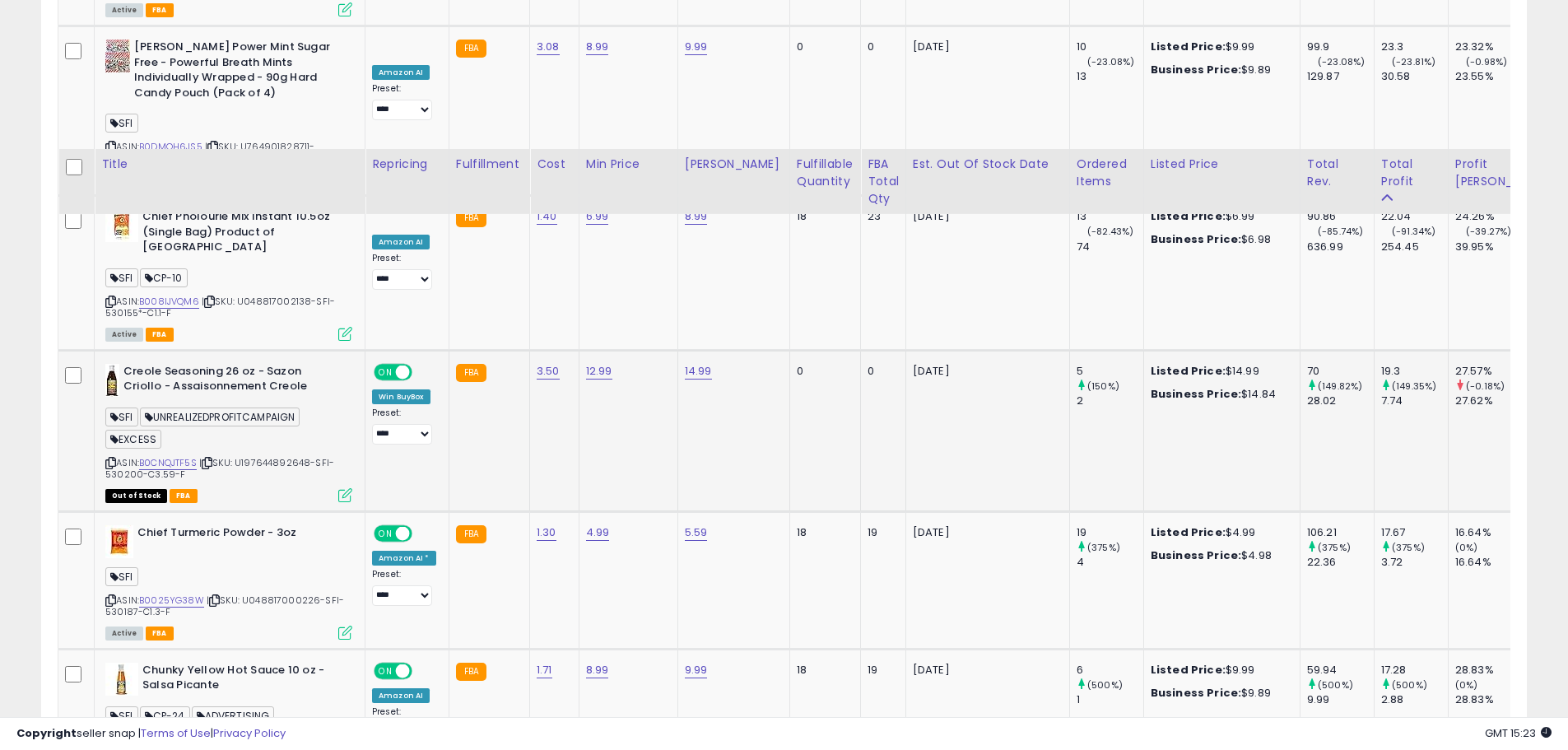
scroll to position [3917, 0]
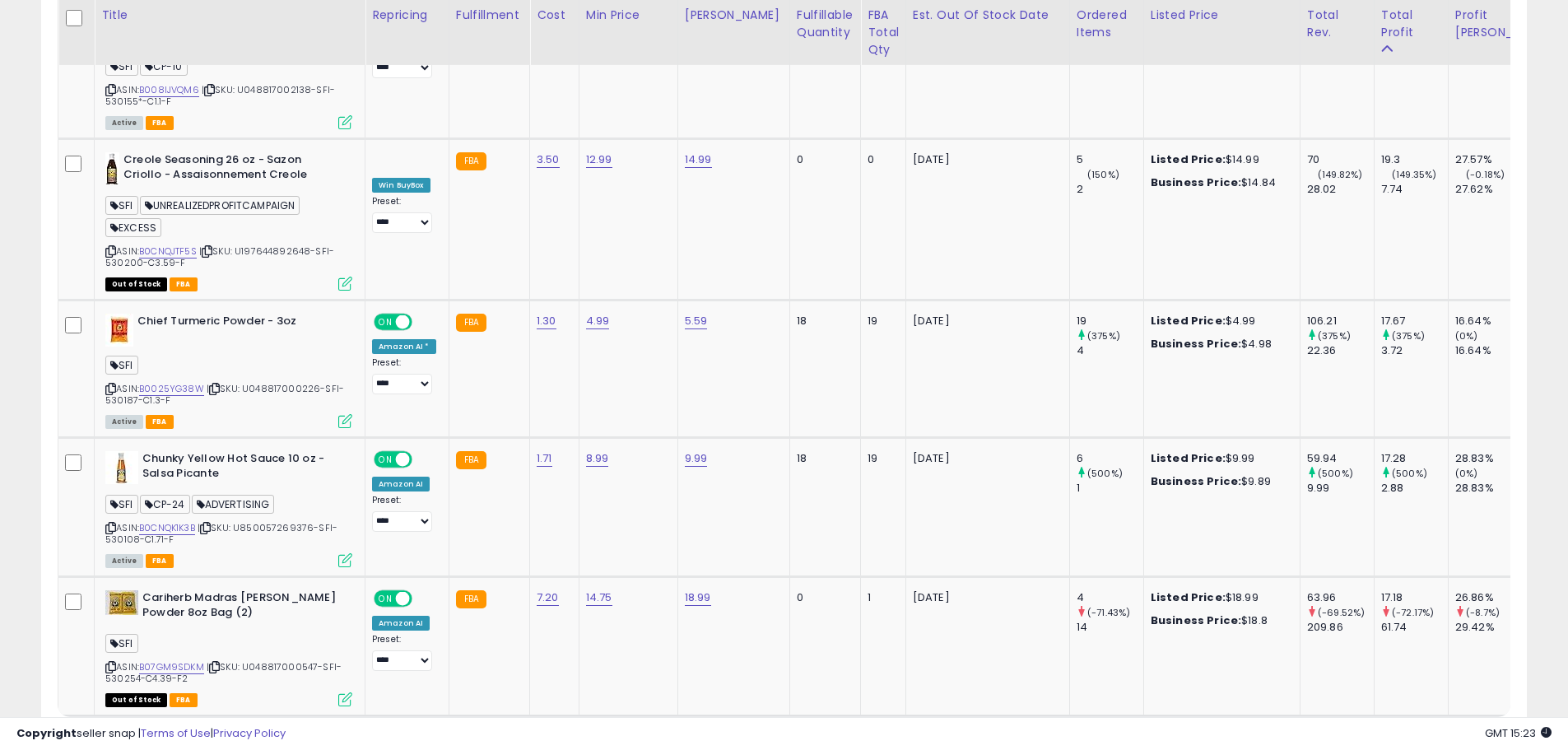
click at [1403, 734] on link "2" at bounding box center [1412, 747] width 28 height 28
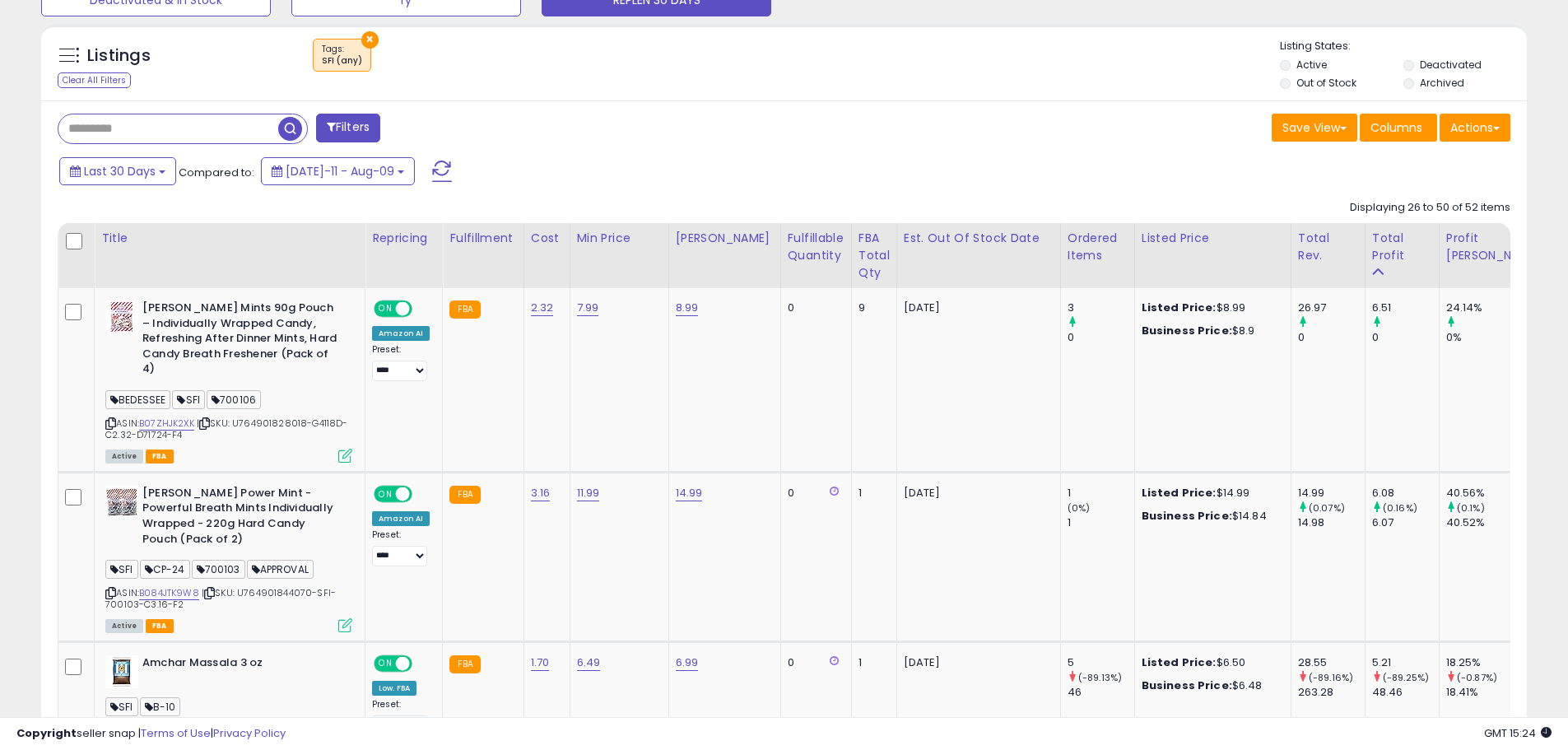
scroll to position [601, 0]
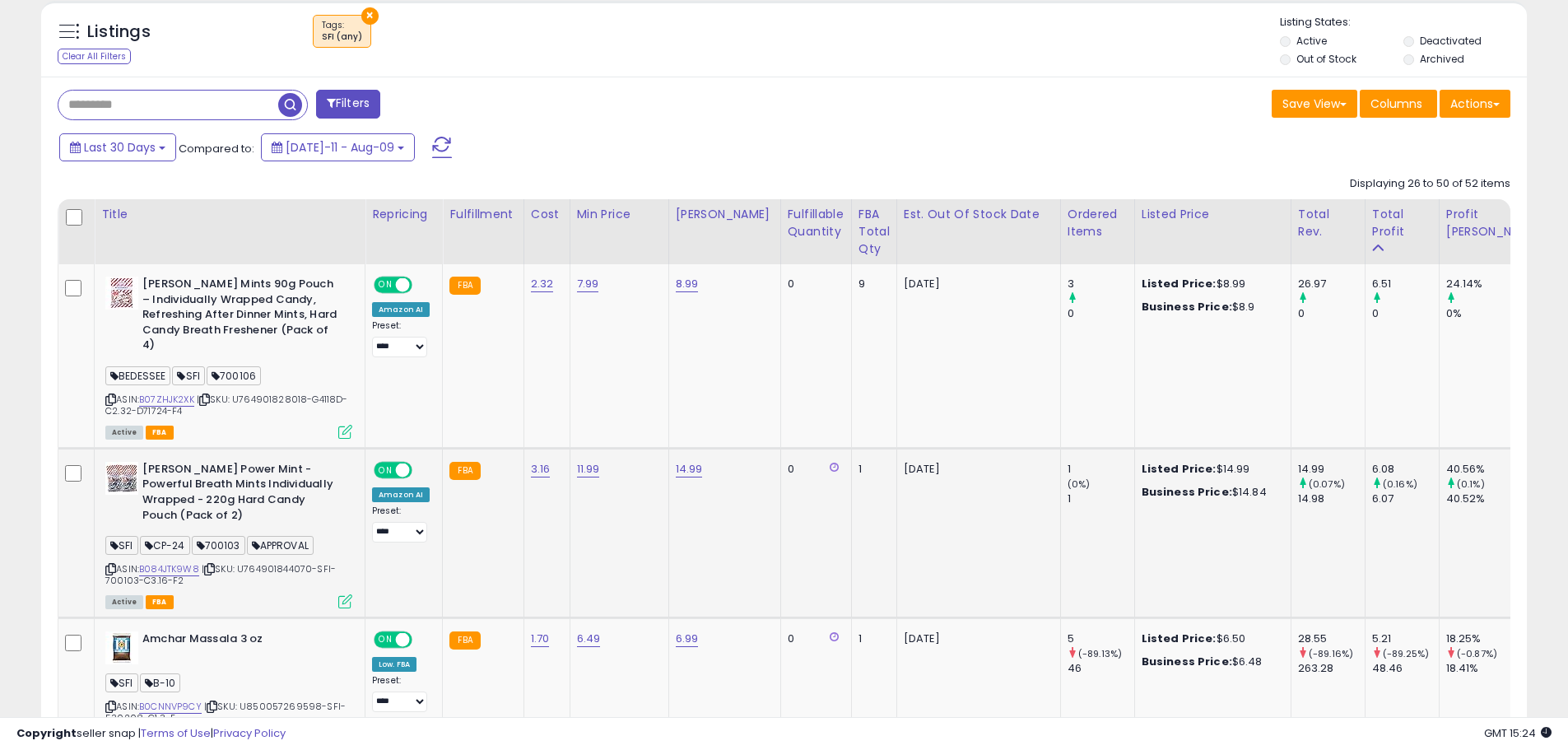
click at [109, 565] on icon at bounding box center [110, 569] width 11 height 9
click at [190, 562] on link "B084JTK9W8" at bounding box center [169, 569] width 60 height 14
click at [112, 565] on icon at bounding box center [110, 569] width 11 height 9
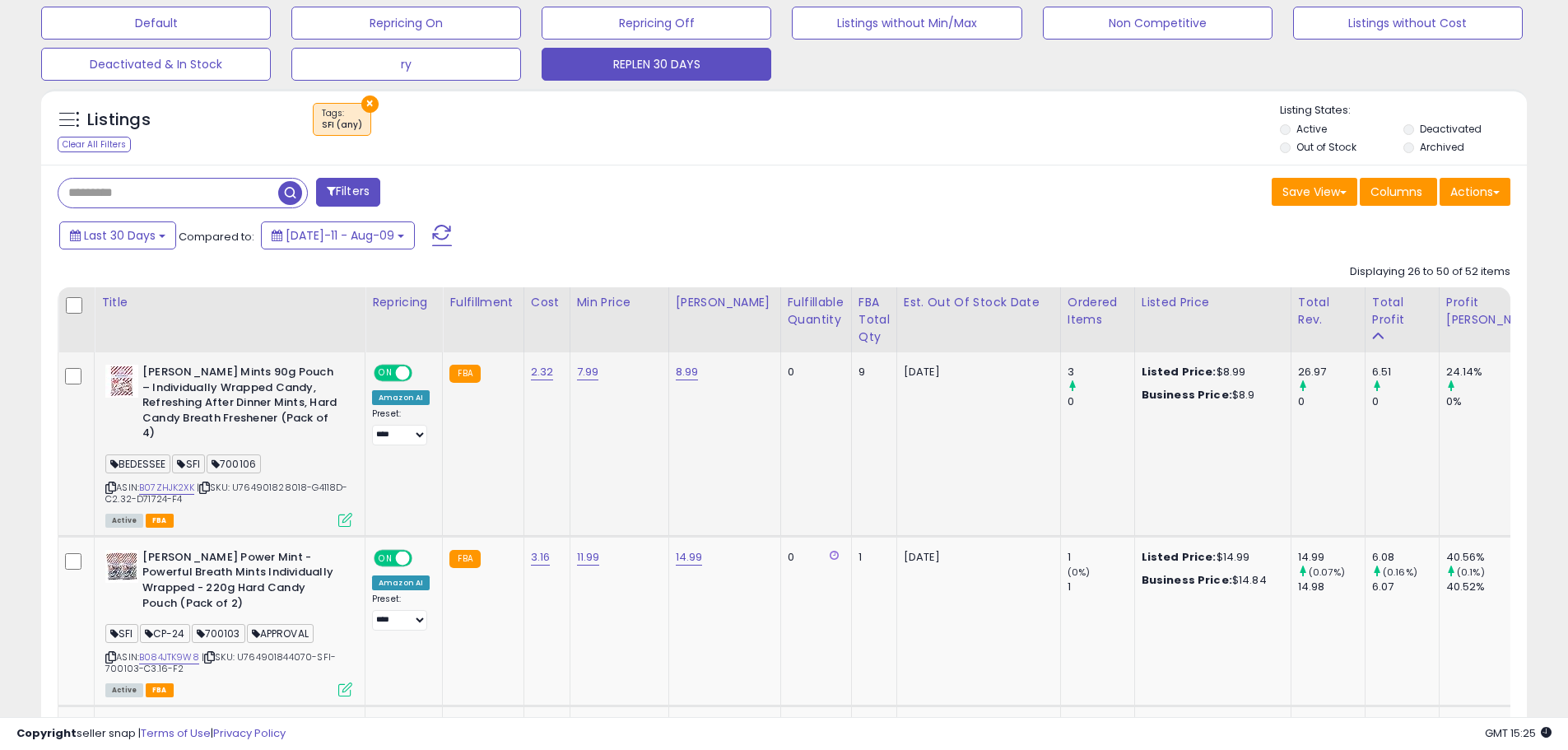
scroll to position [518, 0]
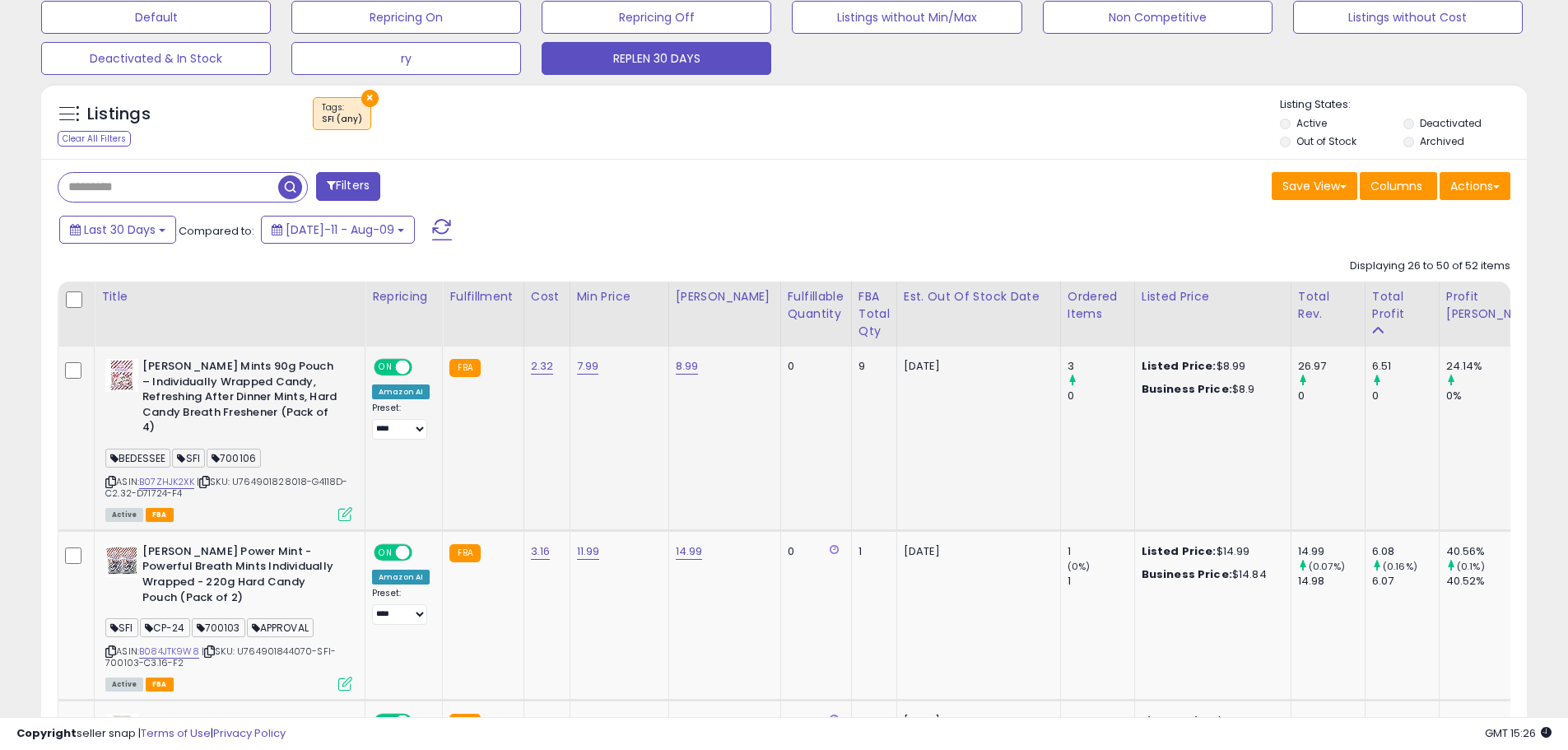
click at [109, 478] on icon at bounding box center [110, 482] width 11 height 9
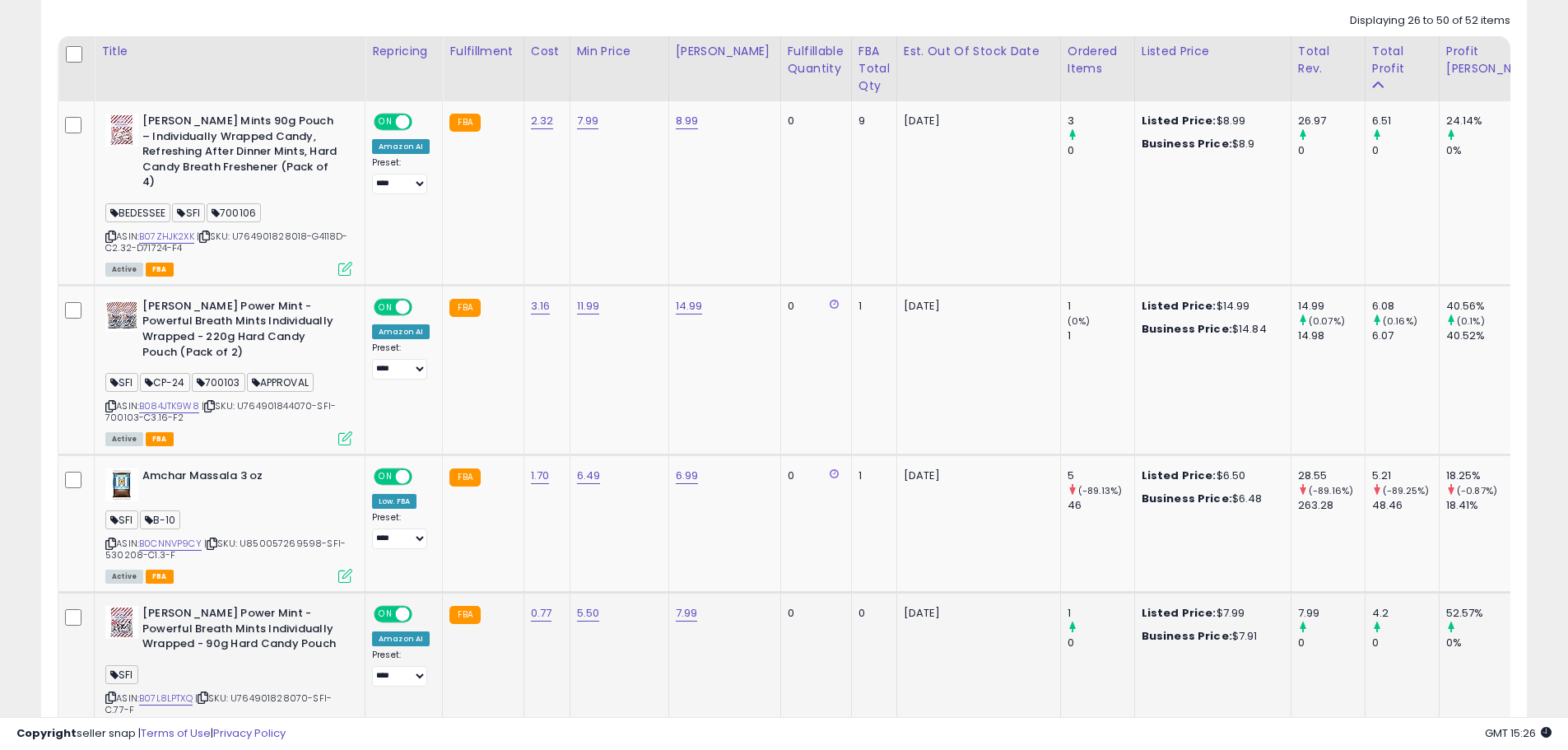
scroll to position [765, 0]
click at [109, 538] on icon at bounding box center [110, 542] width 11 height 9
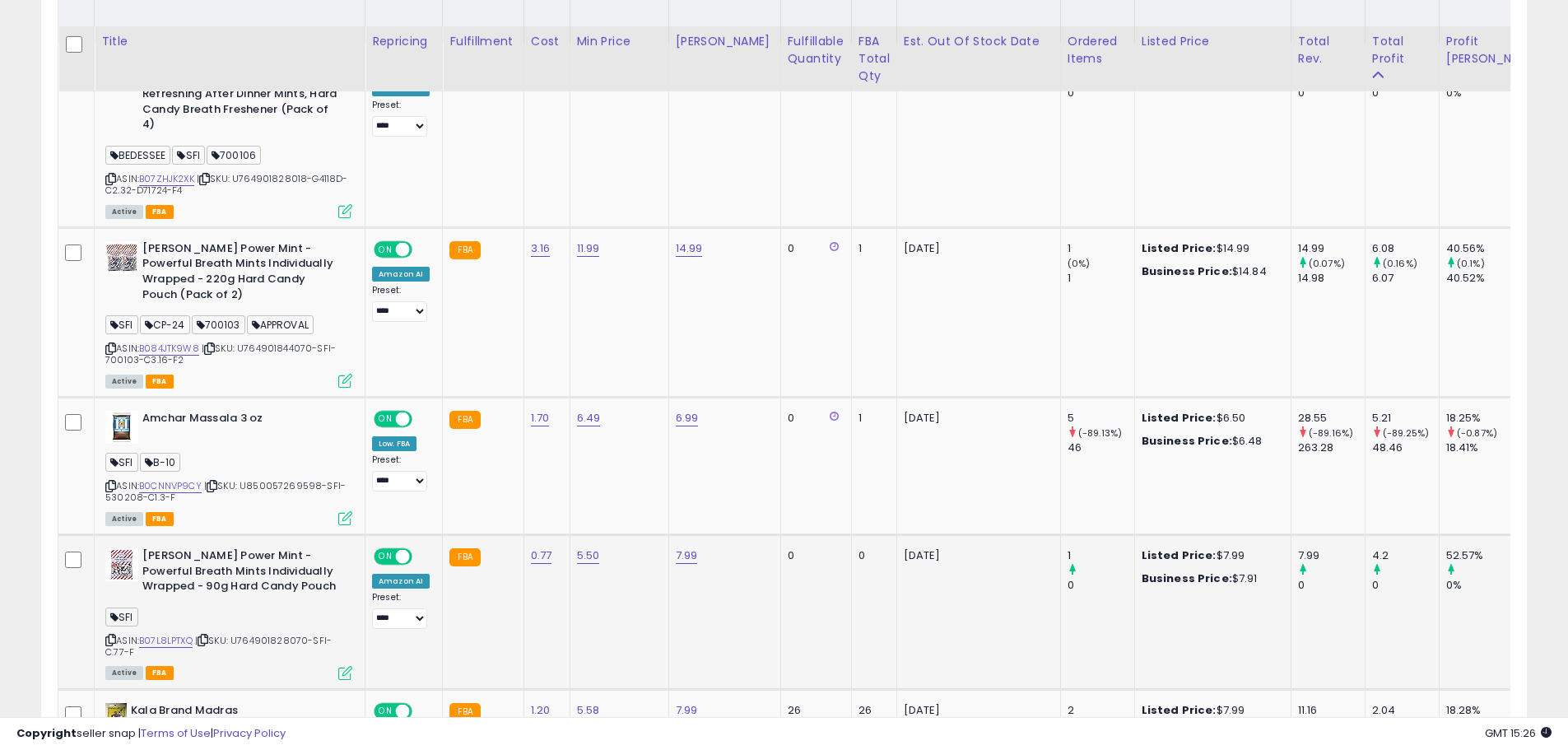
scroll to position [848, 0]
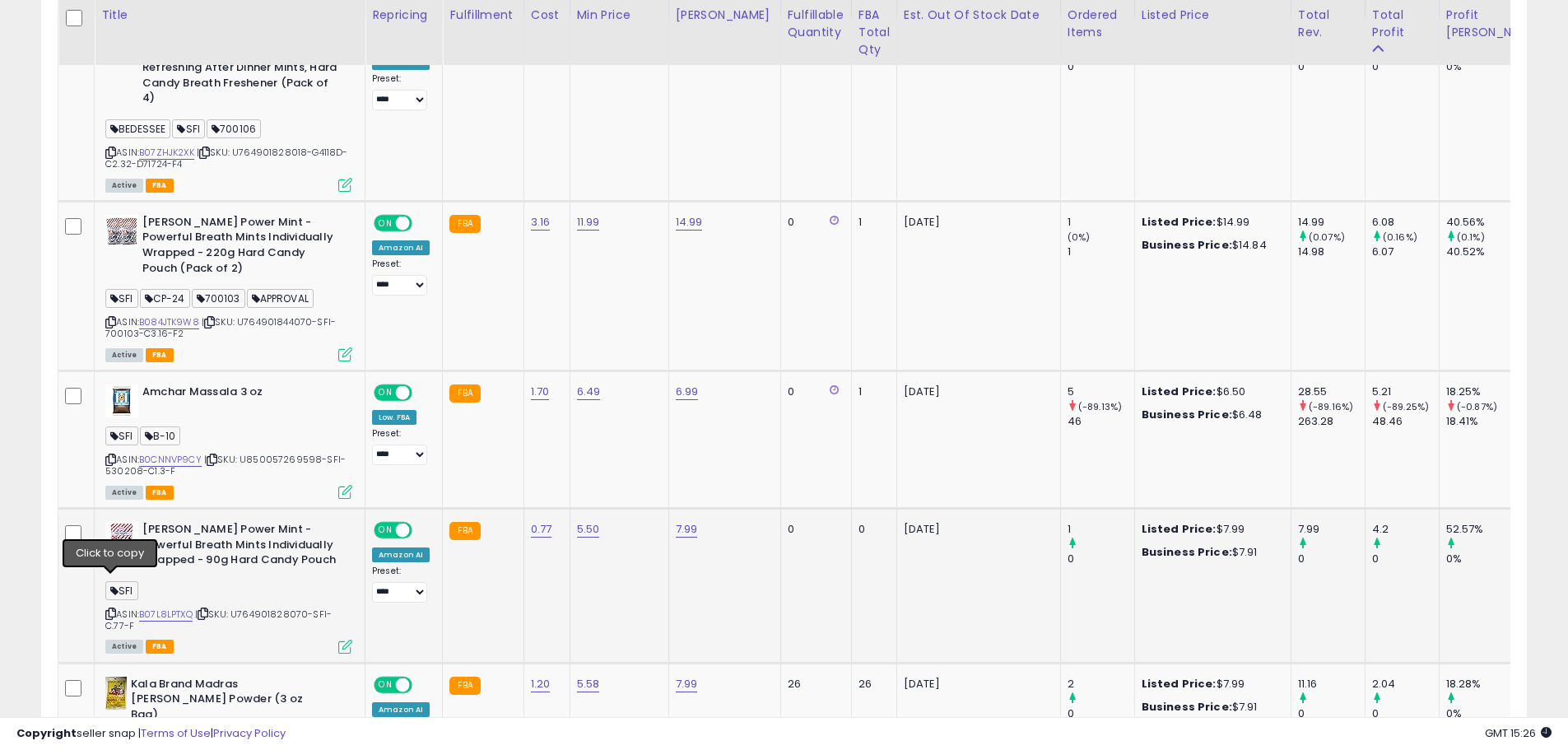
click at [111, 609] on icon at bounding box center [110, 613] width 11 height 9
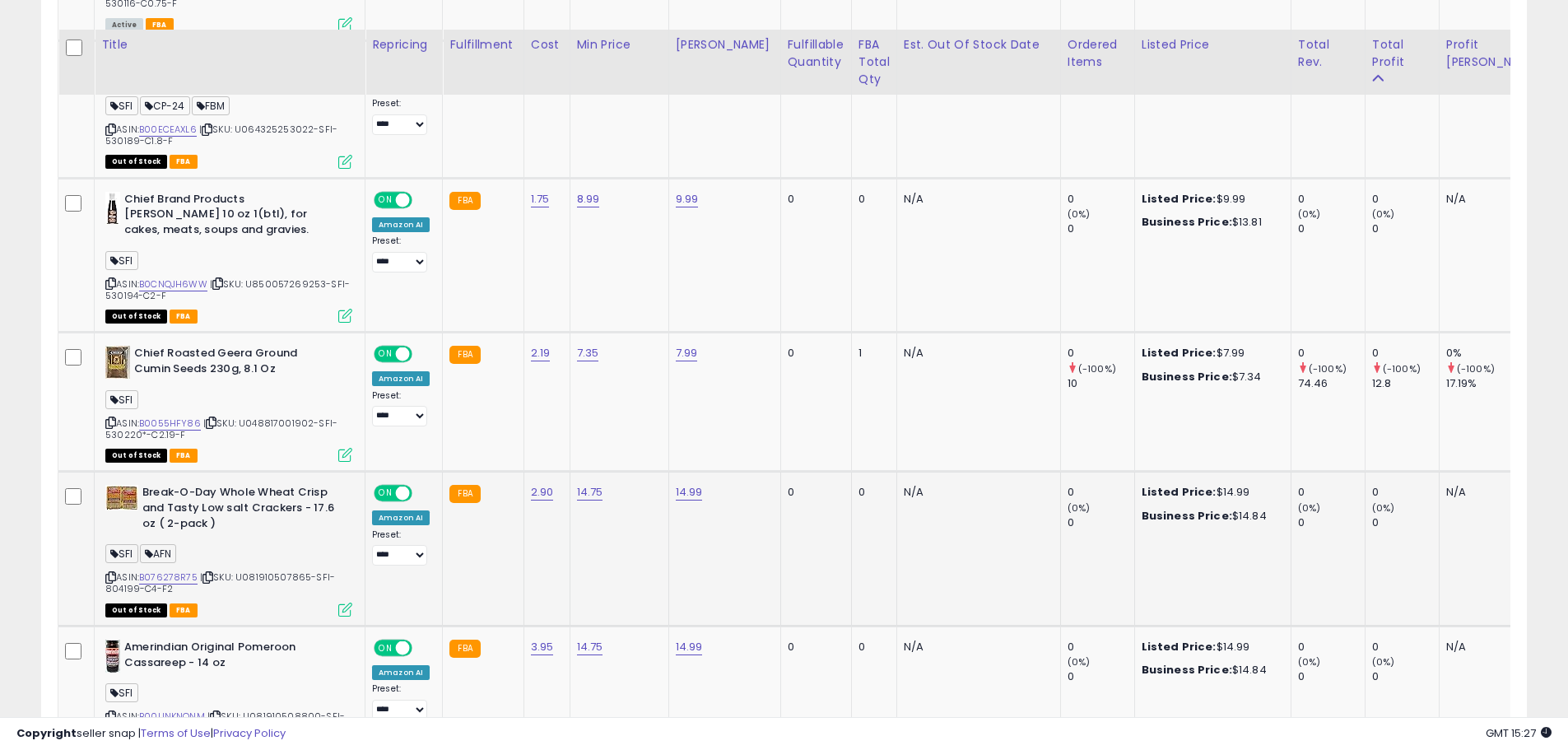
scroll to position [2247, 0]
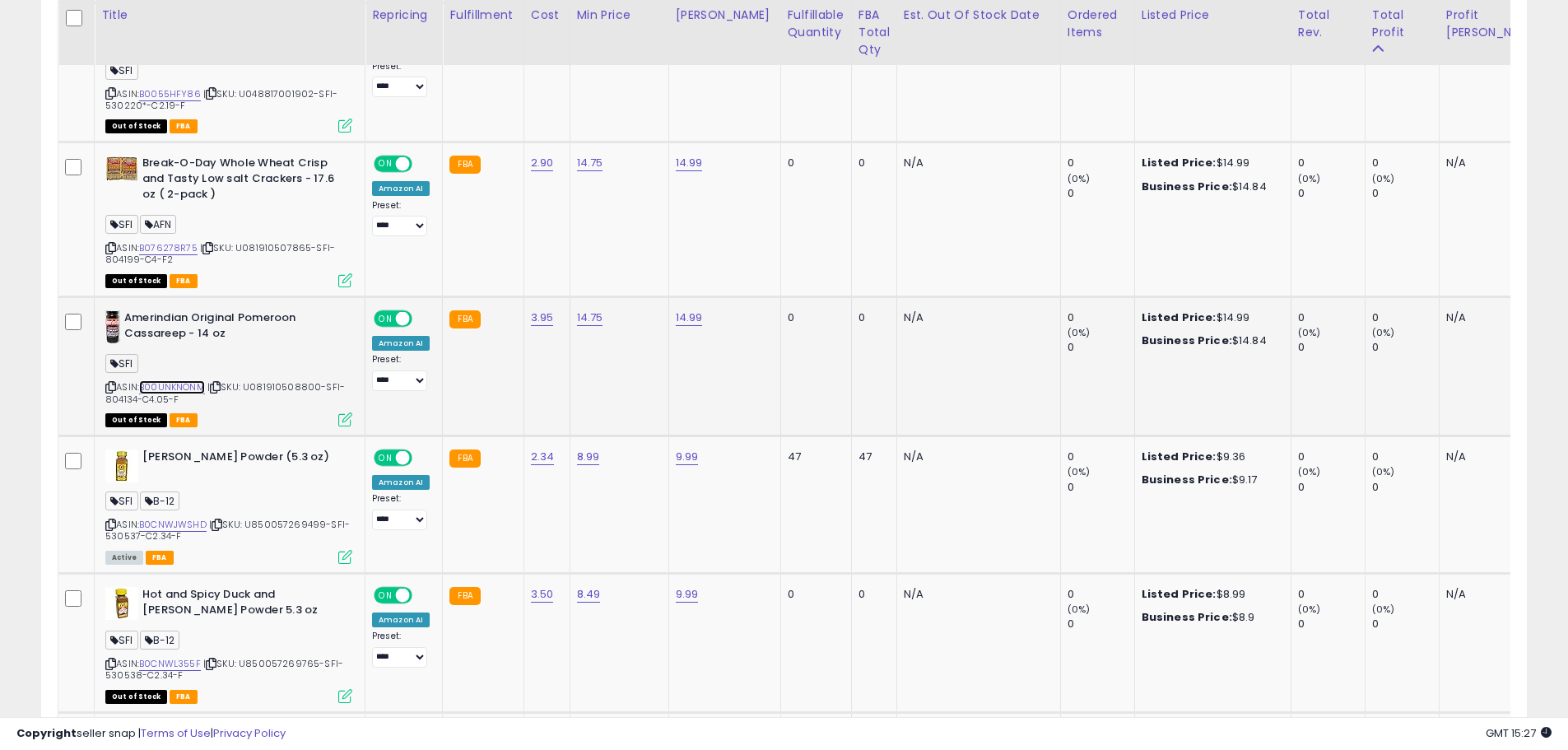
click at [184, 381] on link "B00UNKNONM" at bounding box center [172, 388] width 66 height 14
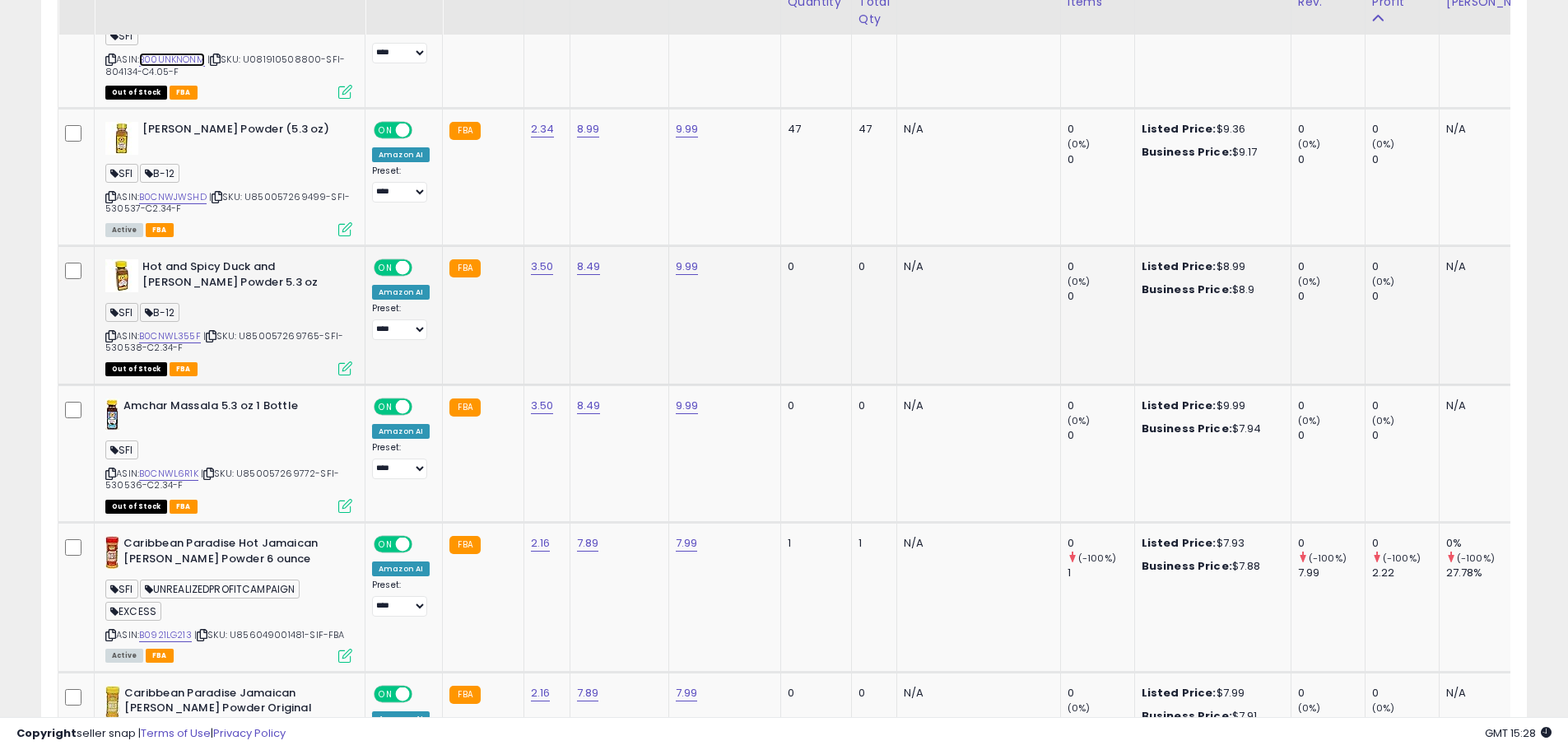
scroll to position [2577, 0]
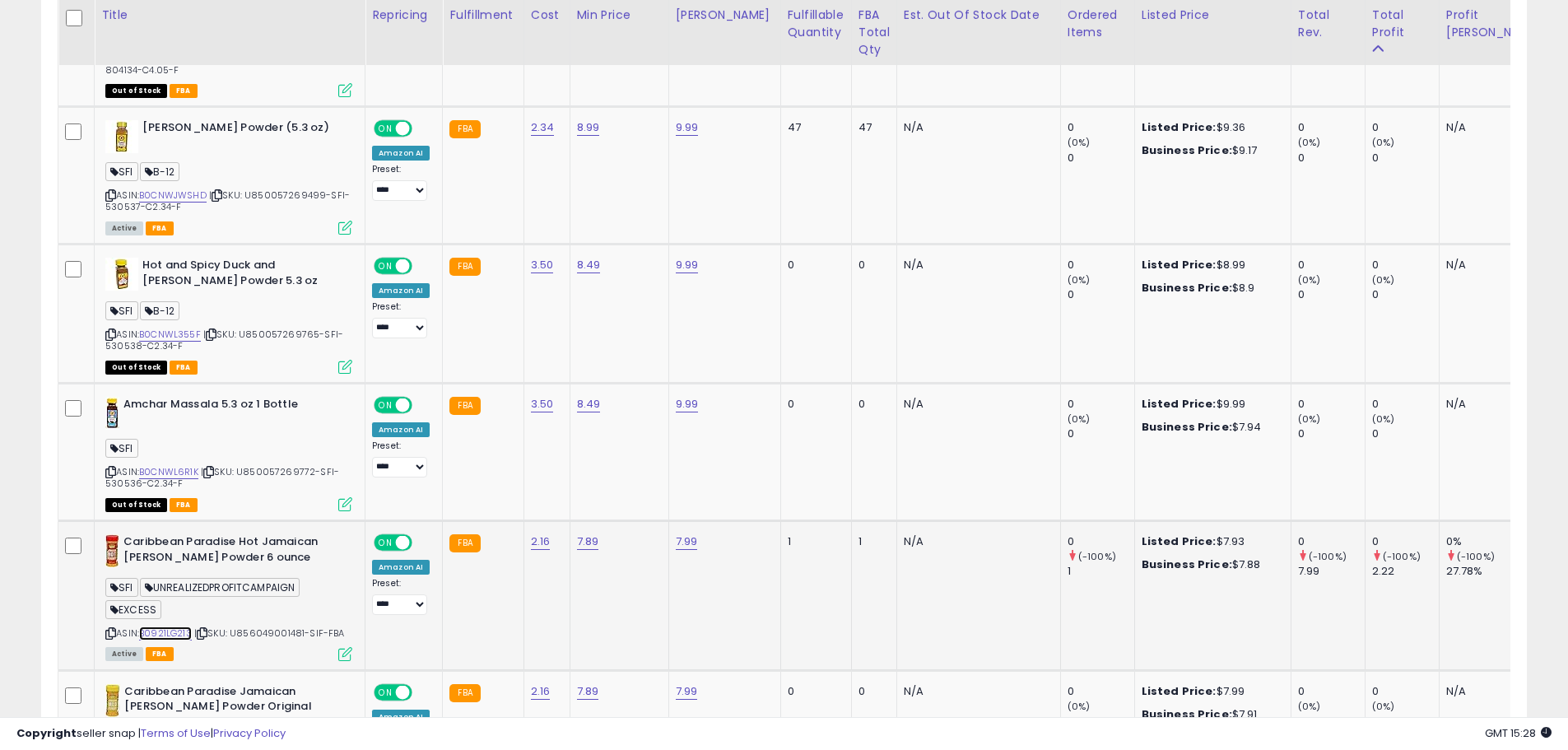
click at [171, 627] on link "B0921LG213" at bounding box center [165, 634] width 53 height 14
click at [586, 534] on link "7.89" at bounding box center [589, 541] width 22 height 16
drag, startPoint x: 531, startPoint y: 445, endPoint x: 105, endPoint y: 326, distance: 442.3
click at [221, 378] on tbody "[PERSON_NAME] Mints 90g Pouch – Individually Wrapped Candy, Refreshing After Di…" at bounding box center [1173, 135] width 2229 height 3694
type input "****"
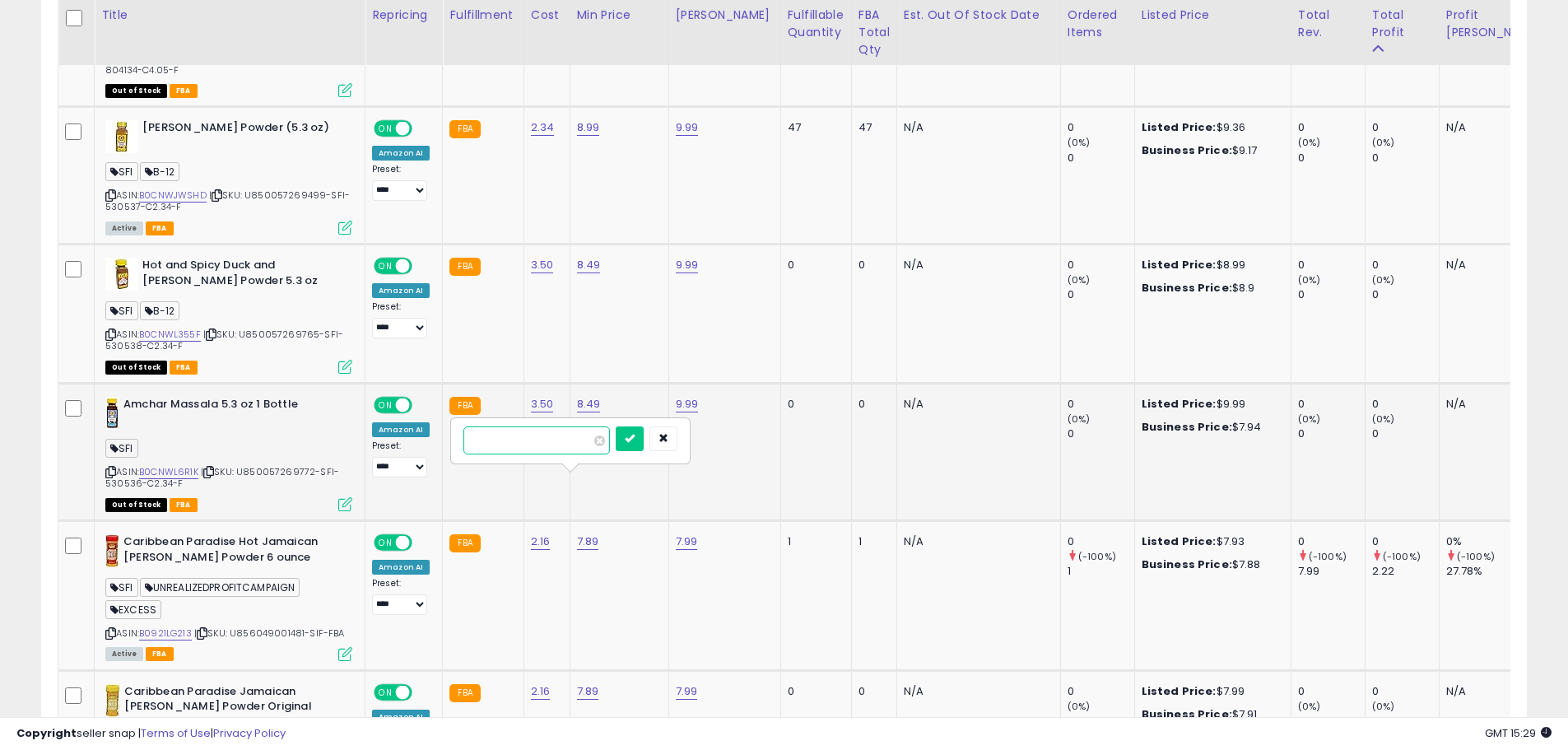
click button "submit" at bounding box center [629, 439] width 28 height 25
click at [682, 534] on link "7.99" at bounding box center [687, 541] width 22 height 16
drag, startPoint x: 784, startPoint y: 435, endPoint x: 752, endPoint y: 434, distance: 32.0
click at [767, 435] on icon "button" at bounding box center [762, 439] width 10 height 10
click at [589, 534] on link "6.98" at bounding box center [589, 541] width 23 height 16
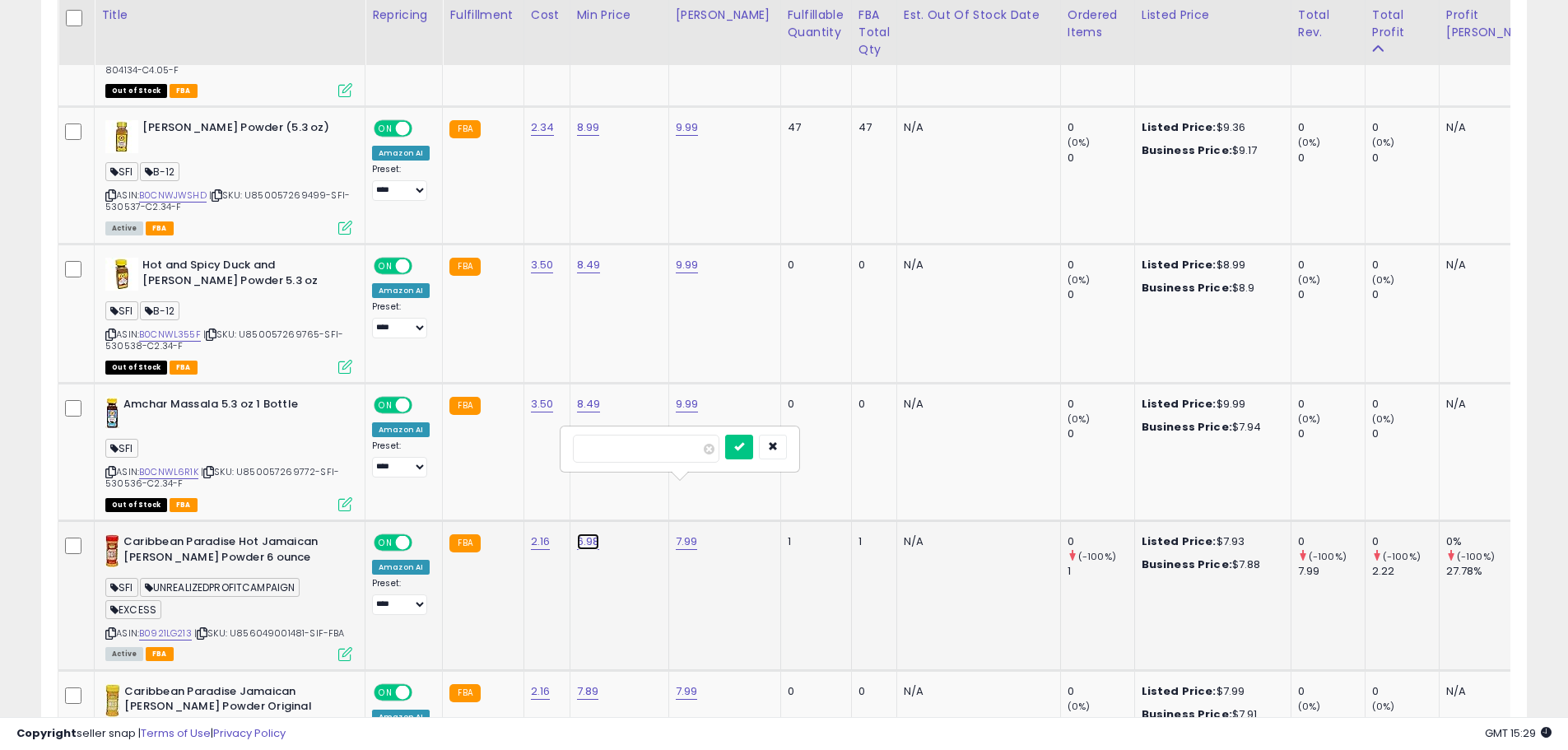
click at [589, 534] on link "6.98" at bounding box center [589, 541] width 23 height 16
click at [583, 534] on link "6.98" at bounding box center [589, 541] width 23 height 16
drag, startPoint x: 546, startPoint y: 445, endPoint x: 14, endPoint y: 338, distance: 542.7
type input "****"
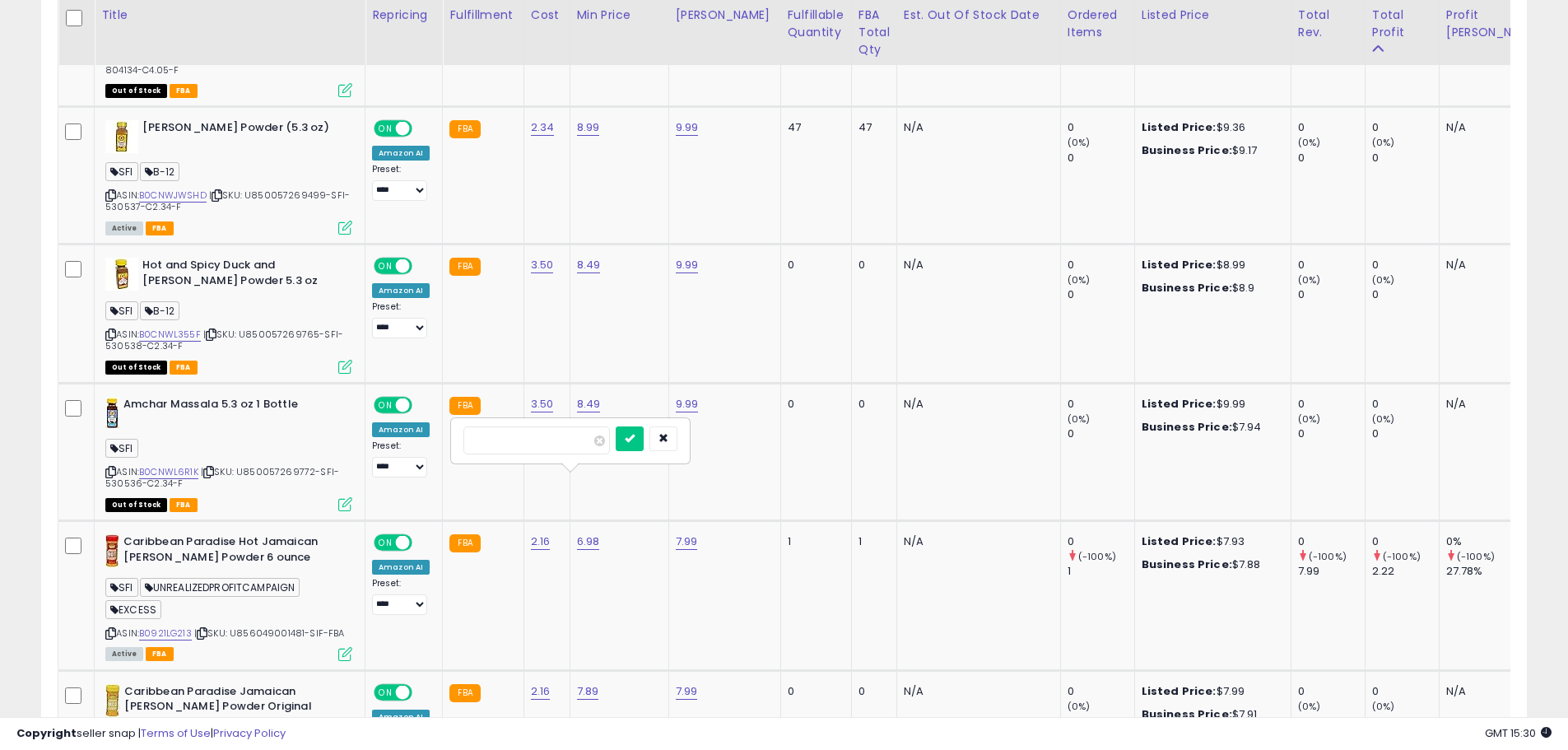
click button "submit" at bounding box center [629, 439] width 28 height 25
click at [691, 534] on link "7.99" at bounding box center [687, 541] width 22 height 16
drag, startPoint x: 610, startPoint y: 441, endPoint x: 211, endPoint y: 396, distance: 401.5
click at [388, 425] on tbody "[PERSON_NAME] Mints 90g Pouch – Individually Wrapped Candy, Refreshing After Di…" at bounding box center [1173, 135] width 2229 height 3694
type input "****"
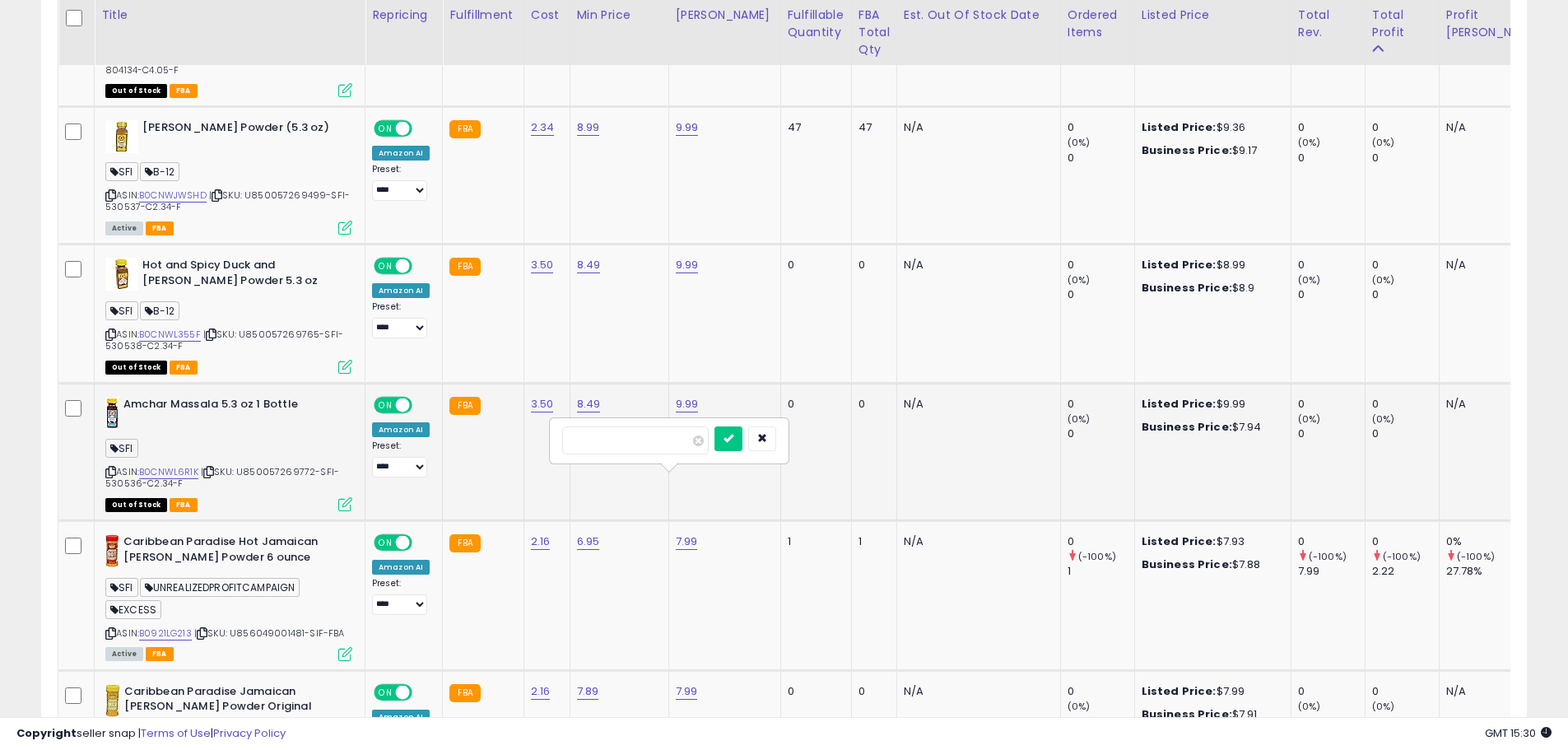
click button "submit" at bounding box center [728, 439] width 28 height 25
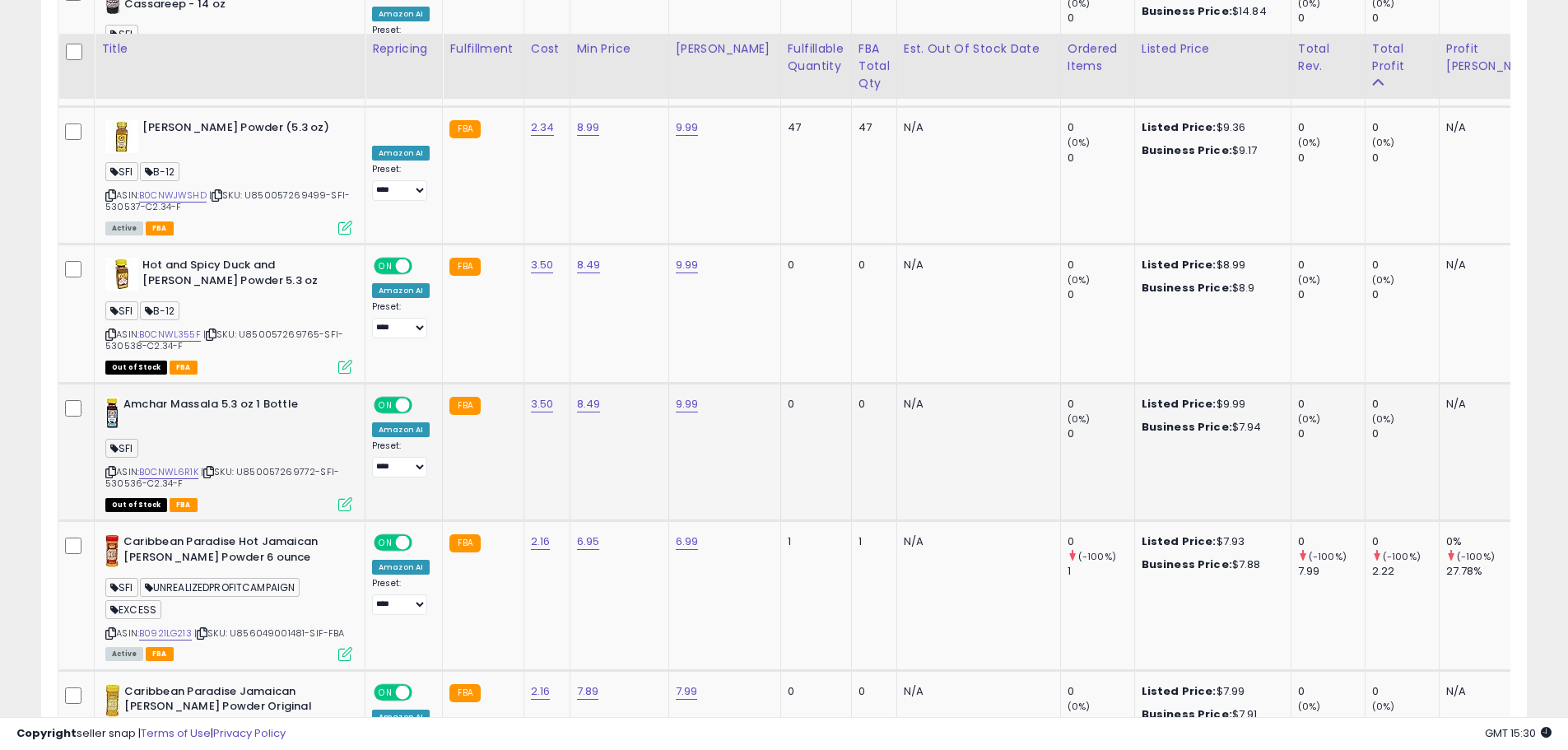
scroll to position [2660, 0]
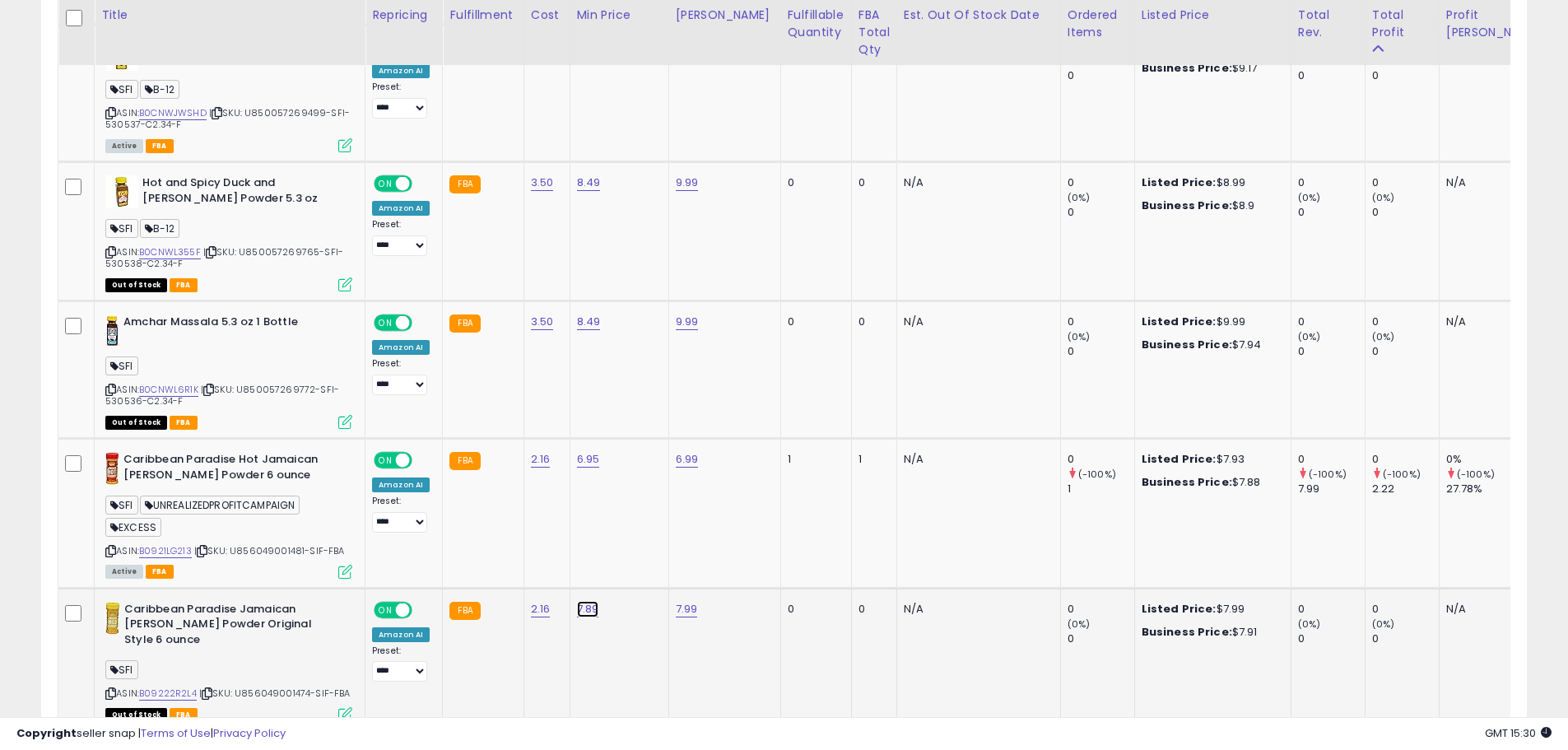
click at [581, 602] on link "7.89" at bounding box center [589, 609] width 22 height 16
drag, startPoint x: 538, startPoint y: 513, endPoint x: -12, endPoint y: 399, distance: 561.7
type input "****"
click button "submit" at bounding box center [629, 506] width 28 height 25
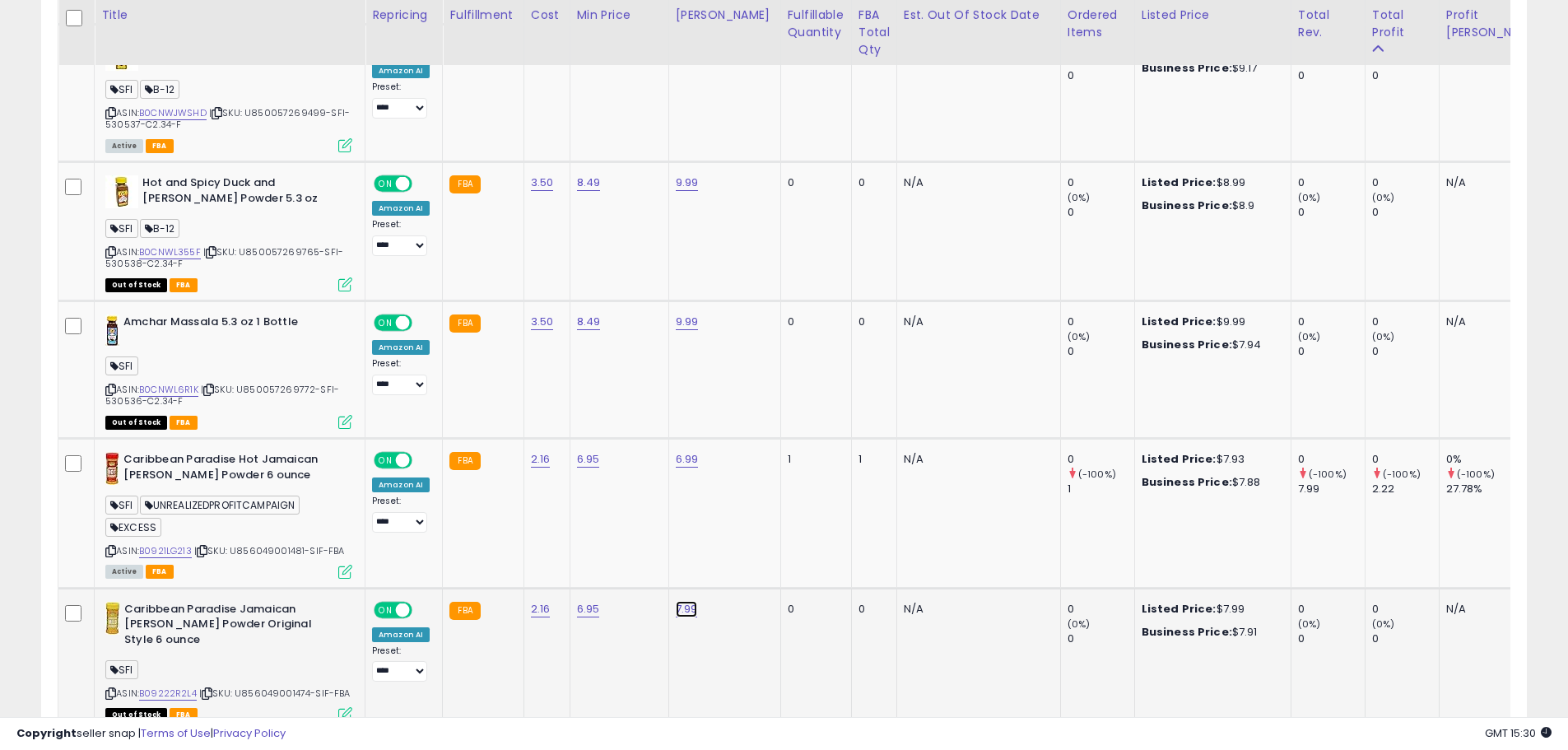
click at [683, 602] on link "7.99" at bounding box center [687, 609] width 22 height 16
drag, startPoint x: 639, startPoint y: 513, endPoint x: 95, endPoint y: 445, distance: 548.2
click at [114, 445] on tbody "[PERSON_NAME] Mints 90g Pouch – Individually Wrapped Candy, Refreshing After Di…" at bounding box center [1173, 53] width 2229 height 3694
type input "****"
click button "submit" at bounding box center [728, 506] width 28 height 25
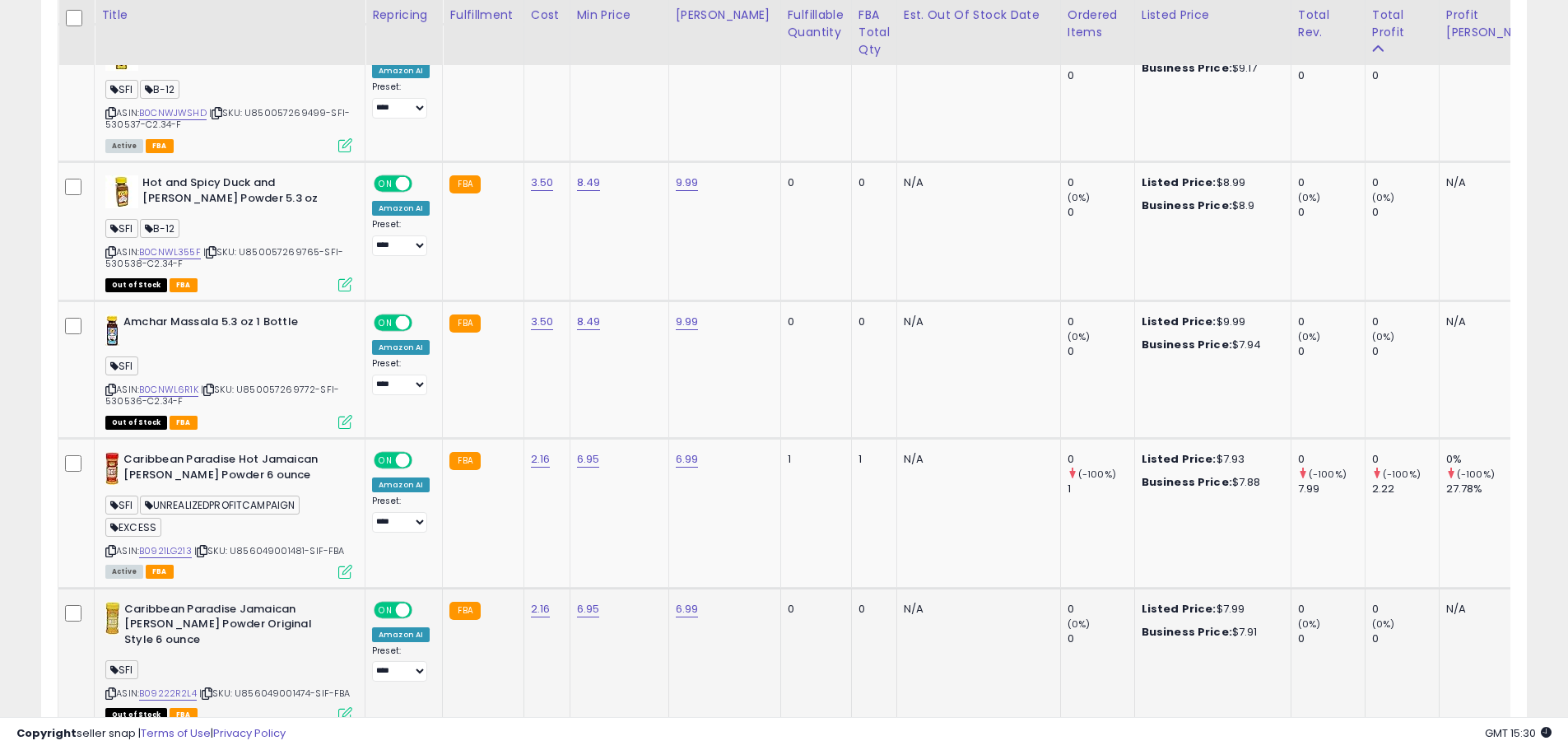
click at [110, 690] on icon at bounding box center [110, 694] width 11 height 9
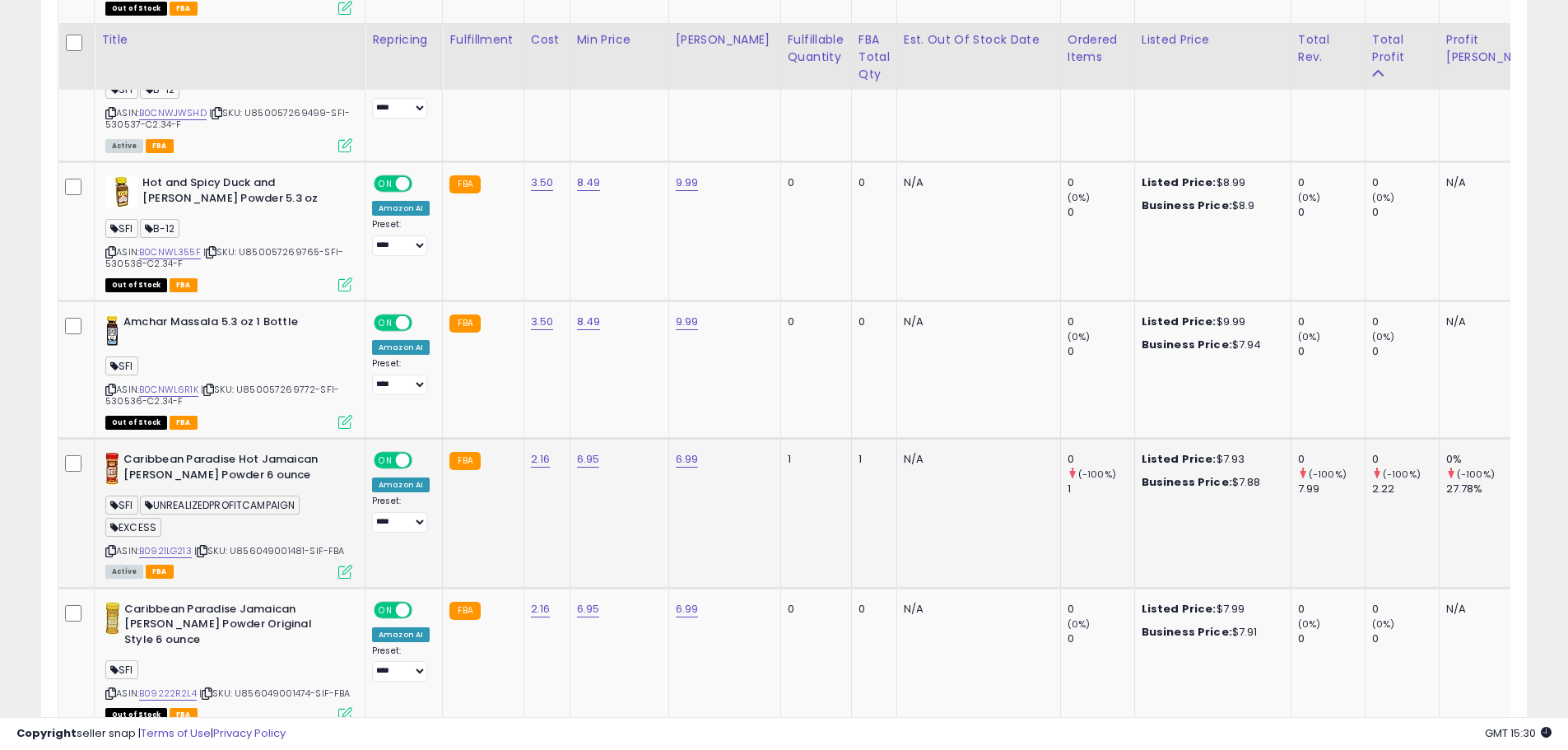
scroll to position [2907, 0]
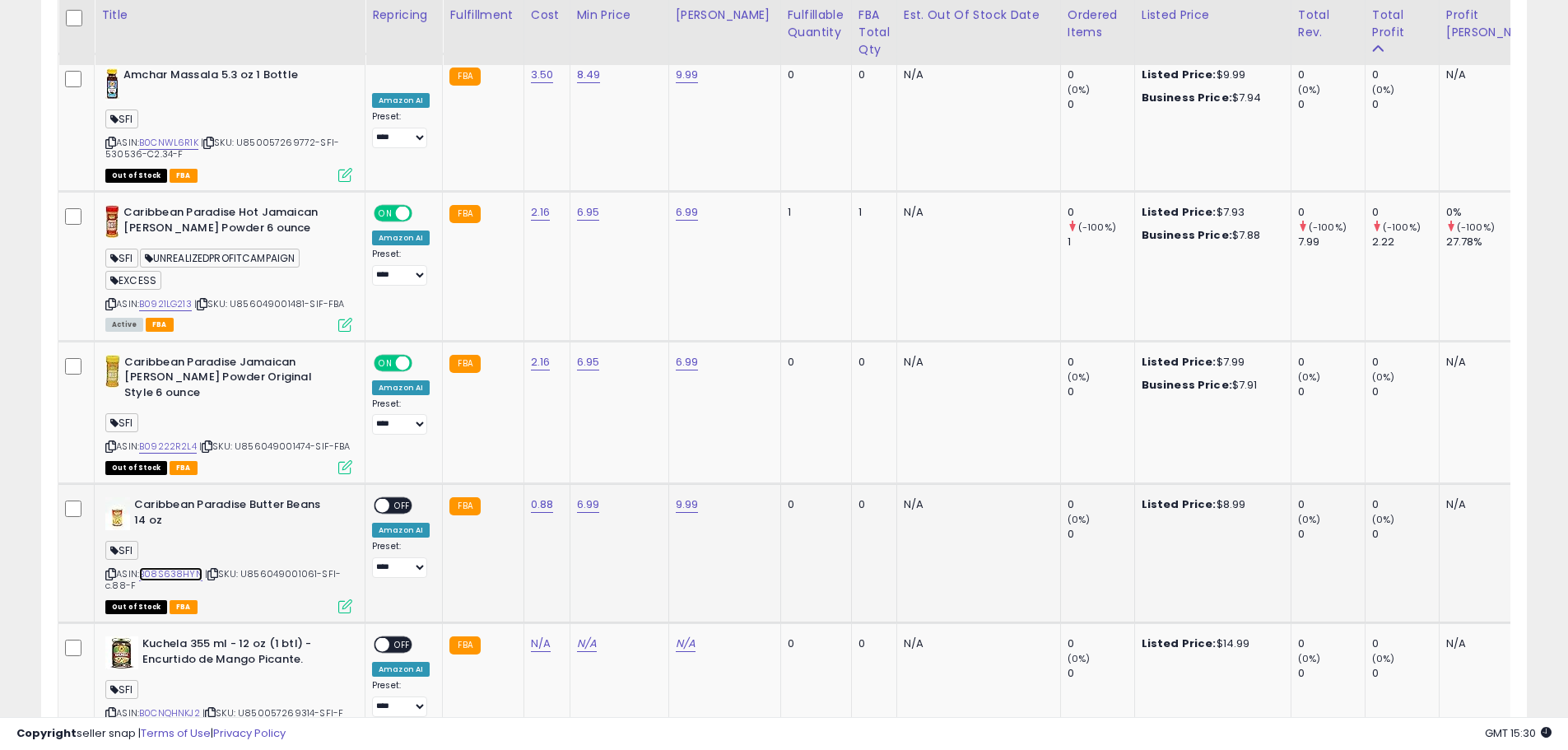
click at [168, 568] on link "B08S638HYN" at bounding box center [170, 574] width 64 height 14
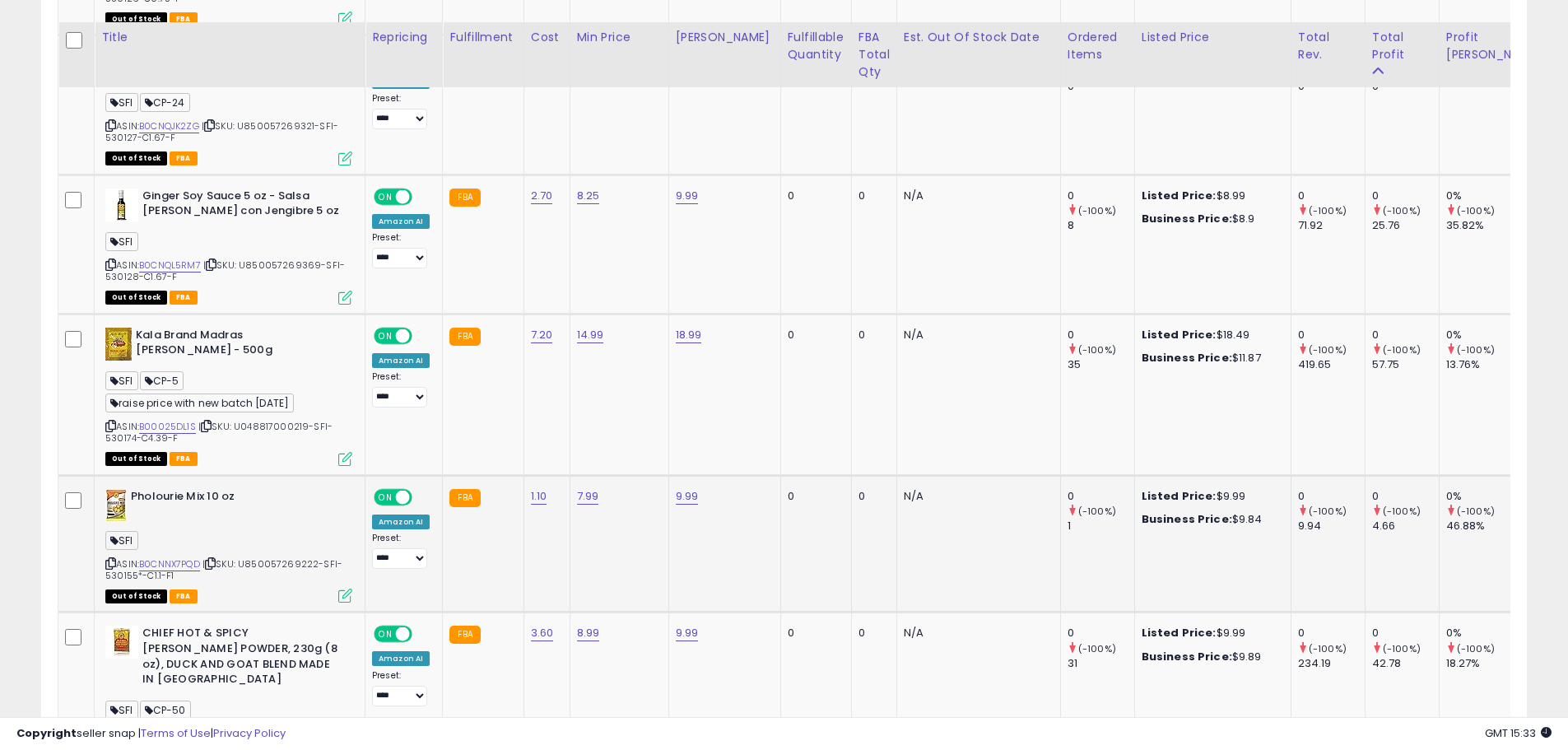
scroll to position [3813, 0]
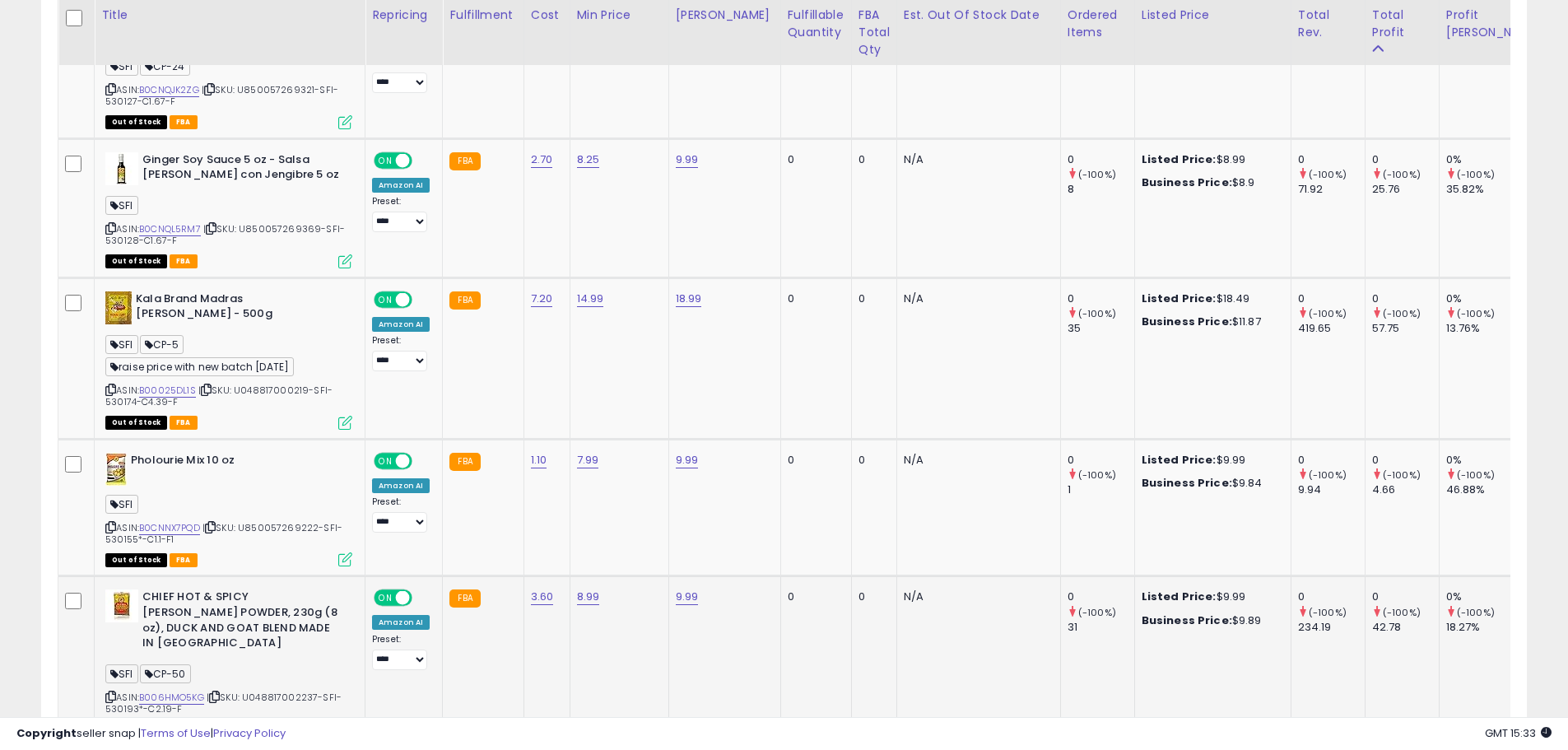
click at [108, 692] on icon at bounding box center [110, 697] width 11 height 9
click at [109, 523] on icon at bounding box center [110, 527] width 11 height 9
click at [114, 692] on icon at bounding box center [110, 697] width 11 height 9
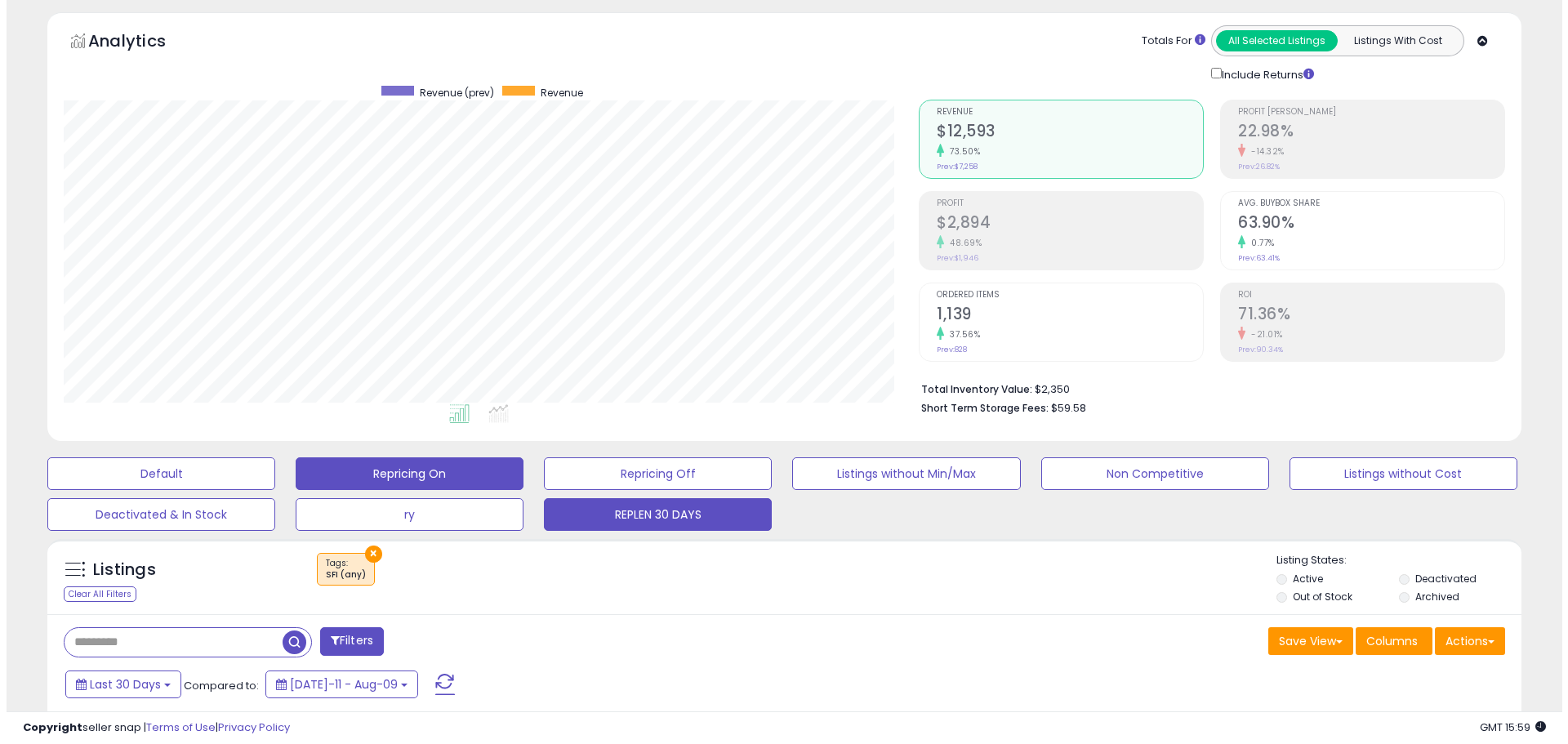
scroll to position [105, 0]
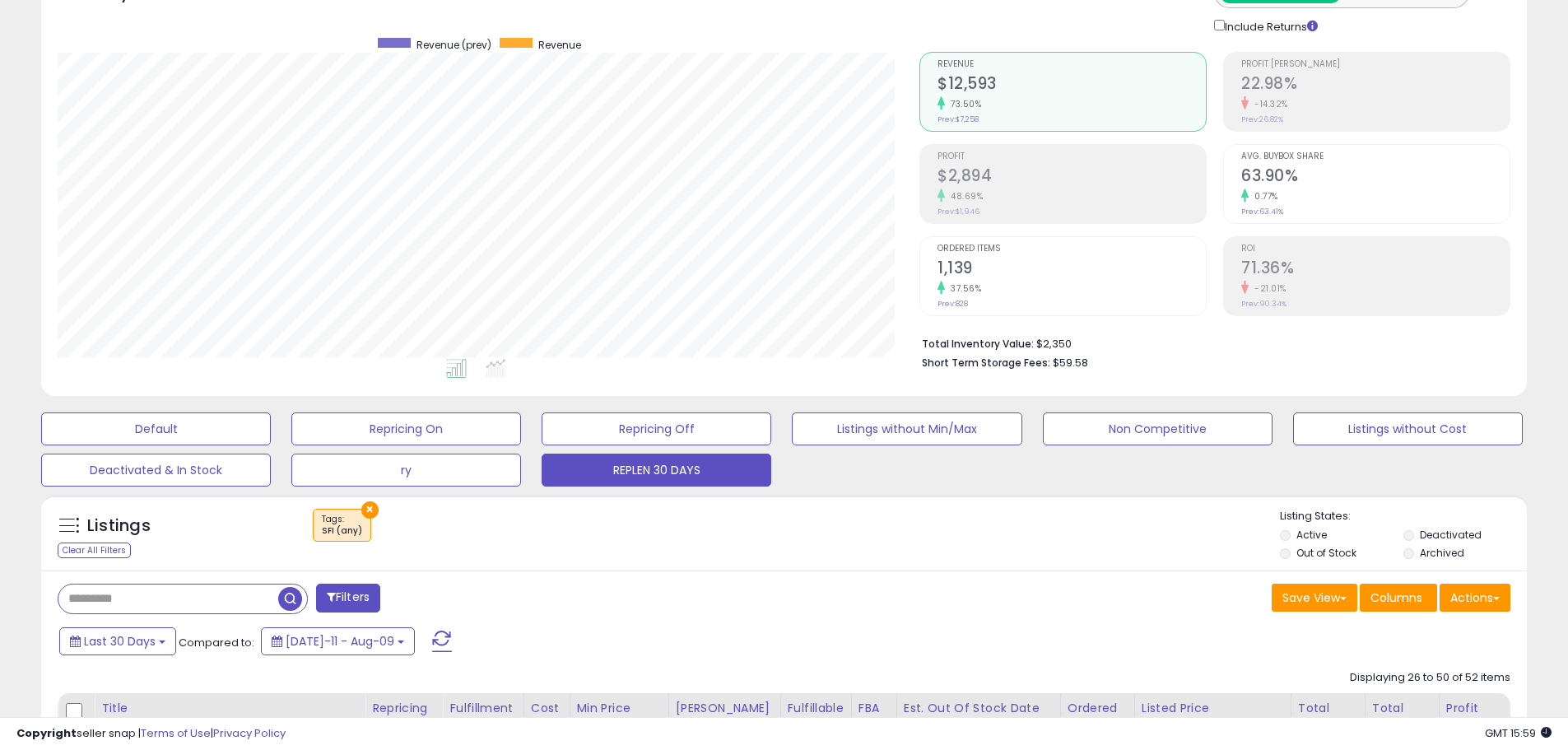
click at [338, 591] on button "Filters" at bounding box center [349, 598] width 64 height 29
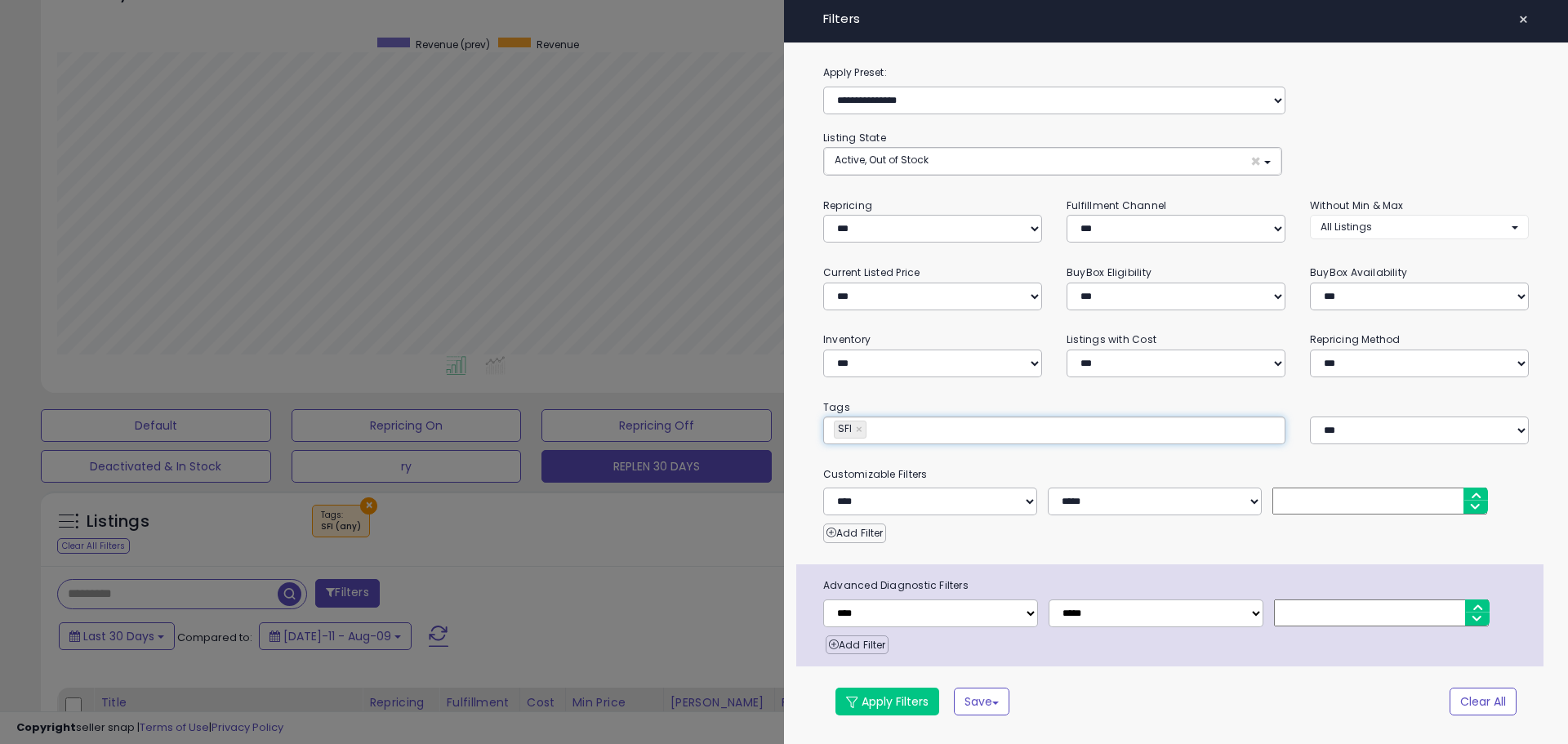
click at [886, 428] on input "text" at bounding box center [993, 429] width 245 height 16
paste input "******"
type input "******"
type input "**********"
drag, startPoint x: 867, startPoint y: 429, endPoint x: 859, endPoint y: 431, distance: 8.2
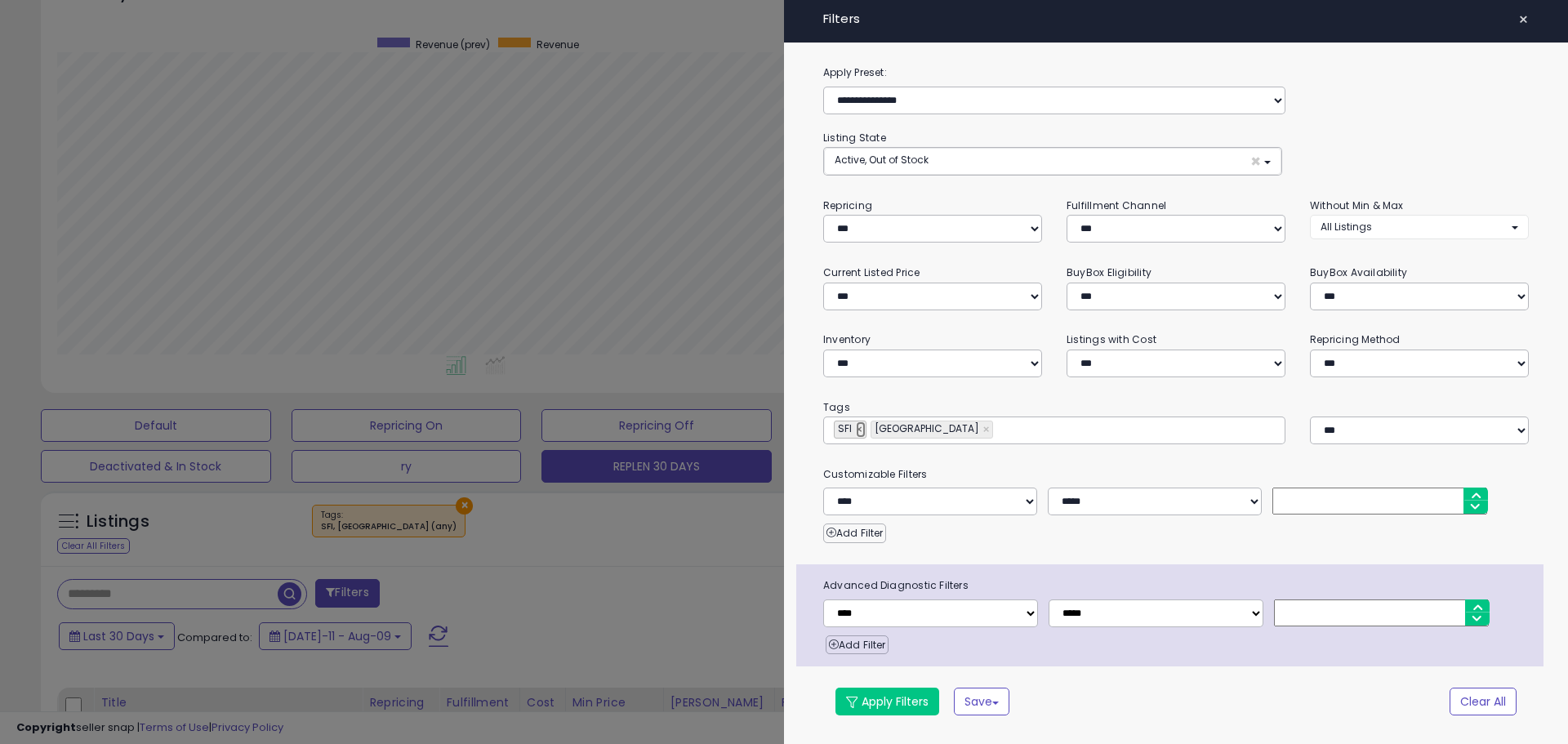
click at [859, 431] on link "×" at bounding box center [861, 429] width 10 height 16
type input "******"
click at [887, 712] on button "Apply Filters" at bounding box center [887, 701] width 103 height 28
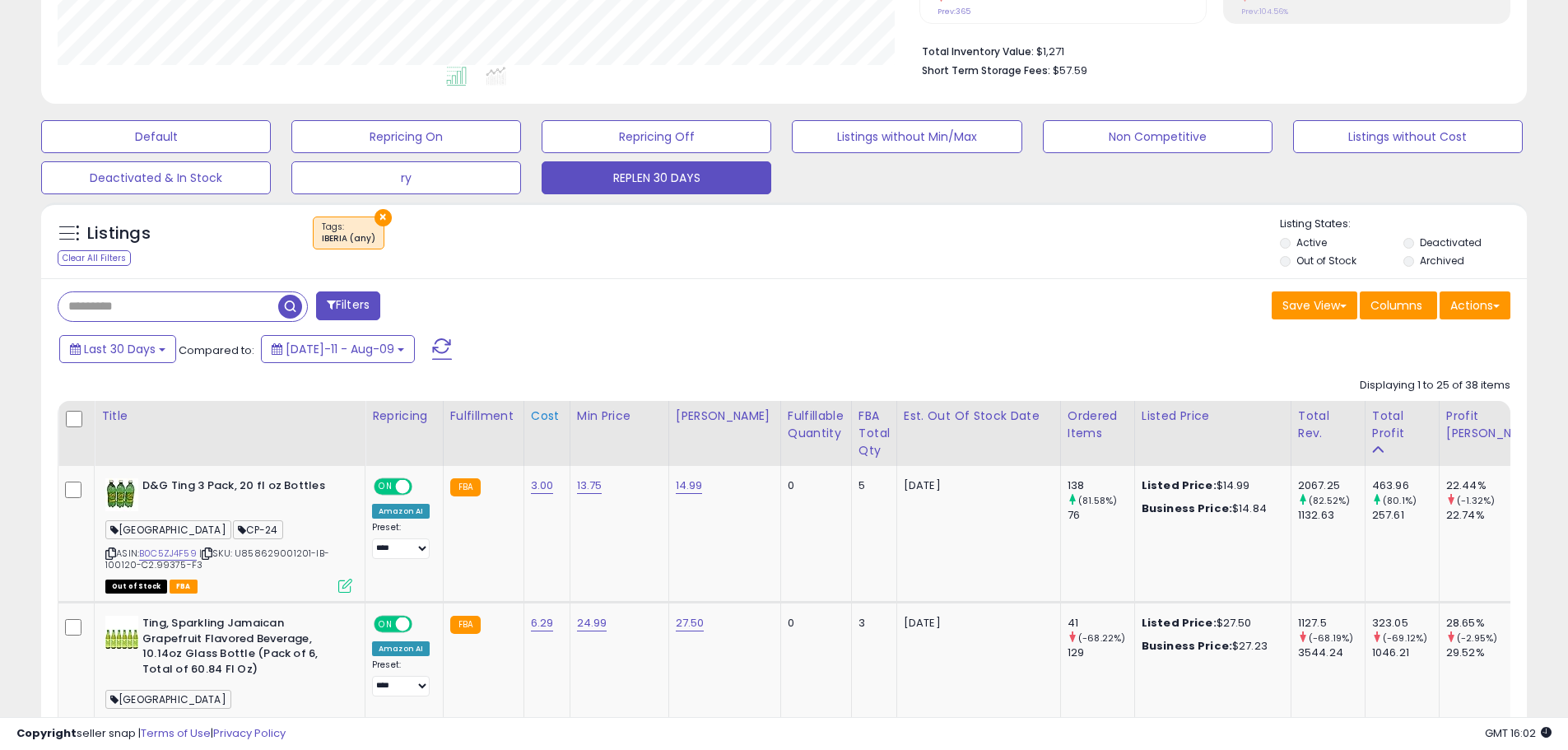
scroll to position [436, 0]
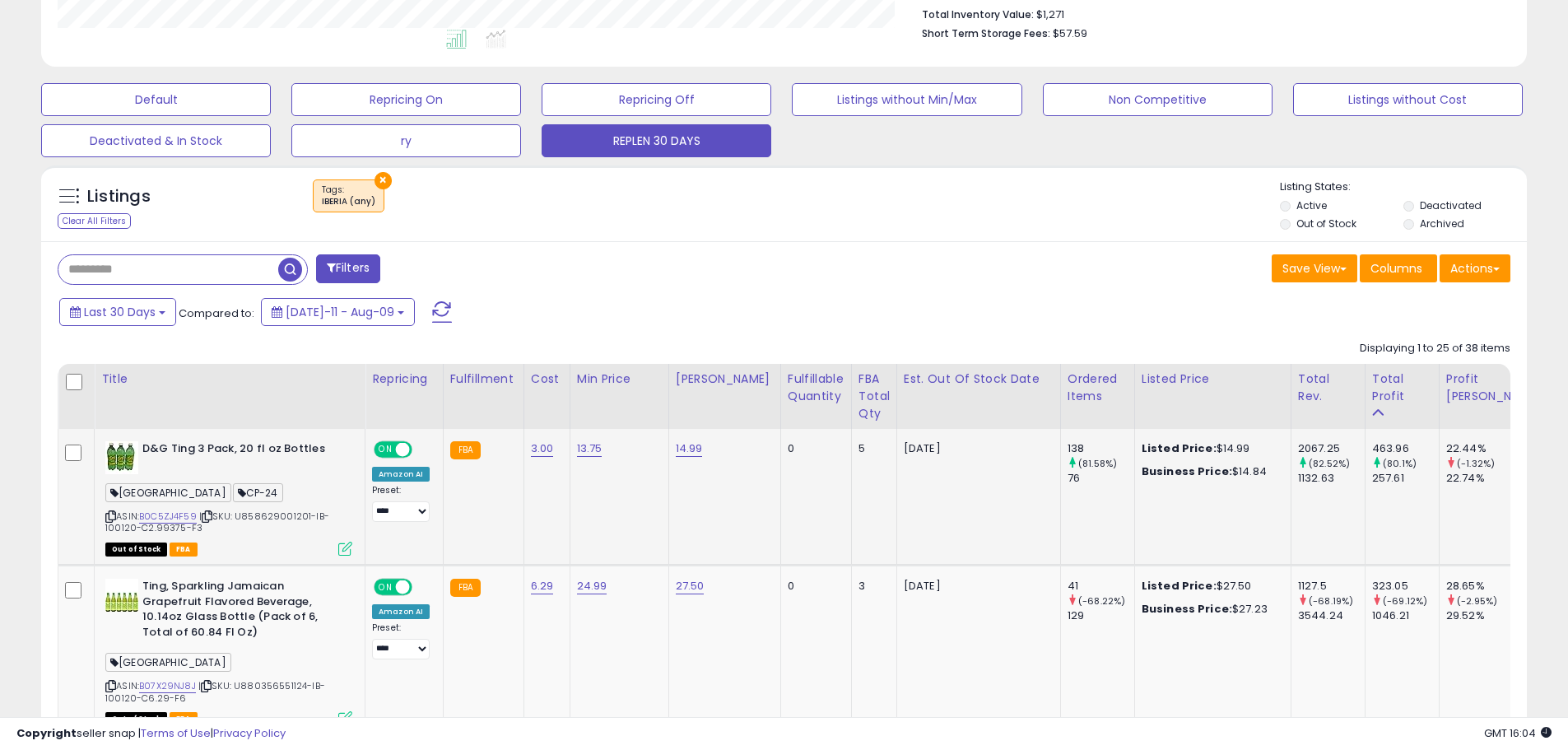
click at [106, 518] on icon at bounding box center [110, 517] width 11 height 9
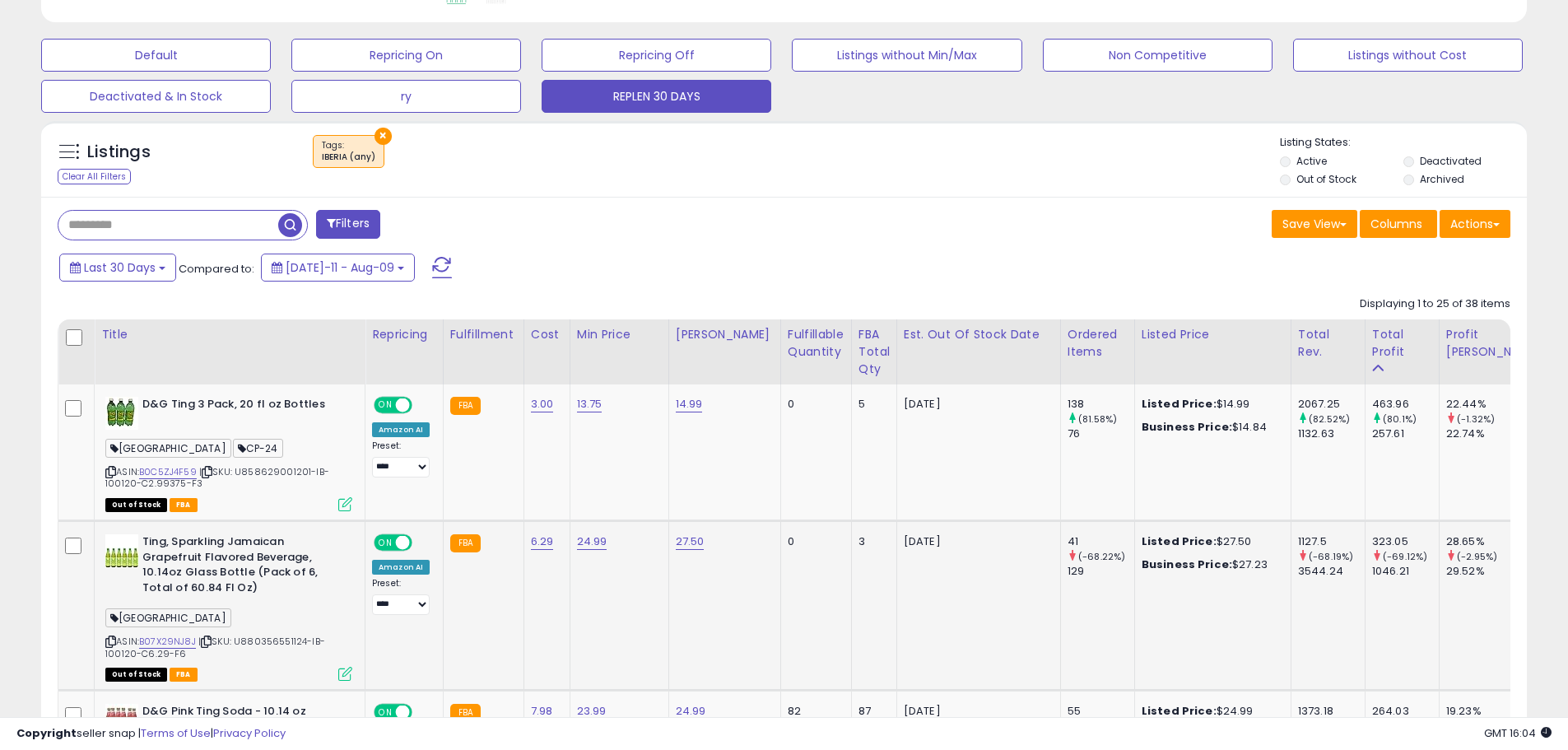
scroll to position [518, 0]
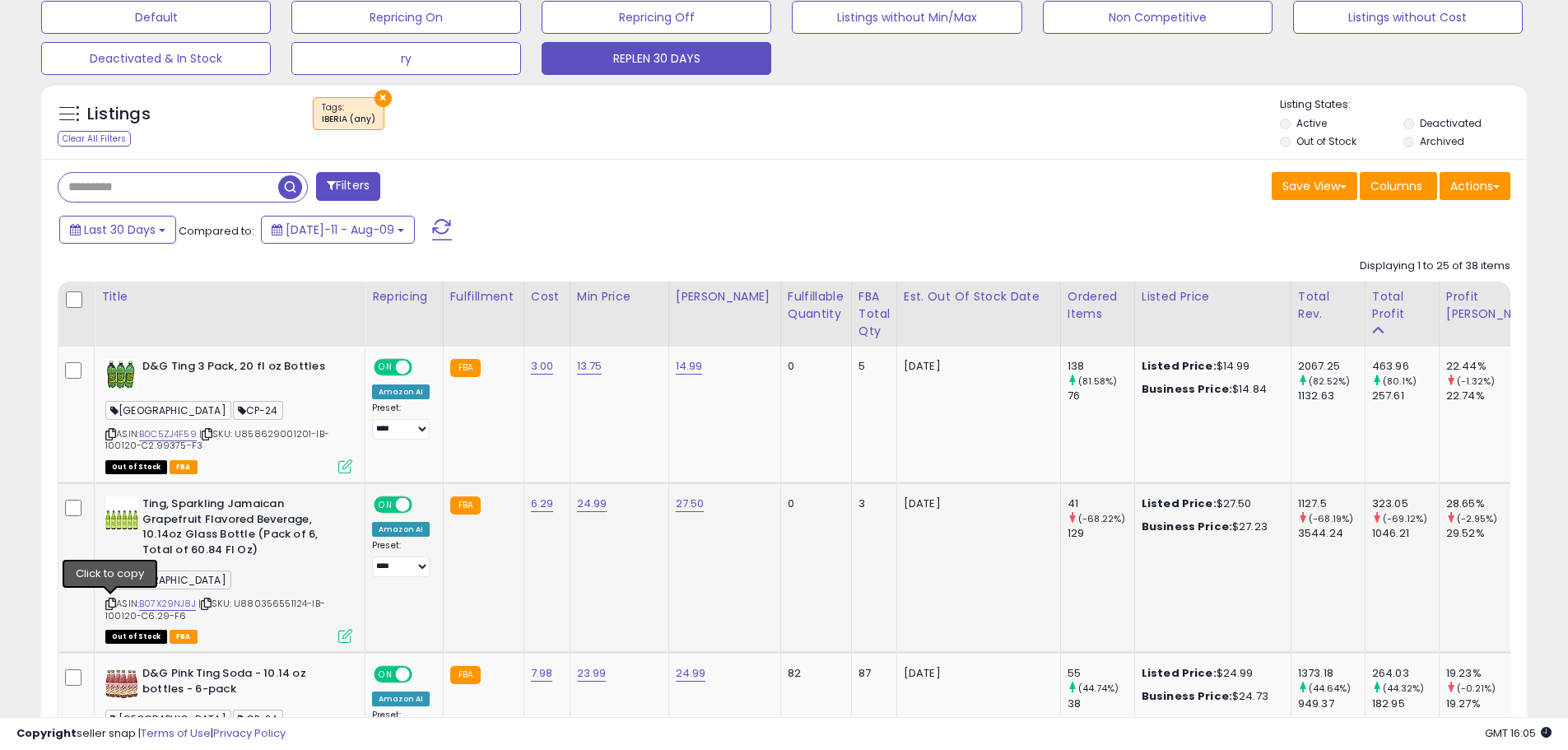
click at [109, 601] on icon at bounding box center [110, 604] width 11 height 9
click at [113, 603] on icon at bounding box center [110, 604] width 11 height 9
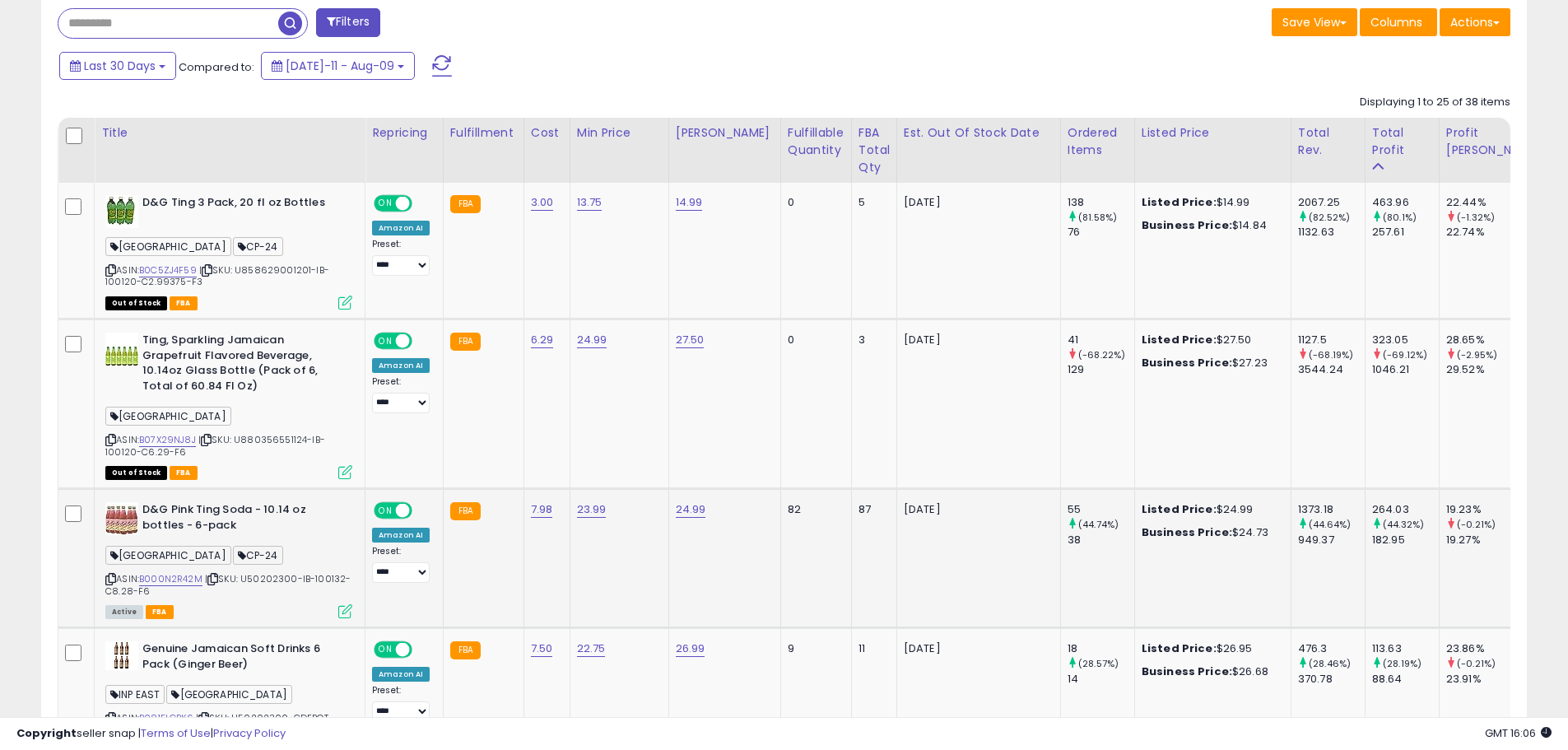
scroll to position [683, 0]
click at [108, 579] on icon at bounding box center [110, 579] width 11 height 9
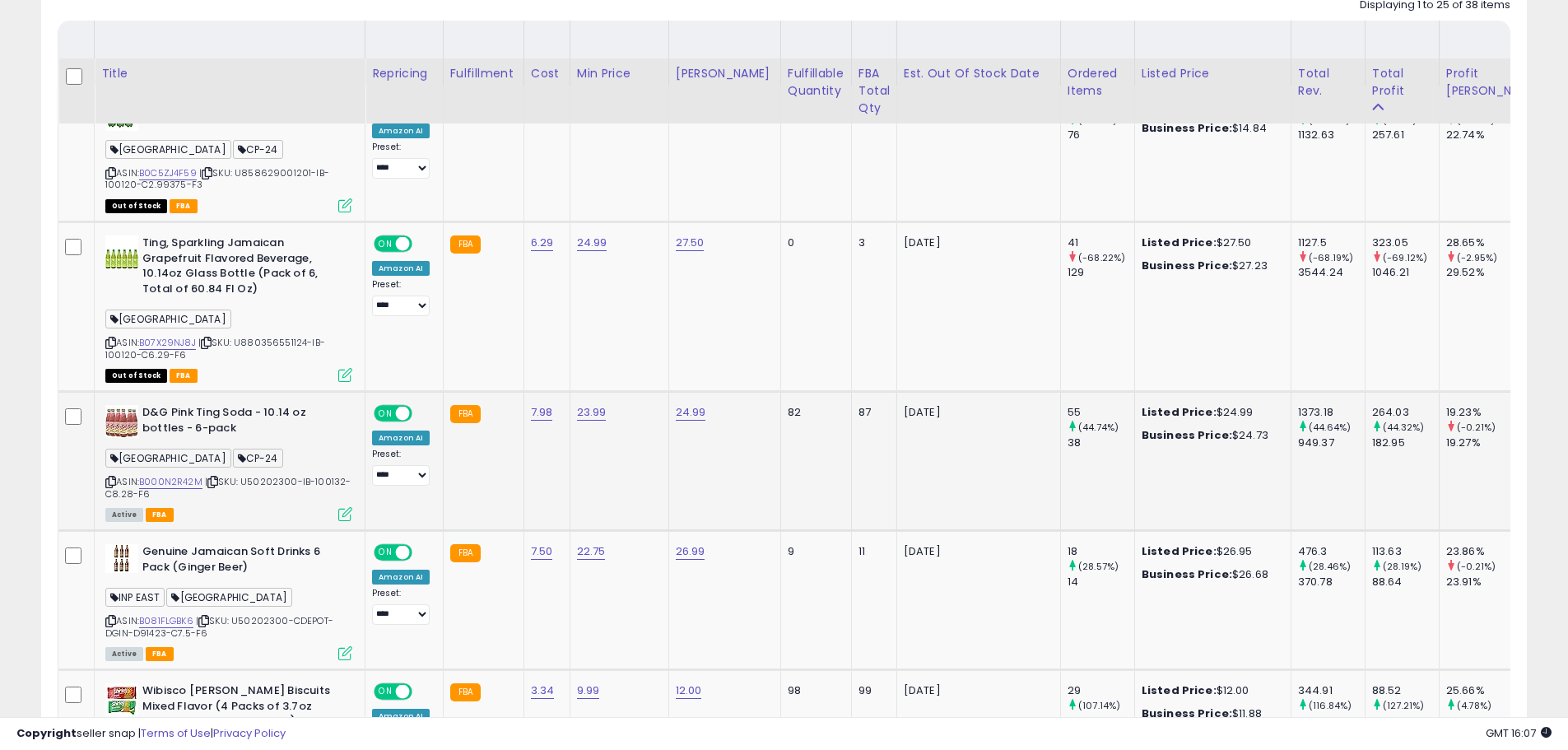
scroll to position [848, 0]
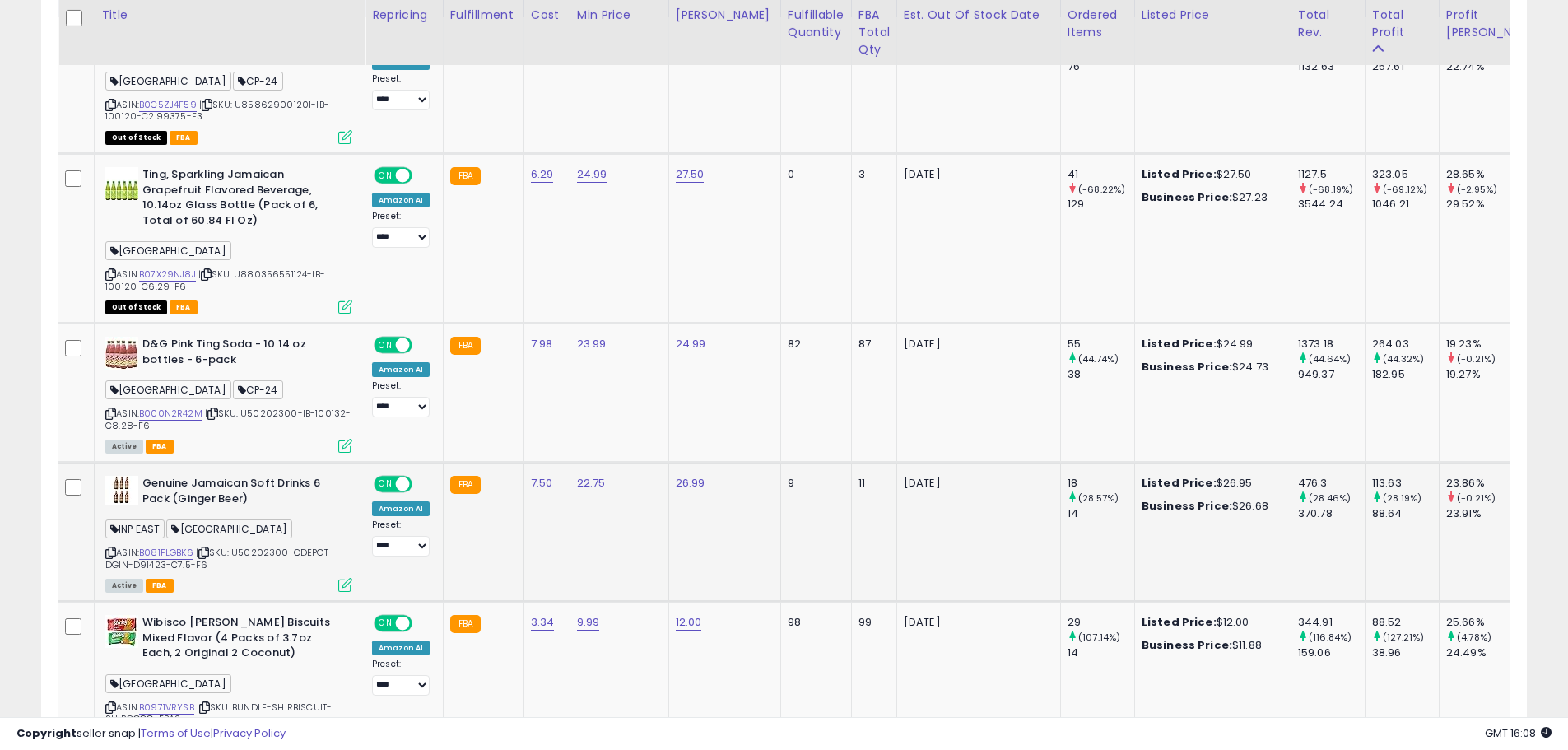
click at [107, 553] on icon at bounding box center [110, 553] width 11 height 9
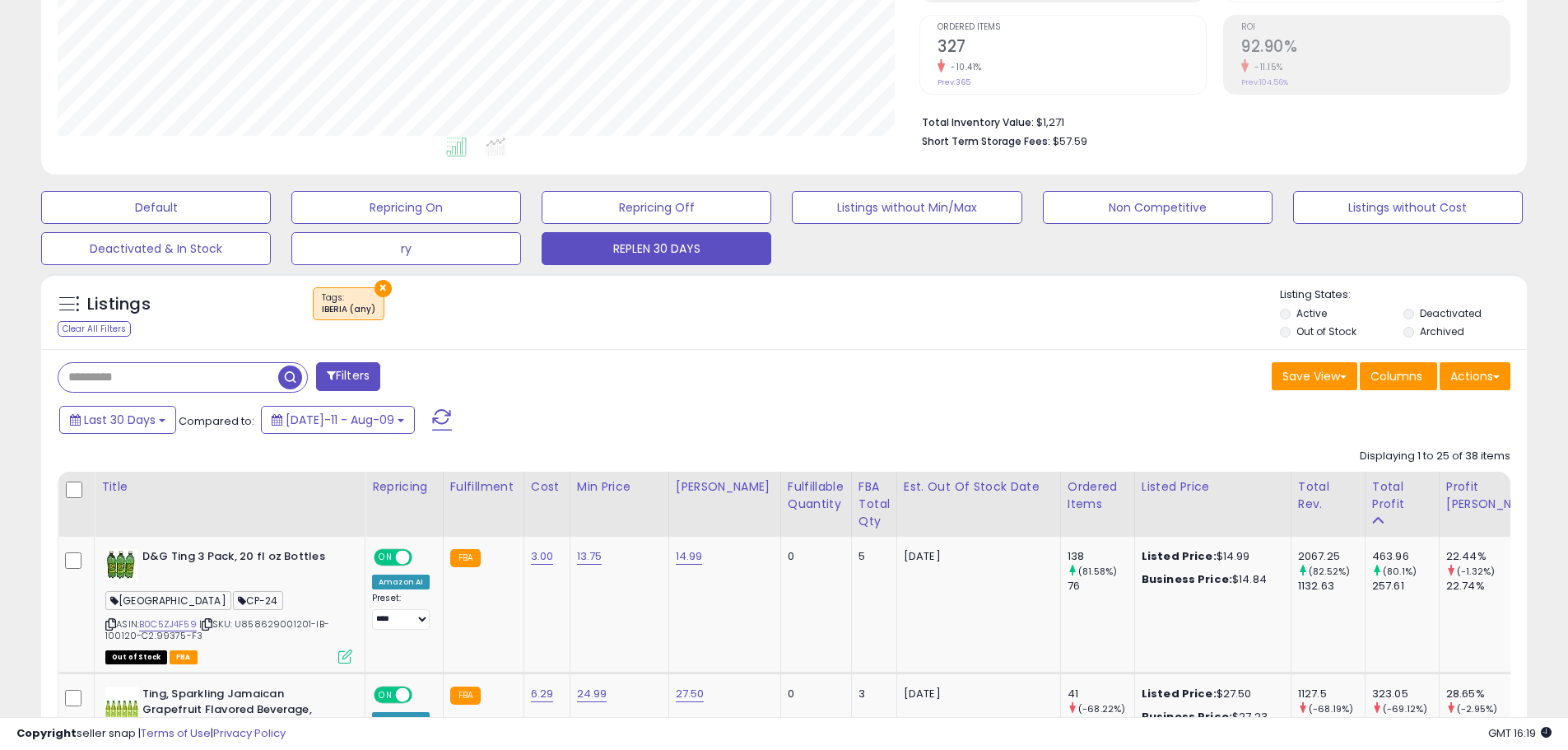
scroll to position [411, 0]
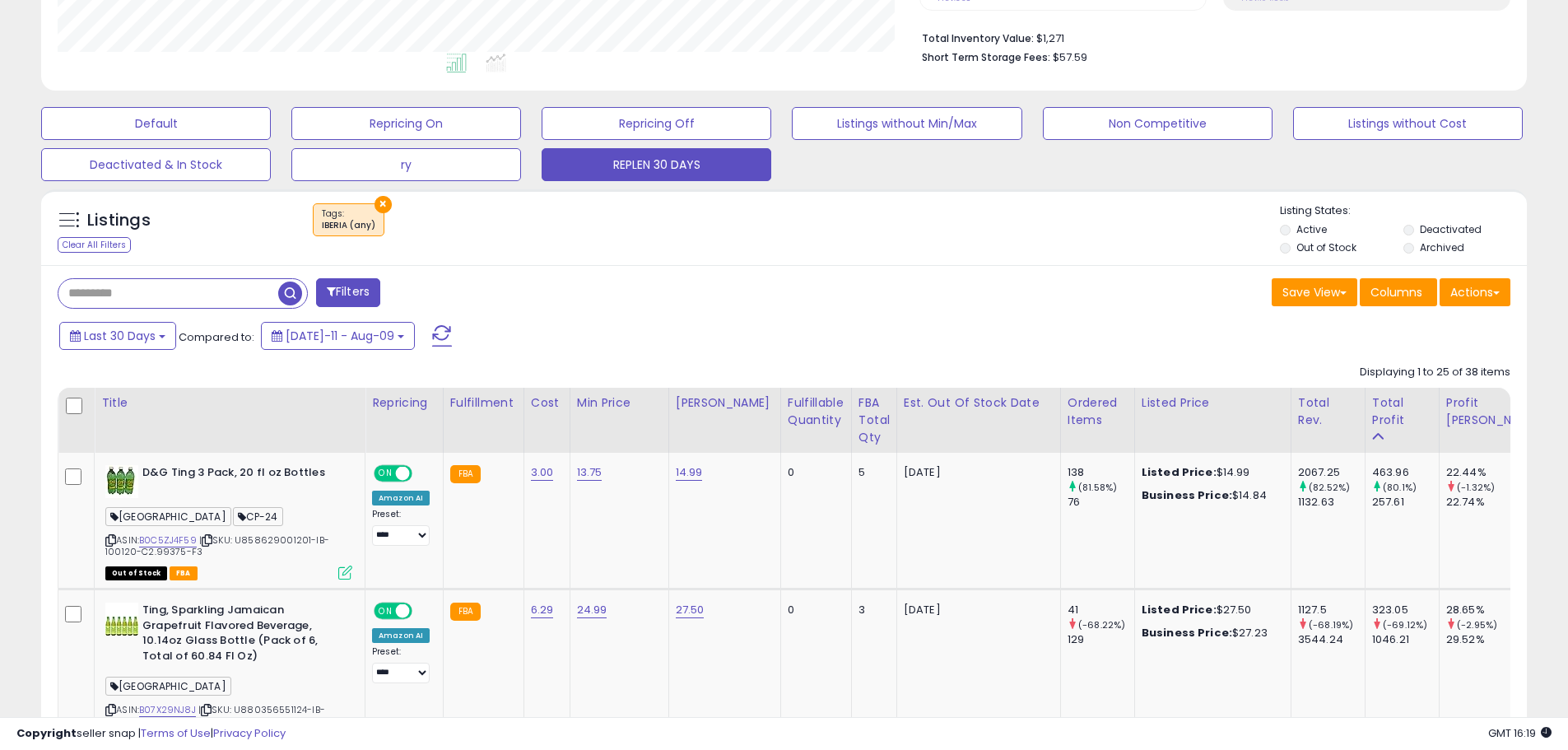
click at [199, 296] on input "text" at bounding box center [168, 294] width 220 height 29
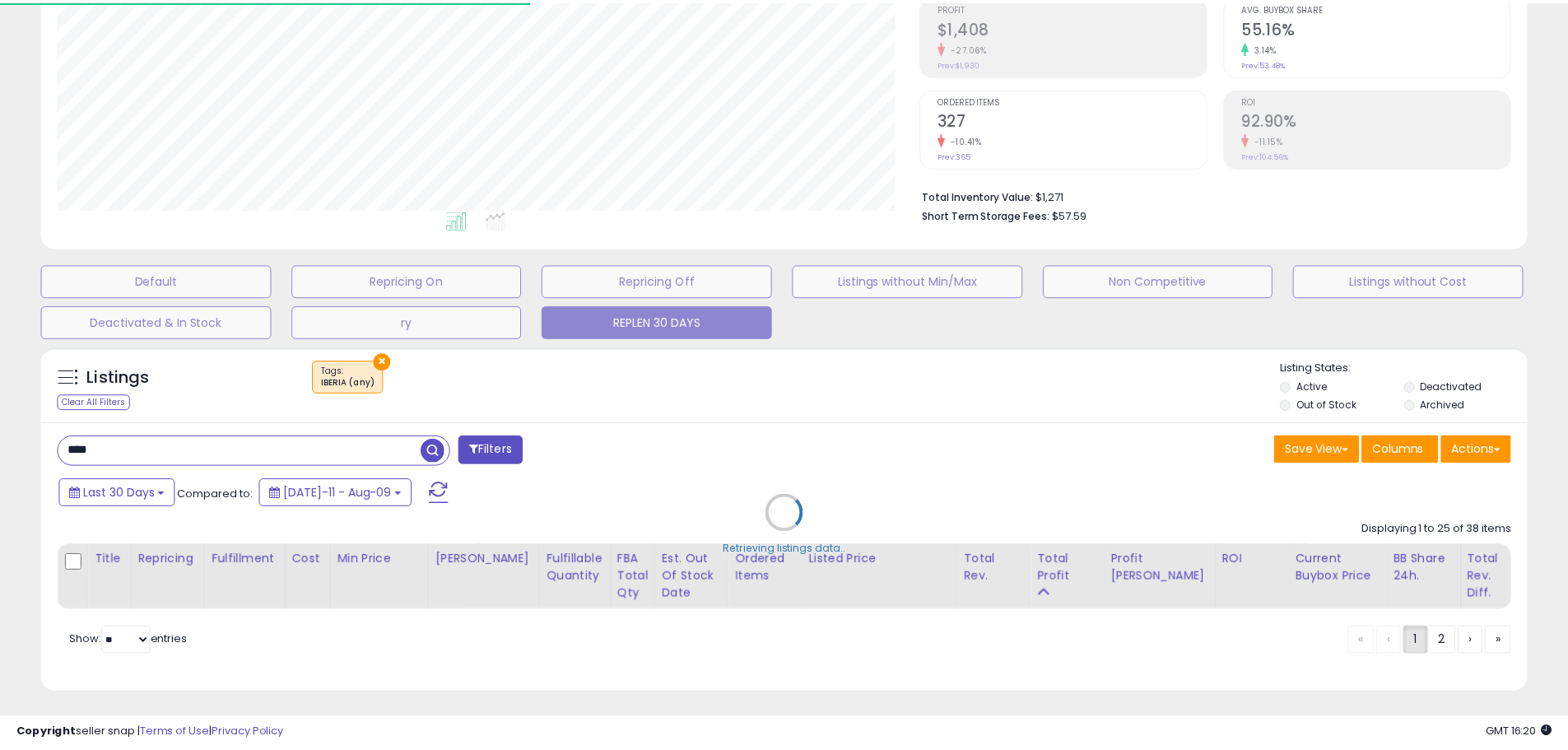
scroll to position [823332, 822428]
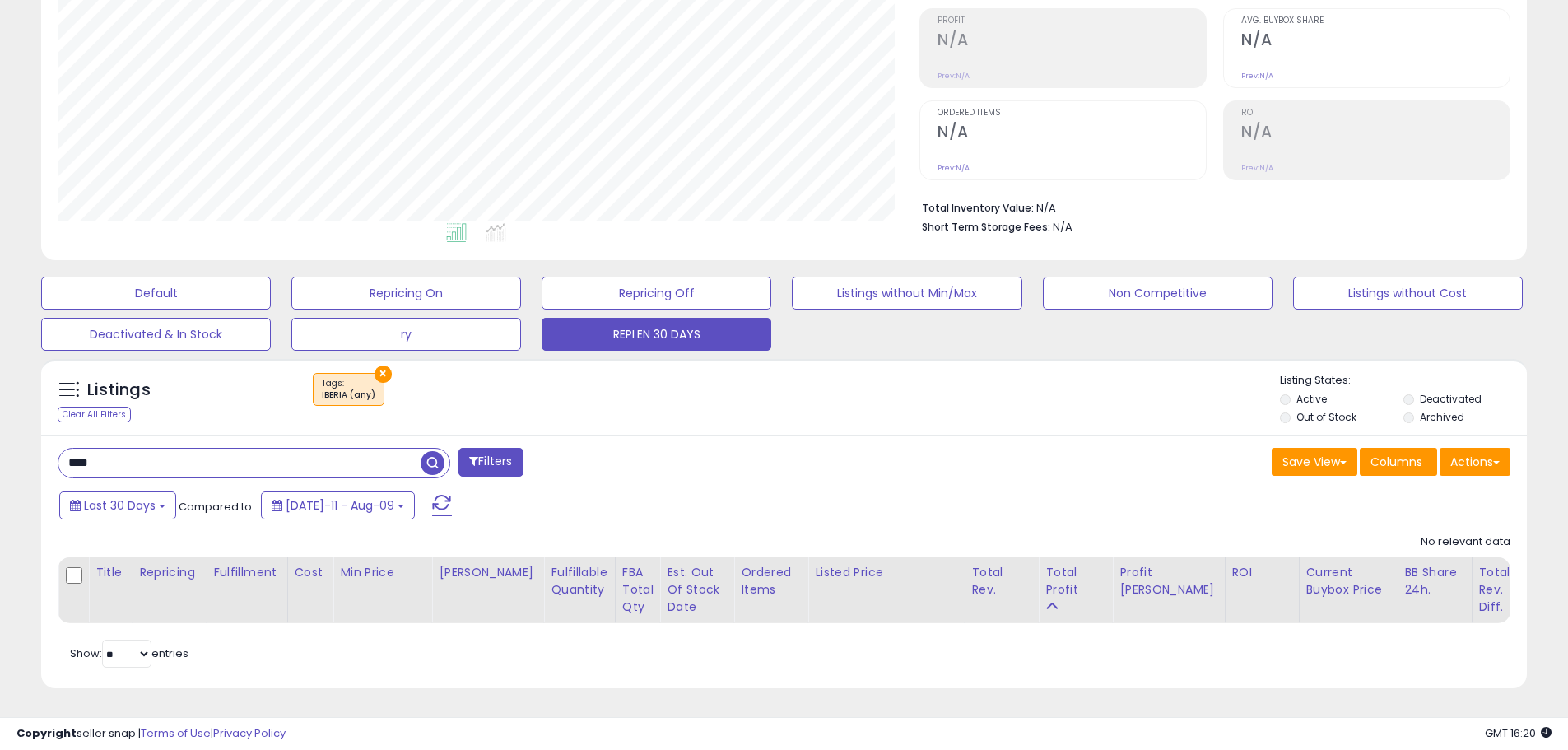
type input "***"
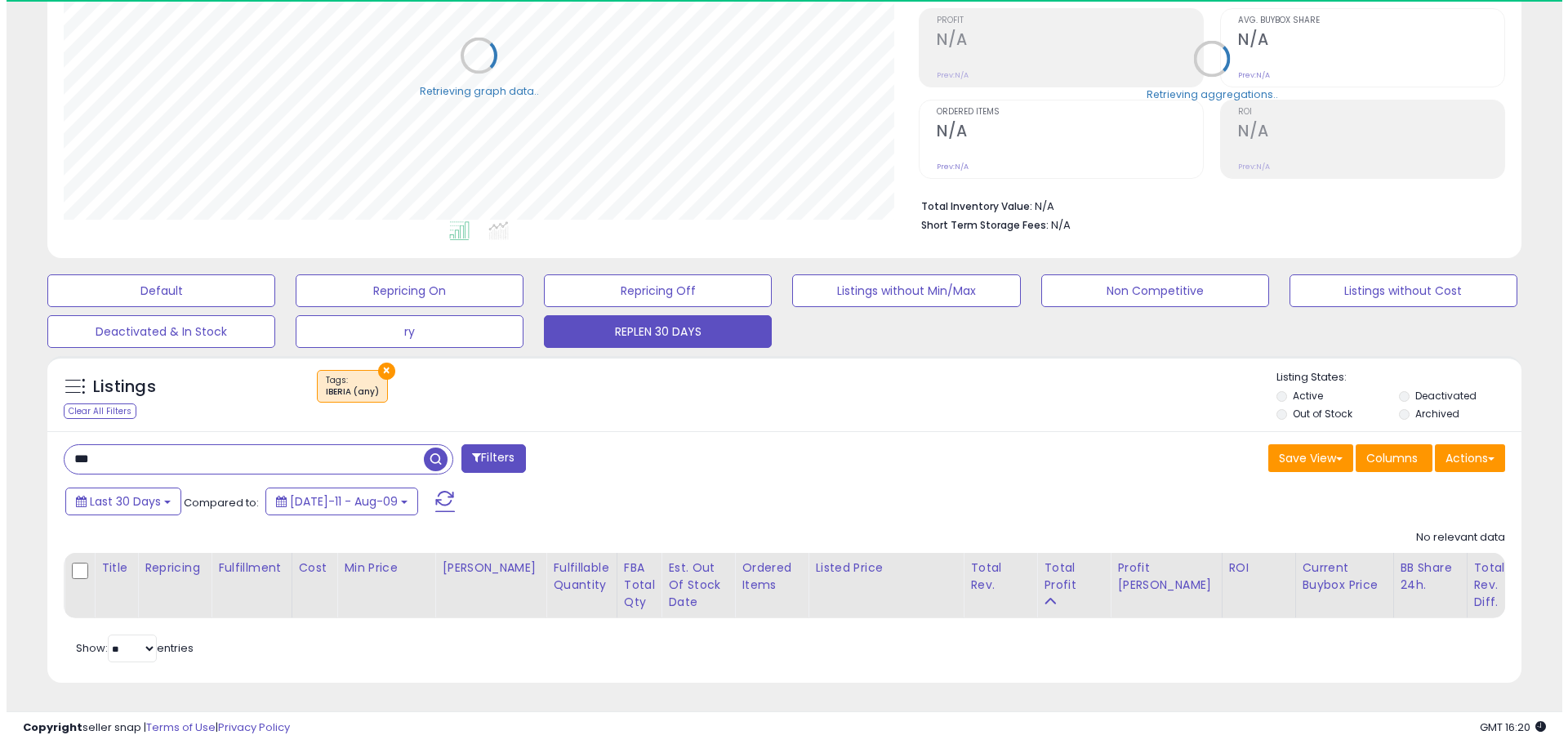
scroll to position [335, 855]
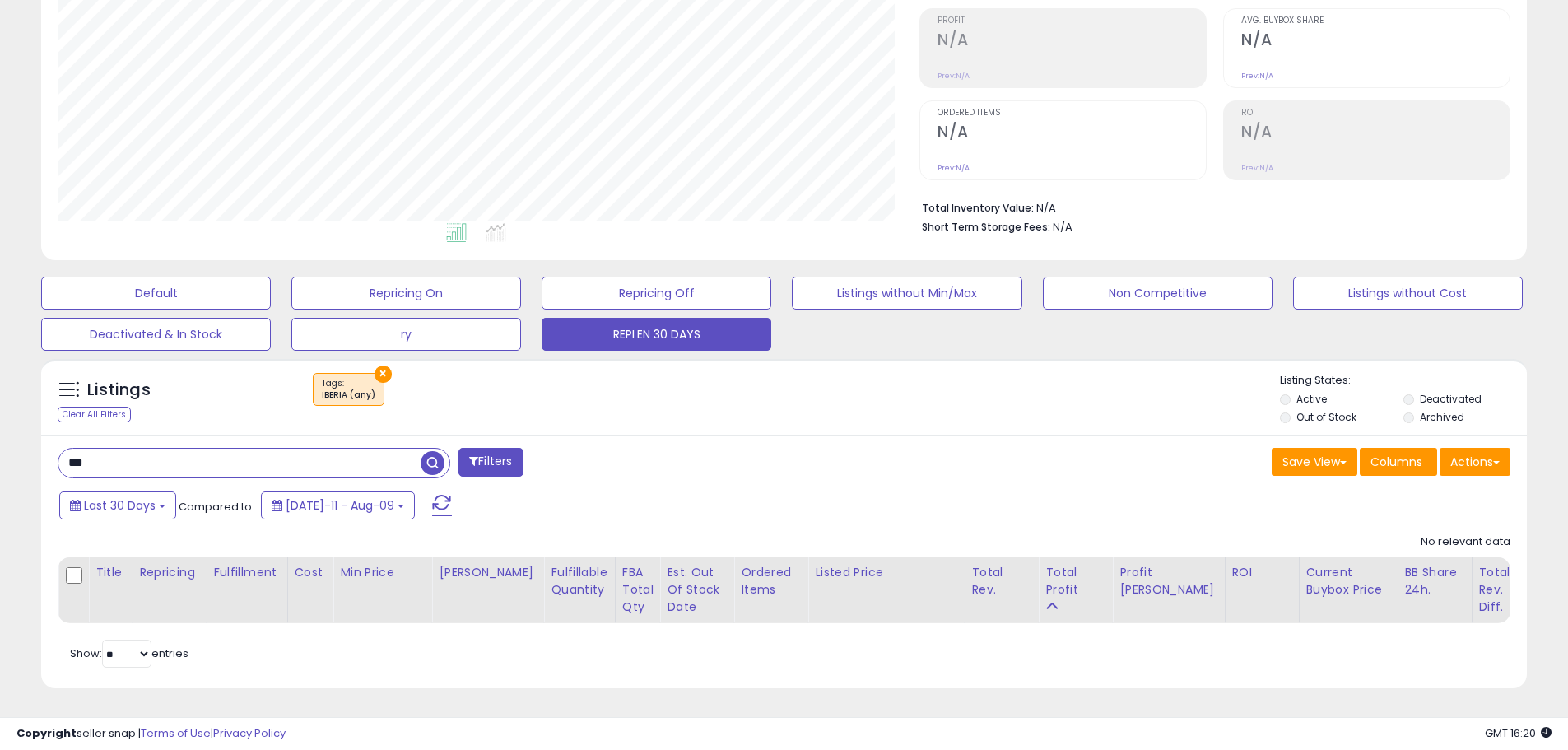
click at [382, 366] on button "×" at bounding box center [383, 374] width 17 height 17
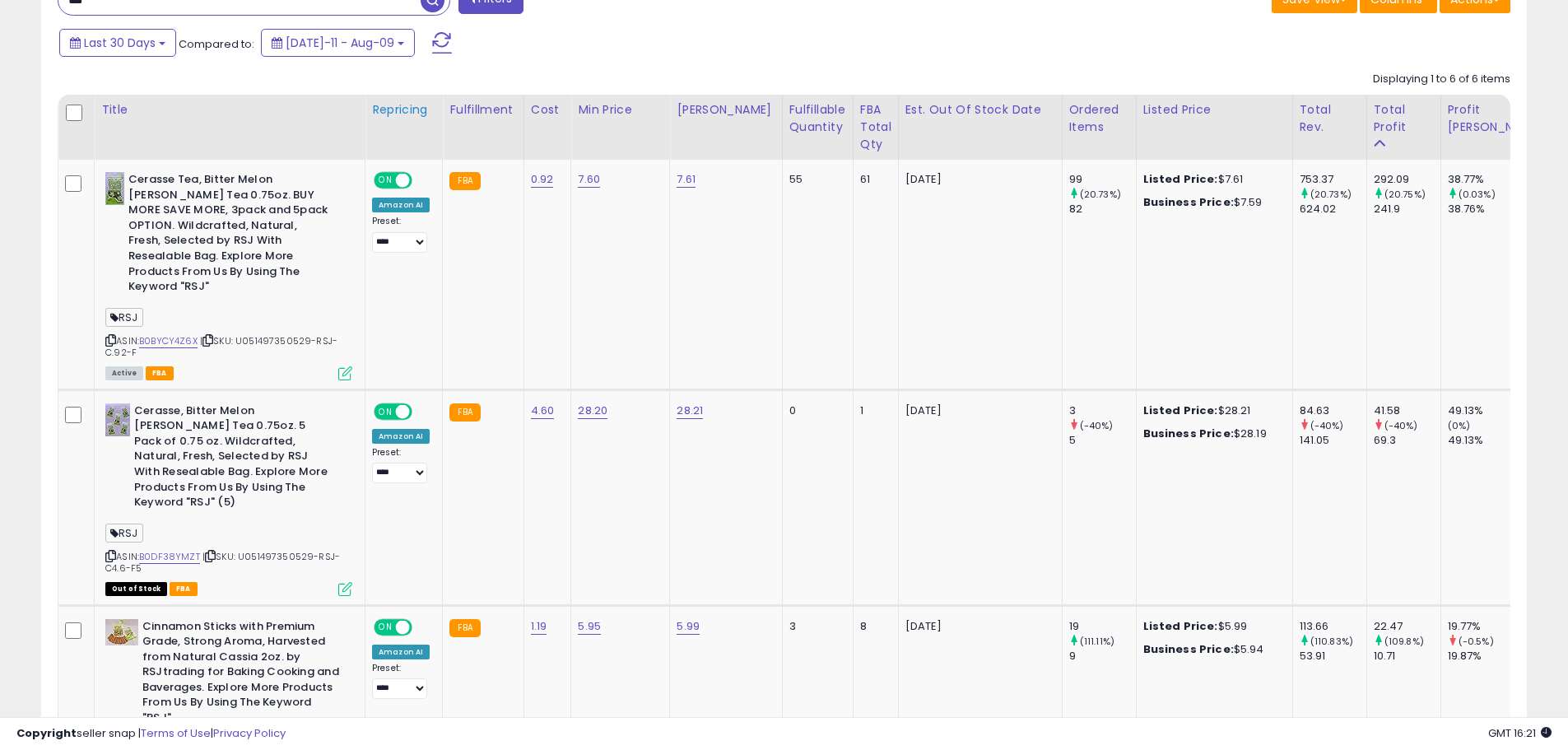
scroll to position [501, 0]
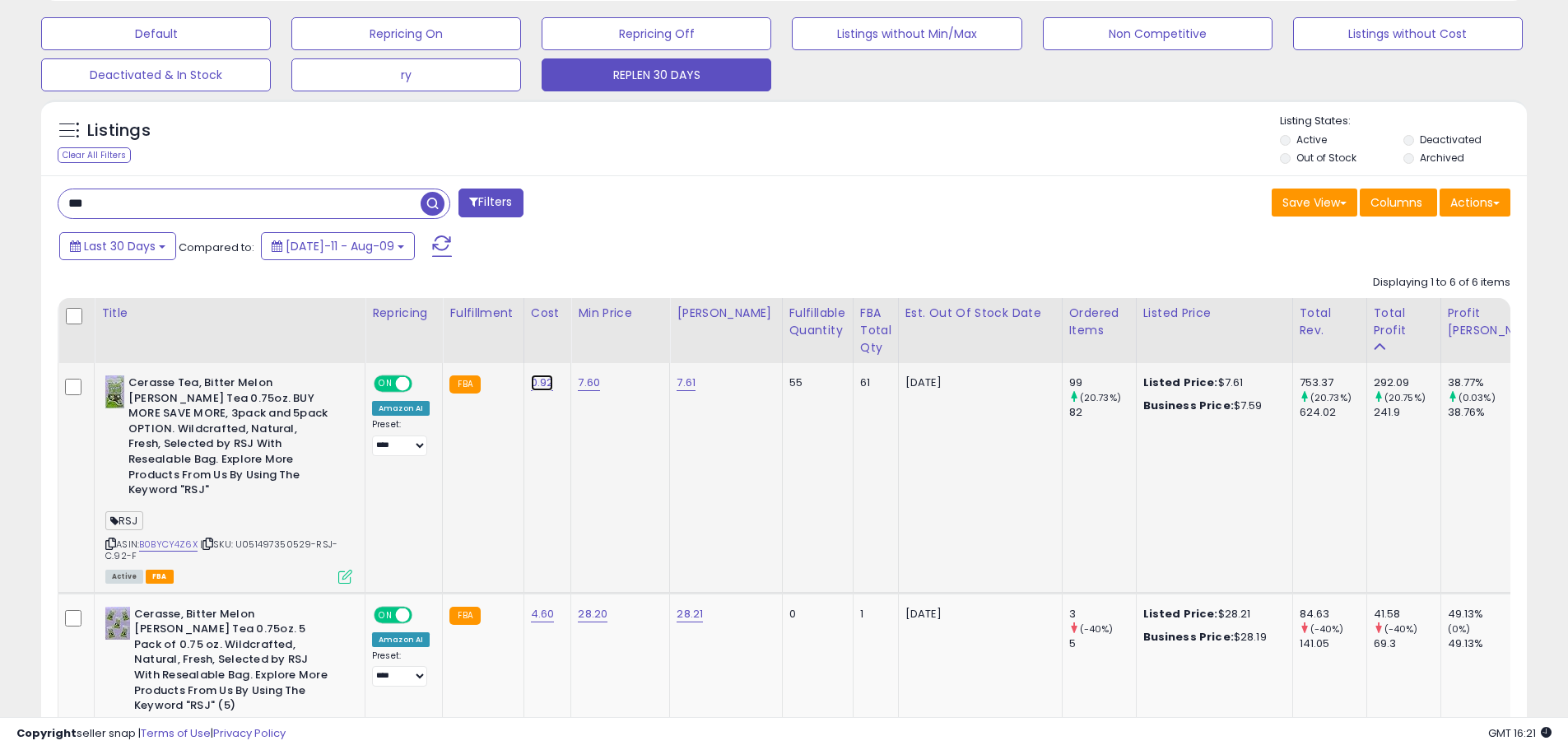
click at [548, 386] on link "0.92" at bounding box center [542, 383] width 23 height 16
type input "*"
type input "***"
click button "submit" at bounding box center [584, 340] width 28 height 25
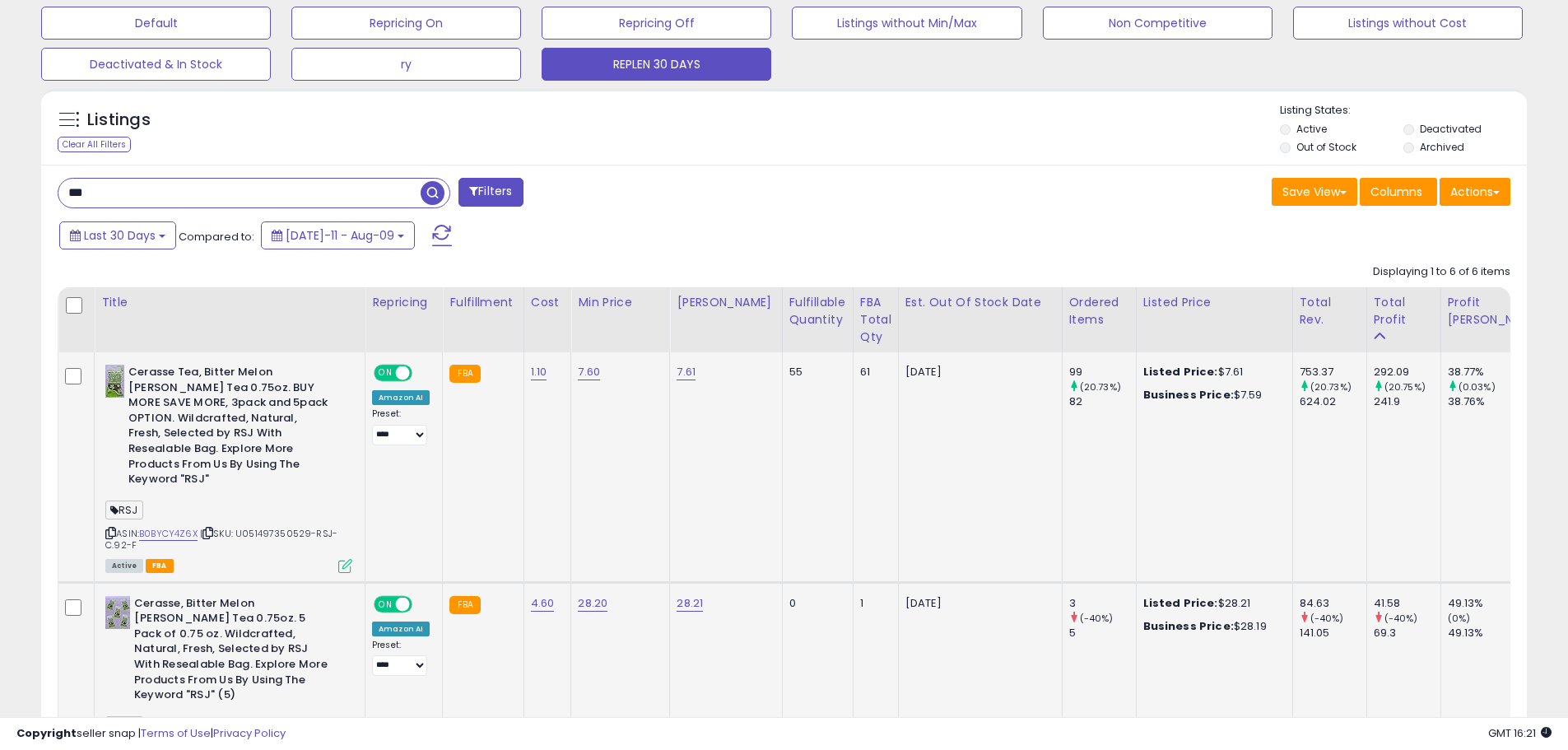
scroll to position [584, 0]
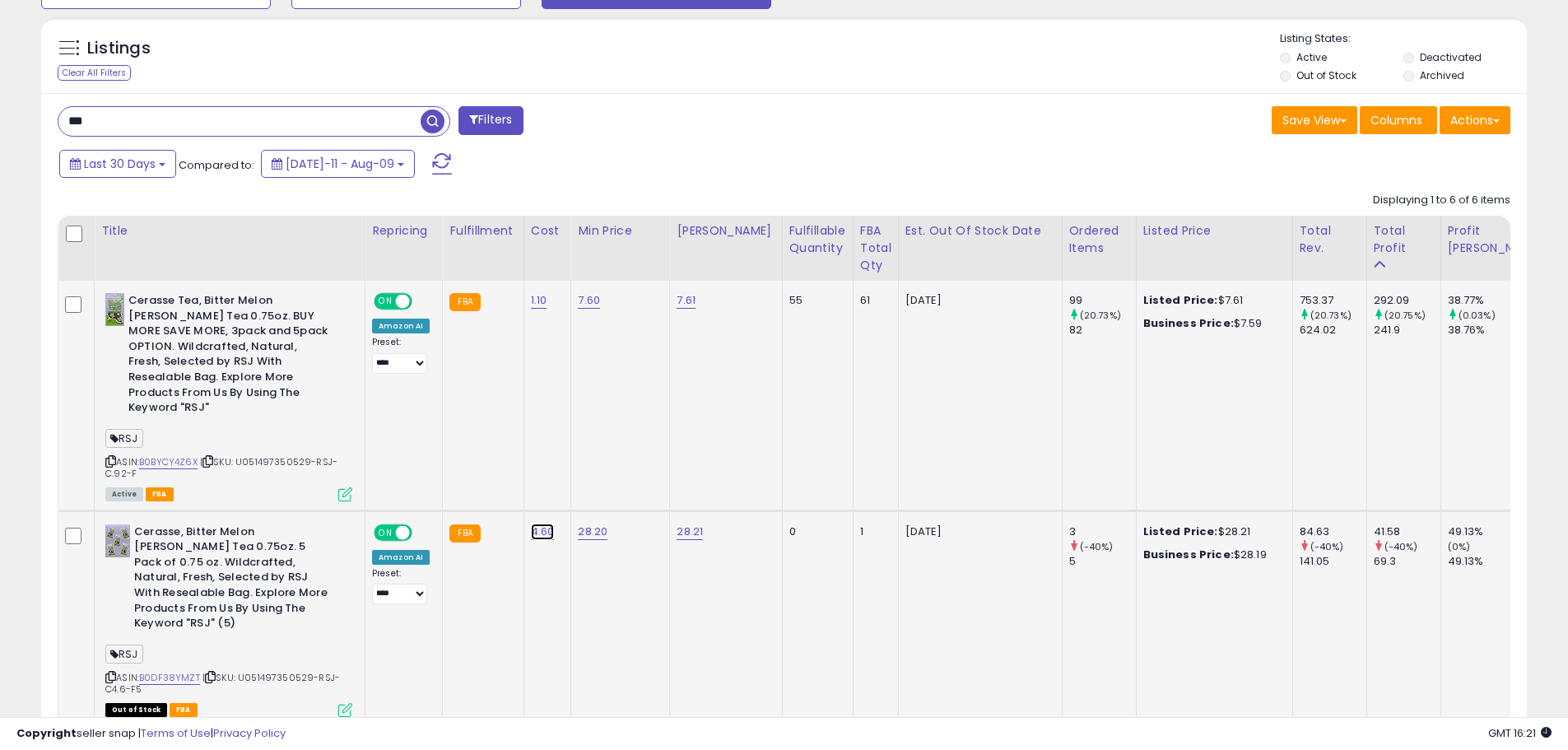
click at [544, 523] on link "4.60" at bounding box center [543, 531] width 24 height 16
drag, startPoint x: 504, startPoint y: 477, endPoint x: 68, endPoint y: 441, distance: 437.5
type input "***"
click button "submit" at bounding box center [585, 474] width 28 height 25
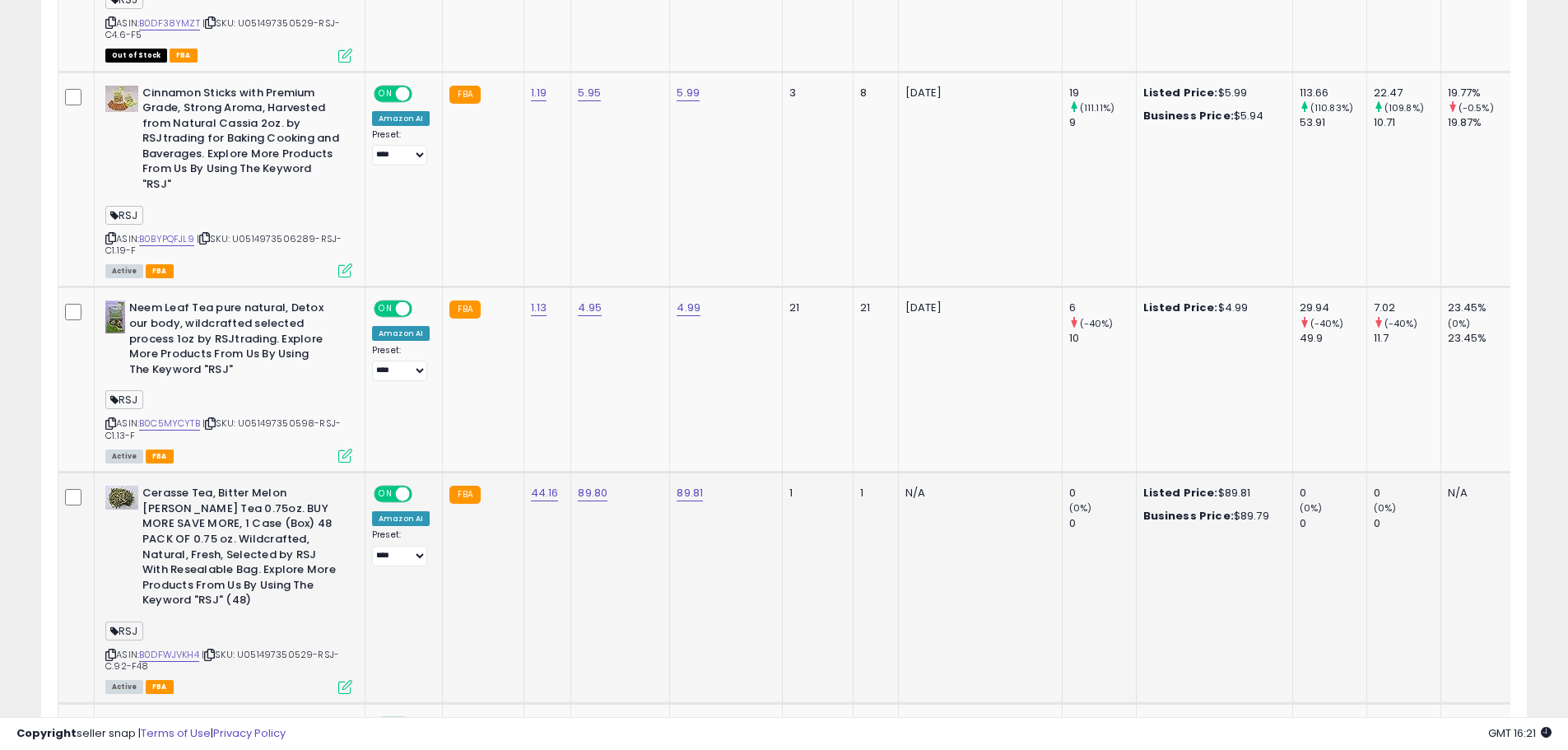
scroll to position [1243, 0]
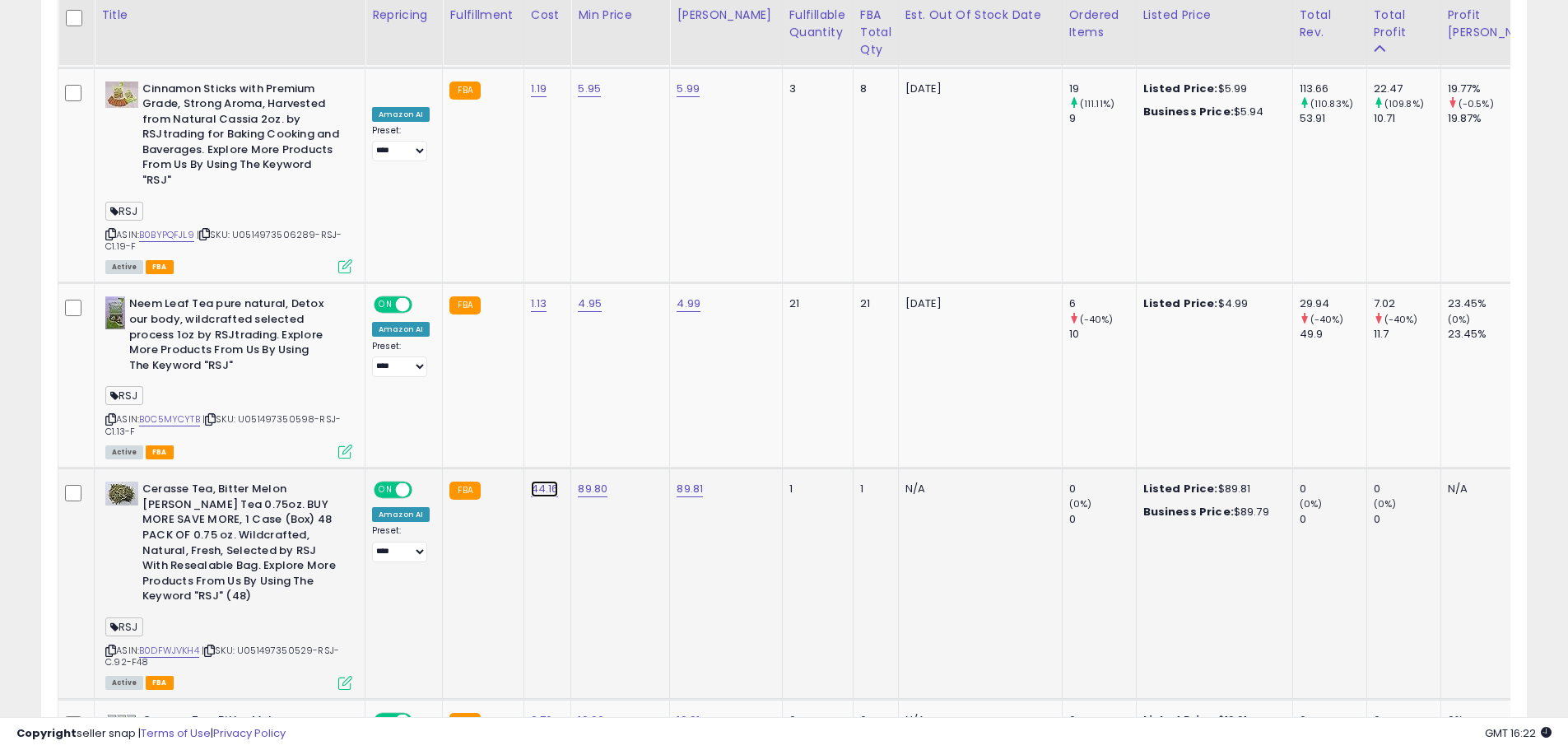
click at [539, 481] on link "44.16" at bounding box center [544, 489] width 28 height 16
drag, startPoint x: 497, startPoint y: 404, endPoint x: 67, endPoint y: 319, distance: 438.3
click at [148, 333] on tbody "Cerasse Tea, Bitter Melon [PERSON_NAME] Tea 0.75oz. BUY MORE SAVE MORE, 3pack a…" at bounding box center [1171, 268] width 2225 height 1293
type input "*****"
click button "submit" at bounding box center [587, 401] width 28 height 25
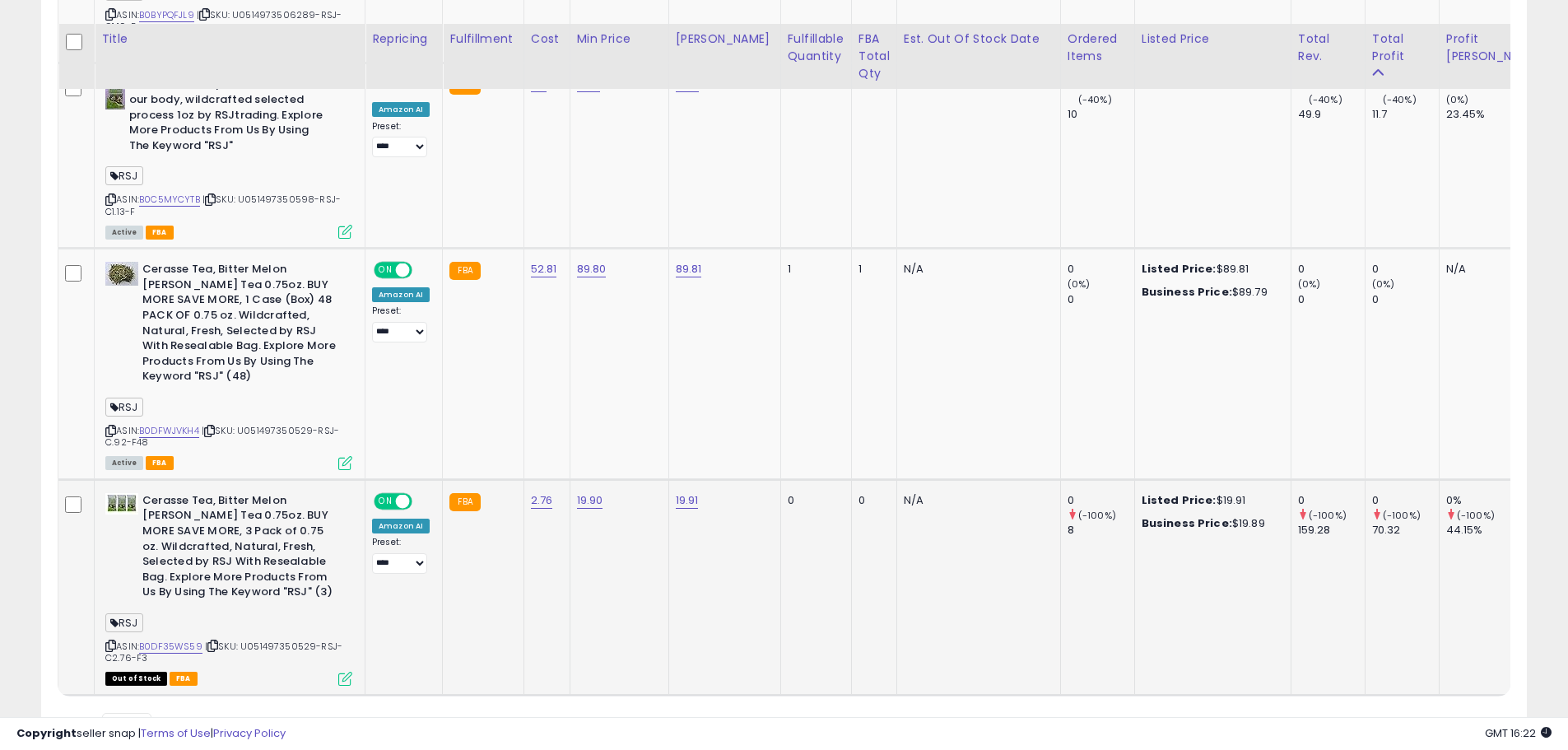
scroll to position [1486, 0]
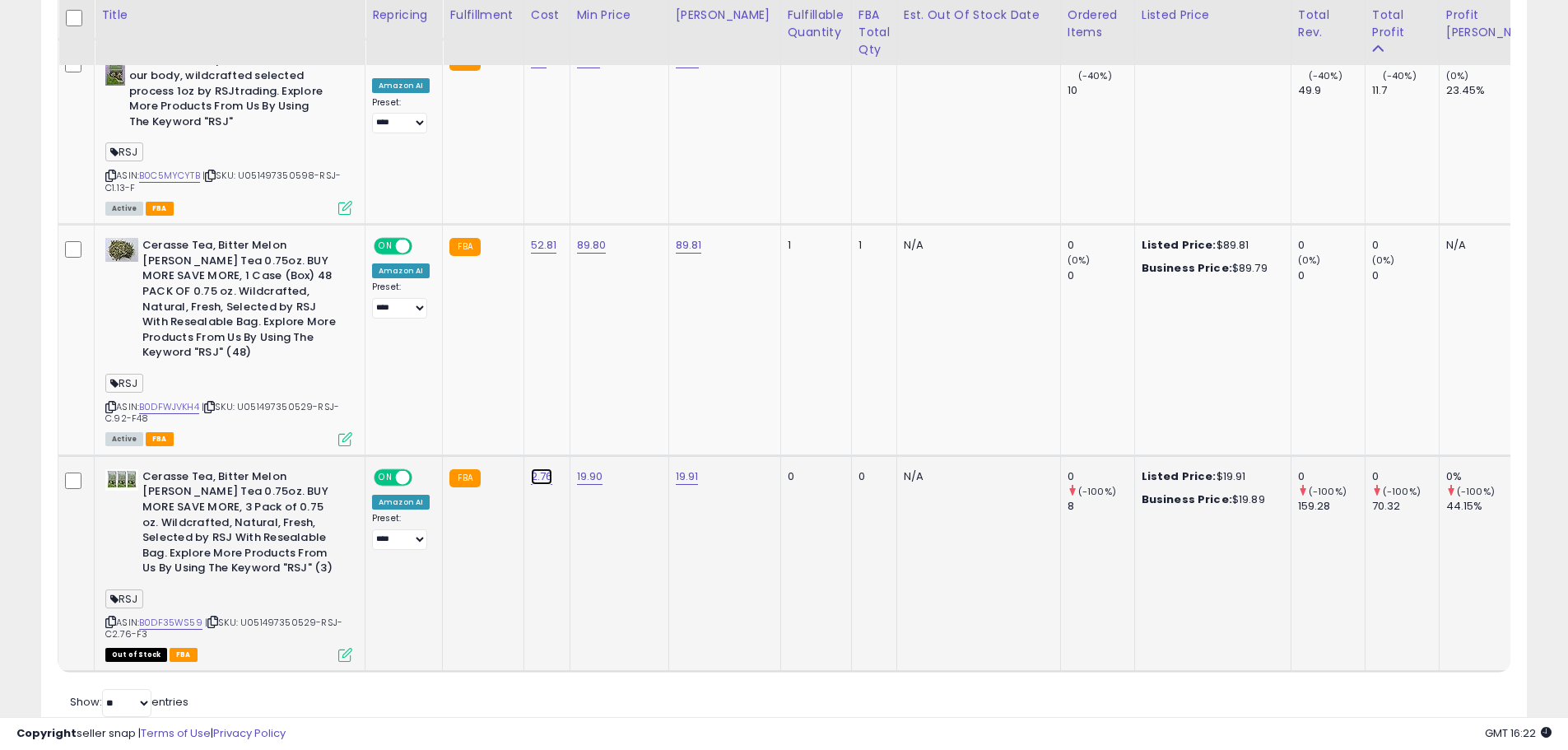
click at [543, 468] on link "2.76" at bounding box center [542, 476] width 22 height 16
drag, startPoint x: 488, startPoint y: 375, endPoint x: 176, endPoint y: 339, distance: 314.1
click at [228, 344] on tbody "Cerasse Tea, Bitter Melon [PERSON_NAME] Tea 0.75oz. BUY MORE SAVE MORE, 3pack a…" at bounding box center [1170, 25] width 2224 height 1293
type input "***"
click button "submit" at bounding box center [584, 372] width 28 height 25
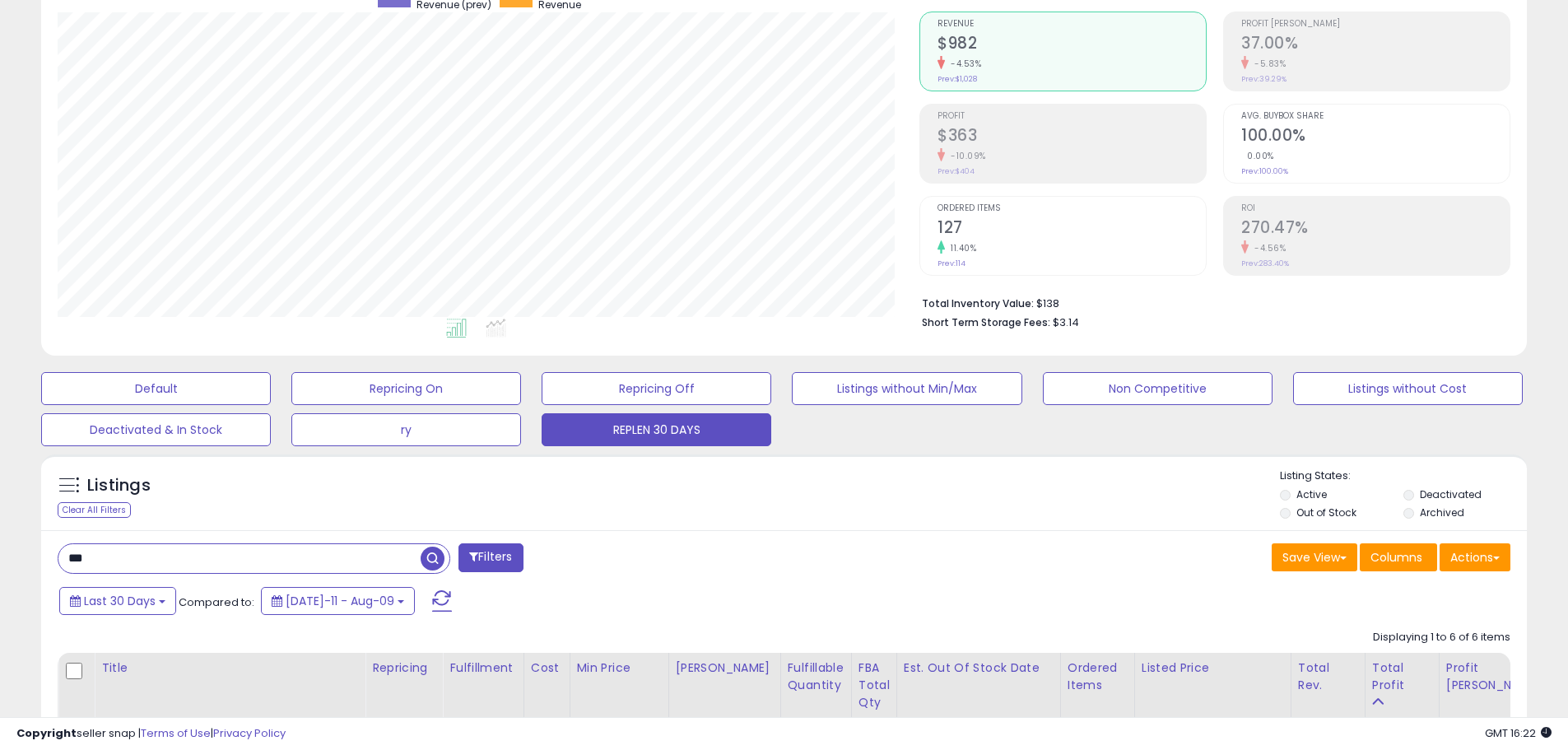
scroll to position [0, 0]
